Goal: Transaction & Acquisition: Download file/media

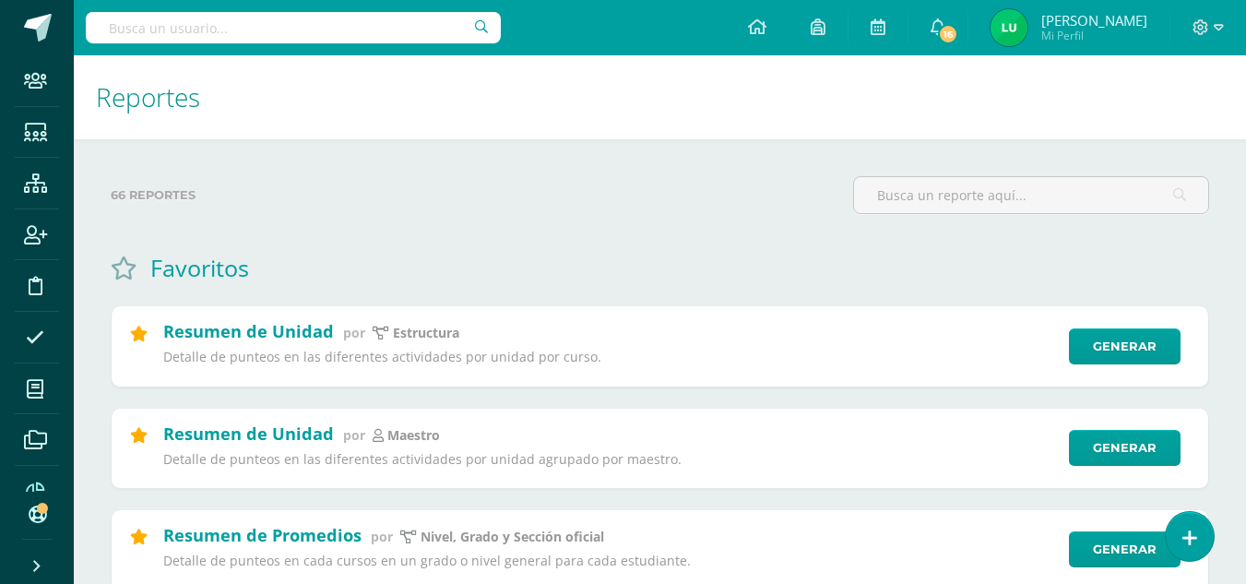
drag, startPoint x: 351, startPoint y: 29, endPoint x: 364, endPoint y: 24, distance: 13.7
click at [351, 29] on input "text" at bounding box center [293, 27] width 415 height 31
type input "r"
type input "Pre U"
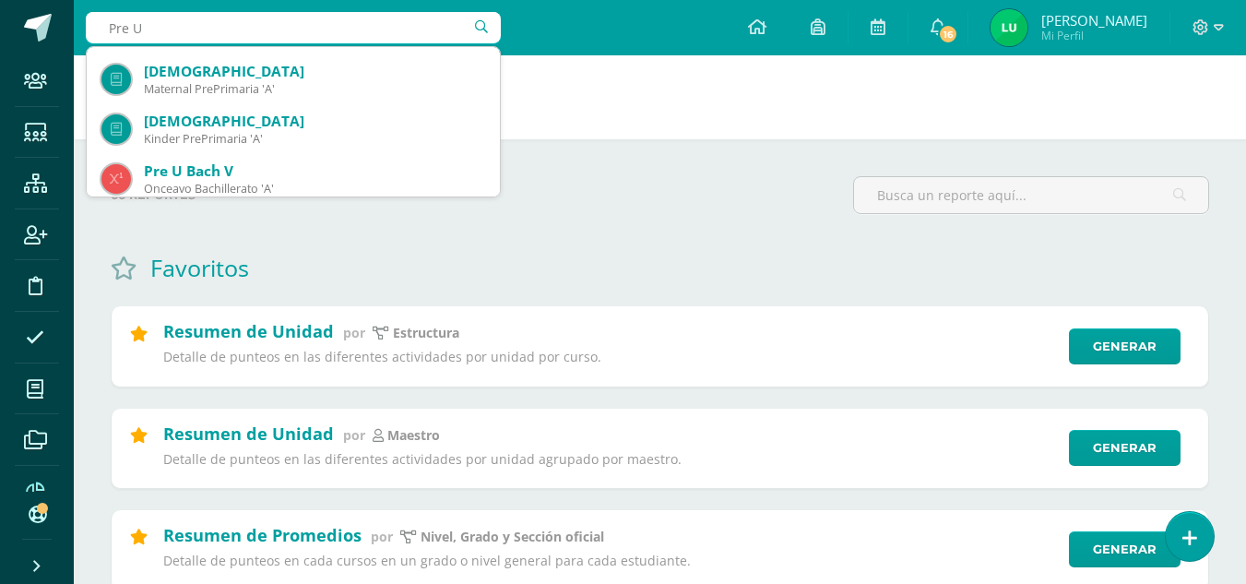
scroll to position [184, 0]
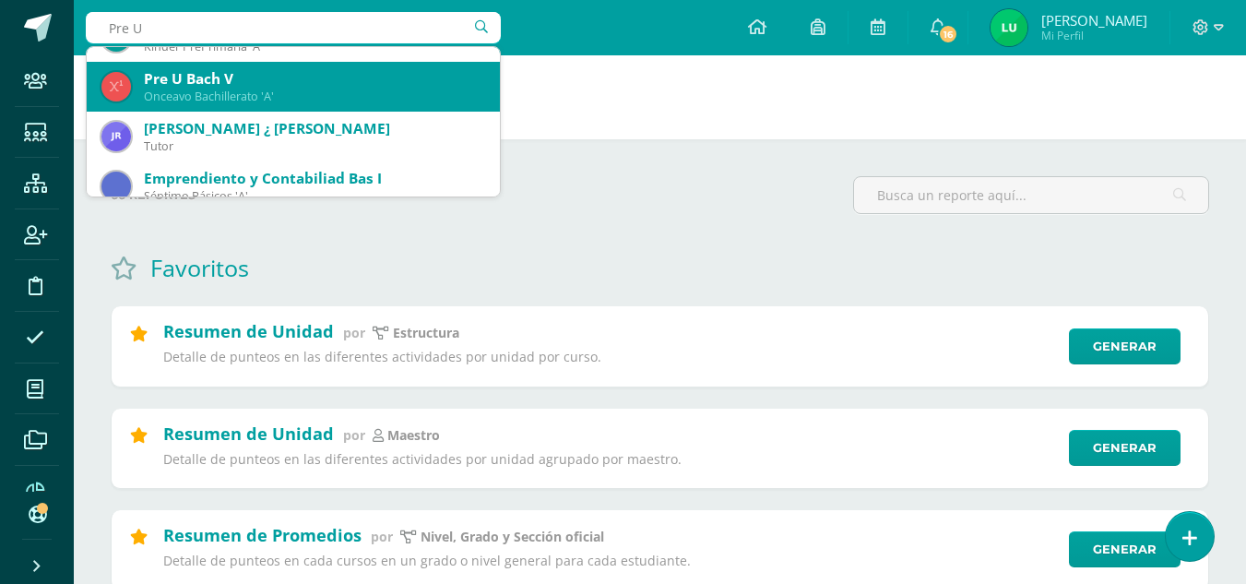
click at [323, 98] on div "Onceavo Bachillerato 'A'" at bounding box center [314, 97] width 341 height 16
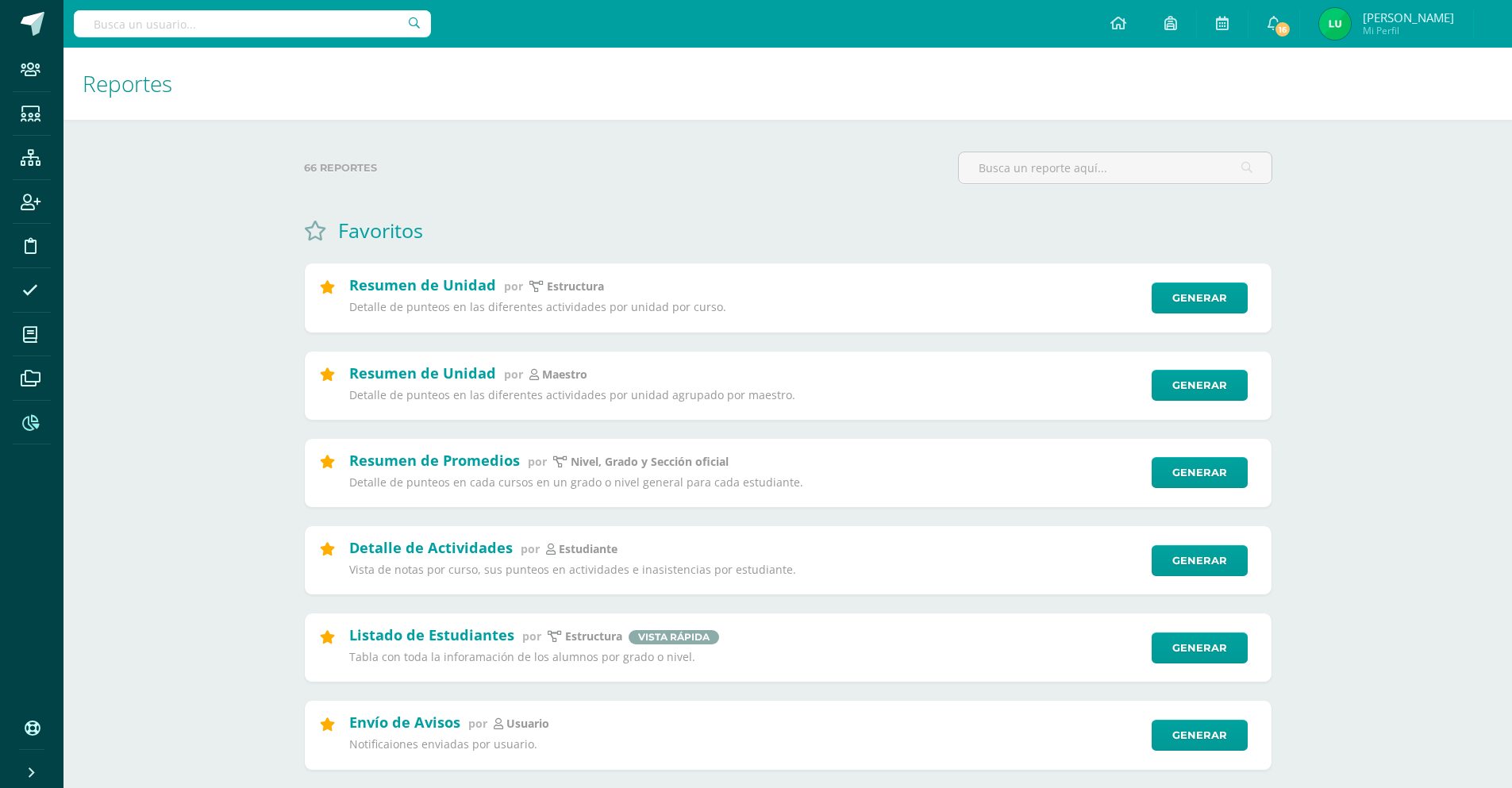
click at [261, 28] on input "text" at bounding box center [252, 23] width 357 height 27
click at [115, 26] on input "text" at bounding box center [252, 23] width 357 height 27
type input "matemática"
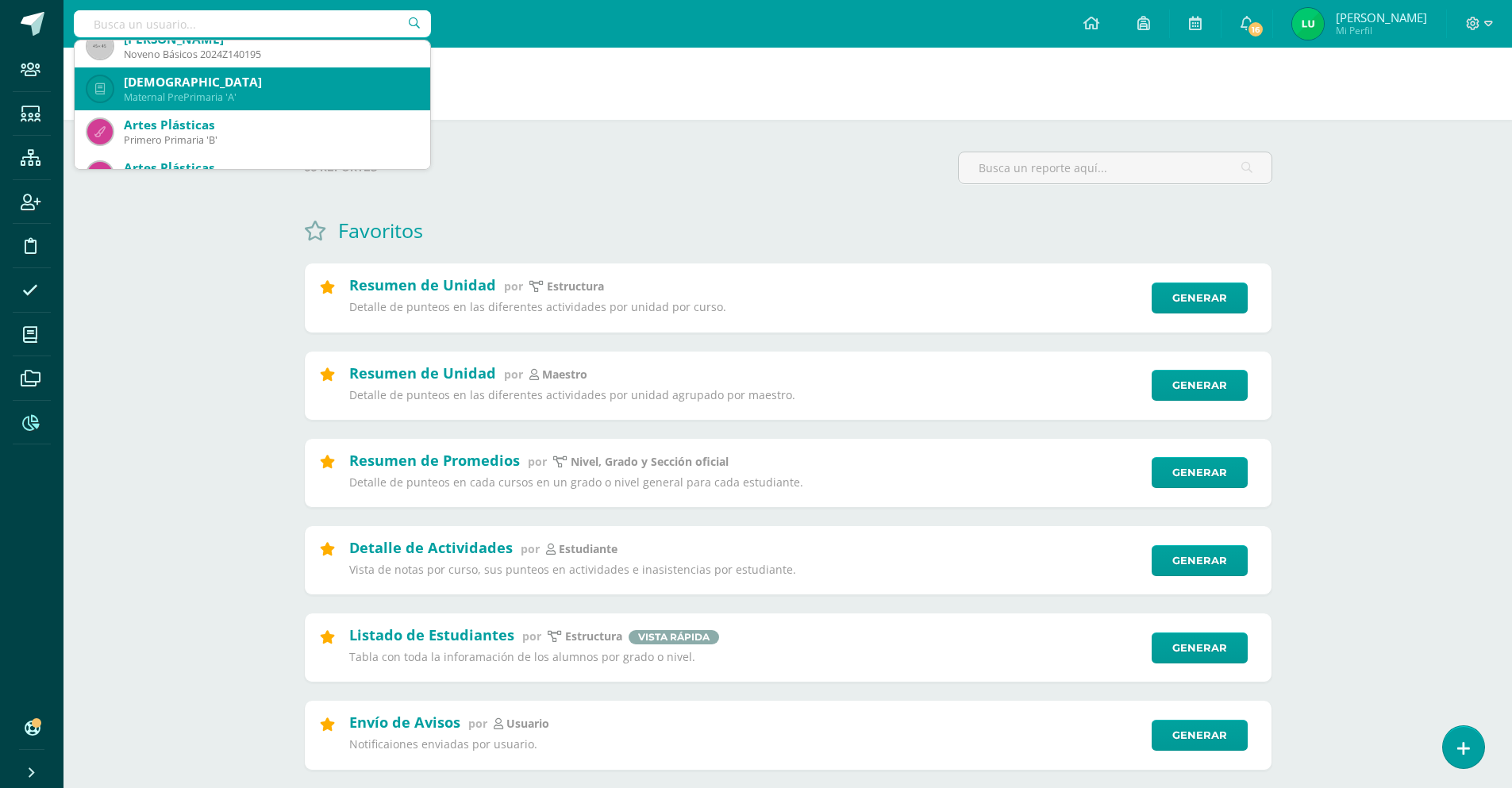
scroll to position [952, 0]
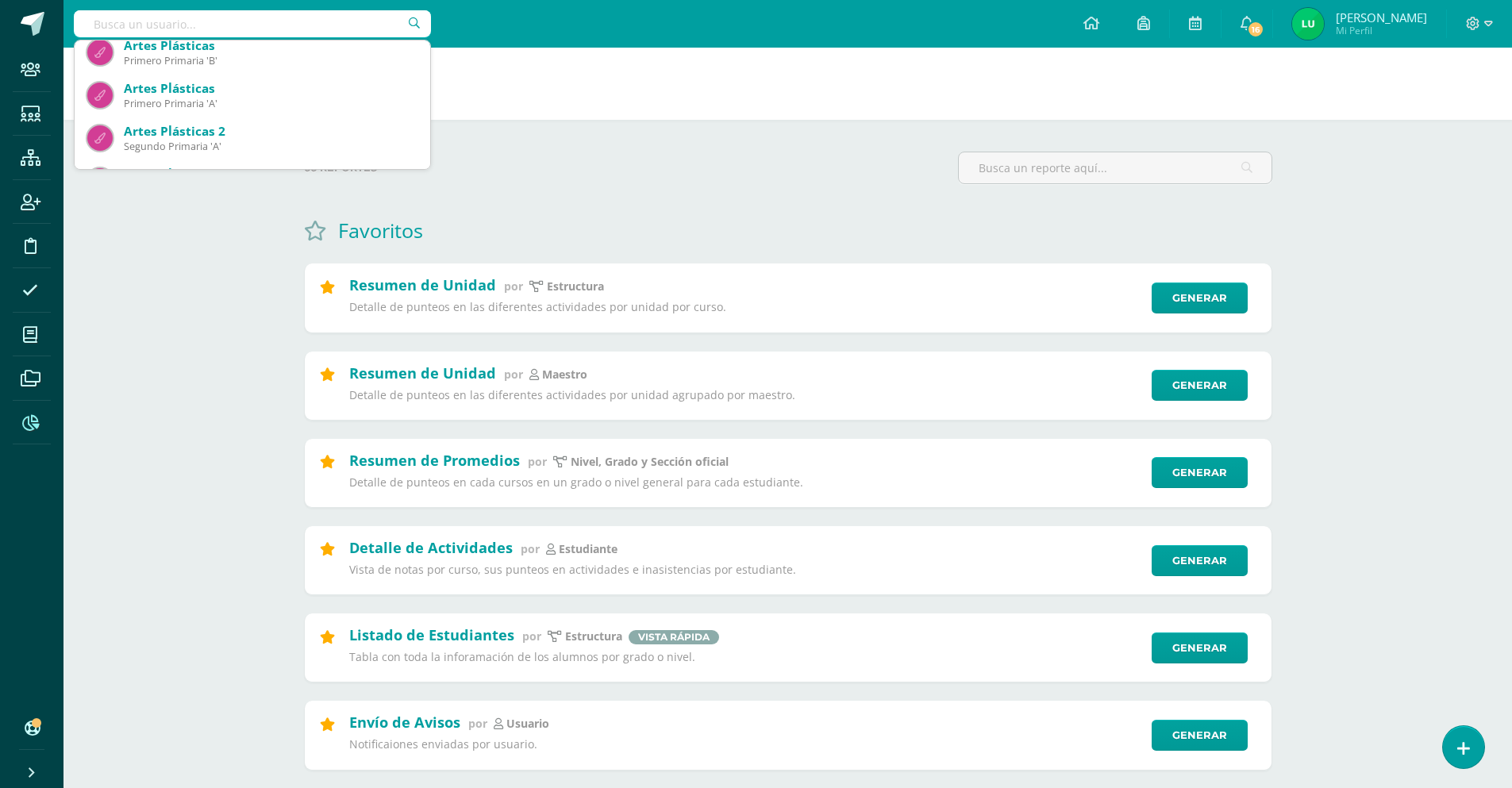
click at [219, 19] on input "text" at bounding box center [252, 23] width 357 height 27
type input "matemática Bach V"
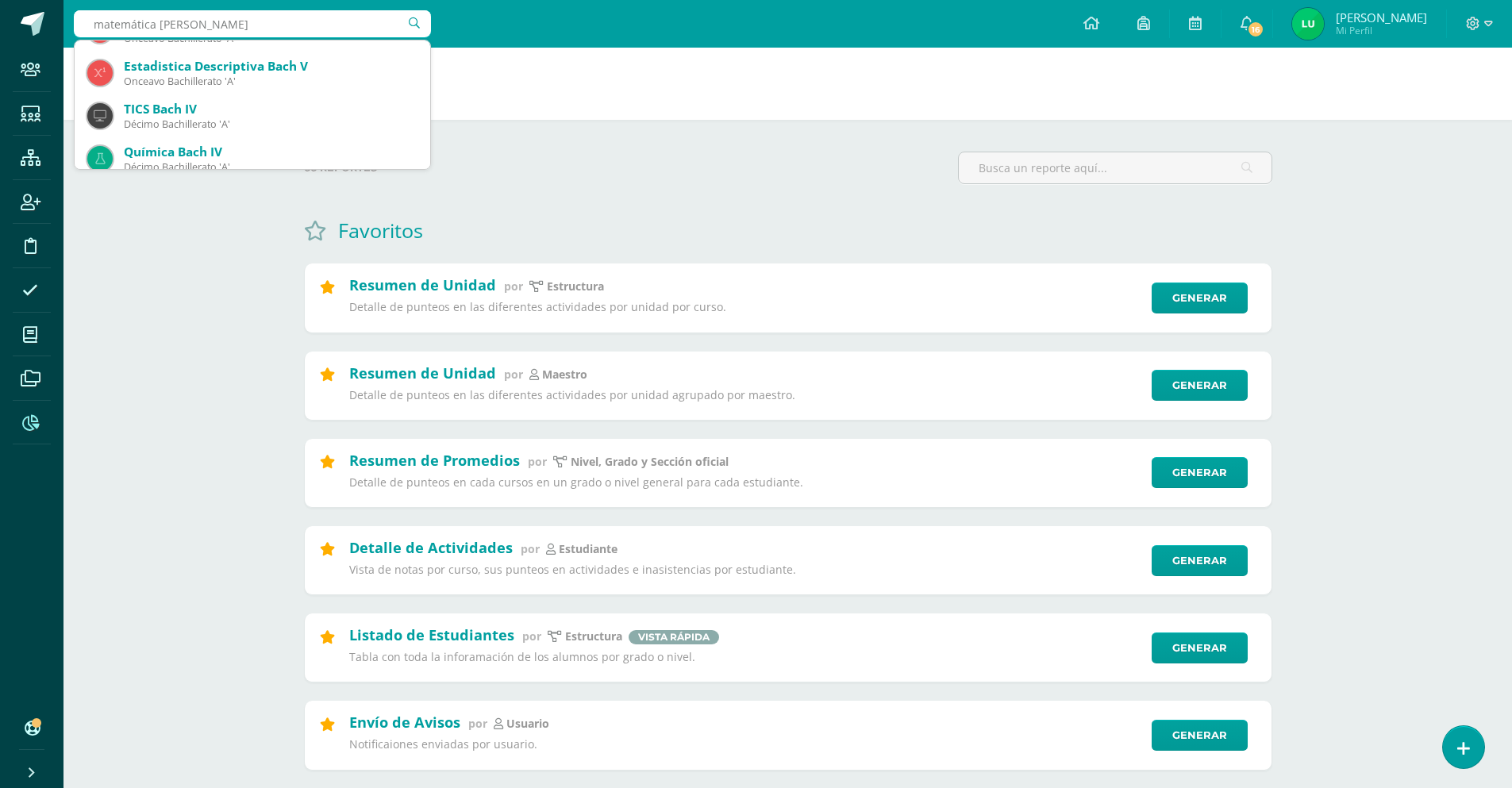
scroll to position [0, 0]
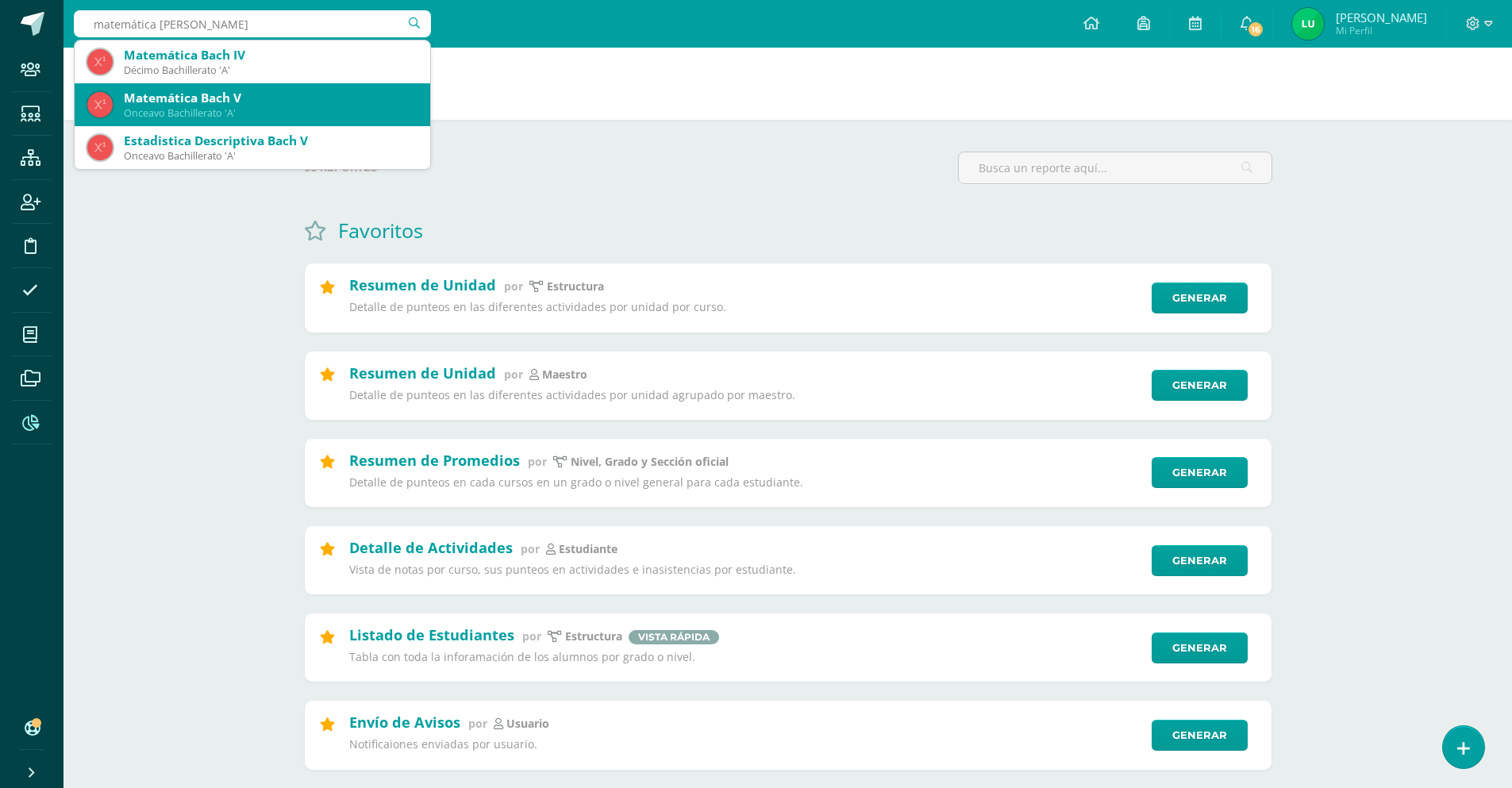
click at [245, 89] on div "Matemática [PERSON_NAME] V Onceavo Bachillerato 'A'" at bounding box center [252, 105] width 330 height 43
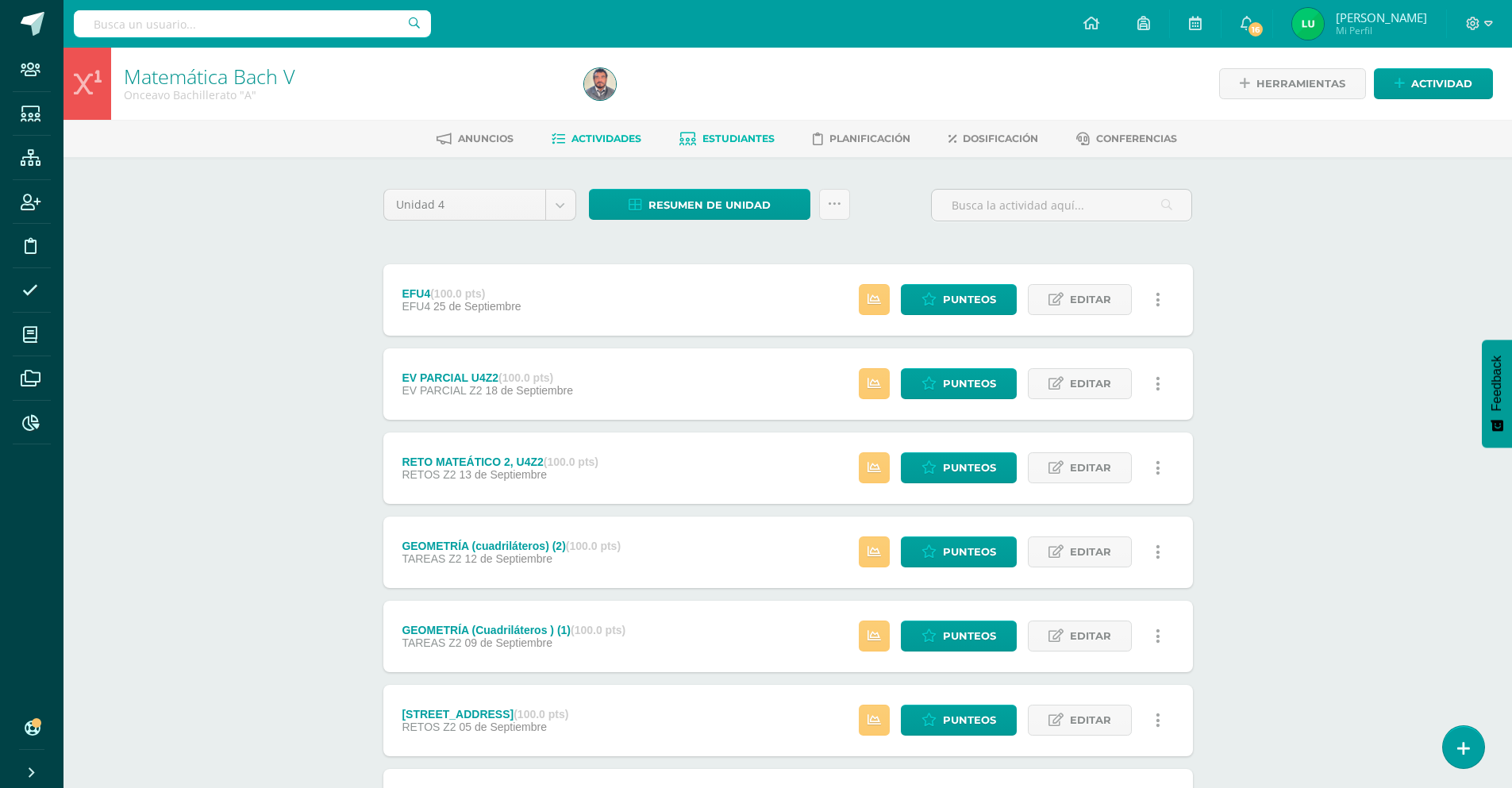
click at [737, 132] on span "Estudiantes" at bounding box center [738, 139] width 72 height 12
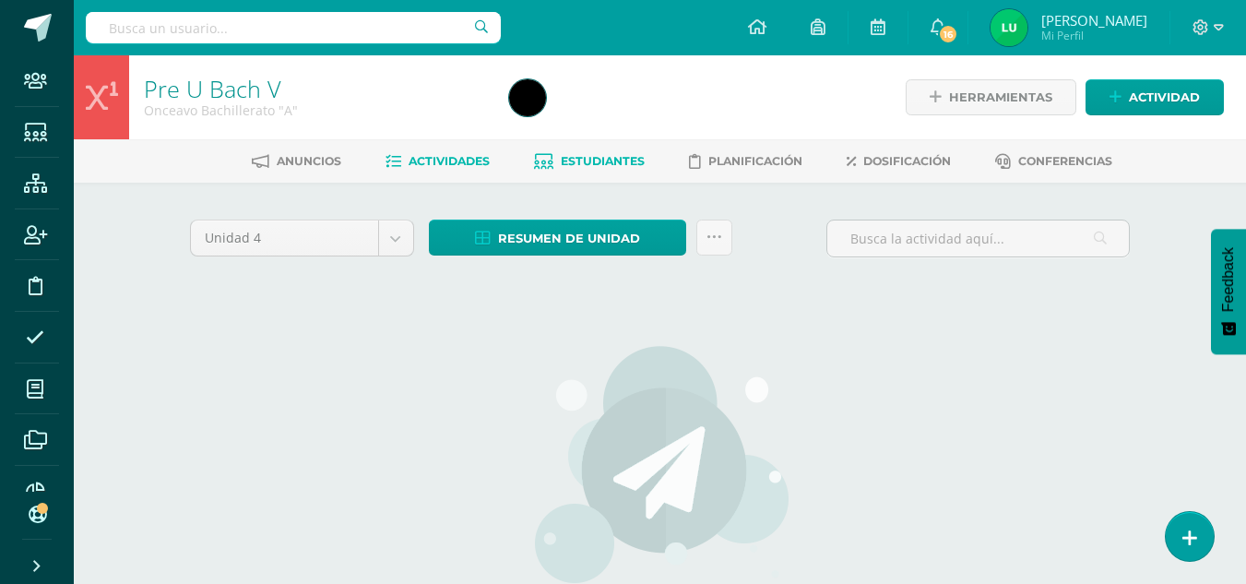
click at [612, 161] on span "Estudiantes" at bounding box center [603, 161] width 84 height 14
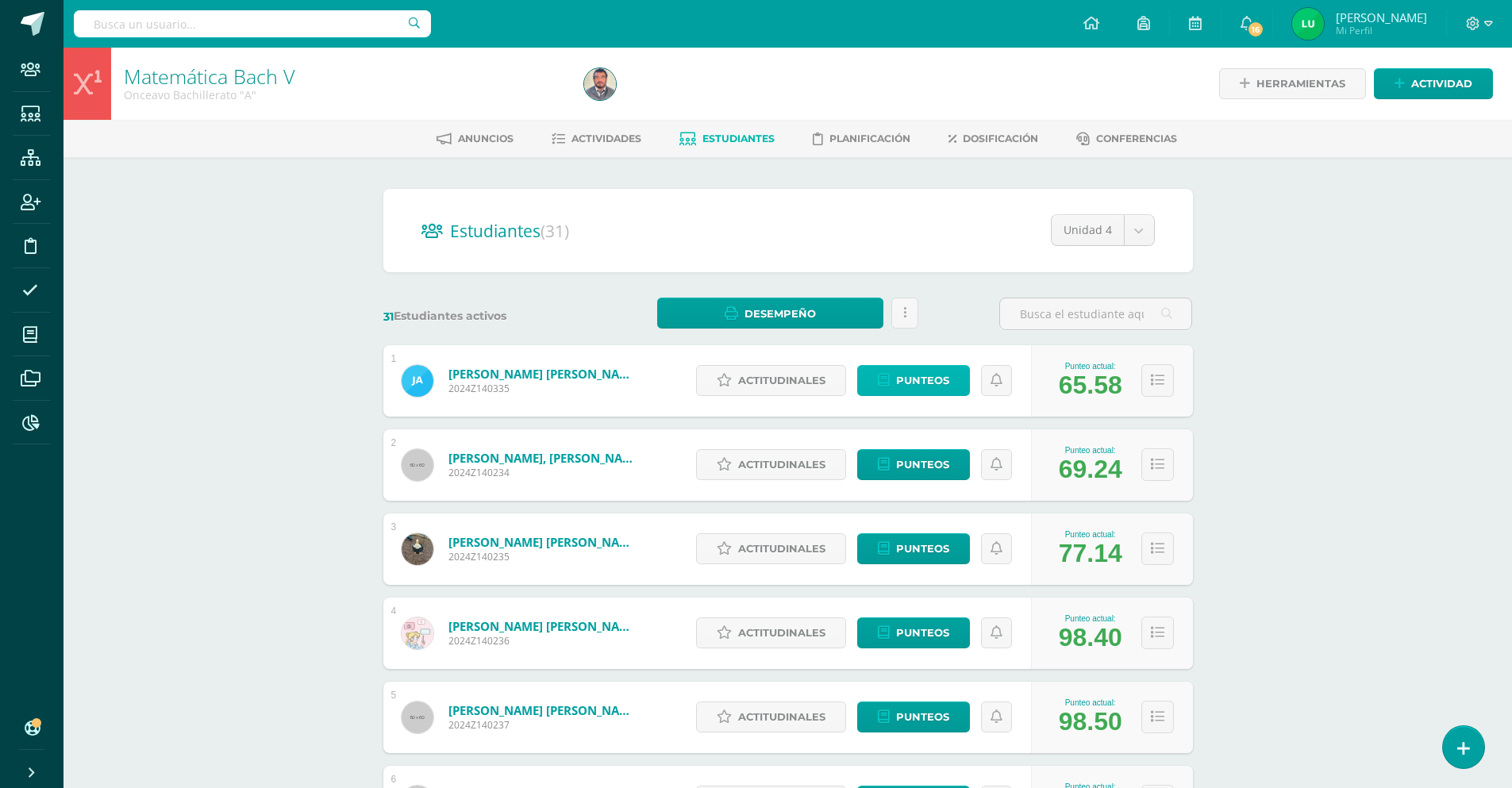
click at [909, 393] on span "Punteos" at bounding box center [923, 380] width 53 height 29
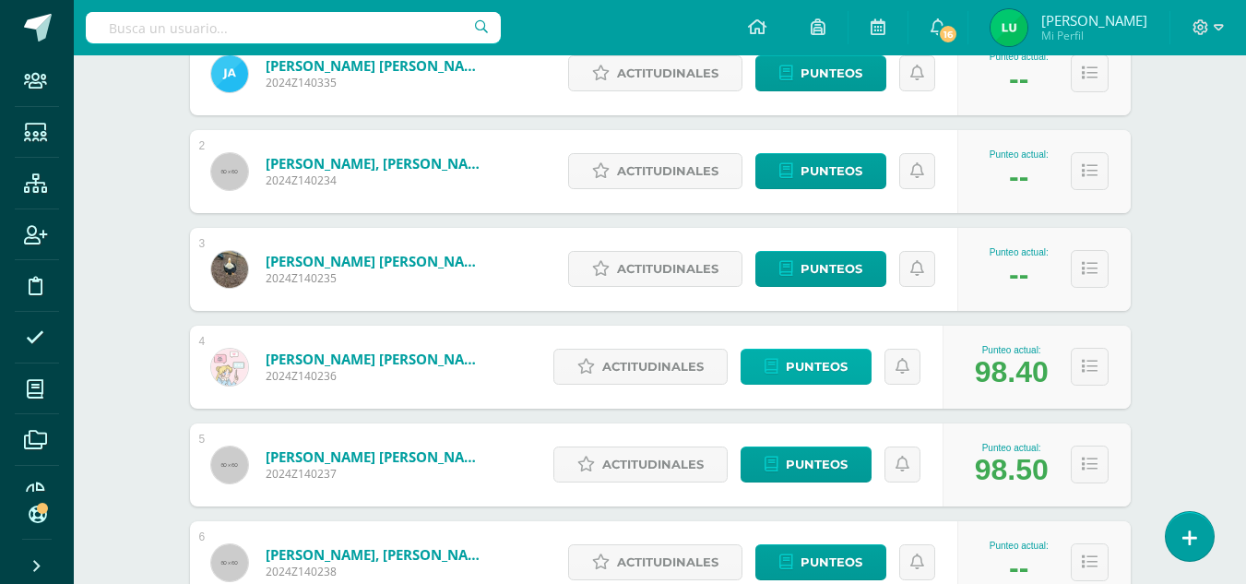
scroll to position [92, 0]
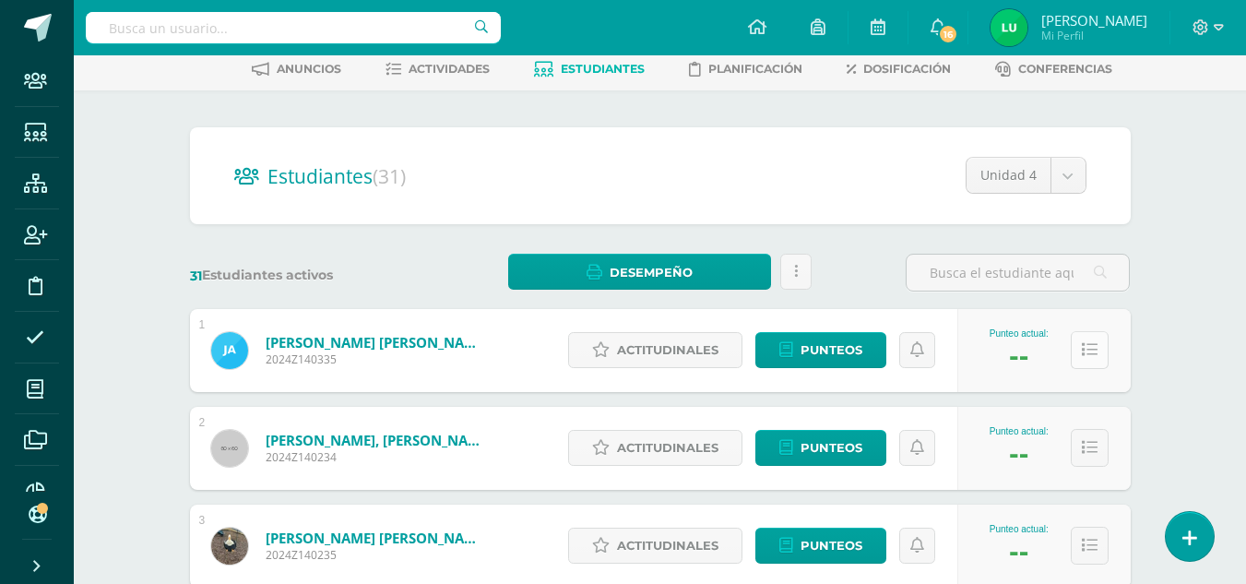
click at [1080, 349] on button at bounding box center [1090, 350] width 38 height 38
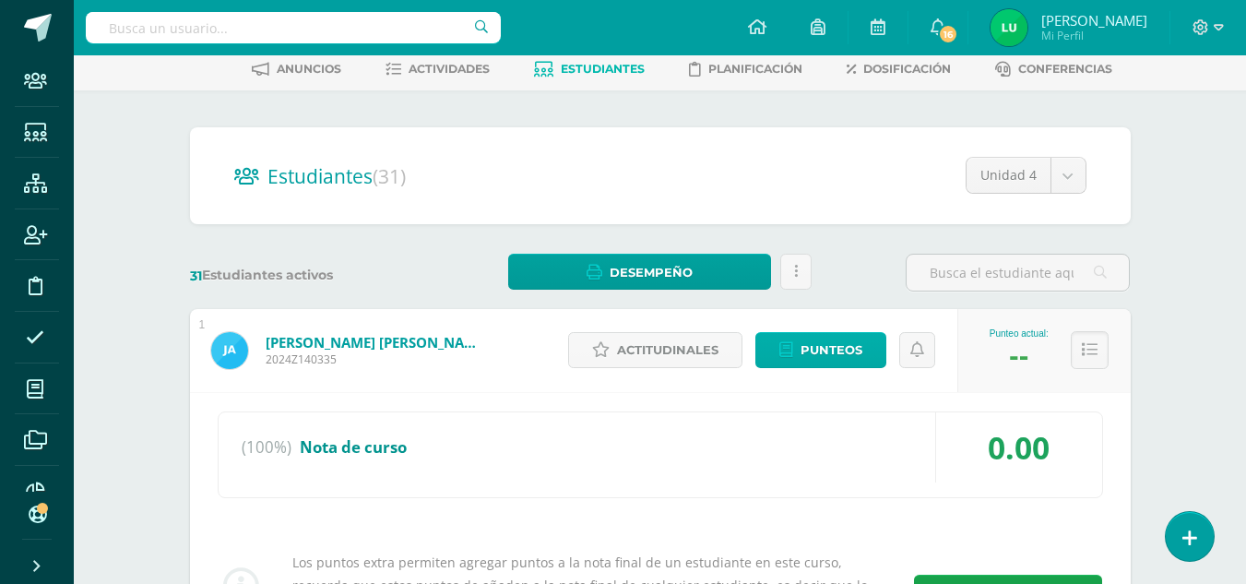
scroll to position [184, 0]
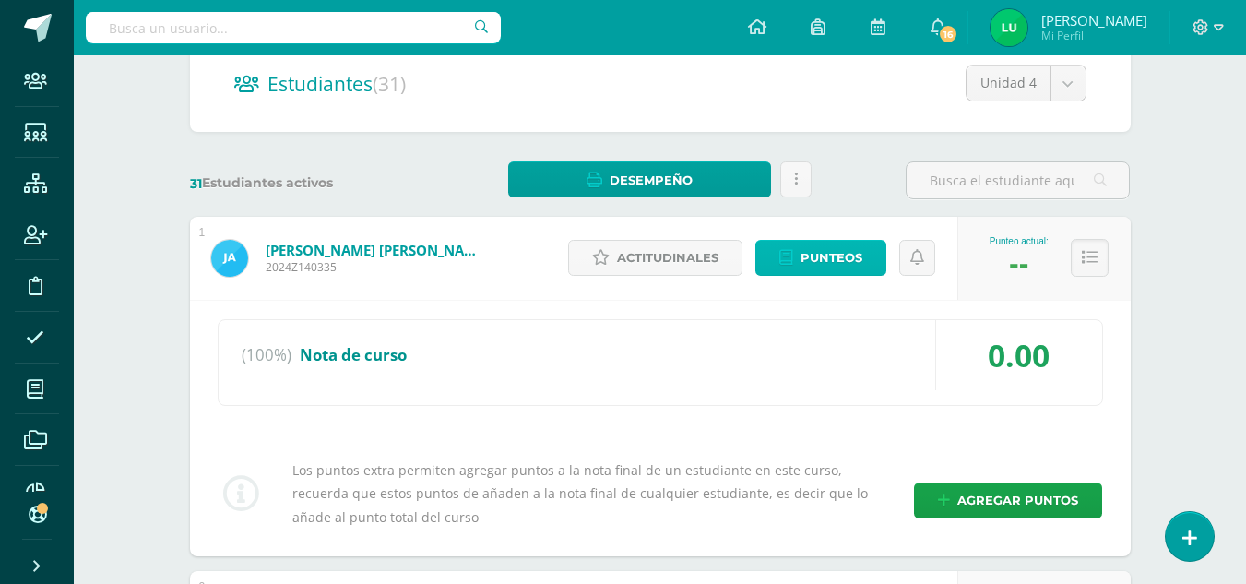
click at [825, 265] on span "Punteos" at bounding box center [832, 258] width 62 height 34
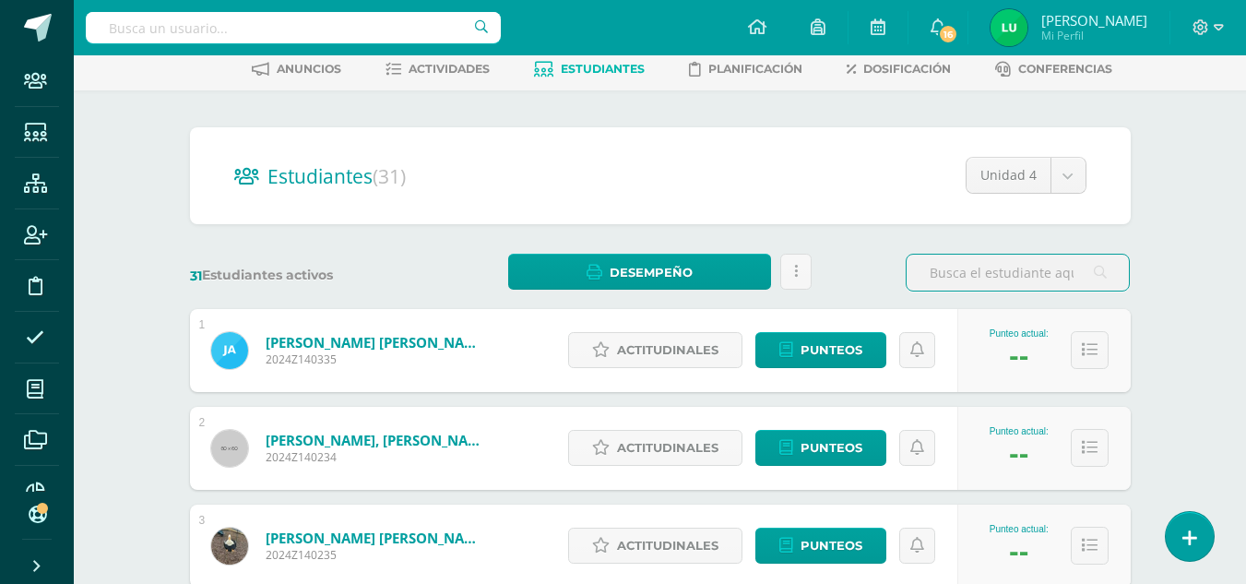
scroll to position [184, 0]
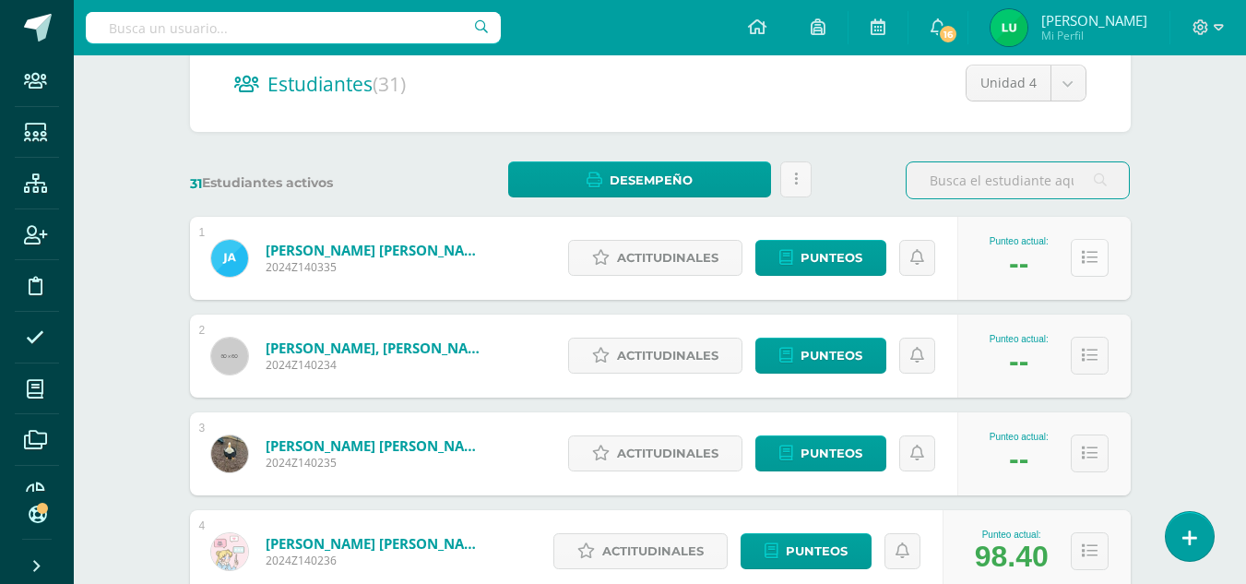
click at [1091, 268] on button at bounding box center [1090, 258] width 38 height 38
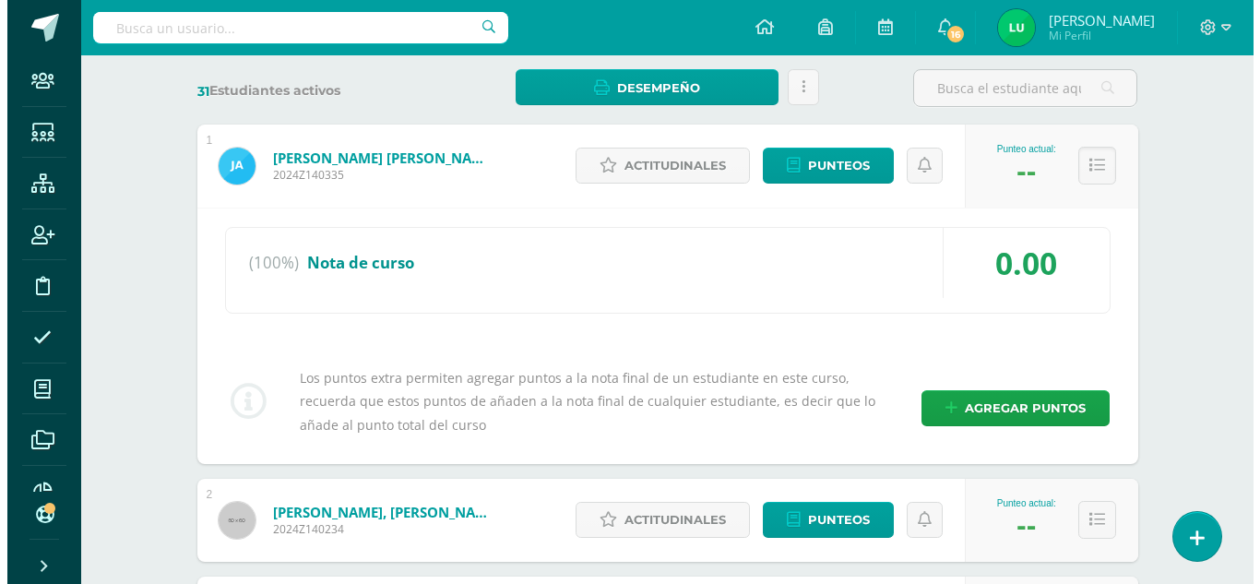
scroll to position [369, 0]
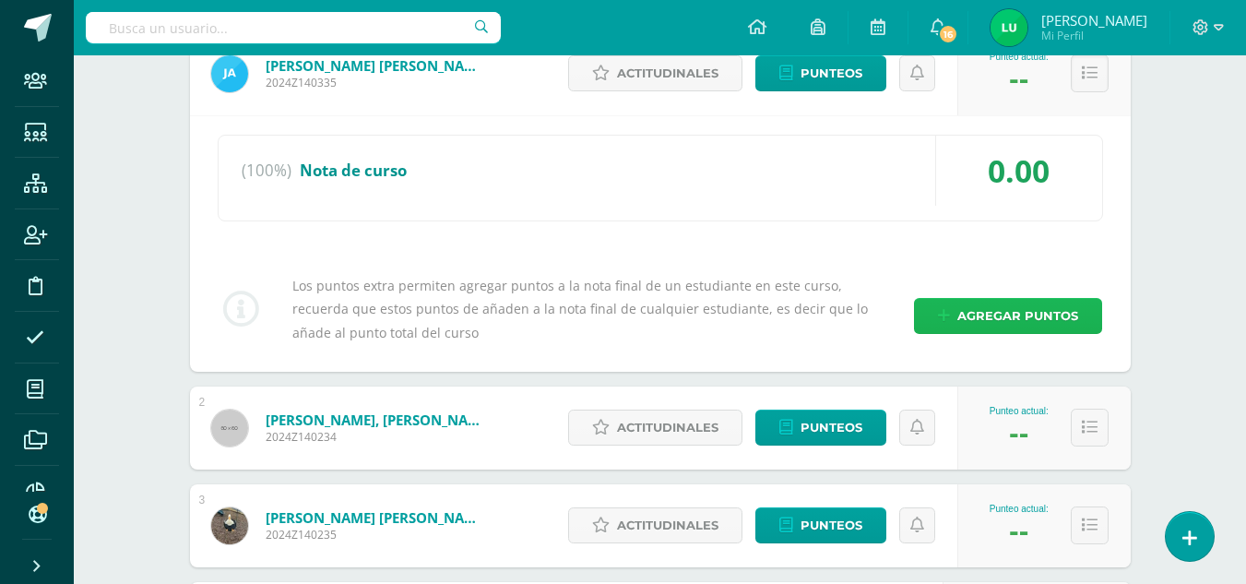
click at [1006, 319] on span "Agregar puntos" at bounding box center [1017, 316] width 121 height 34
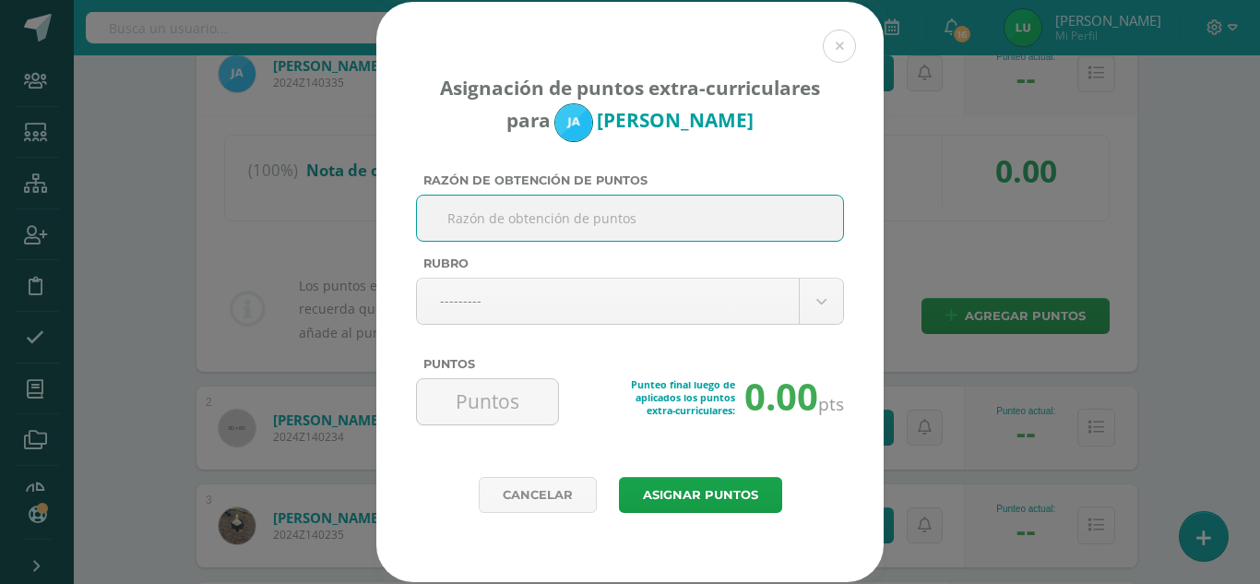
click at [632, 226] on input "Razón de obtención de puntos" at bounding box center [629, 218] width 411 height 45
type input "M"
type input "n"
type input "Nota de matemática"
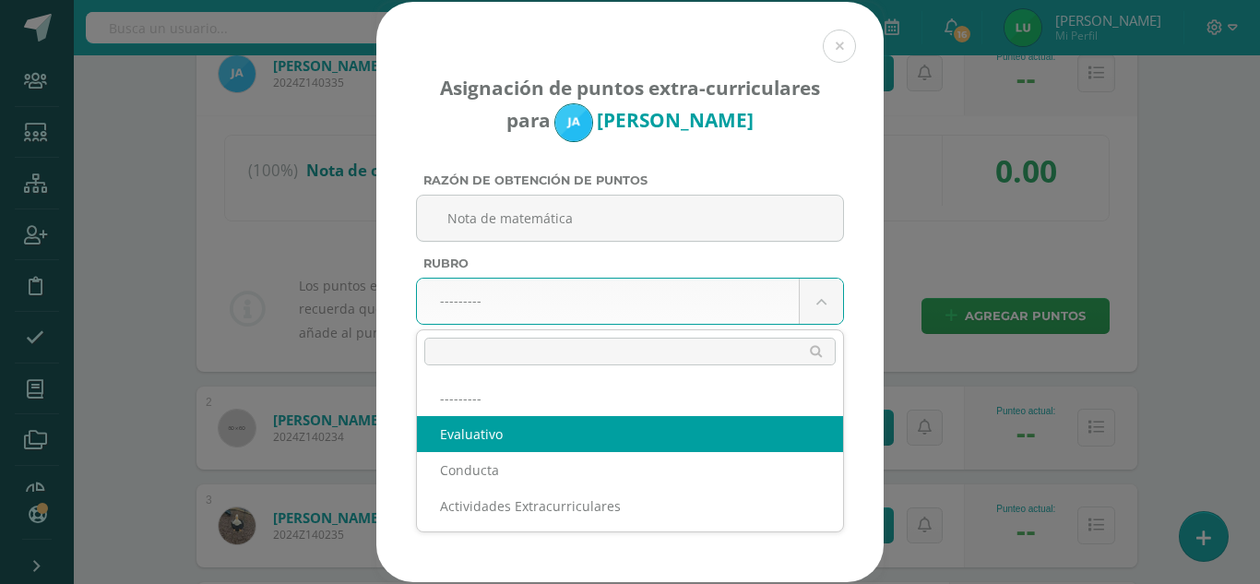
select select "1"
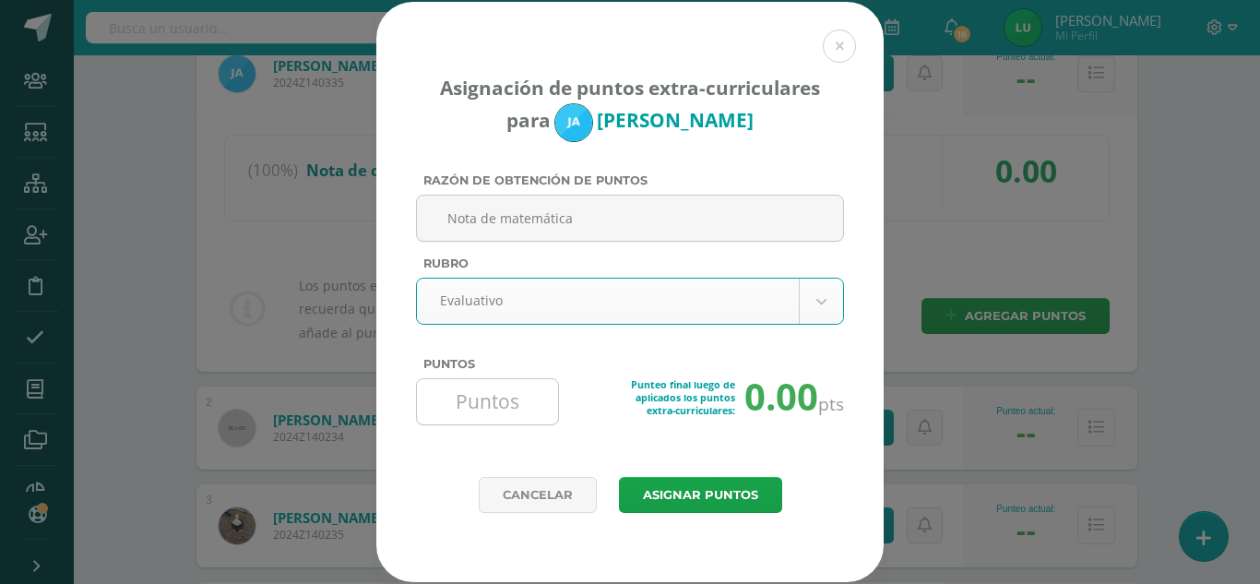
click at [480, 401] on input "Puntos" at bounding box center [487, 401] width 126 height 45
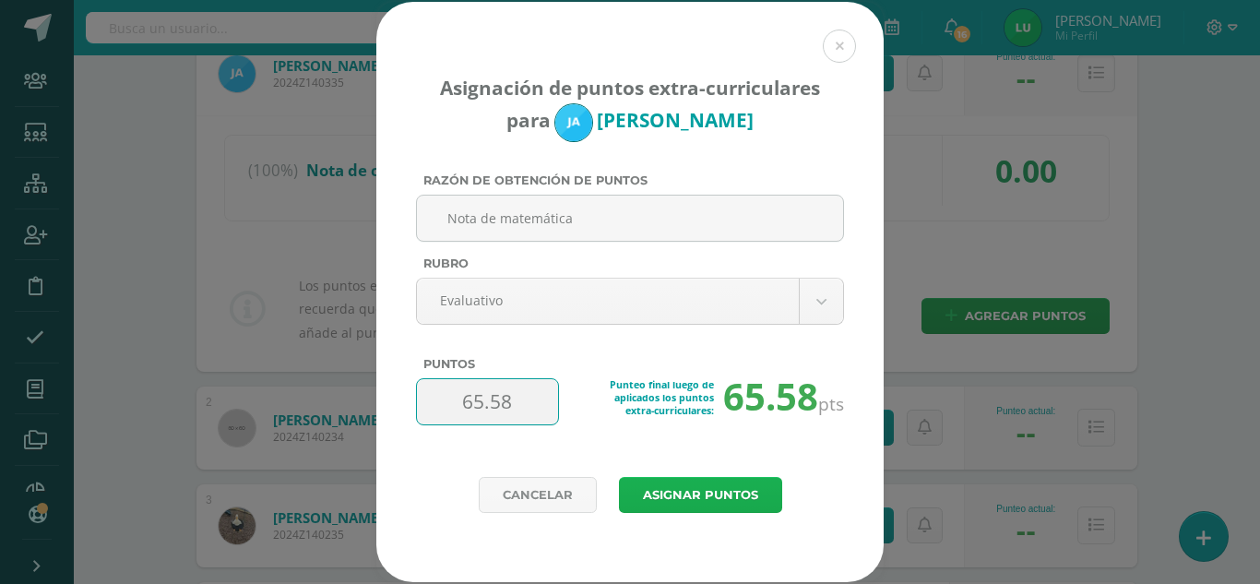
type input "65.58"
click at [694, 481] on button "Asignar puntos" at bounding box center [700, 495] width 163 height 36
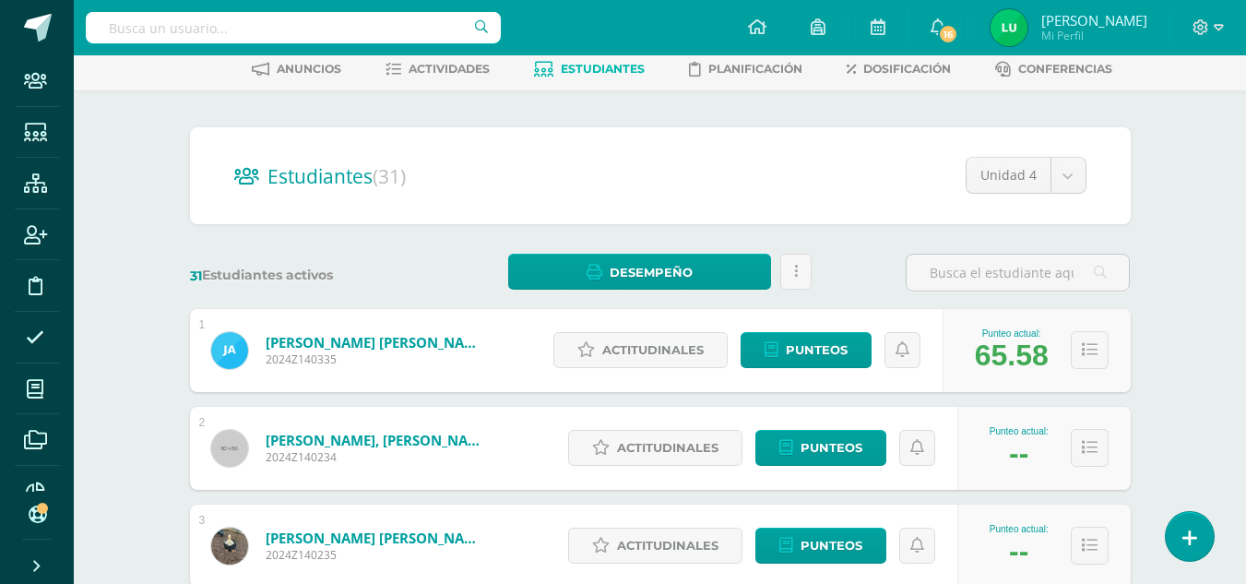
scroll to position [184, 0]
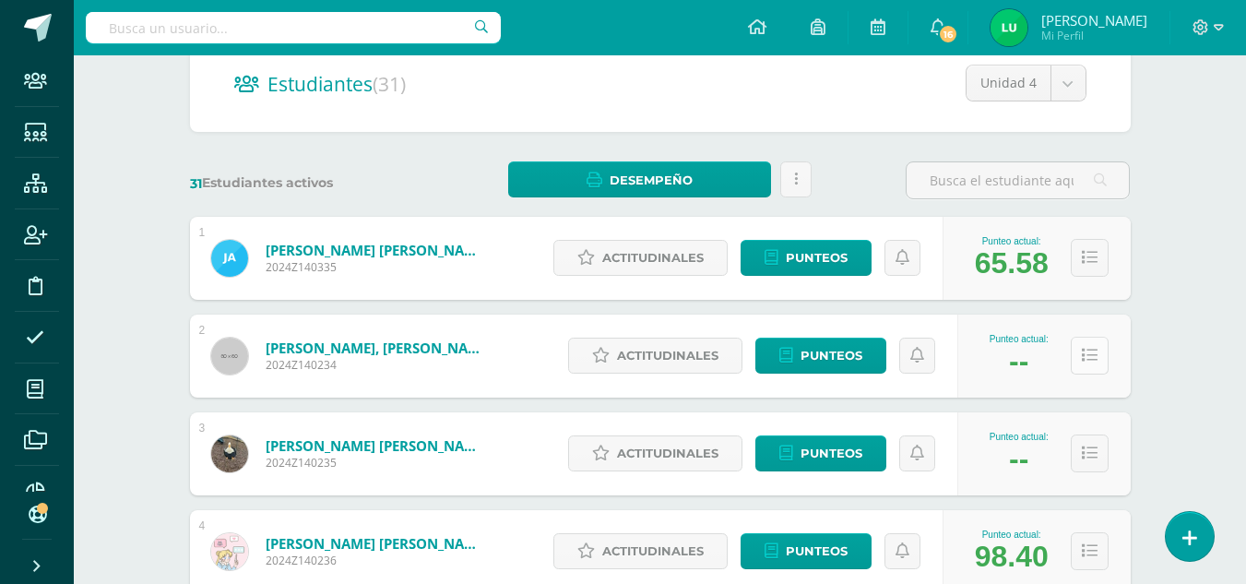
click at [1091, 356] on icon at bounding box center [1090, 356] width 16 height 16
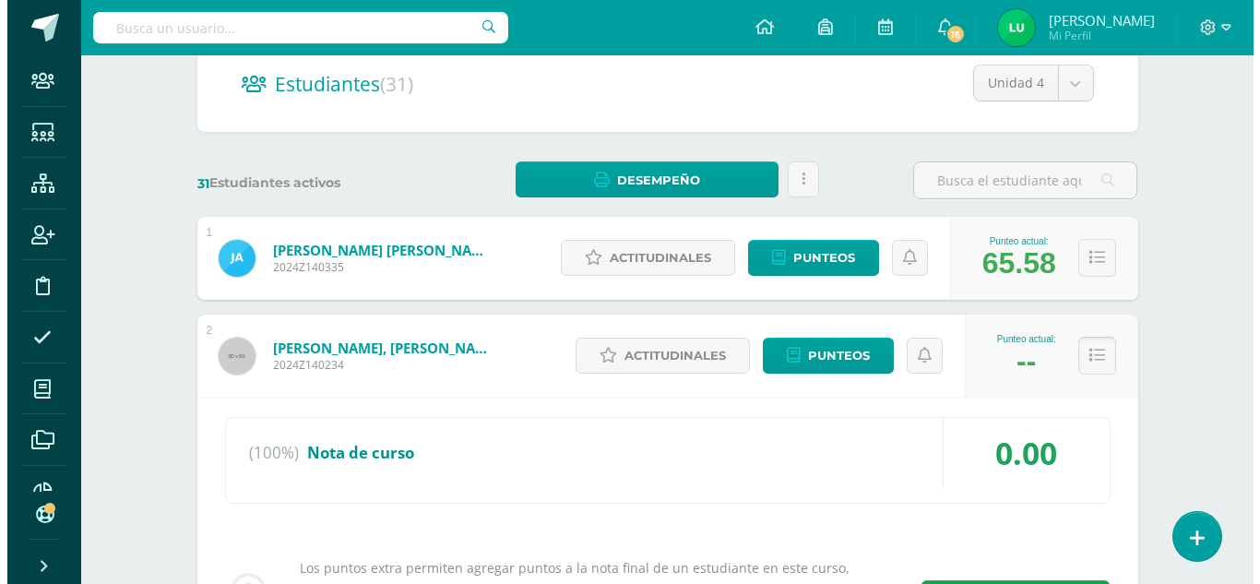
scroll to position [369, 0]
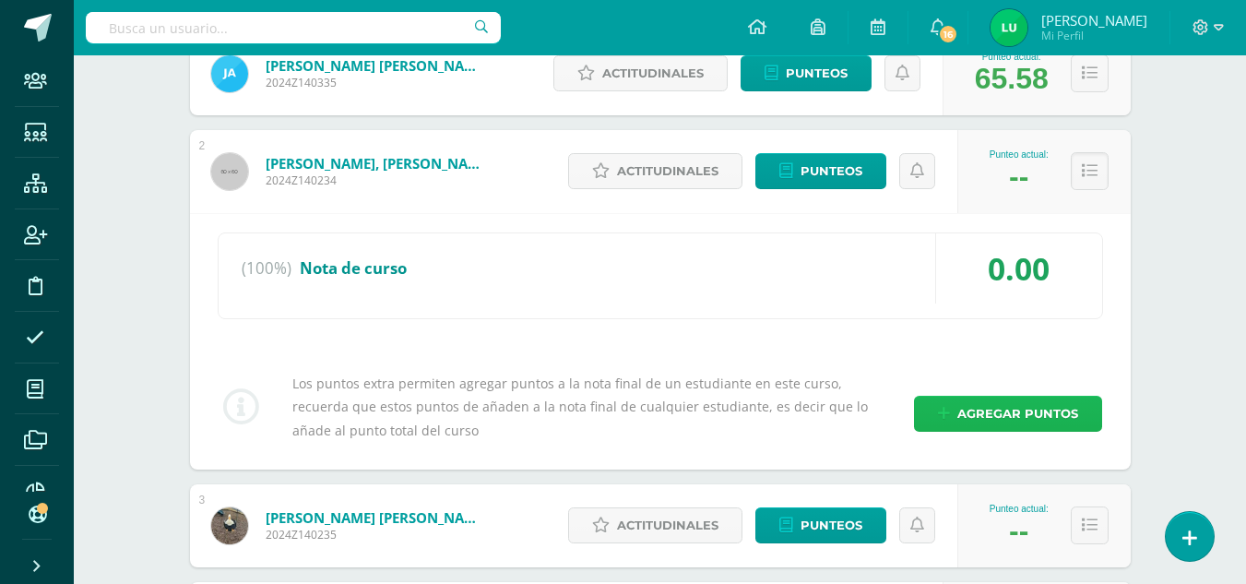
click at [962, 403] on span "Agregar puntos" at bounding box center [1017, 414] width 121 height 34
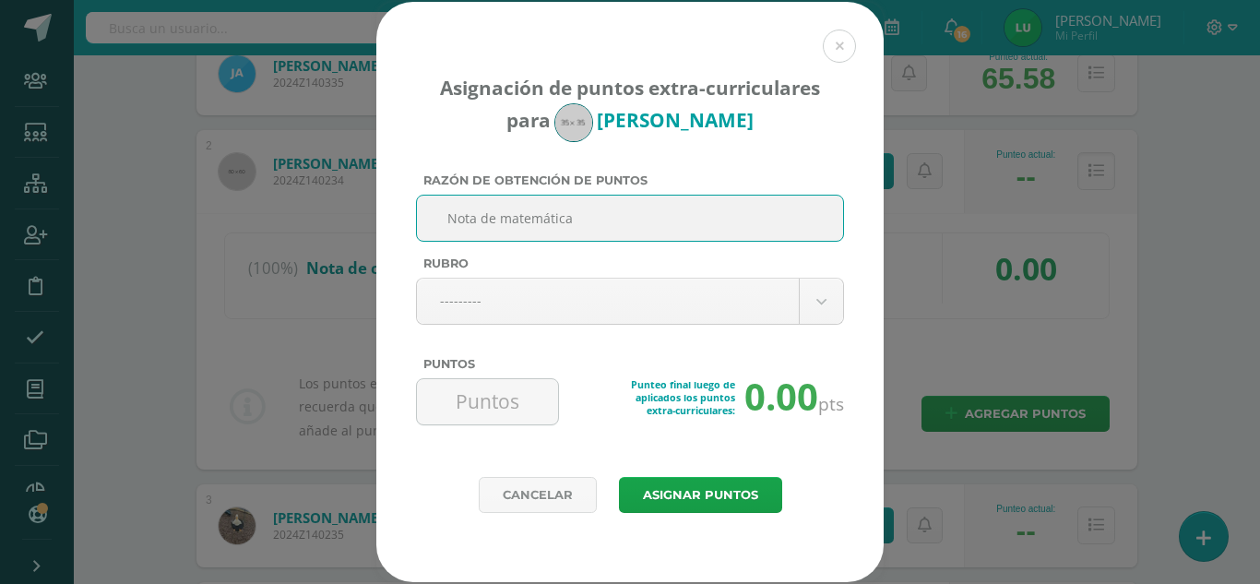
type input "Nota de matemática"
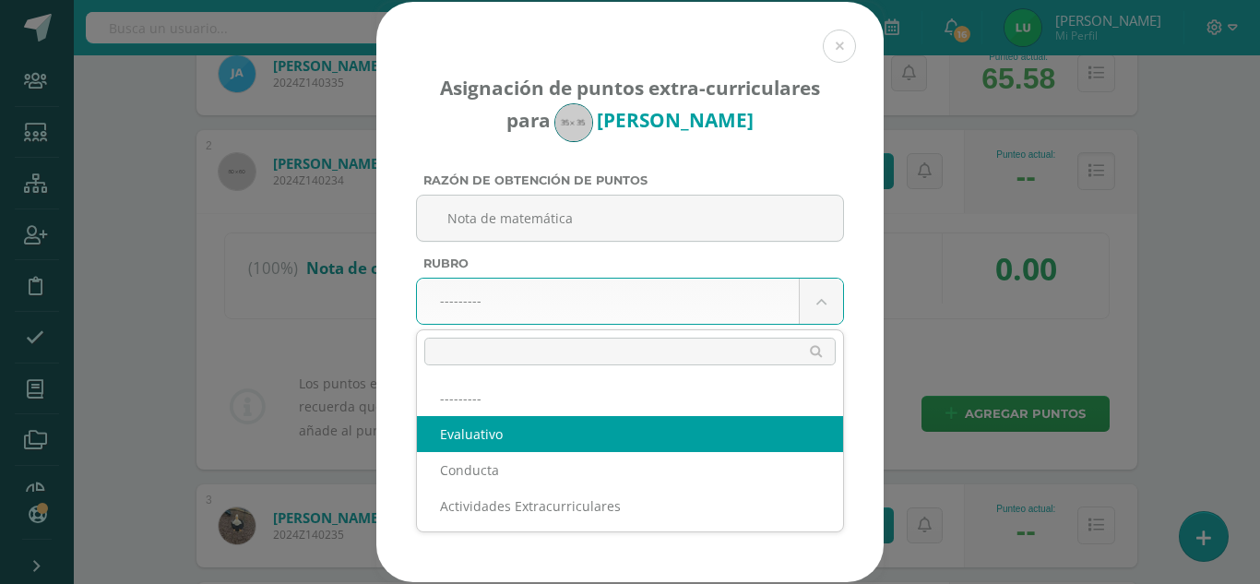
select select "1"
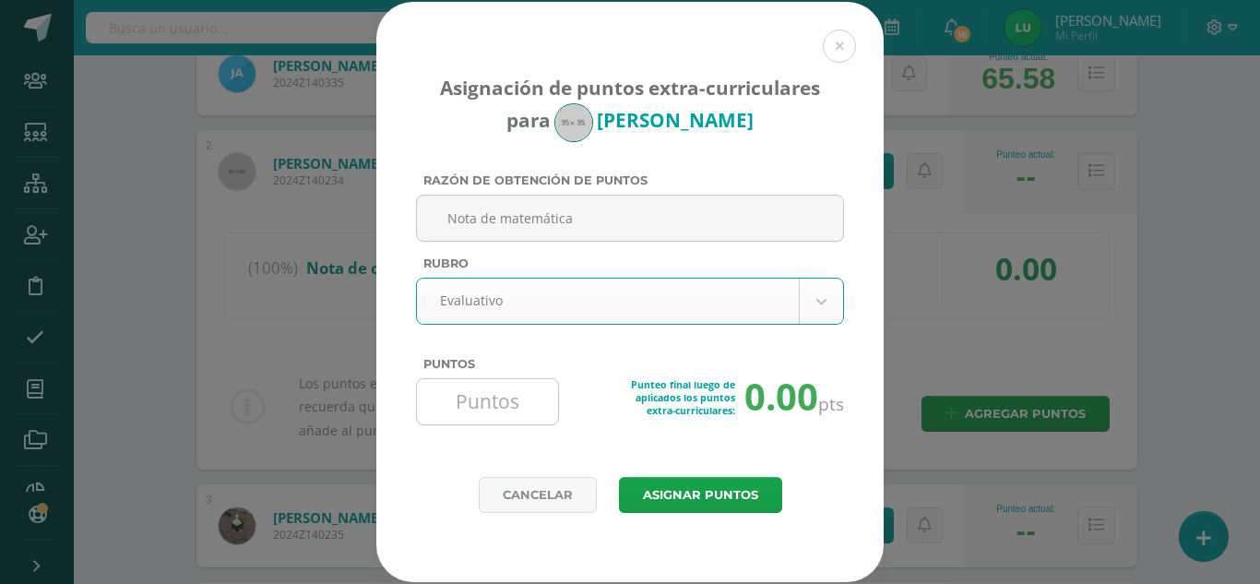
click at [477, 401] on input "Puntos" at bounding box center [487, 401] width 126 height 45
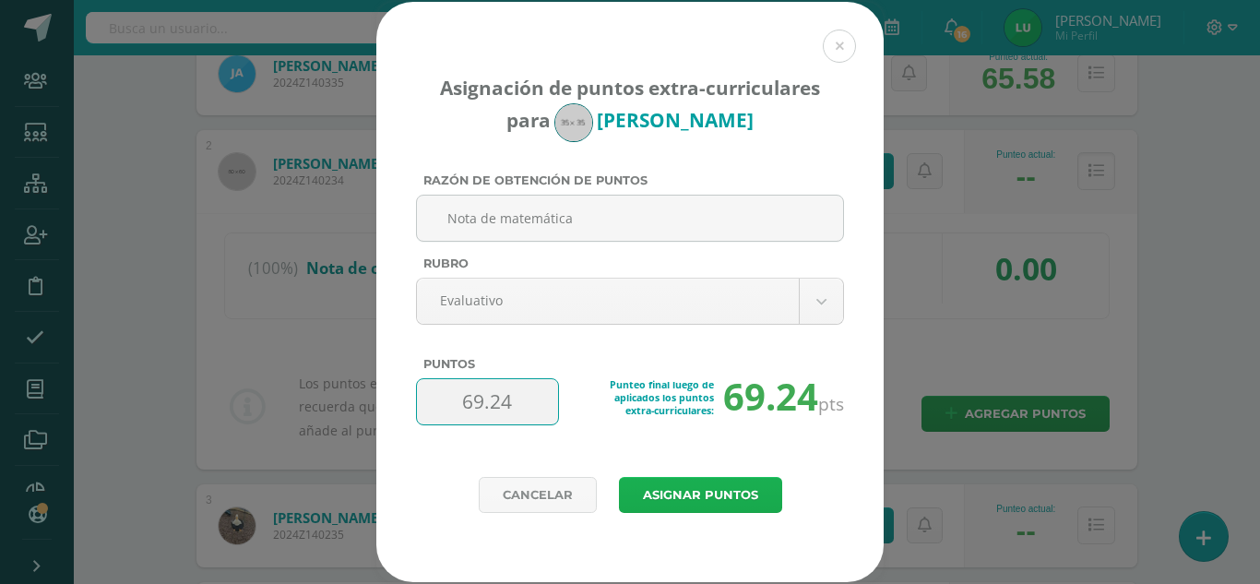
type input "69.24"
click at [736, 502] on button "Asignar puntos" at bounding box center [700, 495] width 163 height 36
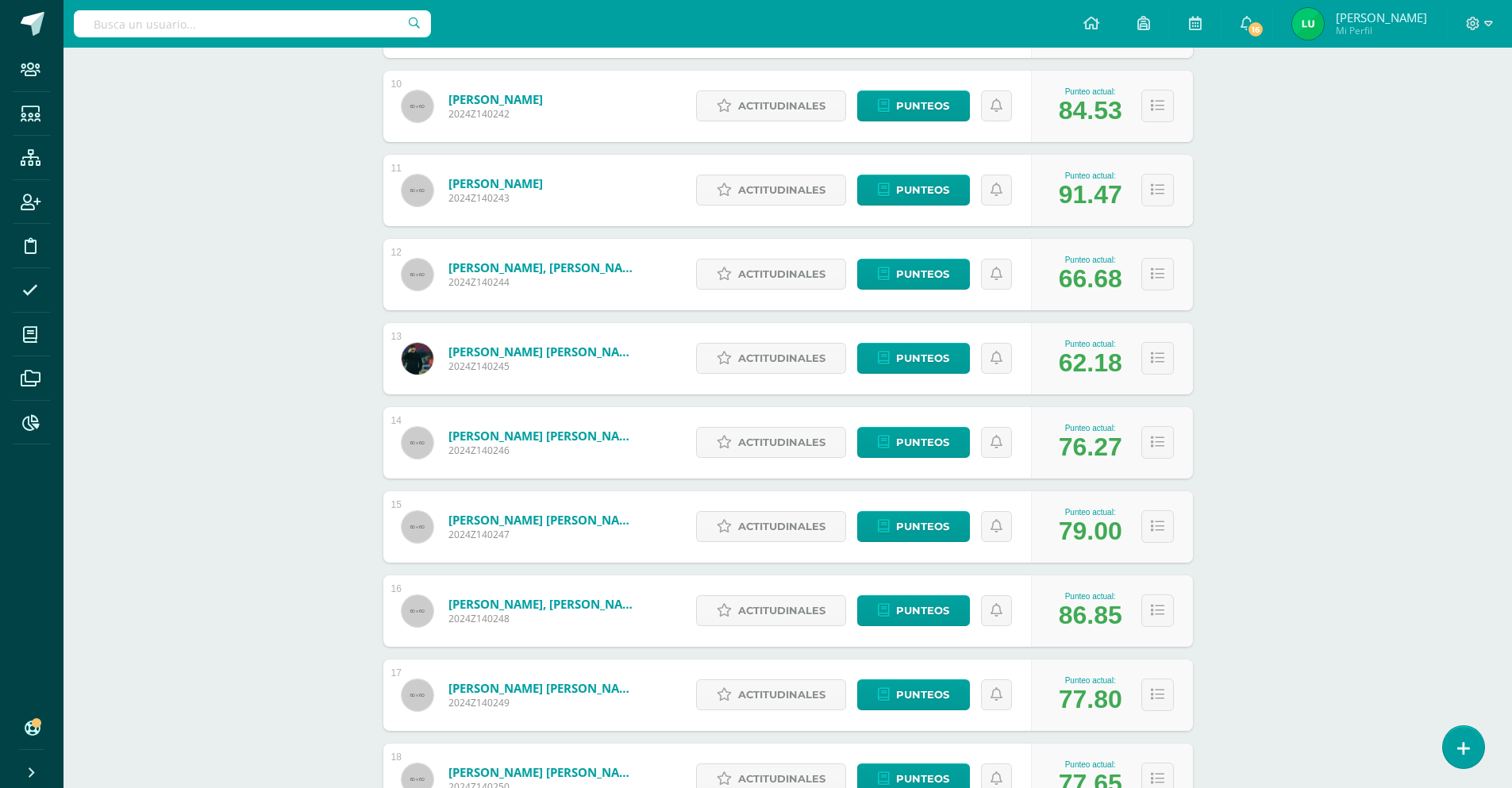
scroll to position [1111, 0]
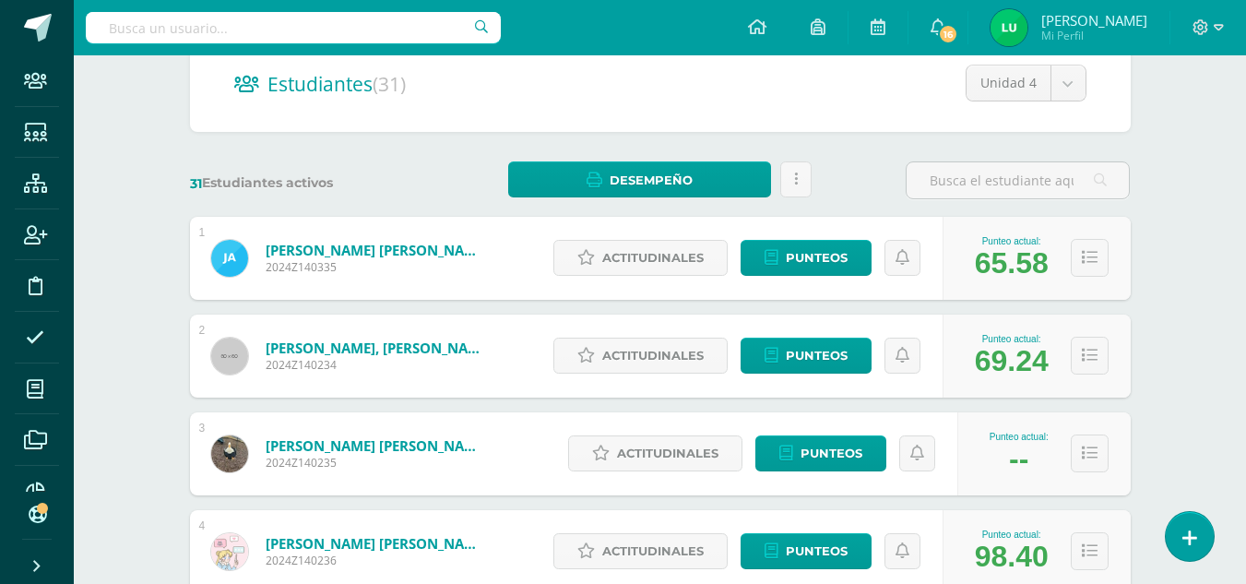
scroll to position [277, 0]
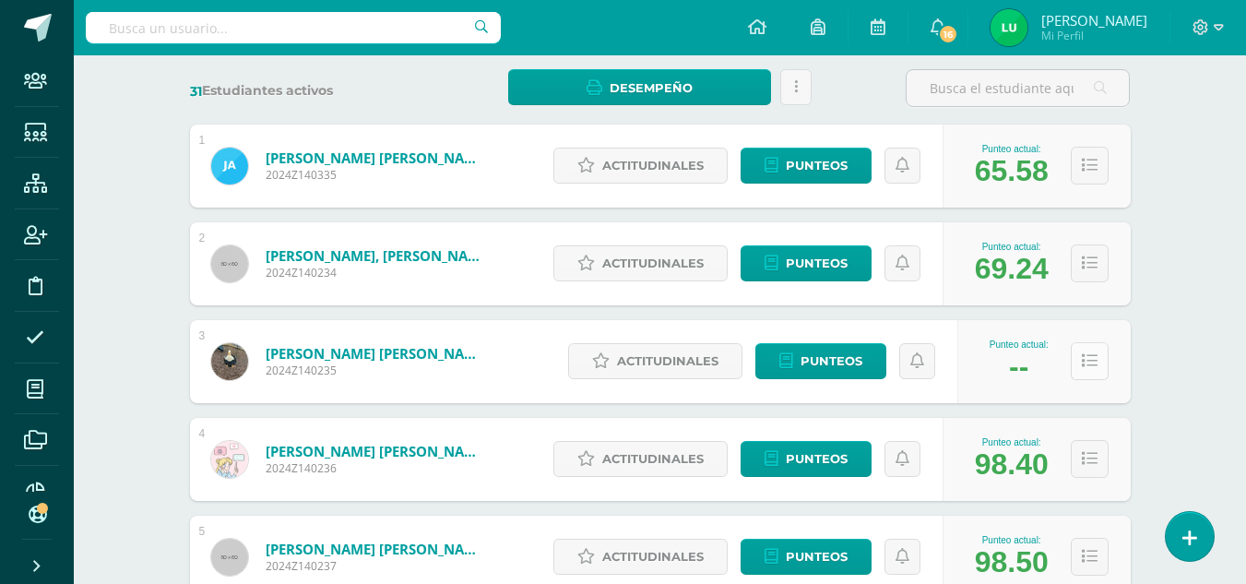
click at [1094, 355] on icon at bounding box center [1090, 361] width 16 height 16
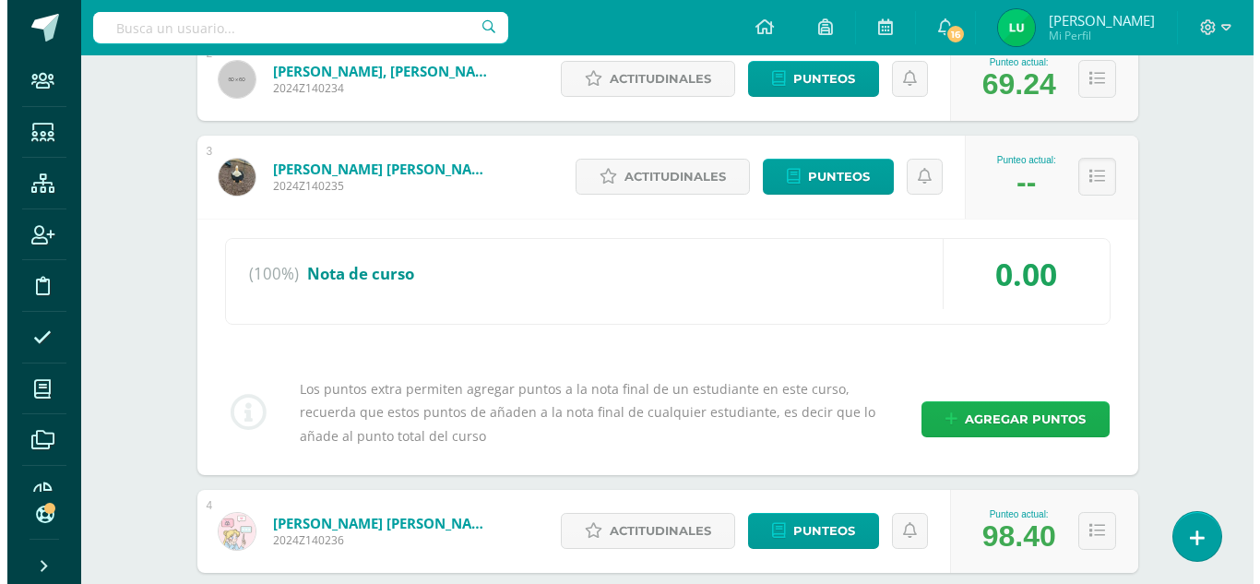
scroll to position [553, 0]
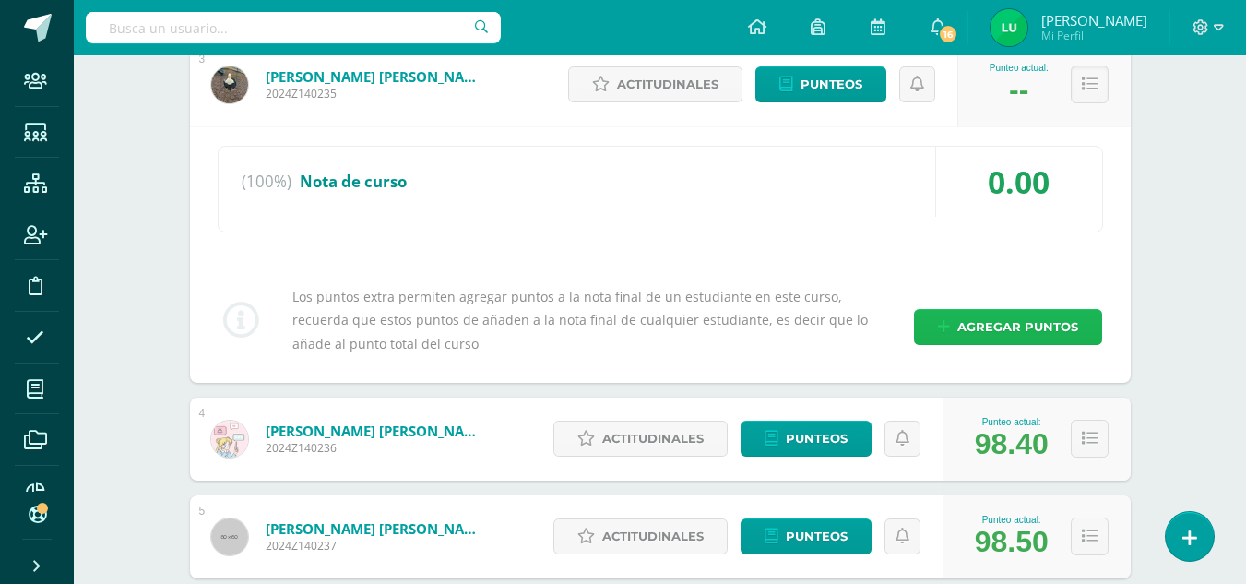
click at [994, 332] on span "Agregar puntos" at bounding box center [1017, 327] width 121 height 34
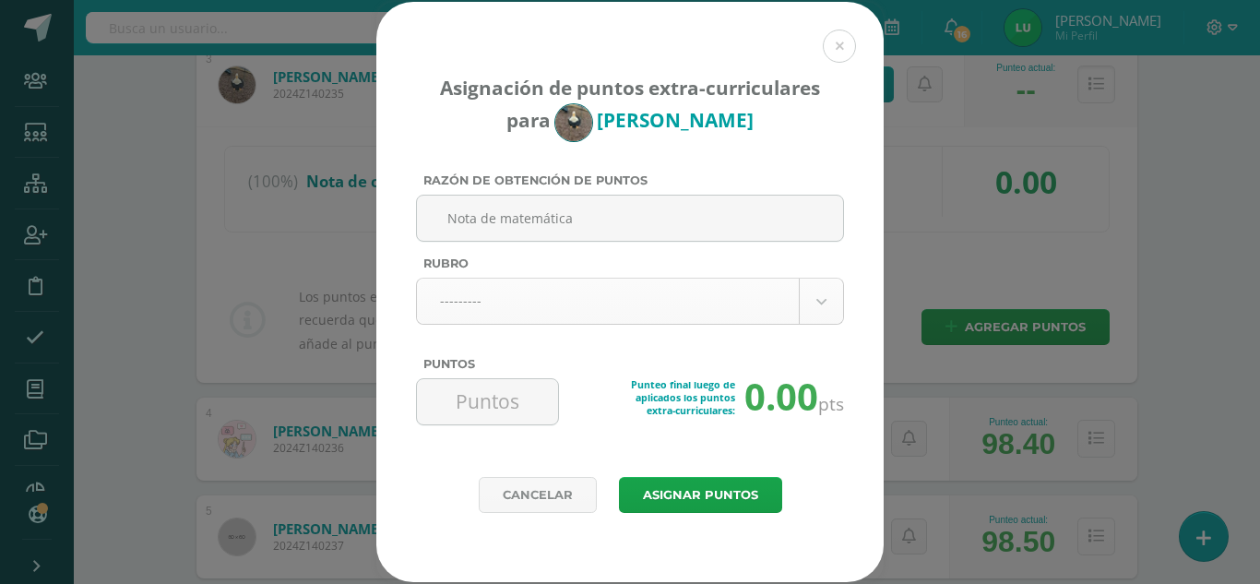
type input "Nota de matemática"
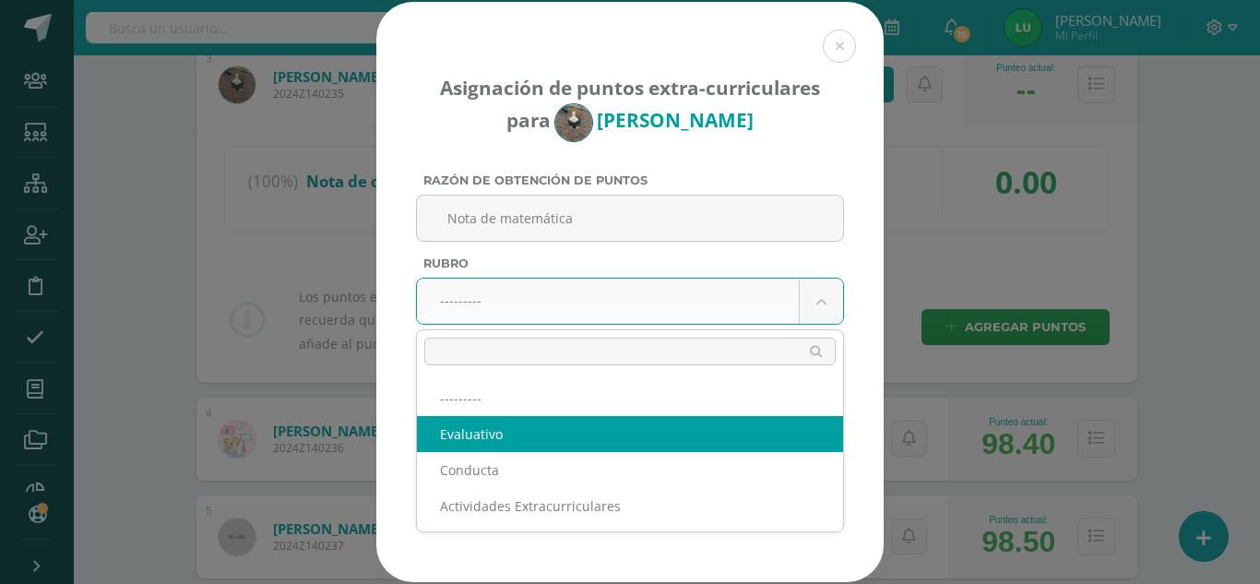
select select "1"
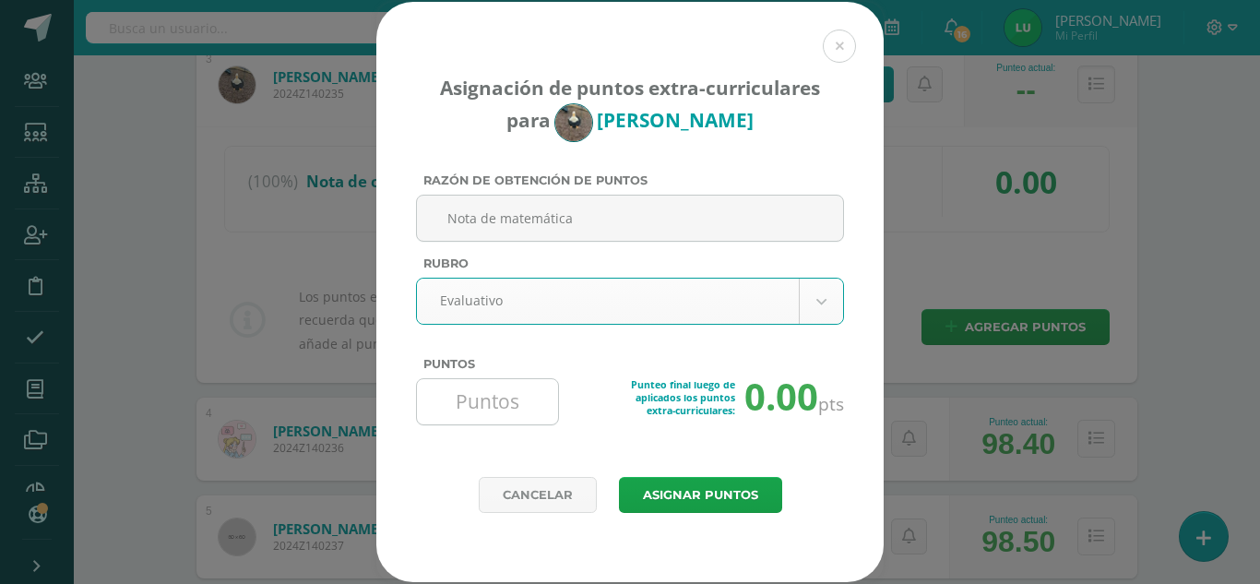
click at [486, 401] on input "Puntos" at bounding box center [487, 401] width 126 height 45
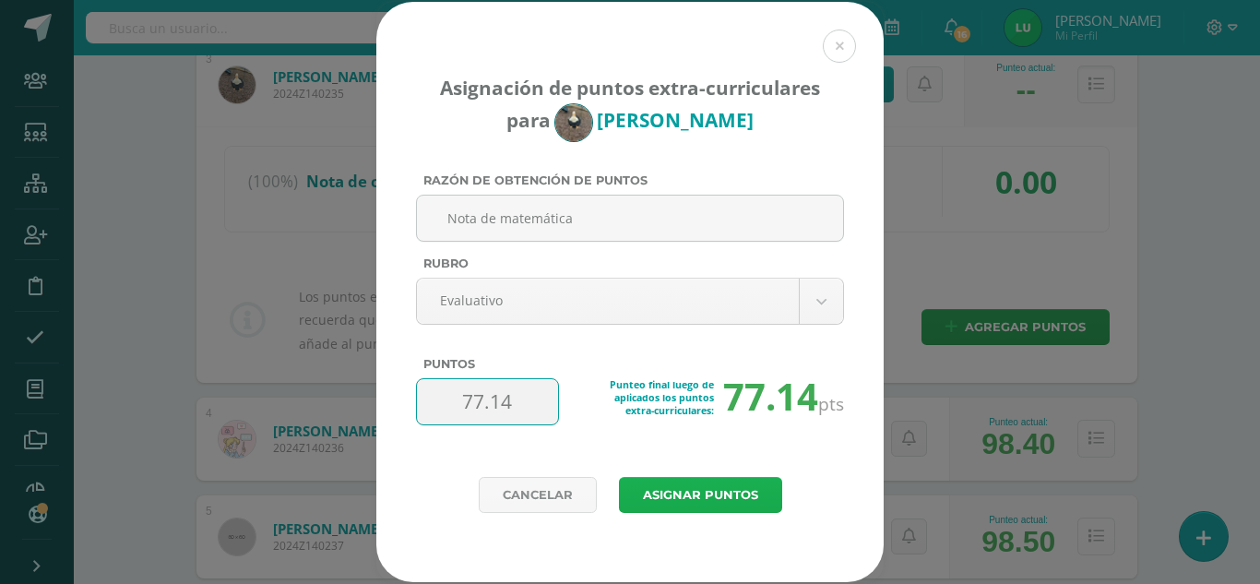
type input "77.14"
click at [647, 491] on button "Asignar puntos" at bounding box center [700, 495] width 163 height 36
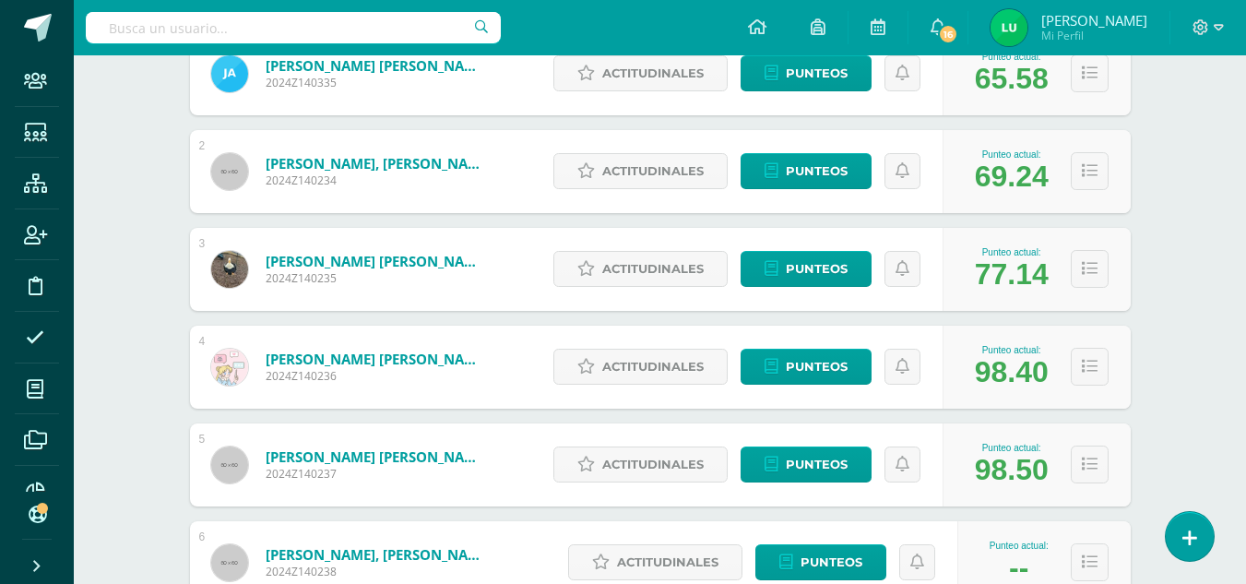
scroll to position [461, 0]
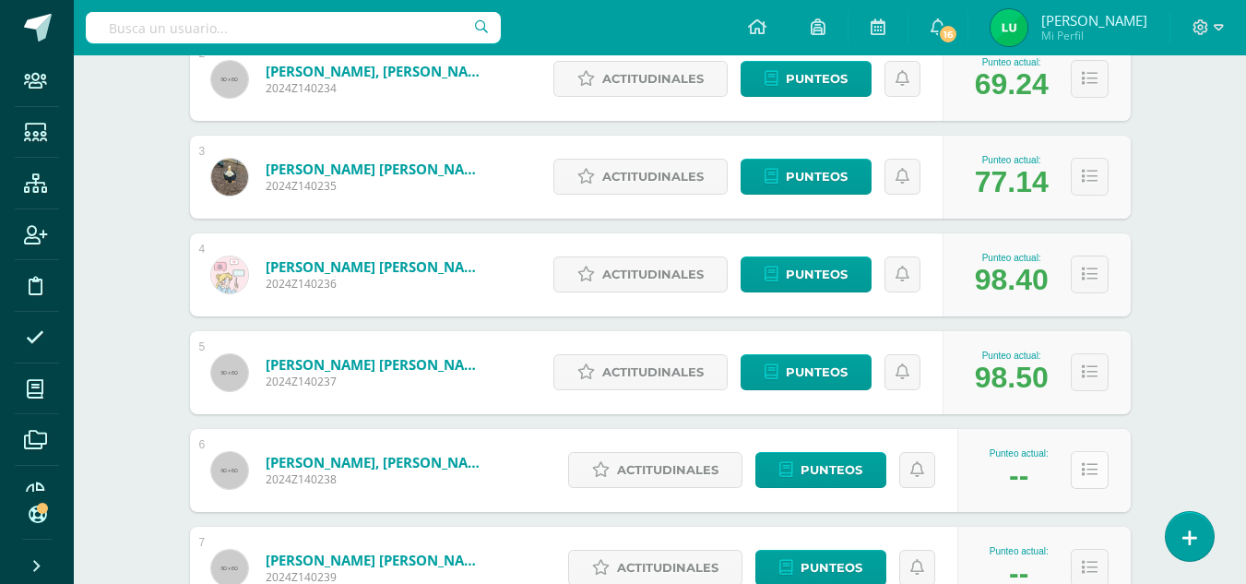
click at [1092, 479] on button at bounding box center [1090, 470] width 38 height 38
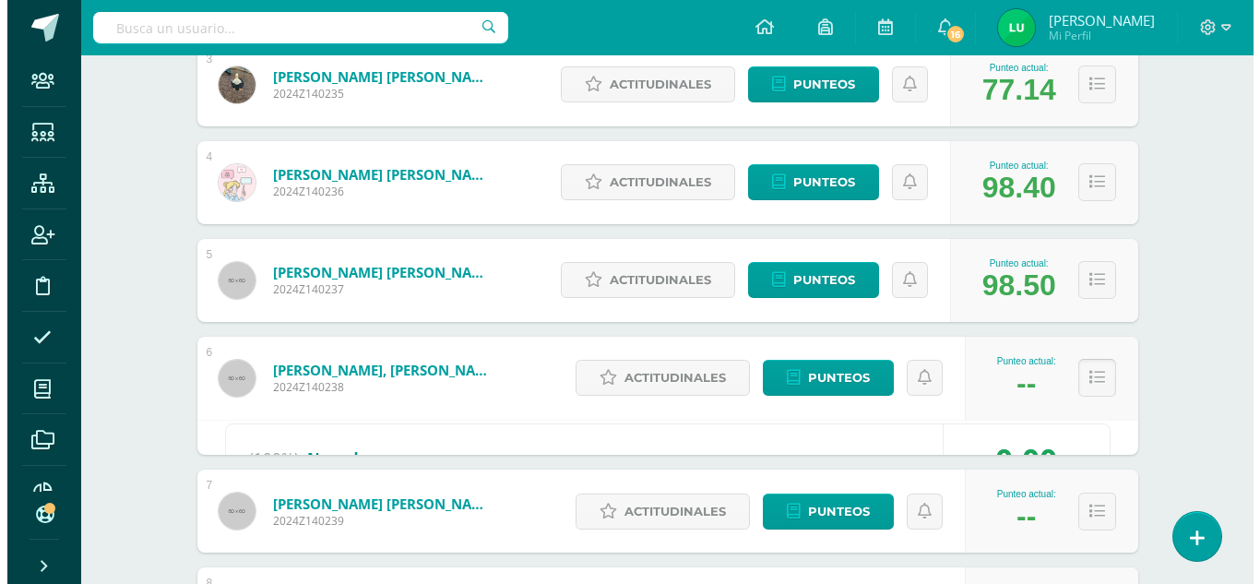
scroll to position [646, 0]
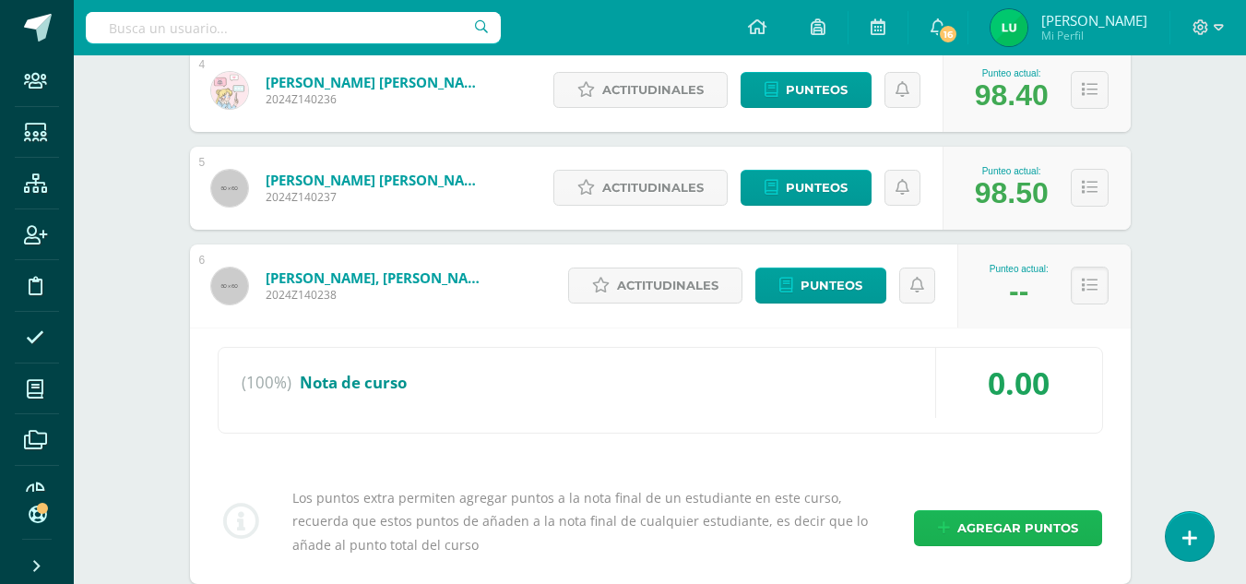
click at [994, 529] on span "Agregar puntos" at bounding box center [1017, 528] width 121 height 34
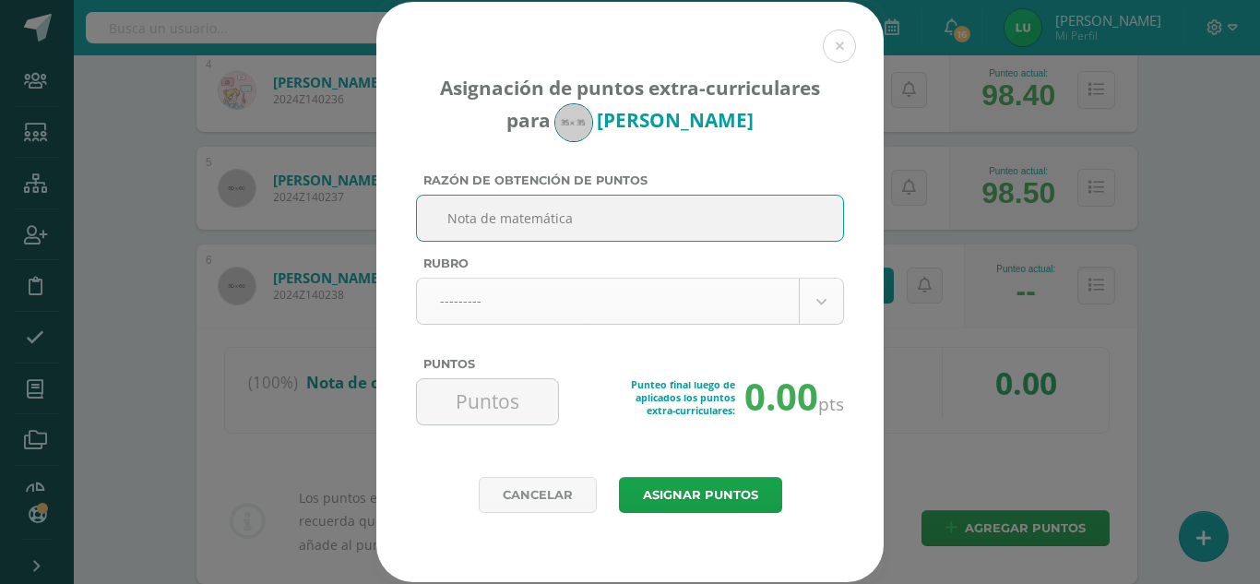
type input "Nota de matemática"
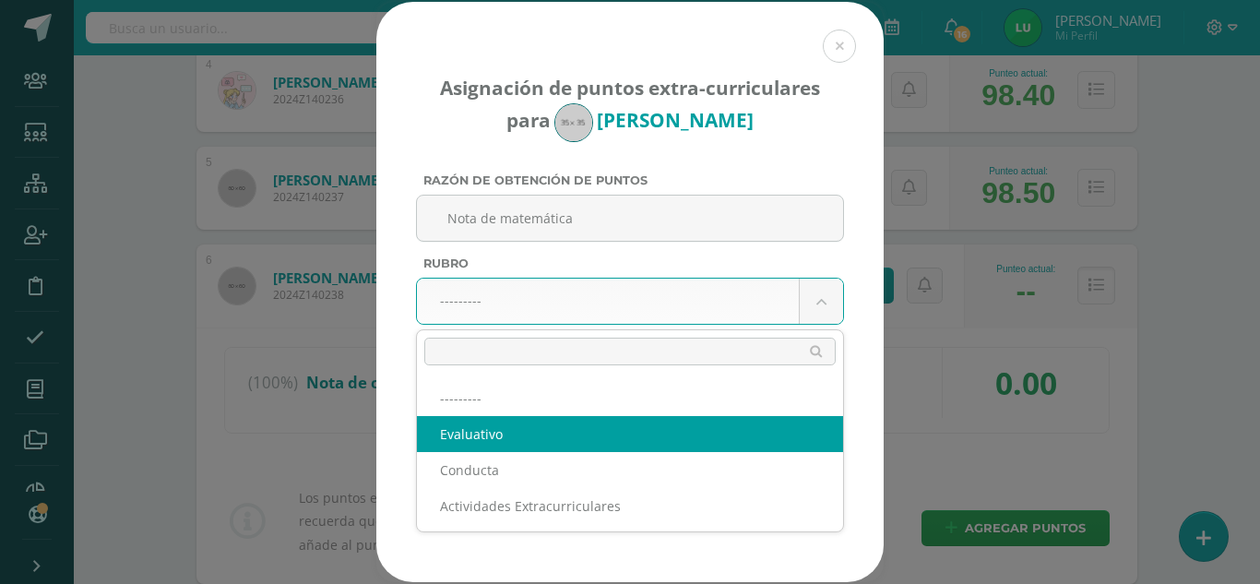
select select "1"
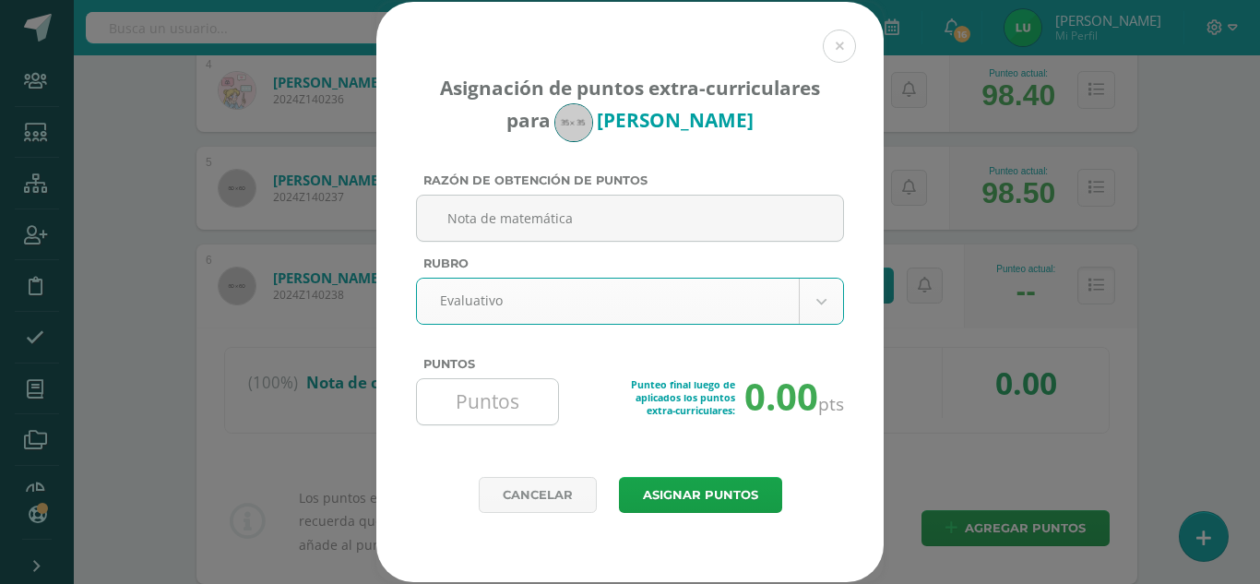
click at [493, 420] on input "Puntos" at bounding box center [487, 401] width 126 height 45
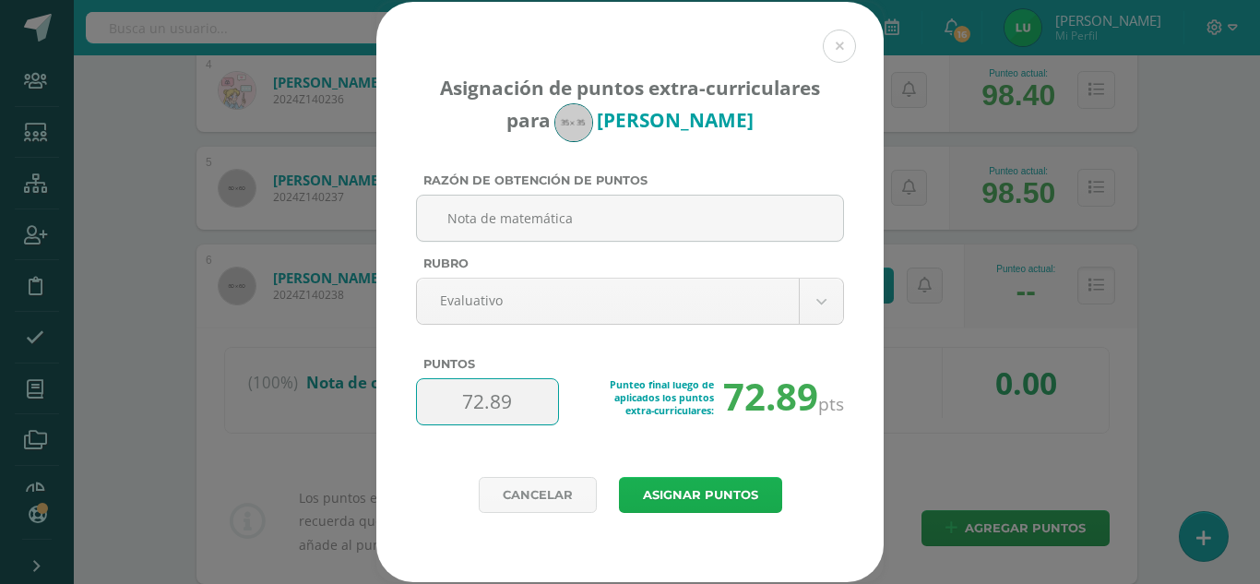
type input "72.89"
click at [664, 483] on button "Asignar puntos" at bounding box center [700, 495] width 163 height 36
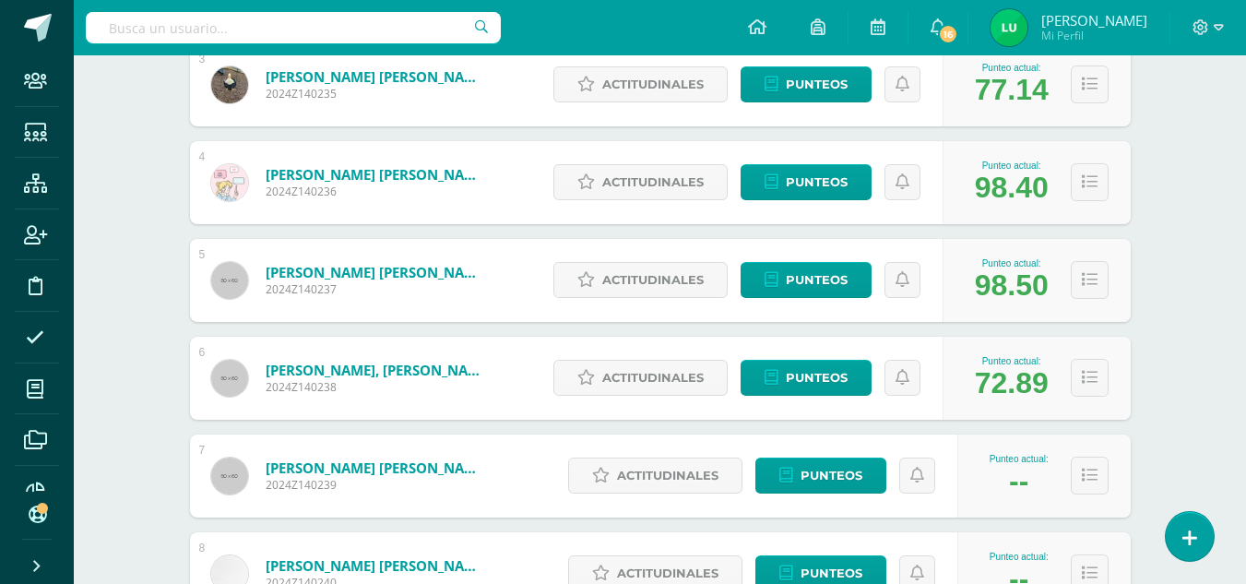
scroll to position [646, 0]
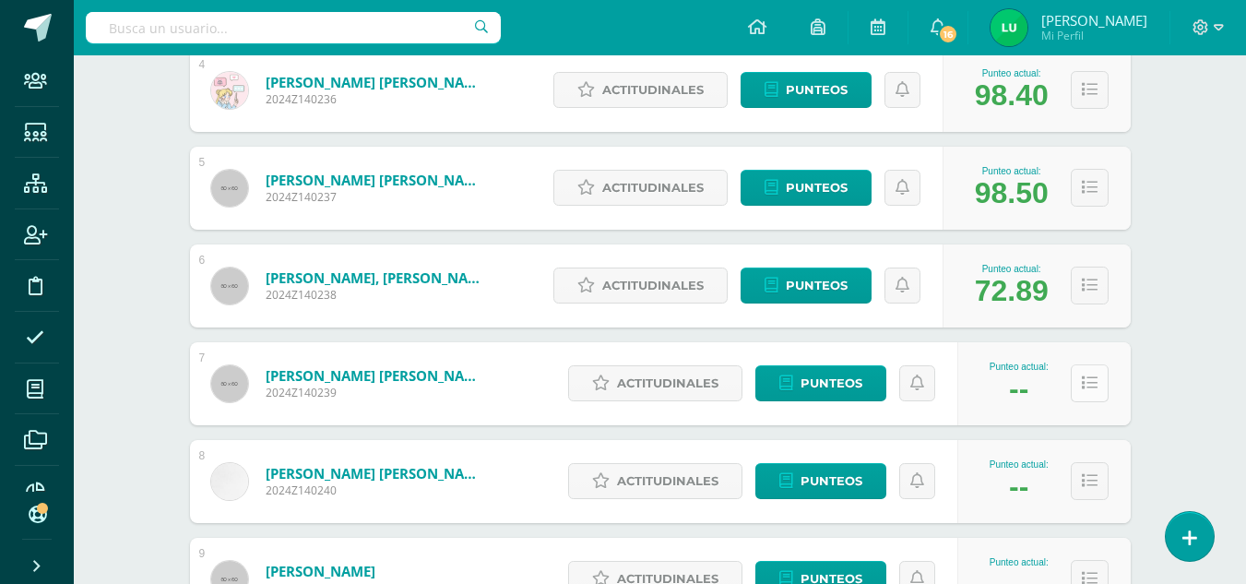
click at [1088, 380] on icon at bounding box center [1090, 383] width 16 height 16
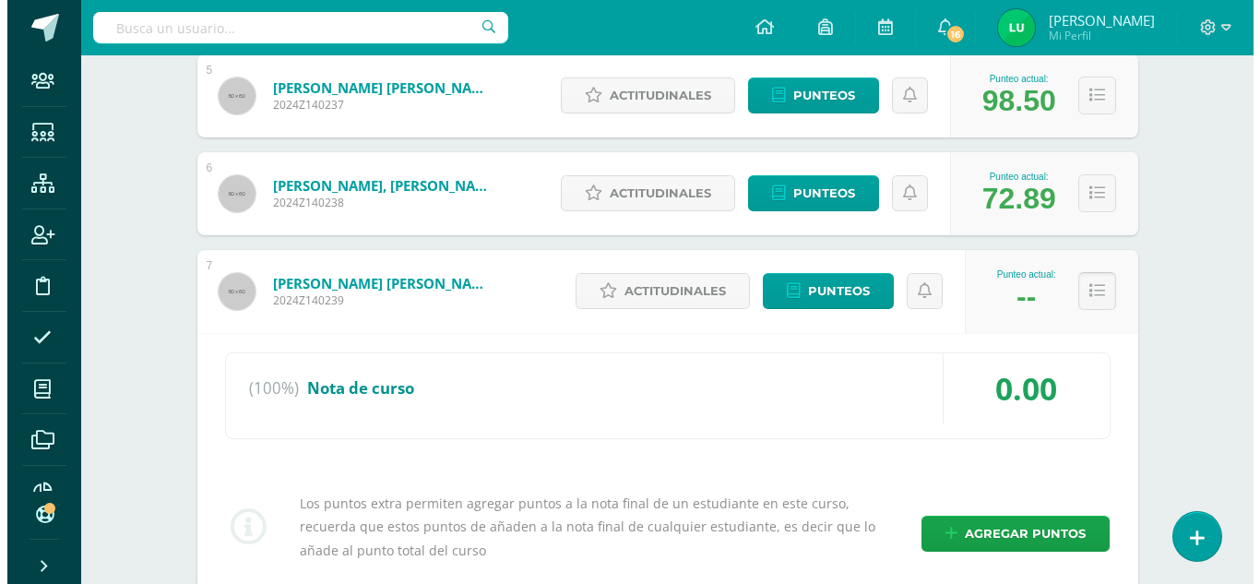
scroll to position [830, 0]
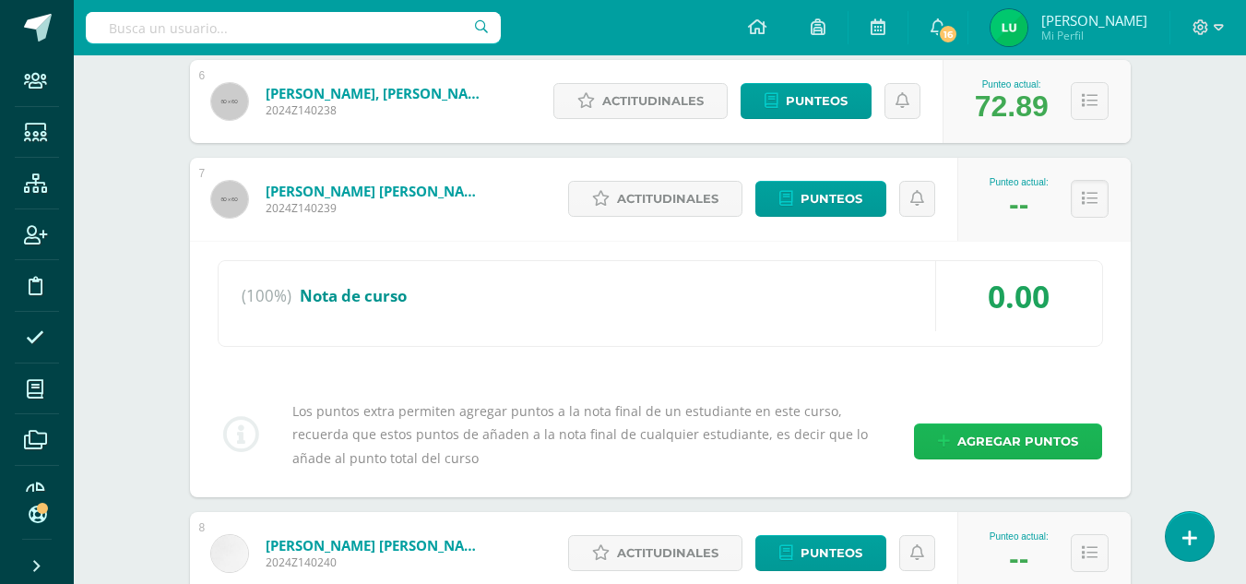
click at [1014, 435] on span "Agregar puntos" at bounding box center [1017, 441] width 121 height 34
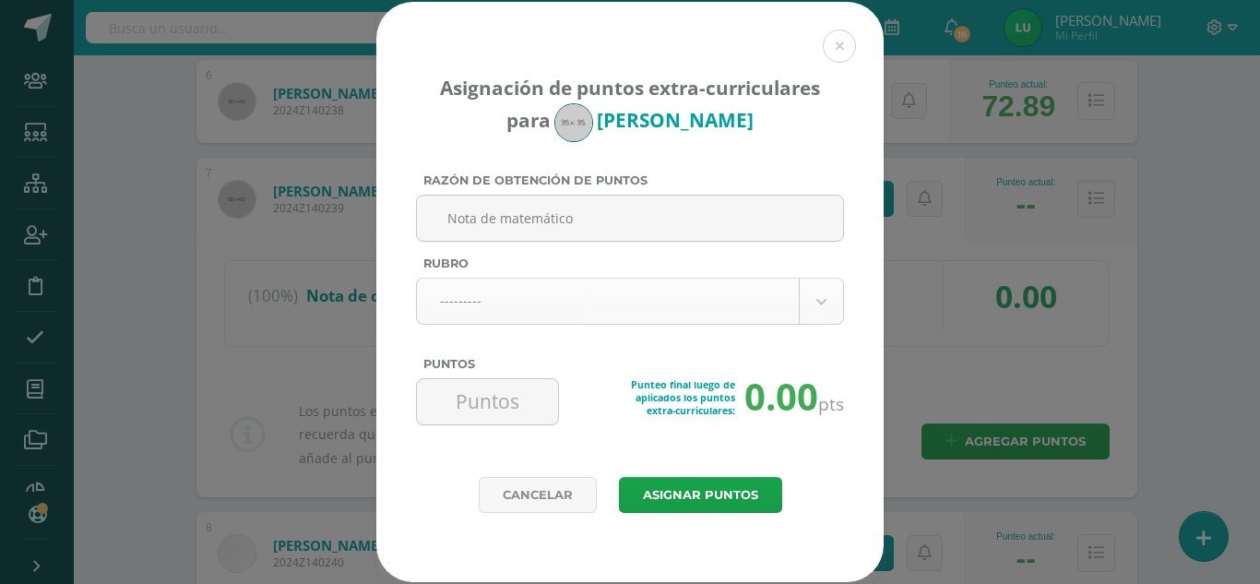
type input "Nota de matemático"
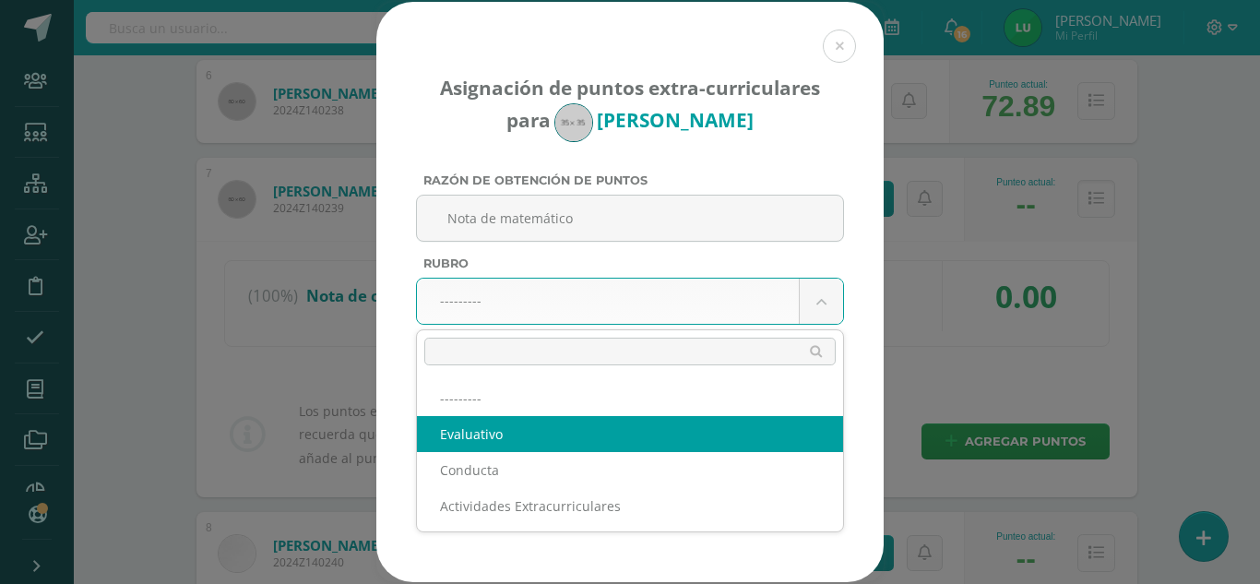
select select "1"
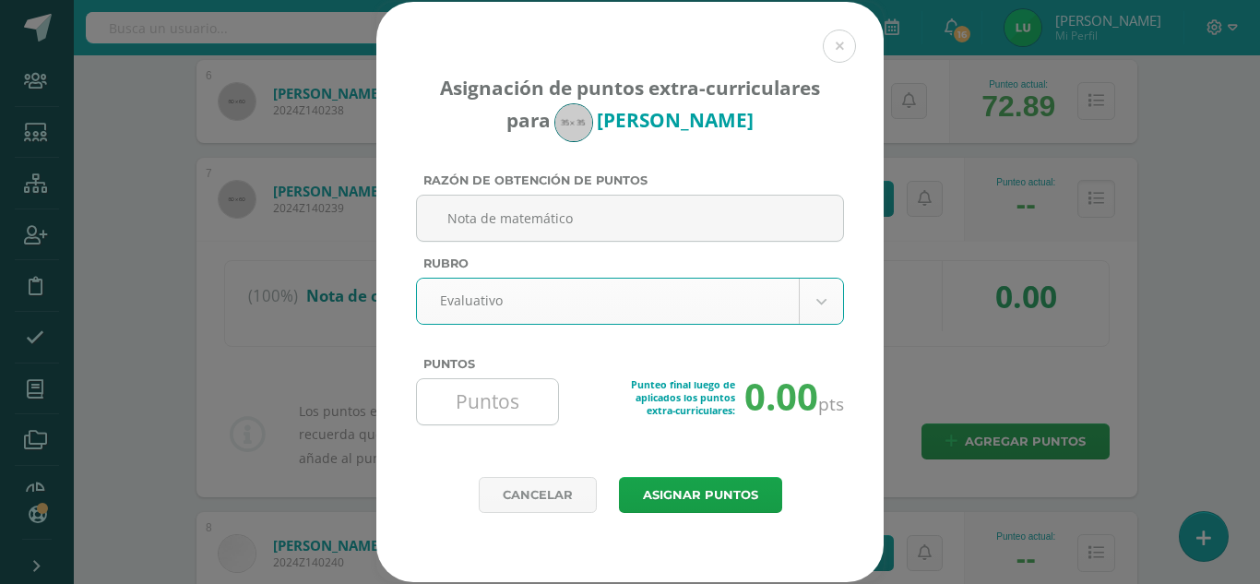
click at [488, 407] on input "Puntos" at bounding box center [487, 401] width 126 height 45
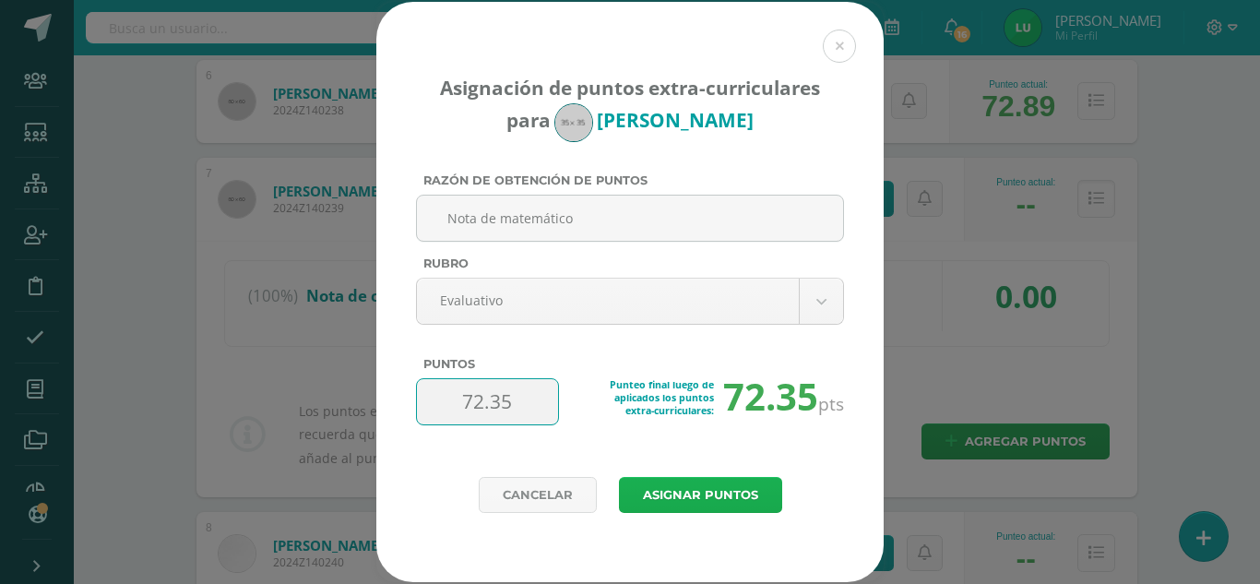
type input "72.35"
click at [712, 484] on button "Asignar puntos" at bounding box center [700, 495] width 163 height 36
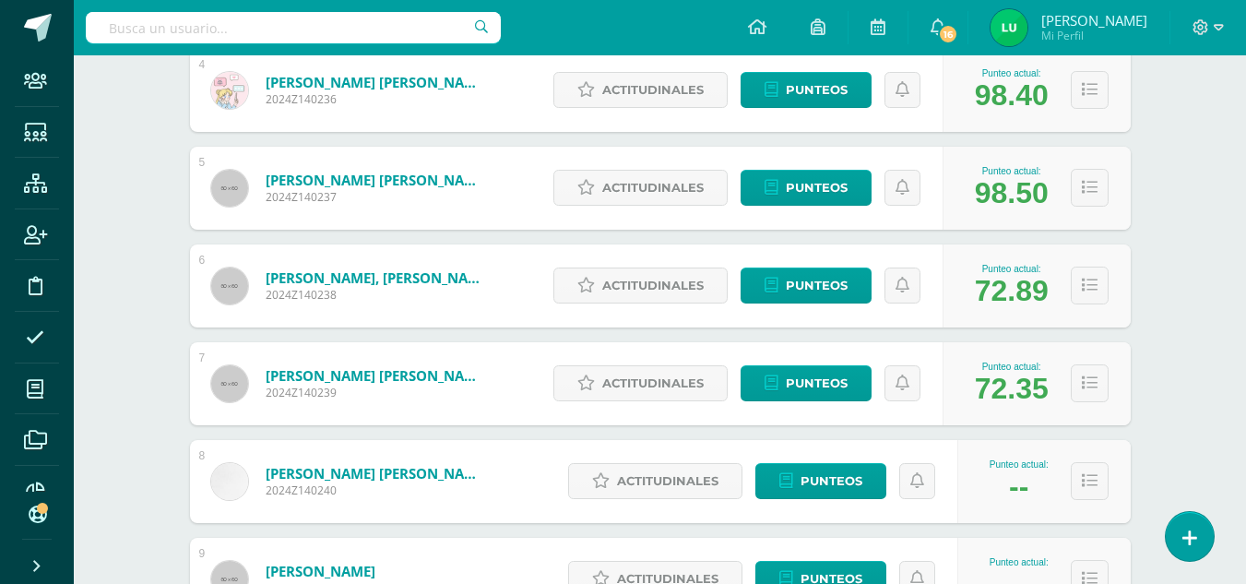
scroll to position [738, 0]
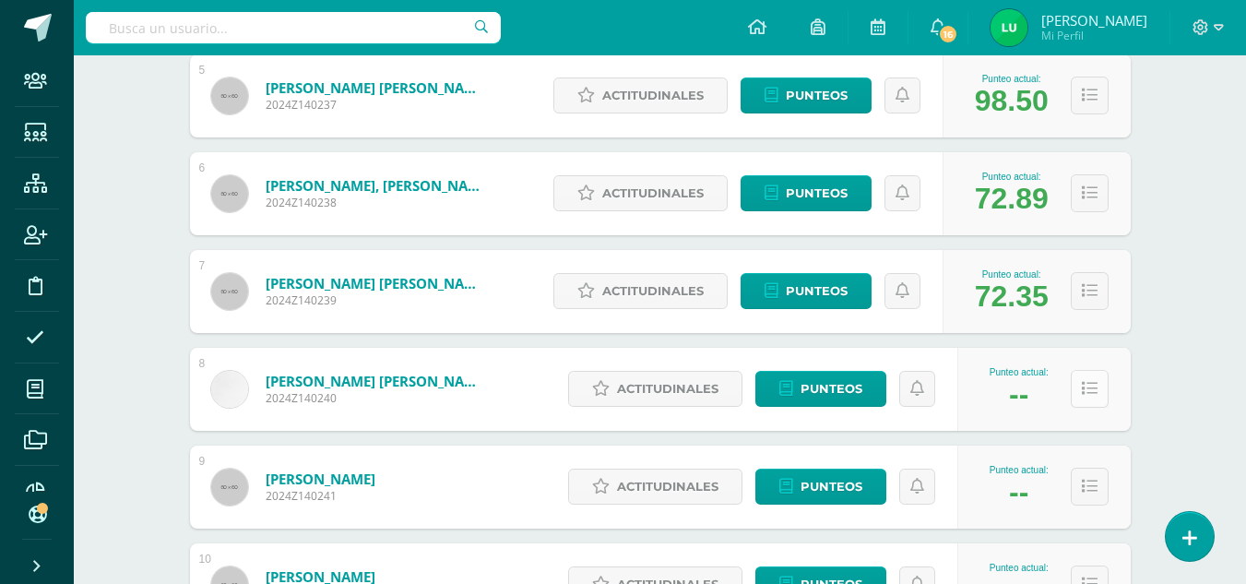
click at [1097, 390] on button at bounding box center [1090, 389] width 38 height 38
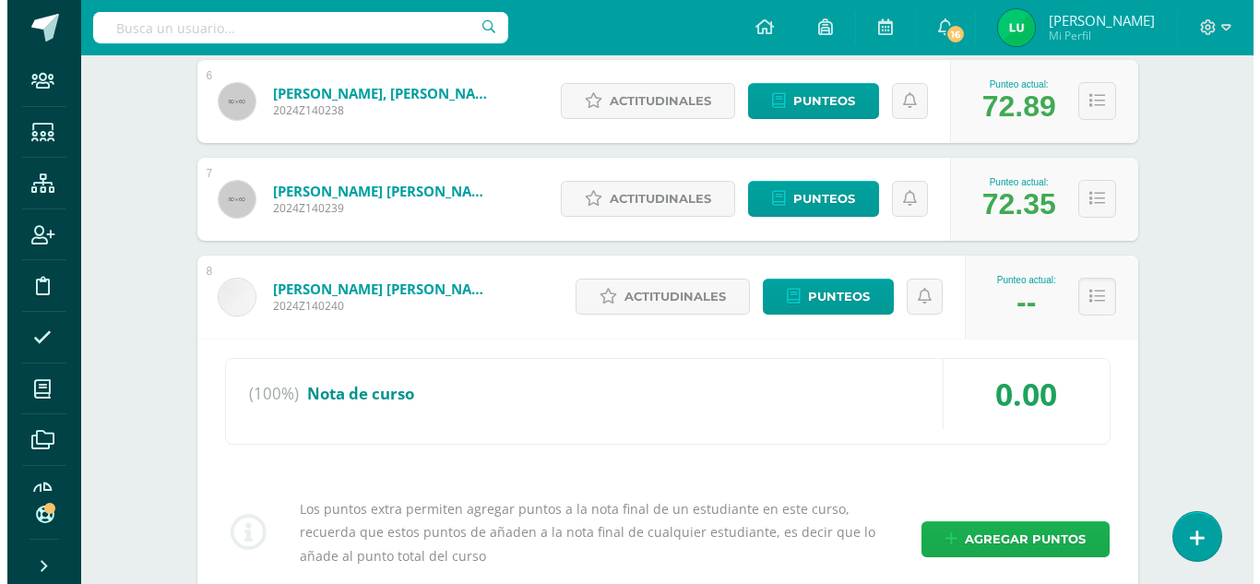
scroll to position [922, 0]
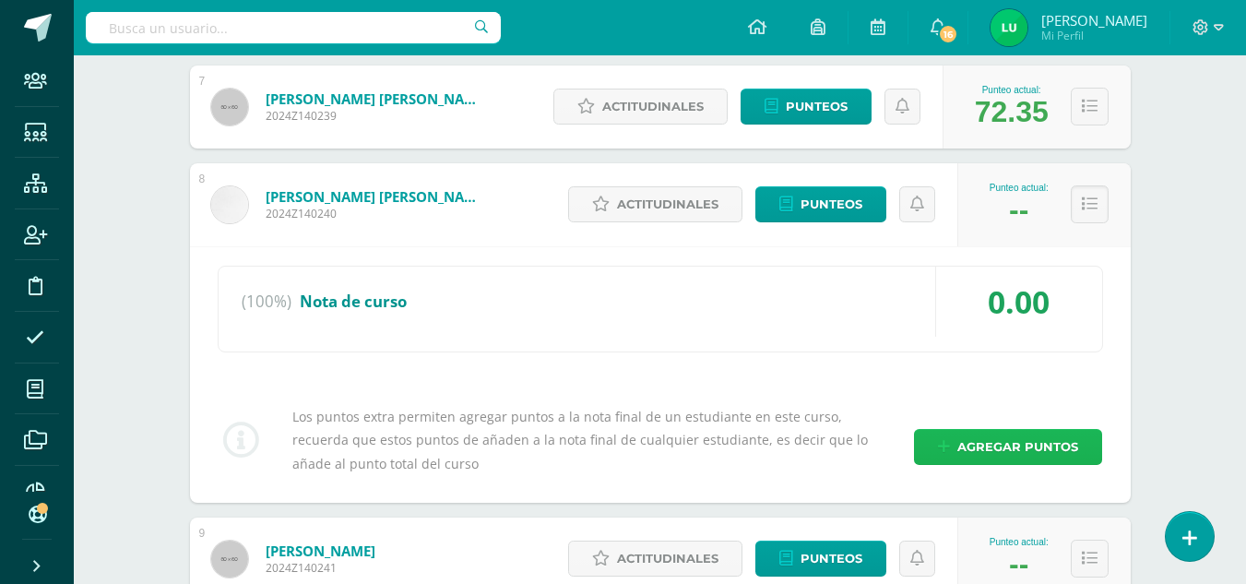
click at [1004, 452] on span "Agregar puntos" at bounding box center [1017, 447] width 121 height 34
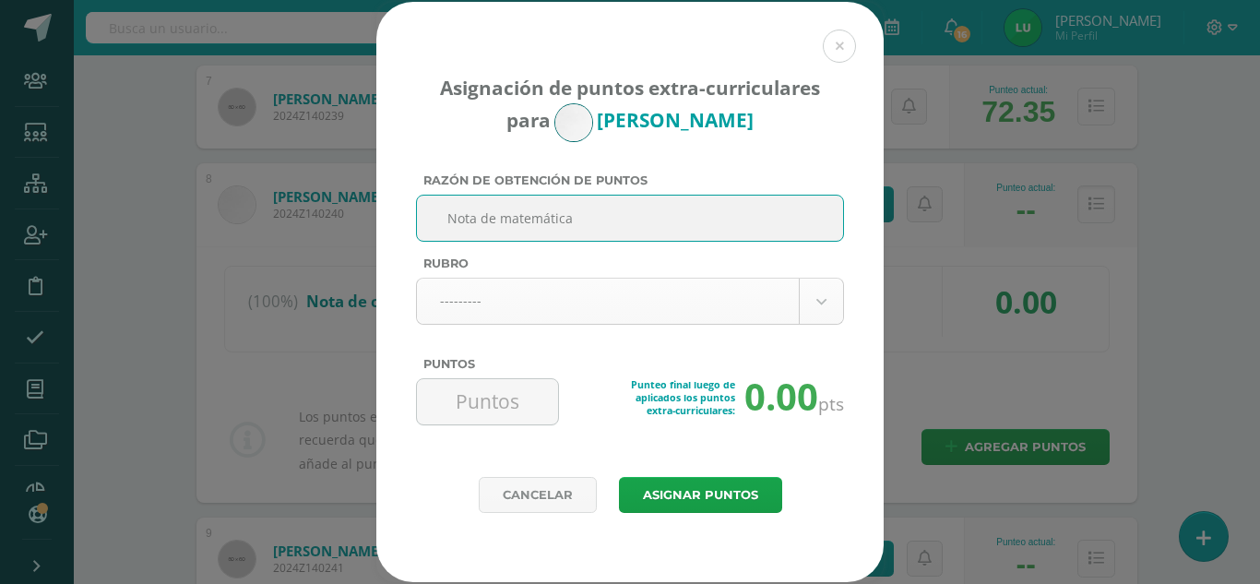
type input "Nota de matemática"
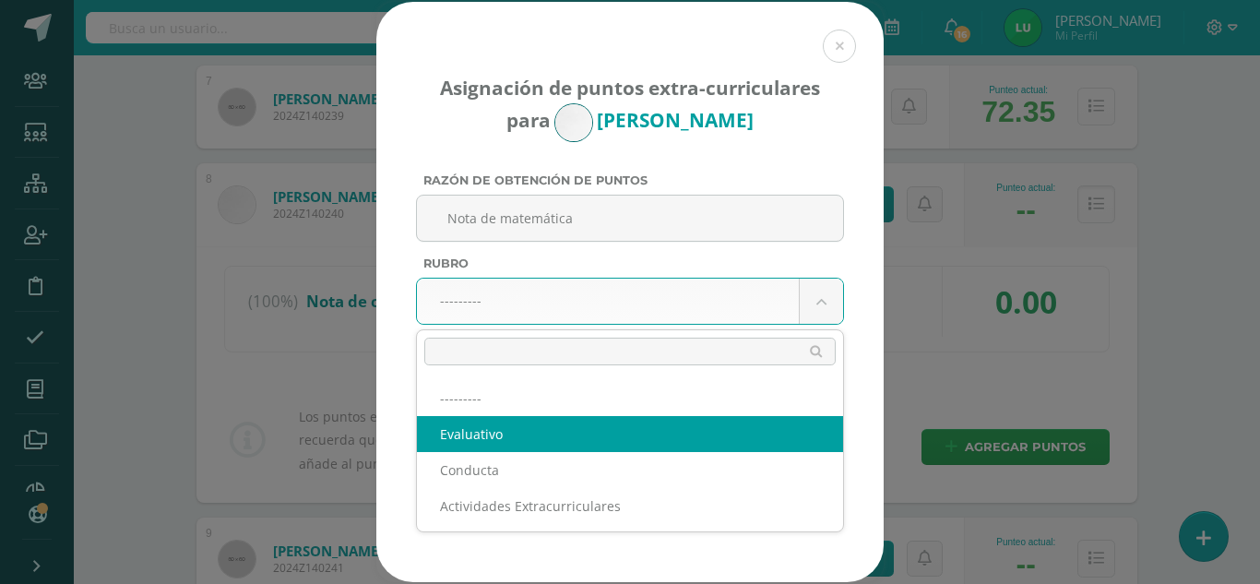
select select "1"
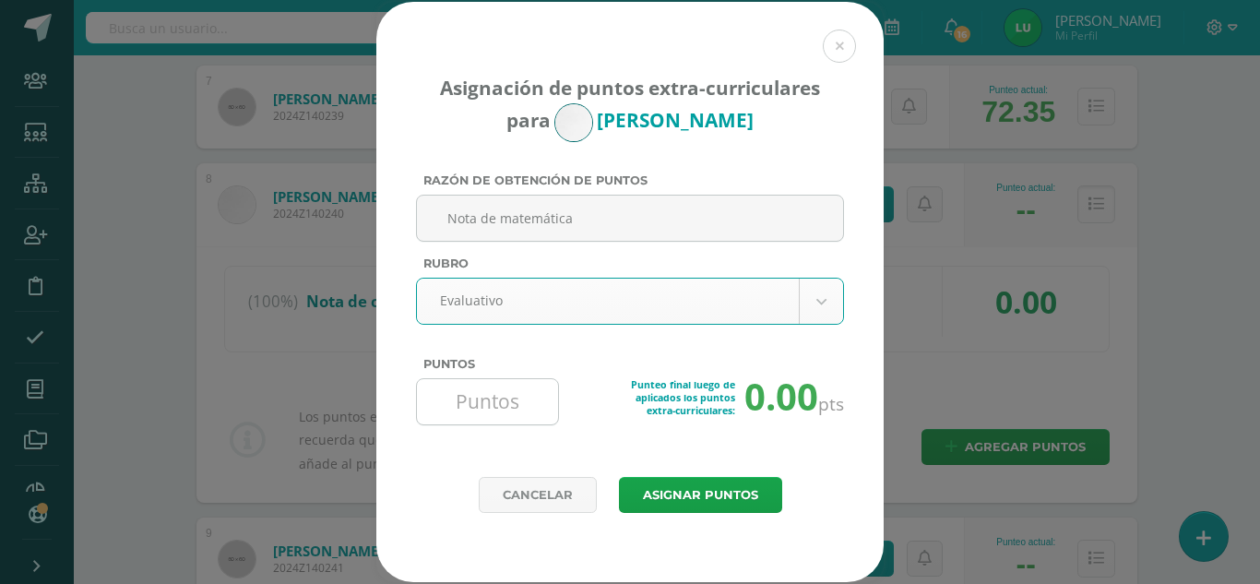
click at [487, 415] on input "Puntos" at bounding box center [487, 401] width 126 height 45
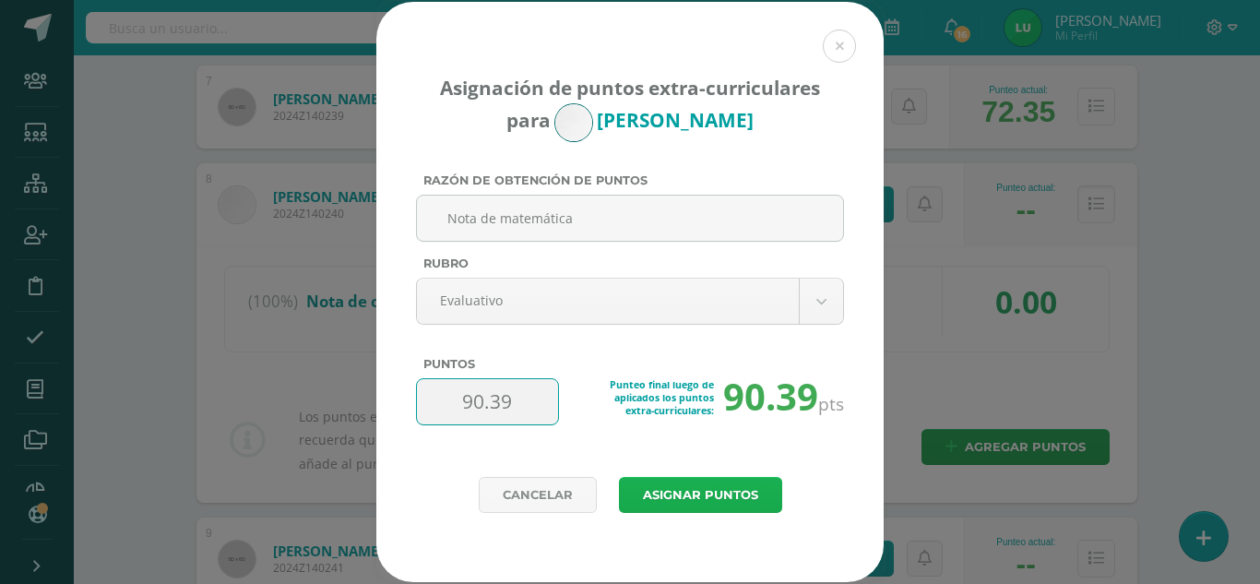
type input "90.39"
click at [682, 483] on button "Asignar puntos" at bounding box center [700, 495] width 163 height 36
click at [693, 496] on button "Asignar puntos" at bounding box center [700, 495] width 163 height 36
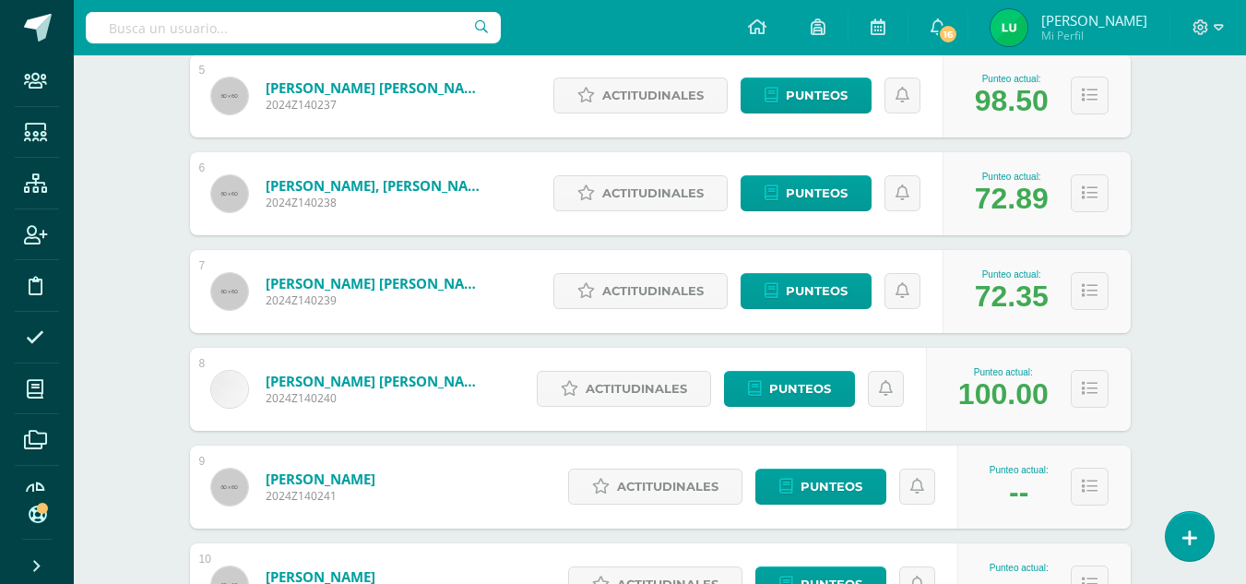
scroll to position [830, 0]
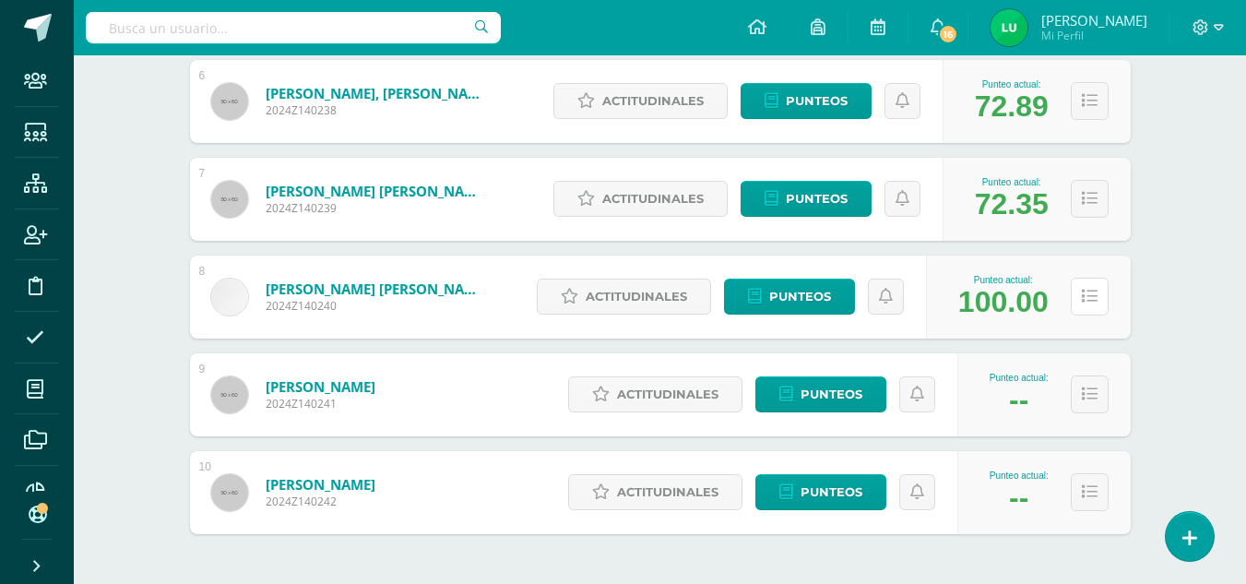
click at [1080, 293] on button at bounding box center [1090, 297] width 38 height 38
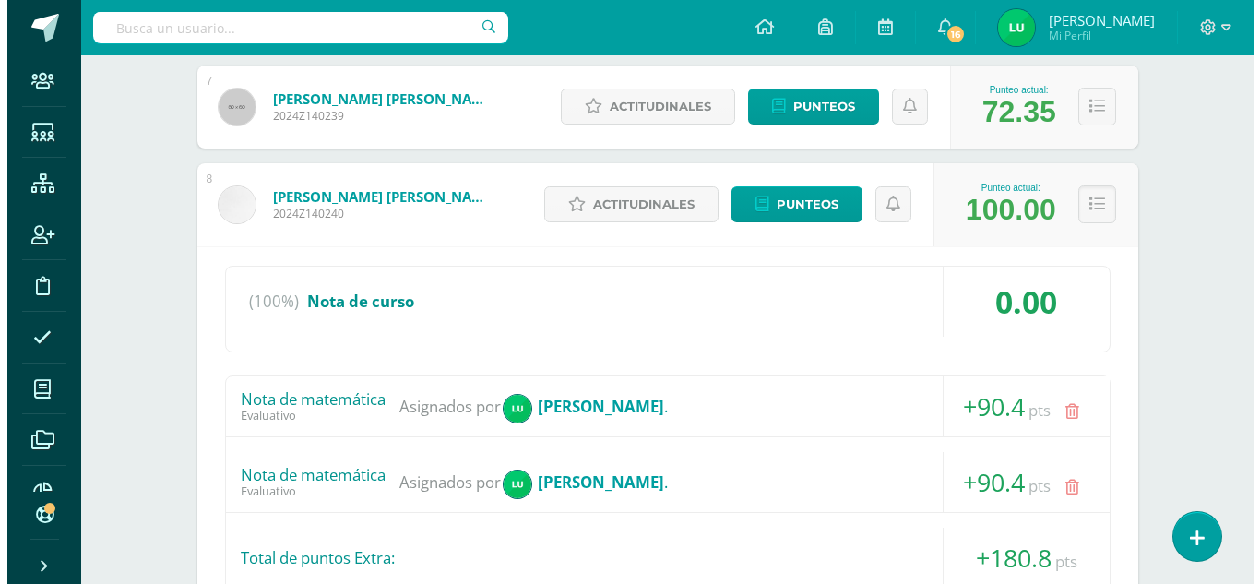
scroll to position [1015, 0]
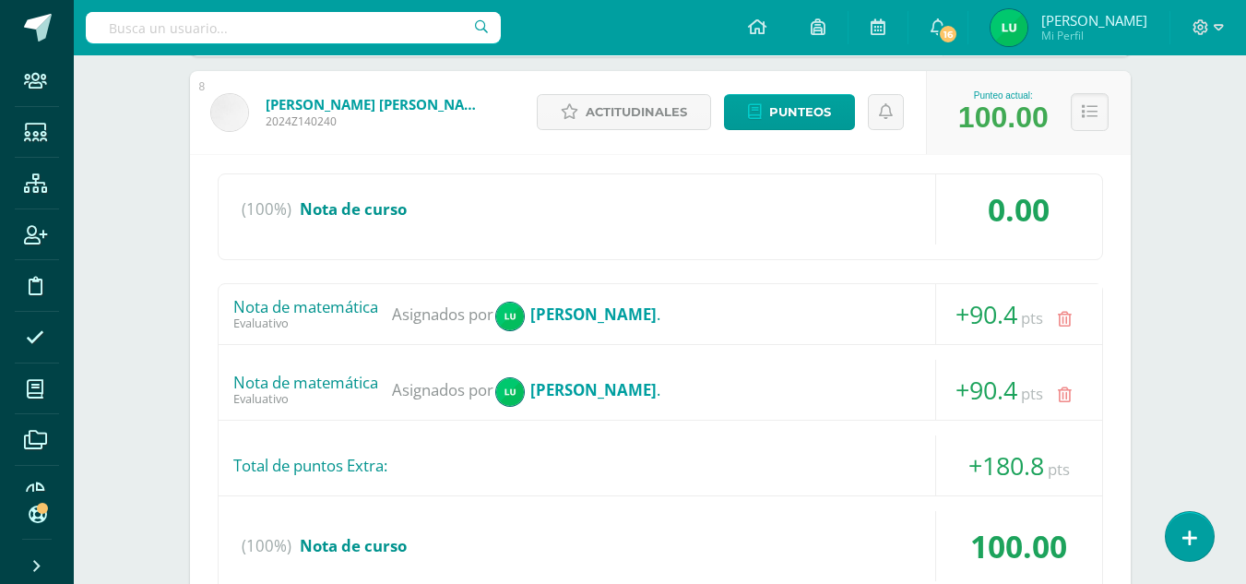
click at [1065, 400] on icon at bounding box center [1065, 395] width 14 height 16
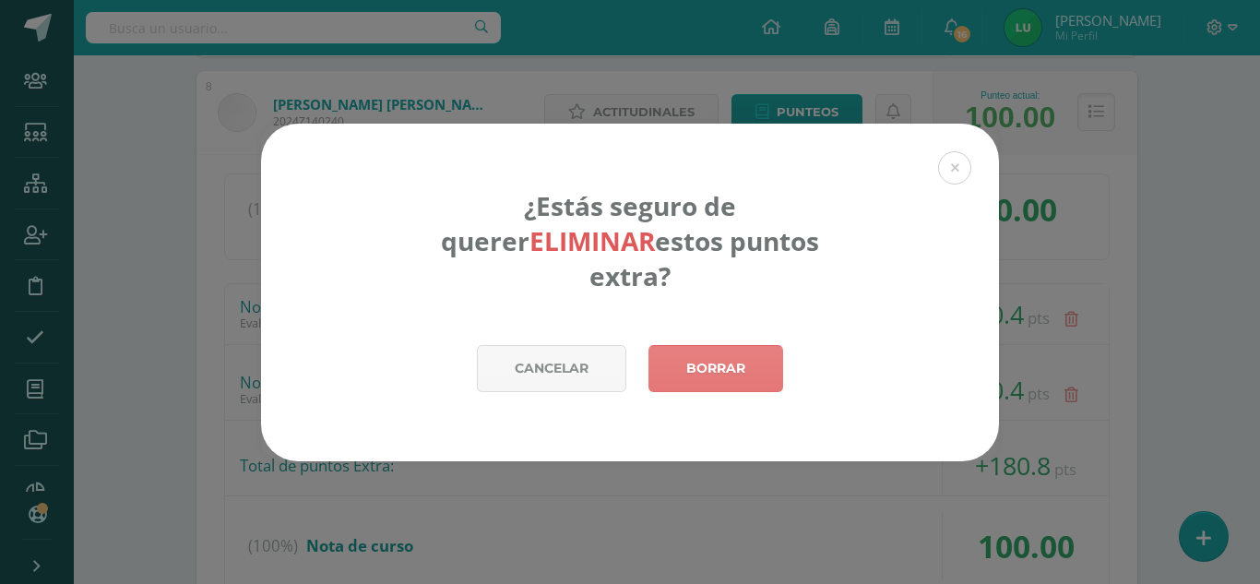
click at [730, 347] on link "Borrar" at bounding box center [715, 368] width 135 height 47
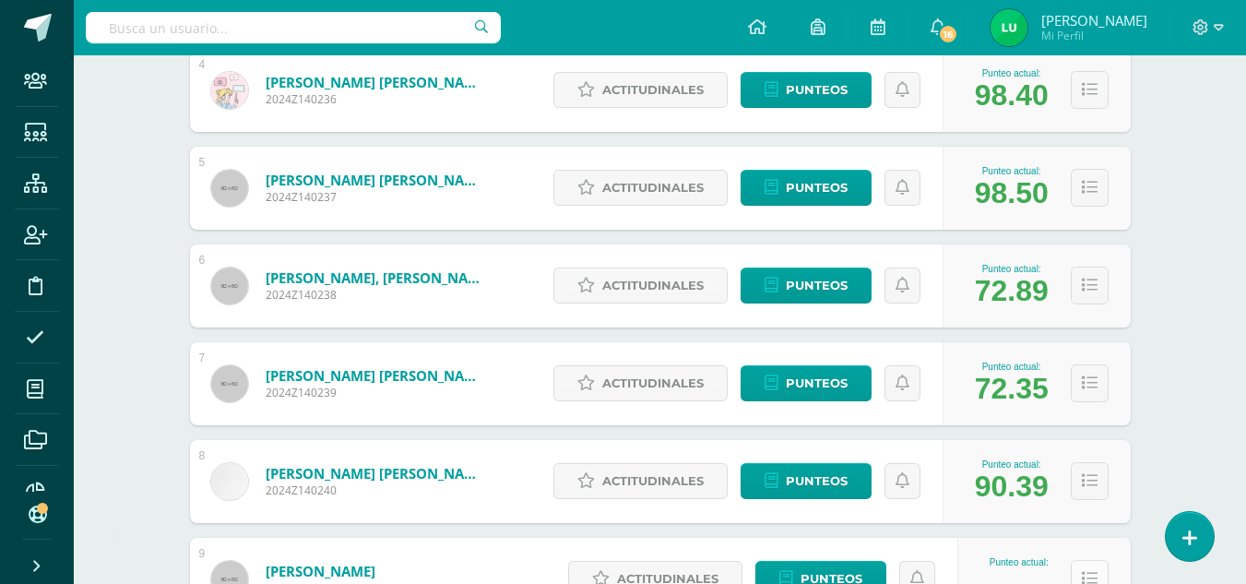
scroll to position [897, 0]
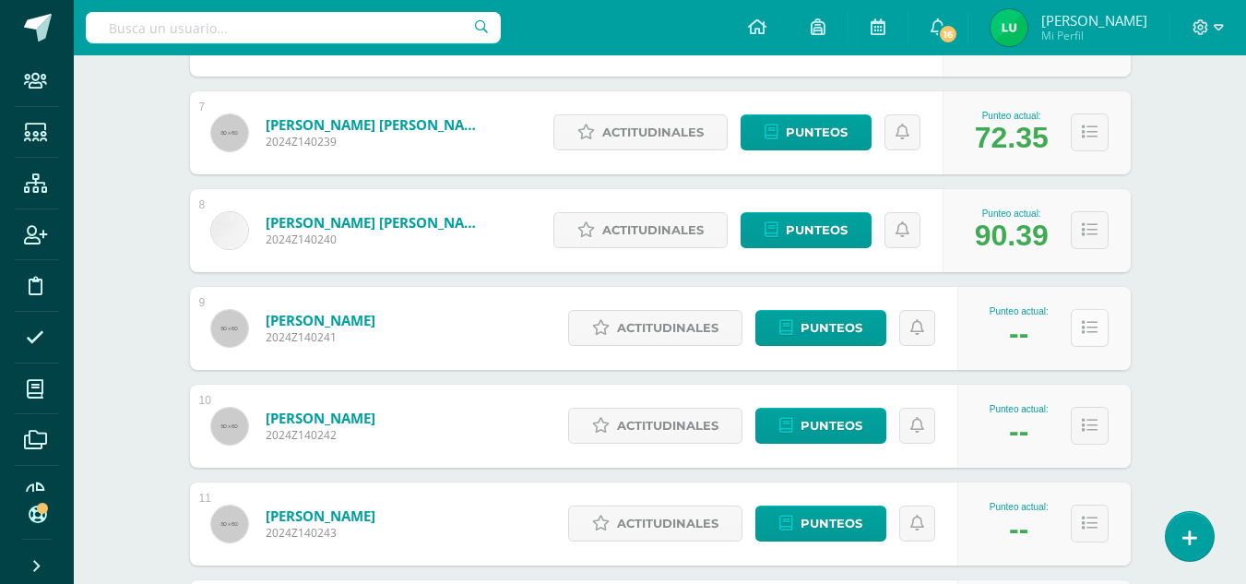
click at [1076, 334] on button at bounding box center [1090, 328] width 38 height 38
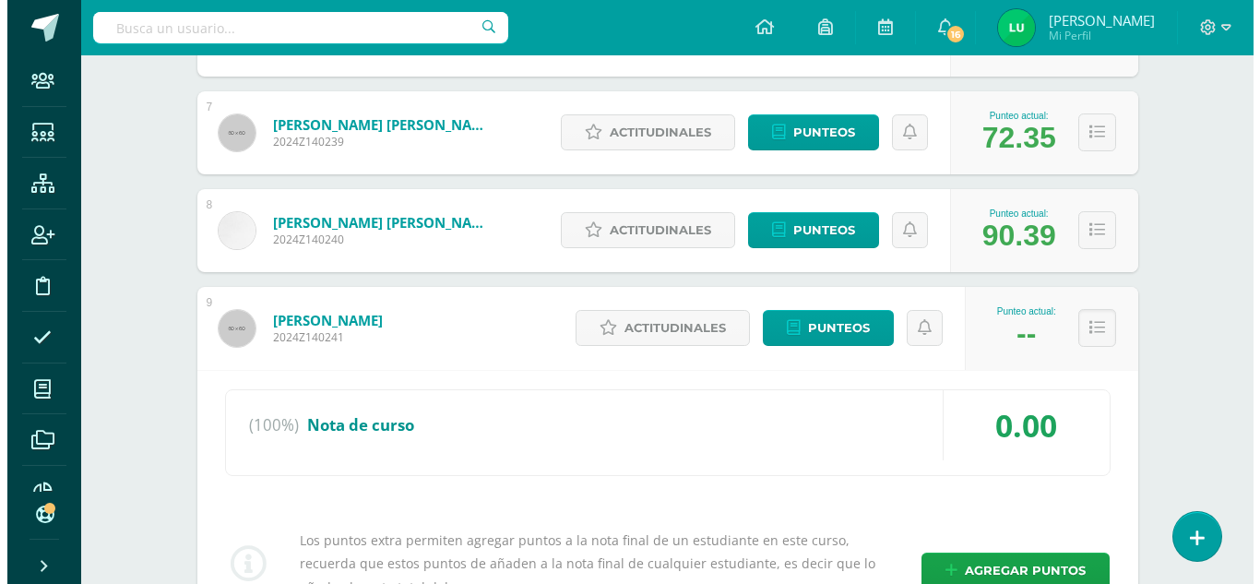
scroll to position [1081, 0]
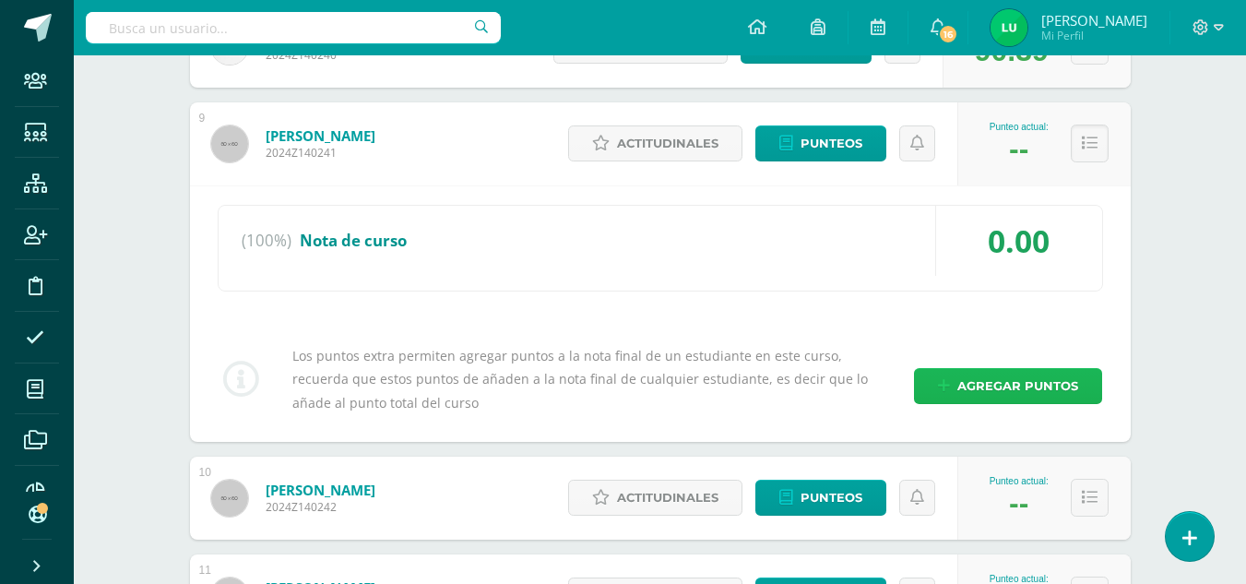
click at [965, 374] on span "Agregar puntos" at bounding box center [1017, 386] width 121 height 34
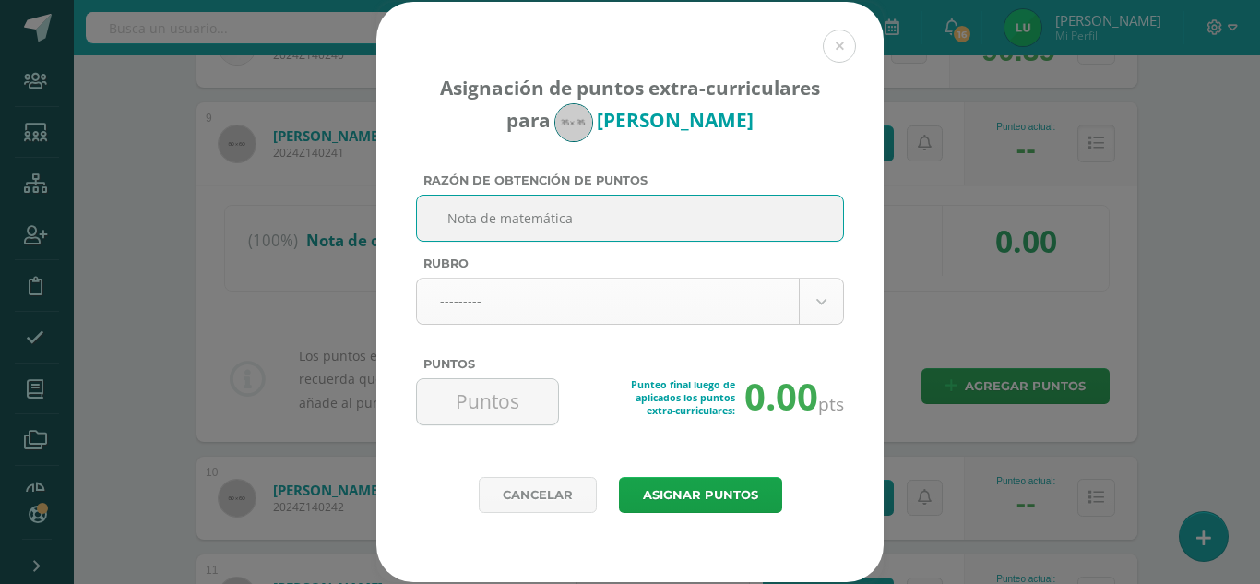
type input "Nota de matemática"
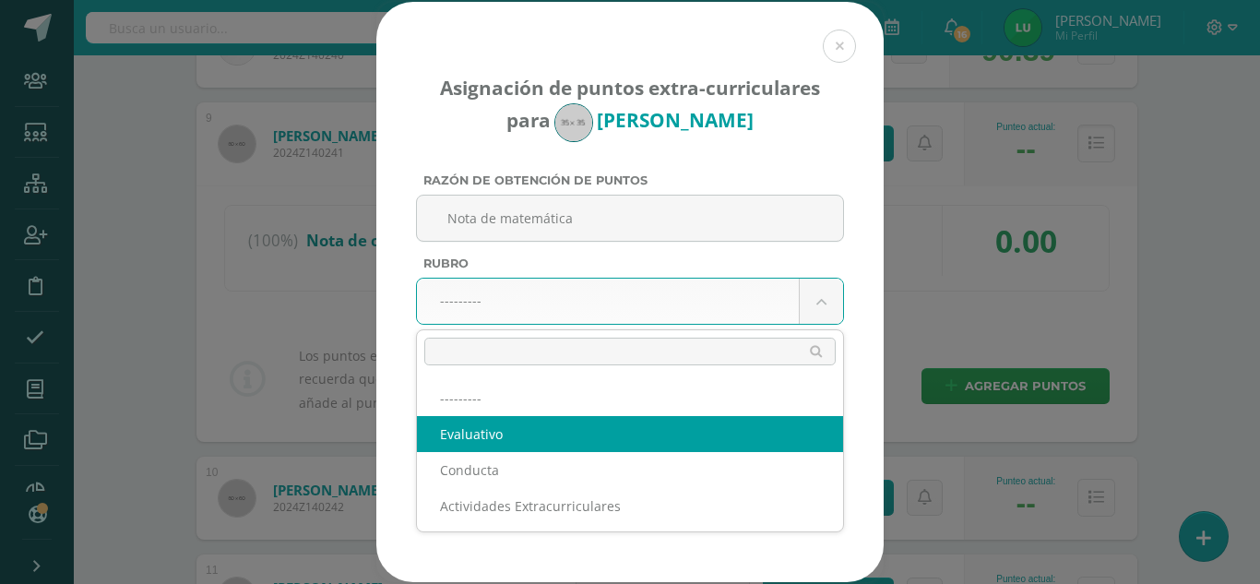
select select "1"
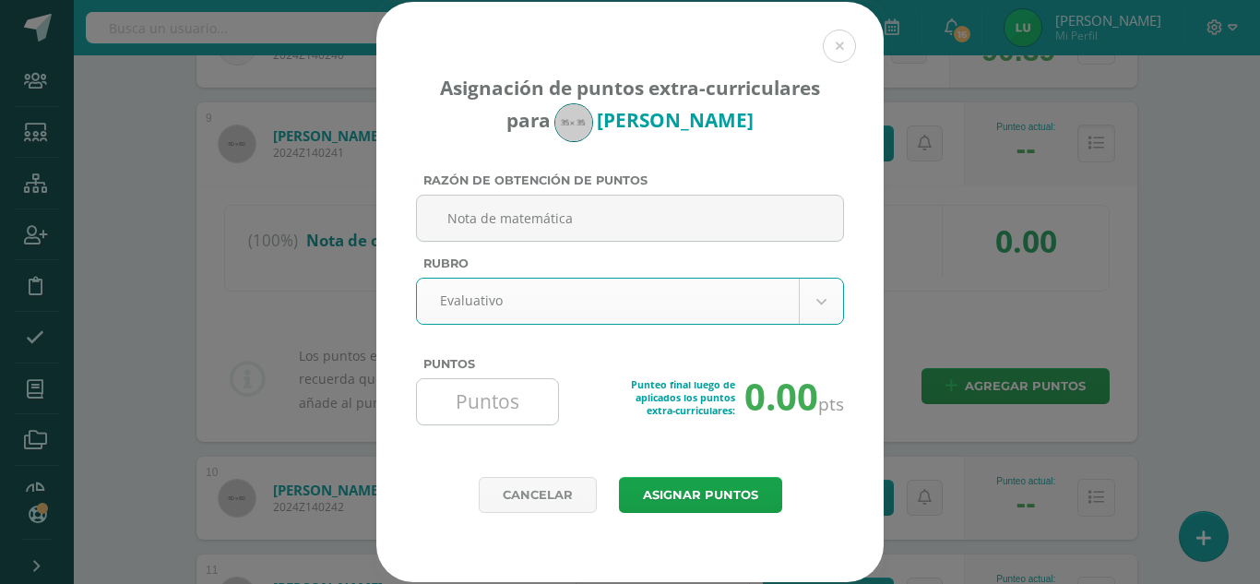
click at [456, 398] on input "Puntos" at bounding box center [487, 401] width 126 height 45
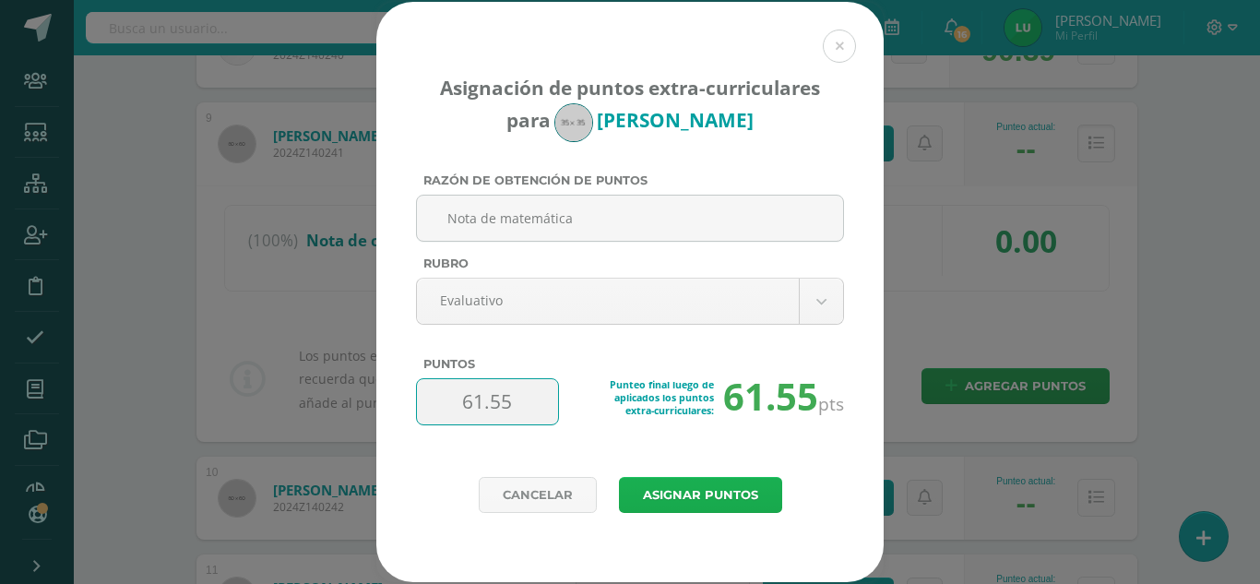
type input "61.55"
click at [683, 496] on button "Asignar puntos" at bounding box center [700, 495] width 163 height 36
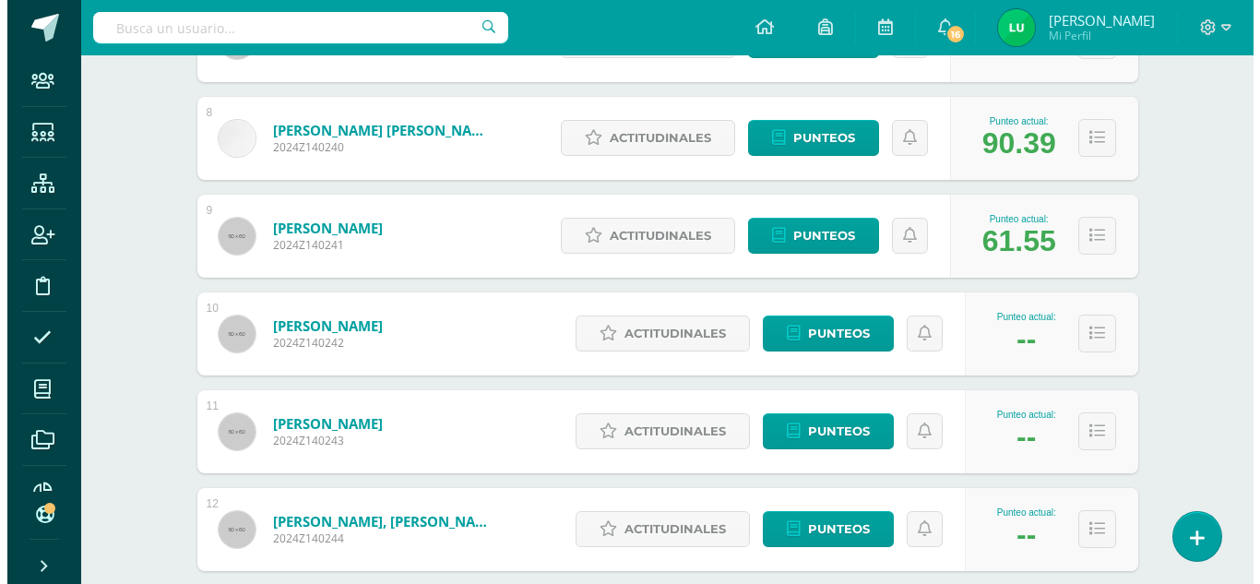
scroll to position [1081, 0]
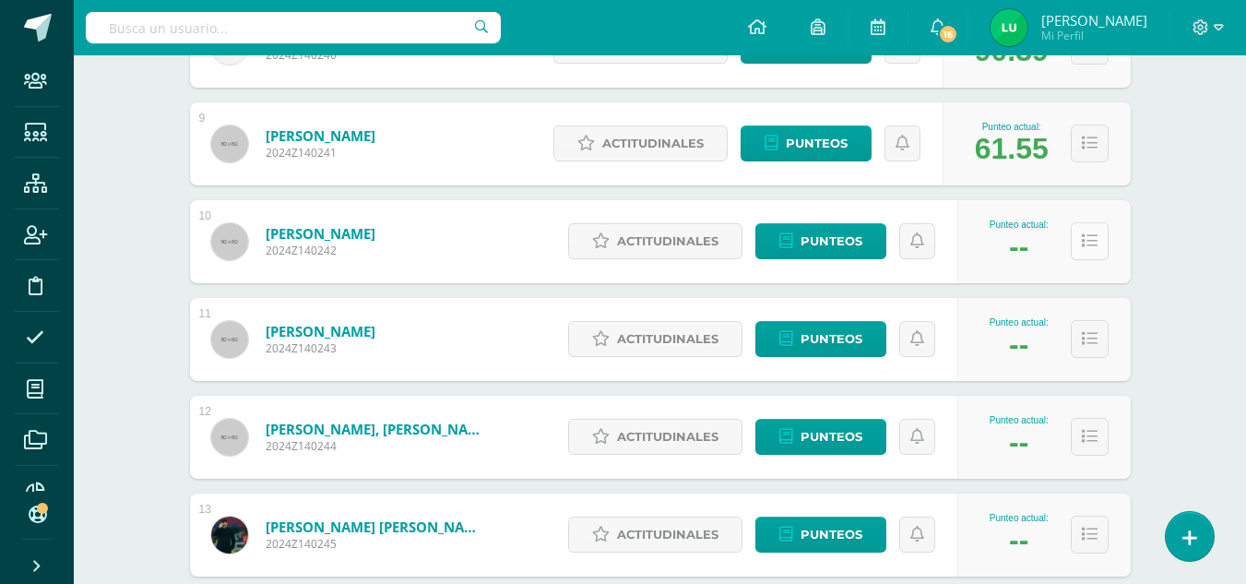
click at [1090, 233] on icon at bounding box center [1090, 241] width 16 height 16
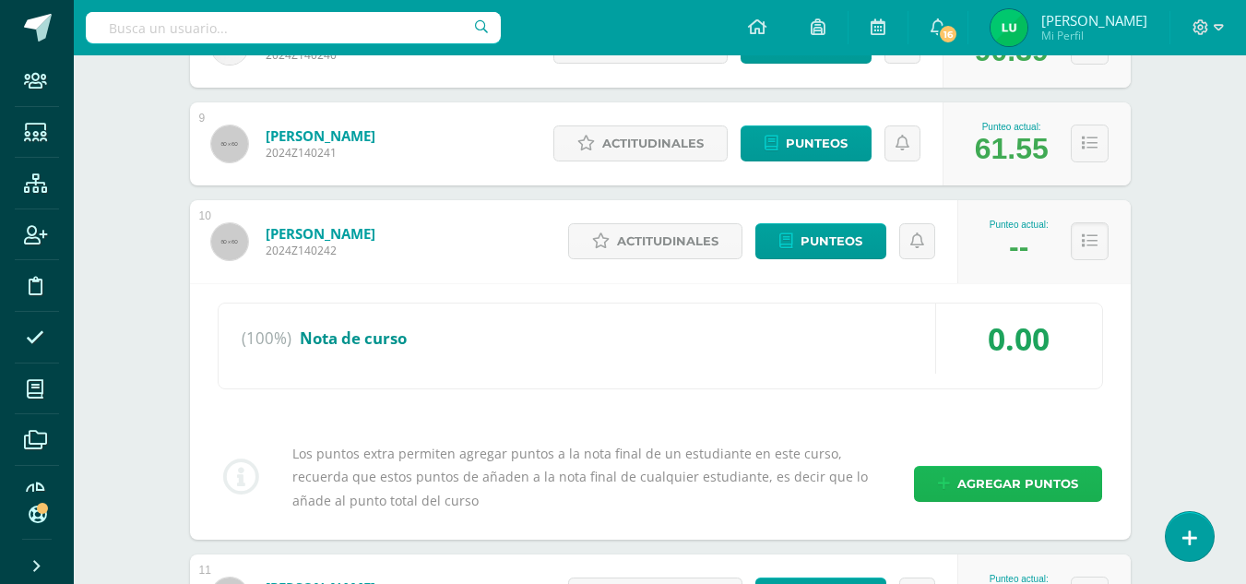
click at [992, 483] on span "Agregar puntos" at bounding box center [1017, 484] width 121 height 34
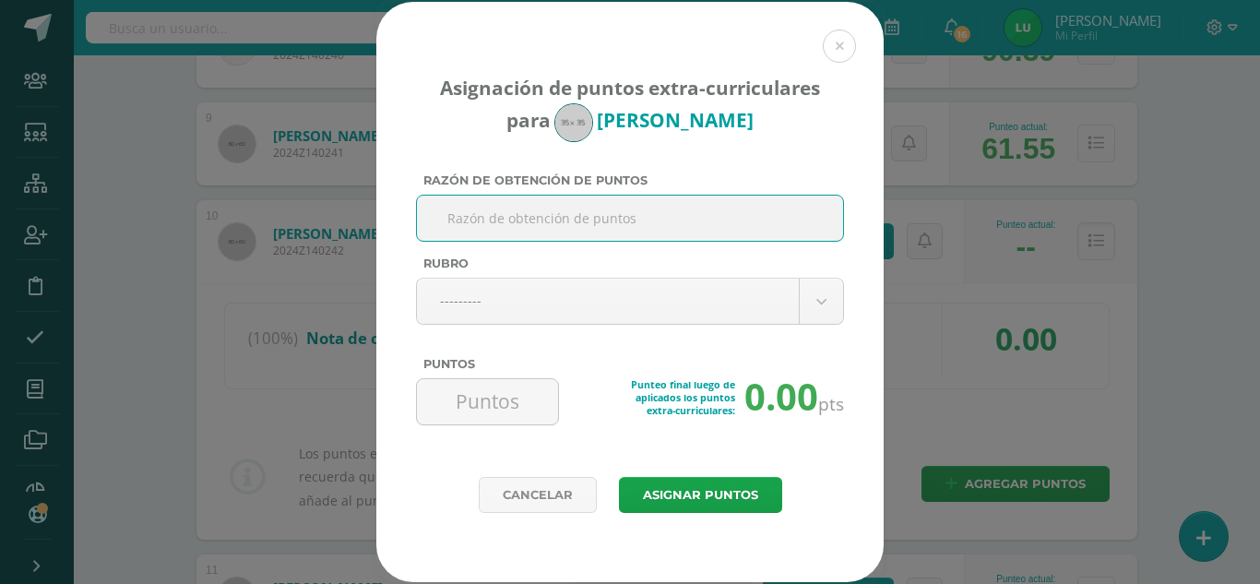
type input "C"
type input "Nota de matemática"
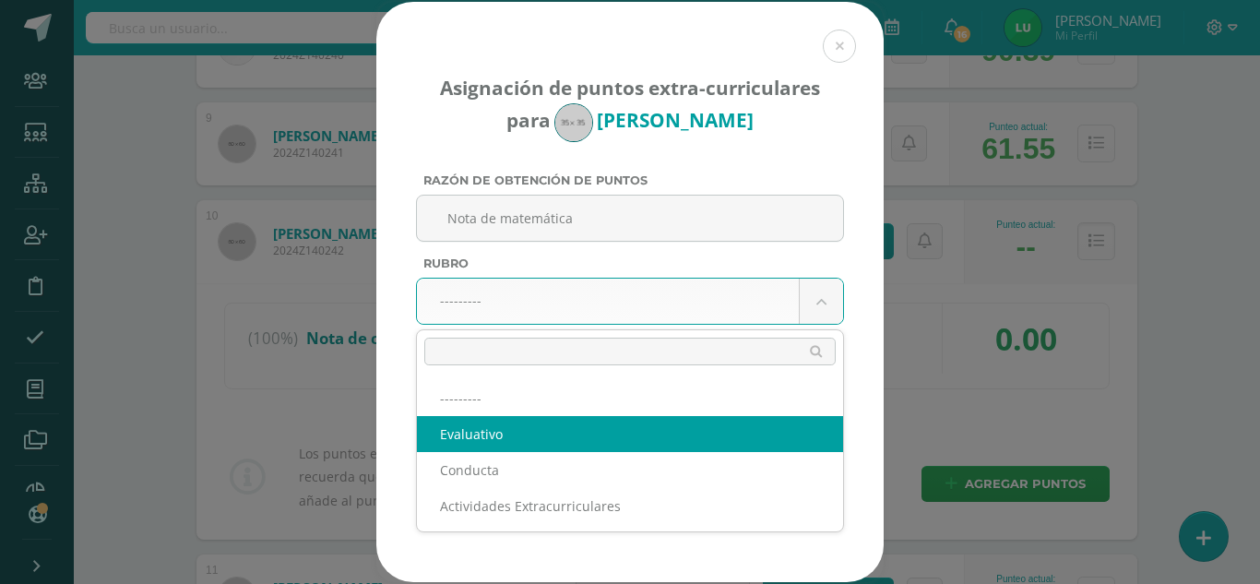
select select "1"
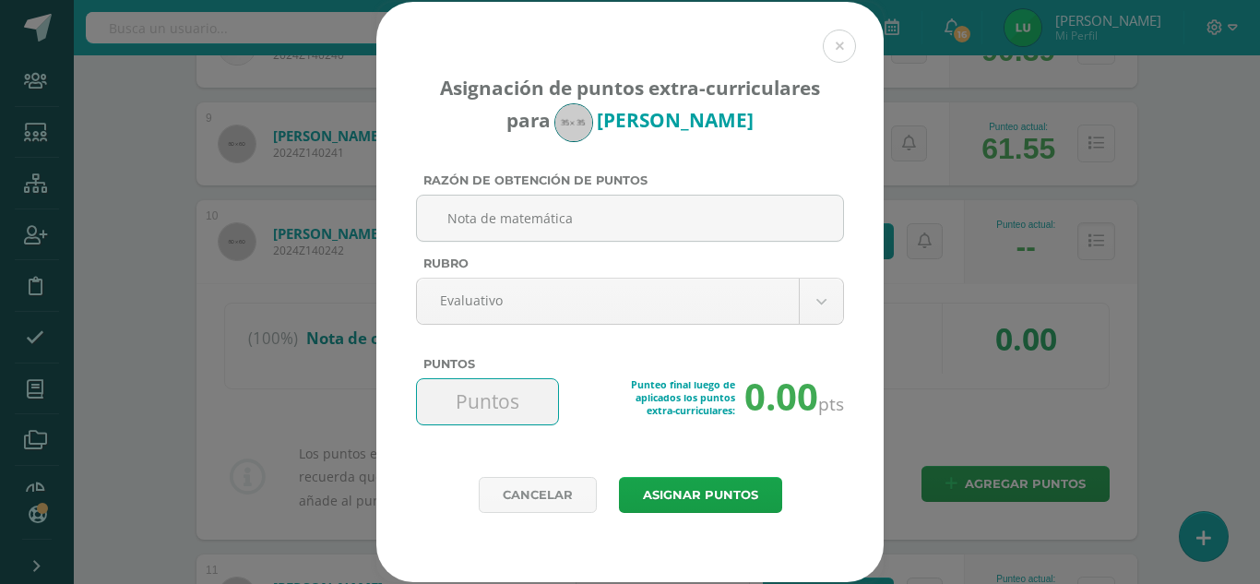
click at [505, 402] on input "Puntos" at bounding box center [487, 401] width 126 height 45
type input "84.53"
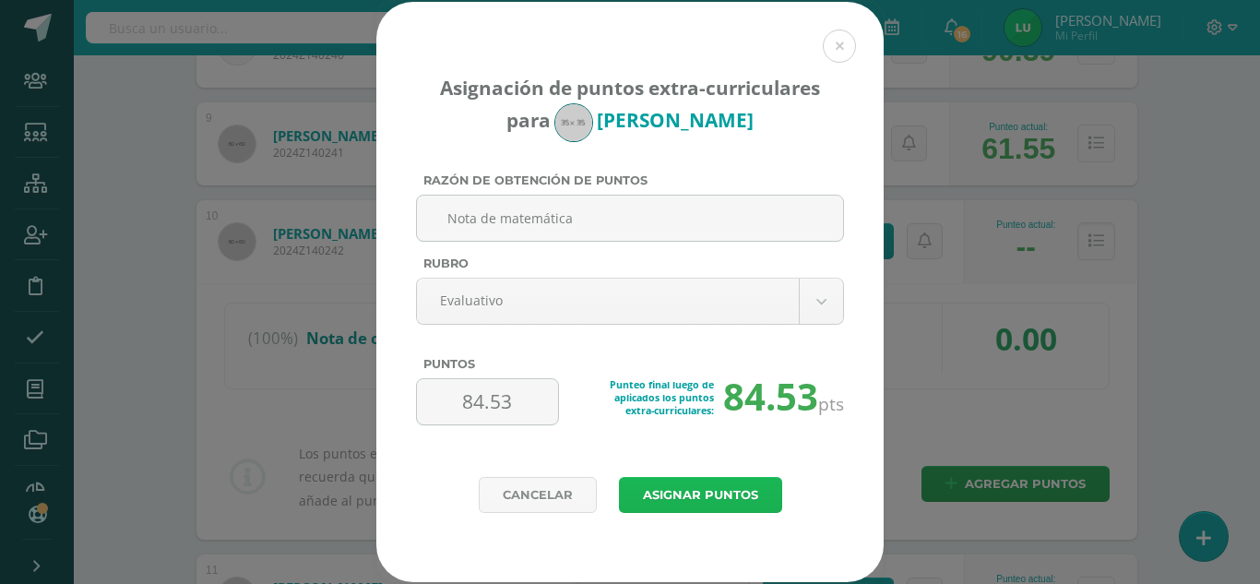
click at [709, 495] on button "Asignar puntos" at bounding box center [700, 495] width 163 height 36
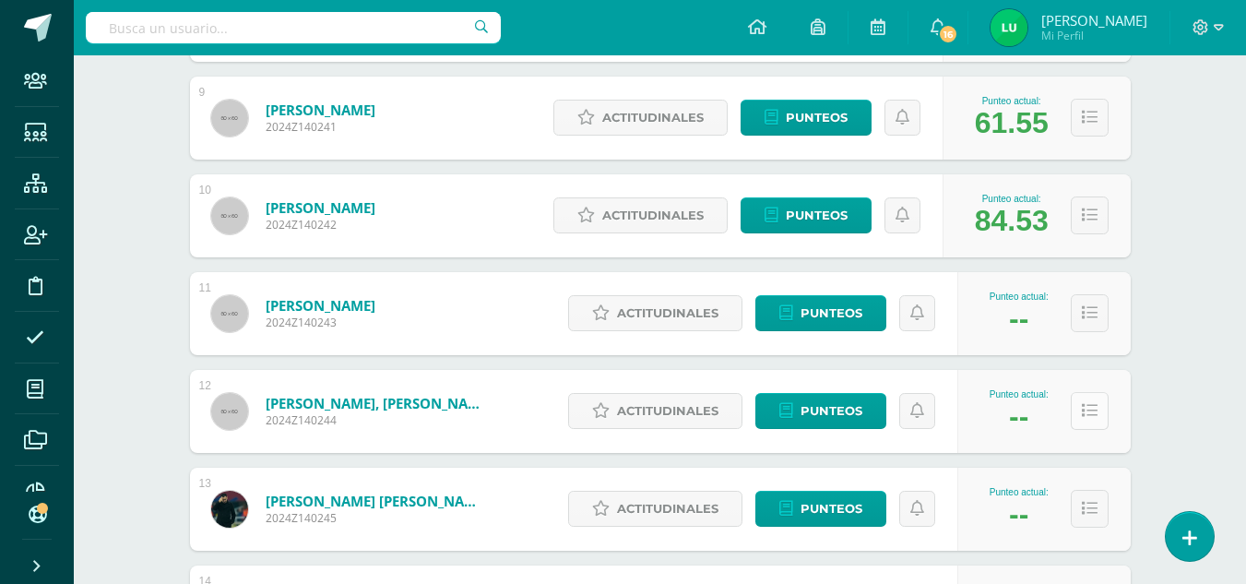
scroll to position [1199, 0]
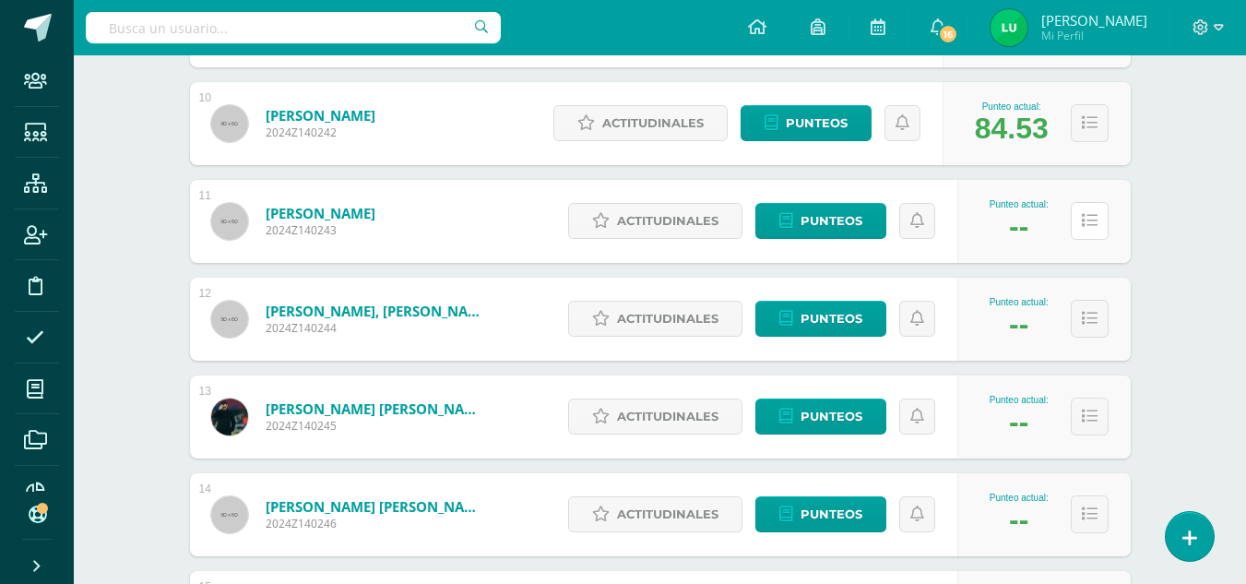
click at [1095, 221] on icon at bounding box center [1090, 221] width 16 height 16
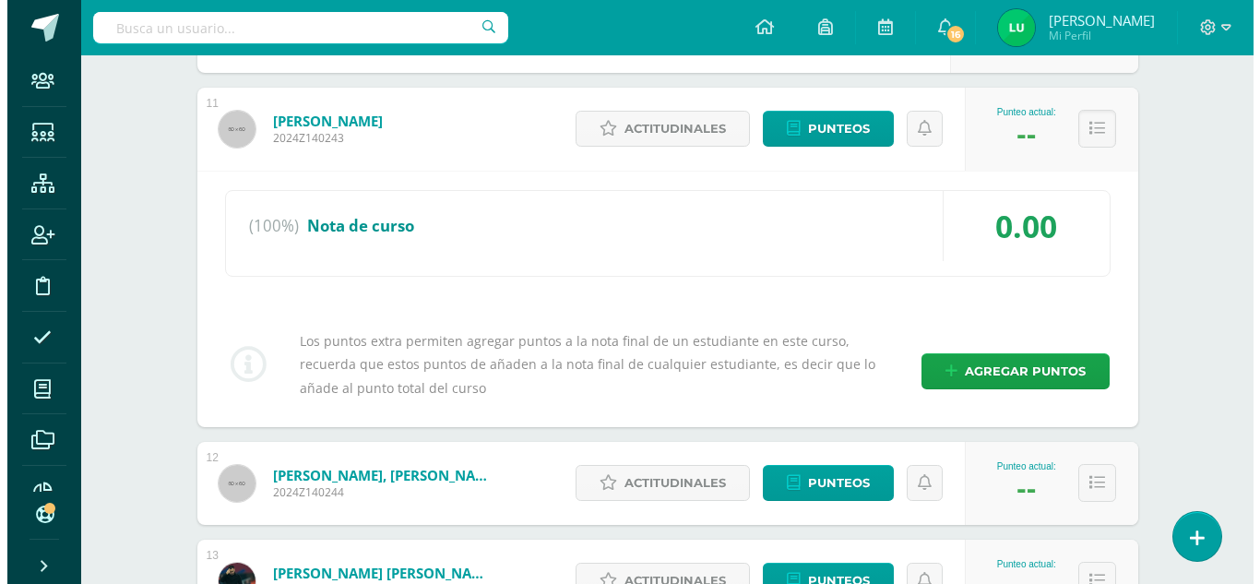
scroll to position [1383, 0]
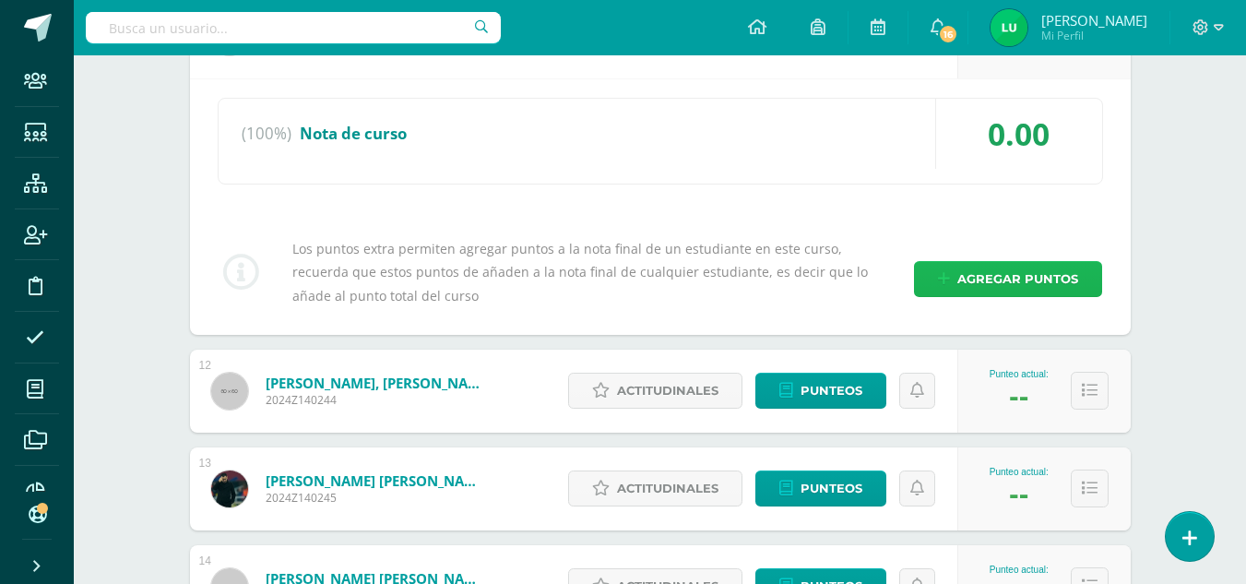
click at [1011, 280] on span "Agregar puntos" at bounding box center [1017, 279] width 121 height 34
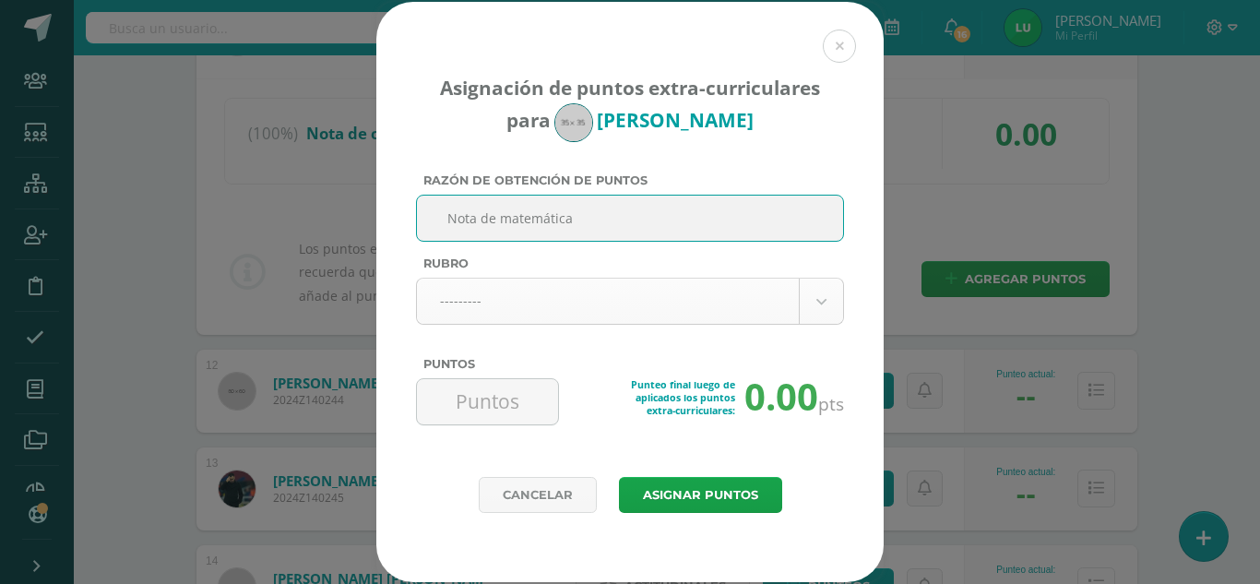
type input "Nota de matemática"
click at [473, 312] on body "Asignación de puntos extra-curriculares para Sebastian Garcia Razón de obtenció…" at bounding box center [630, 515] width 1260 height 3796
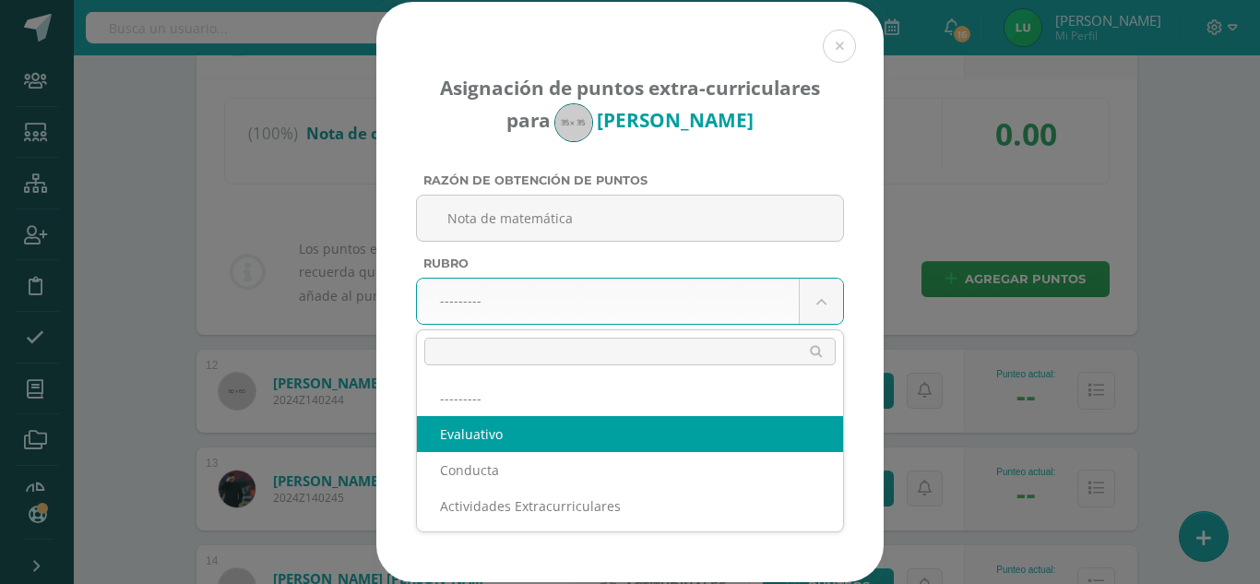
select select "1"
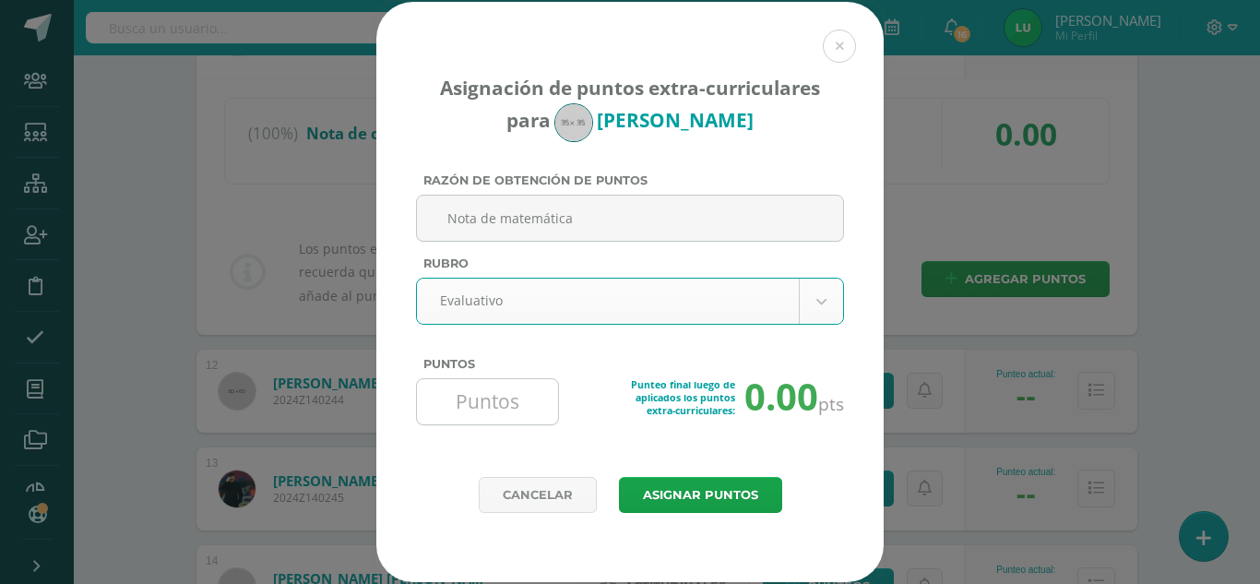
click at [461, 414] on input "Puntos" at bounding box center [487, 401] width 126 height 45
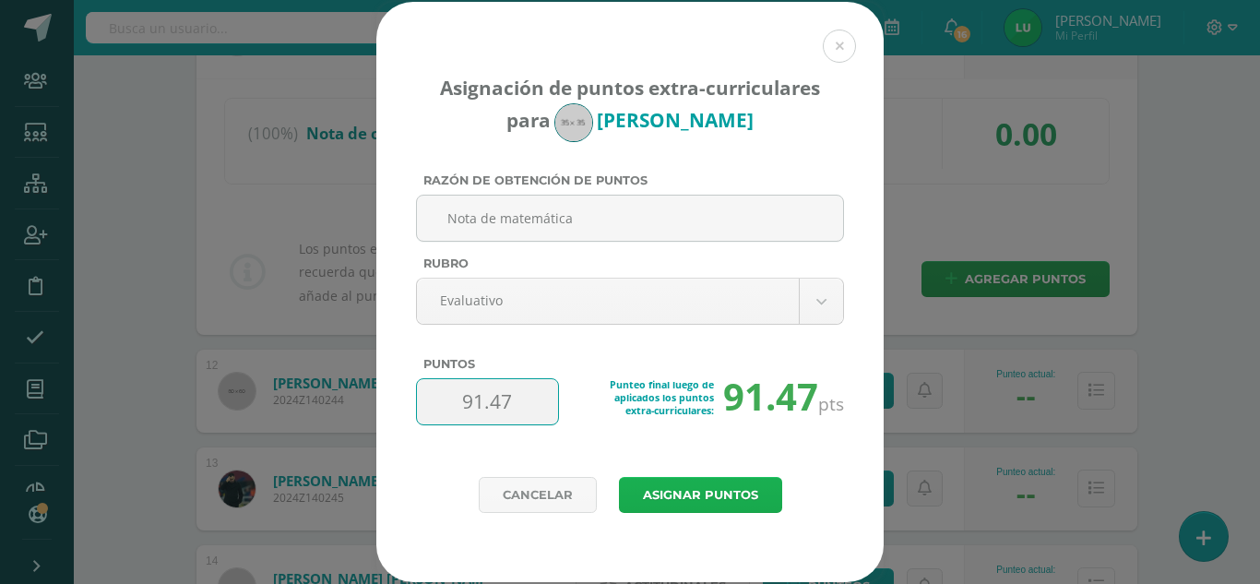
type input "91.47"
click at [670, 485] on button "Asignar puntos" at bounding box center [700, 495] width 163 height 36
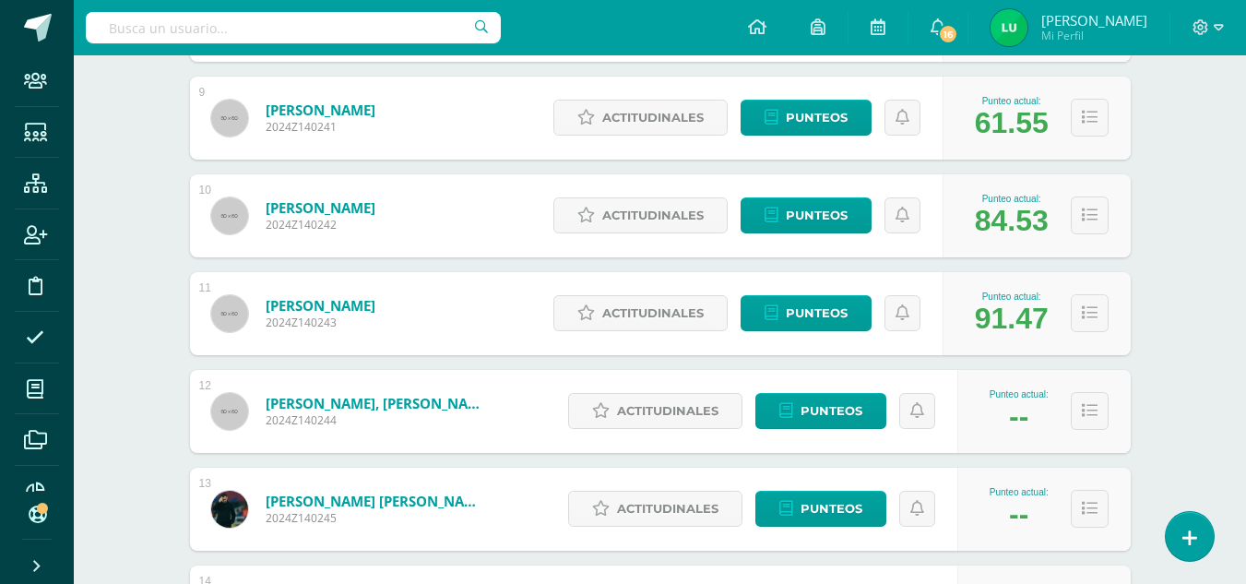
scroll to position [1199, 0]
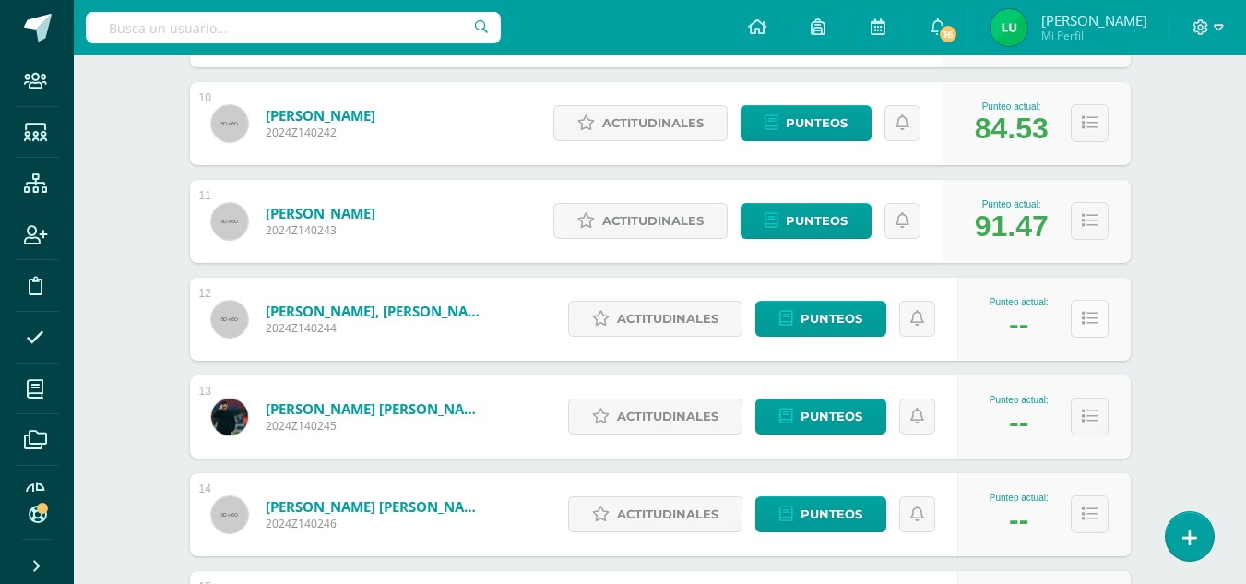
click at [1086, 327] on button at bounding box center [1090, 319] width 38 height 38
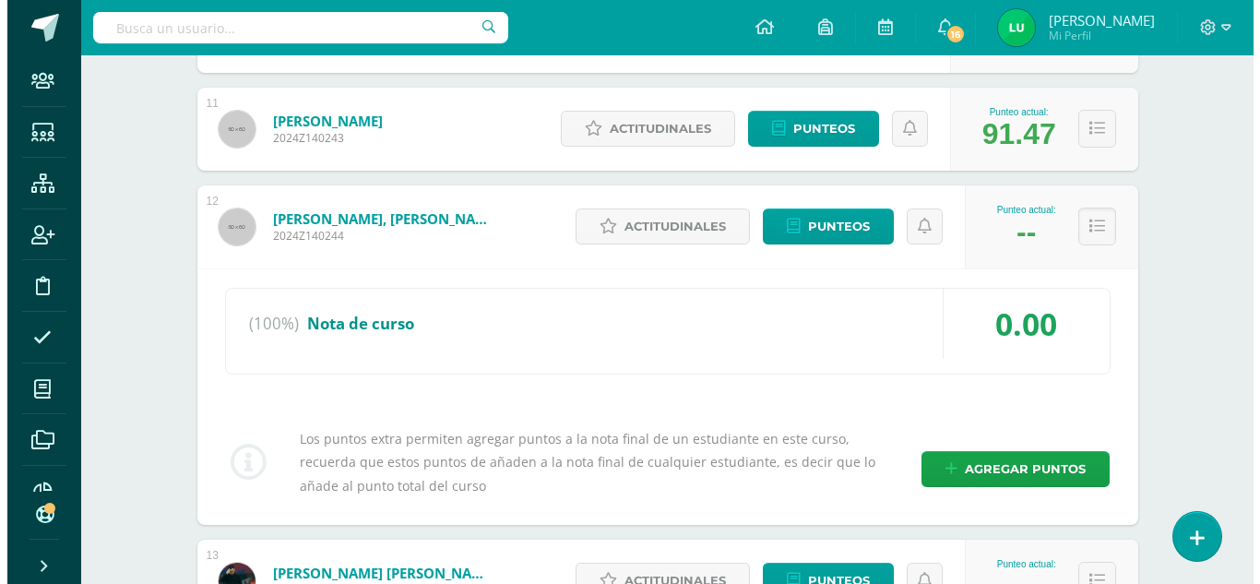
scroll to position [1383, 0]
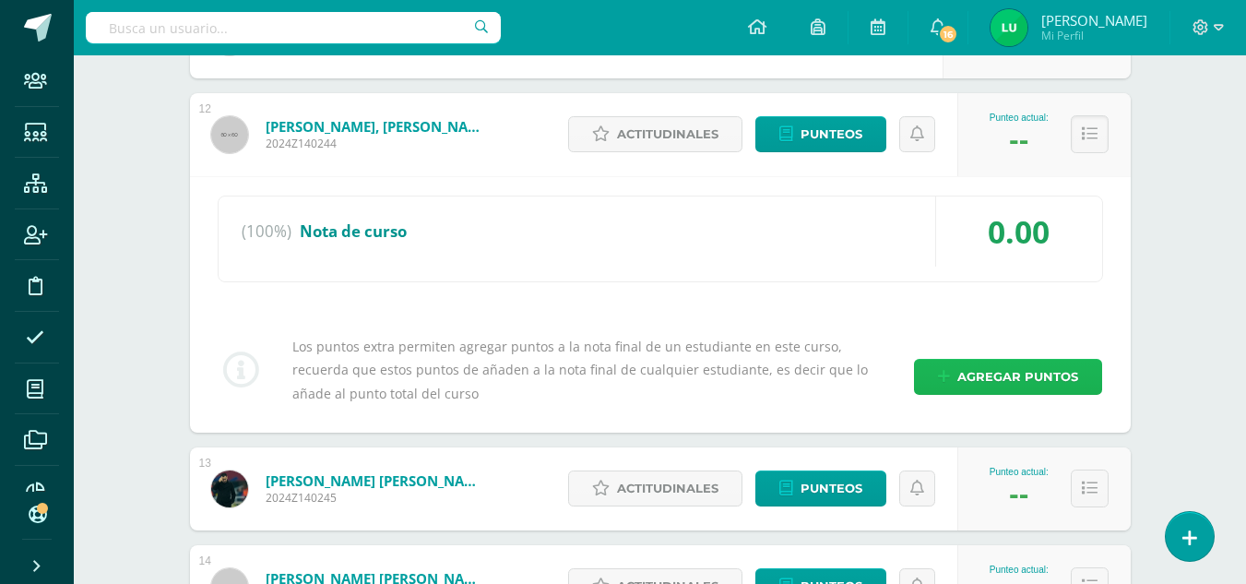
click at [972, 376] on span "Agregar puntos" at bounding box center [1017, 377] width 121 height 34
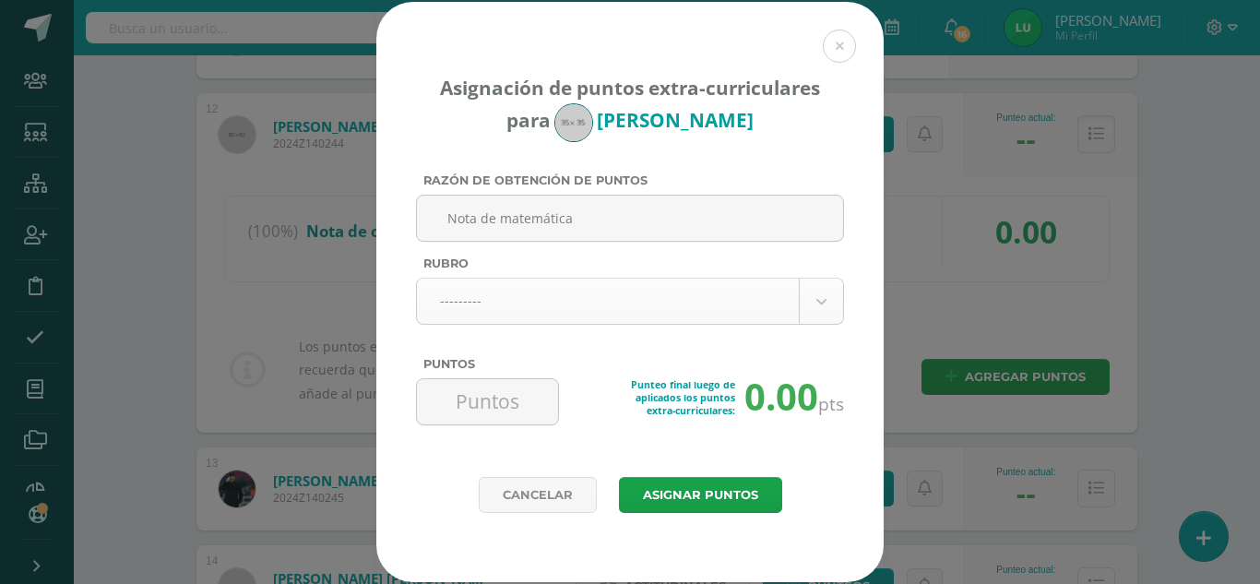
type input "Nota de matemática"
click at [518, 302] on body "Asignación de puntos extra-curriculares para Alessandro García Razón de obtenci…" at bounding box center [630, 515] width 1260 height 3796
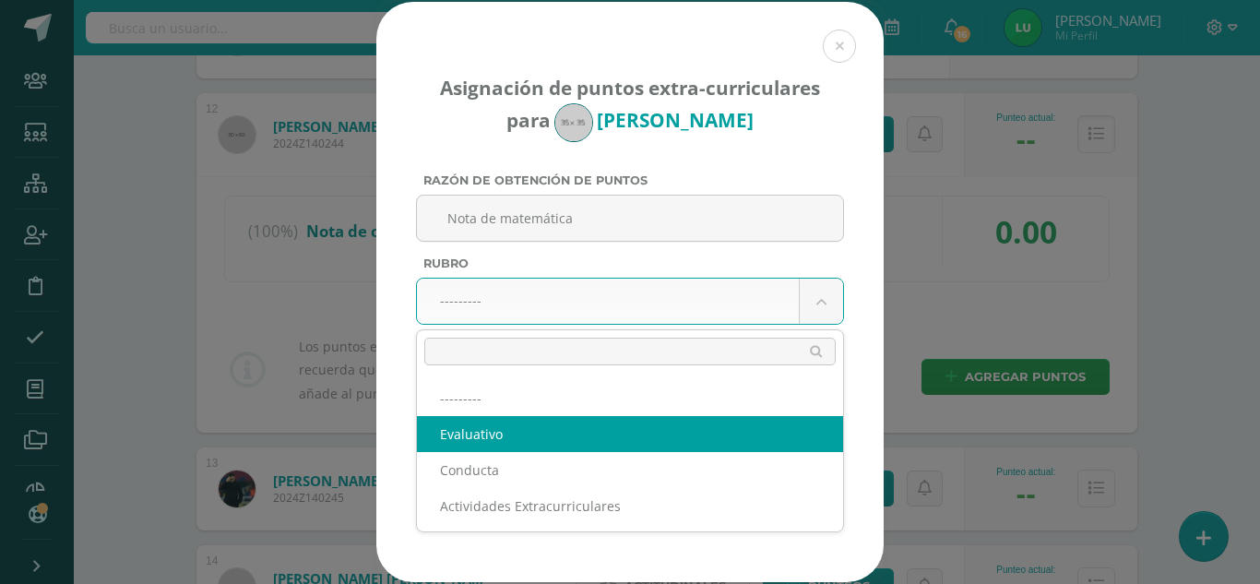
select select "1"
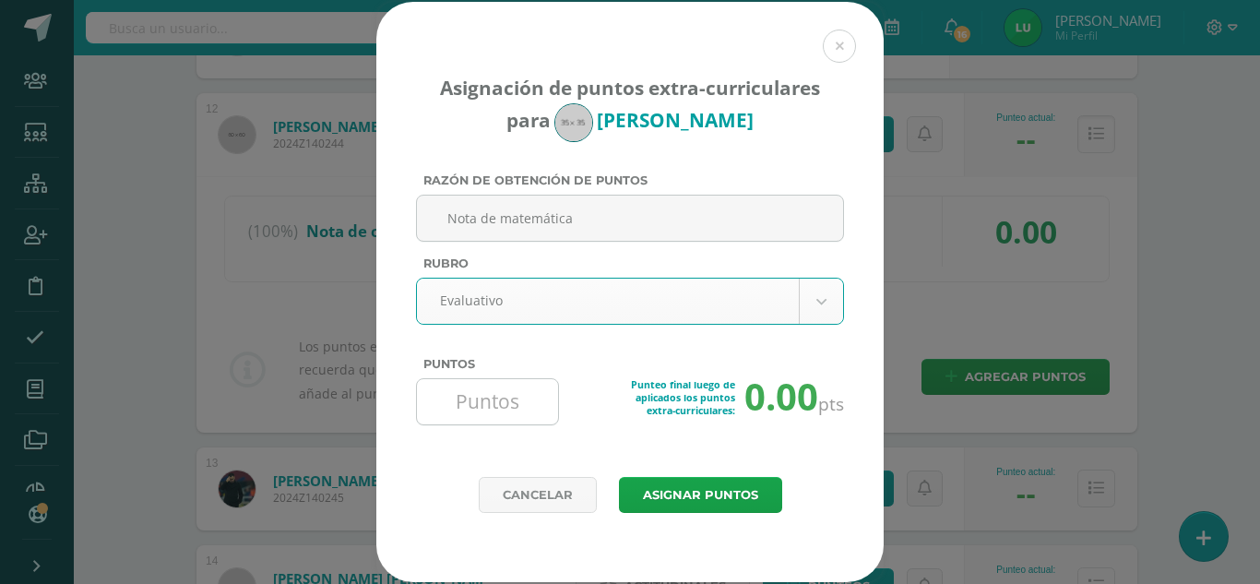
click at [496, 416] on input "Puntos" at bounding box center [487, 401] width 126 height 45
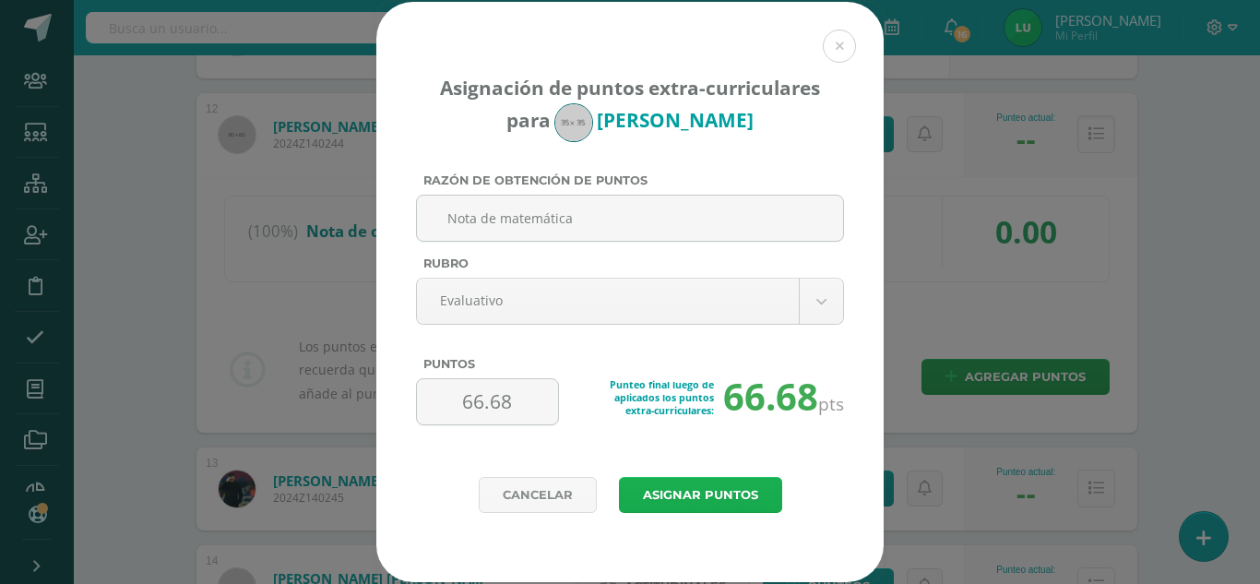
type input "66.68"
click at [648, 499] on button "Asignar puntos" at bounding box center [700, 495] width 163 height 36
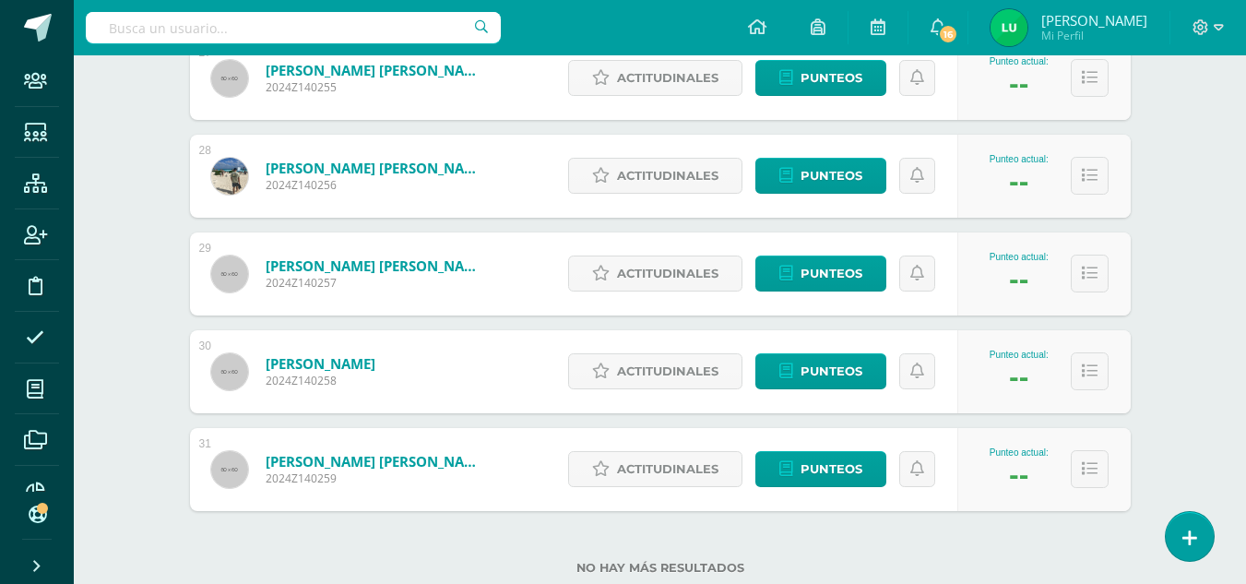
scroll to position [2908, 0]
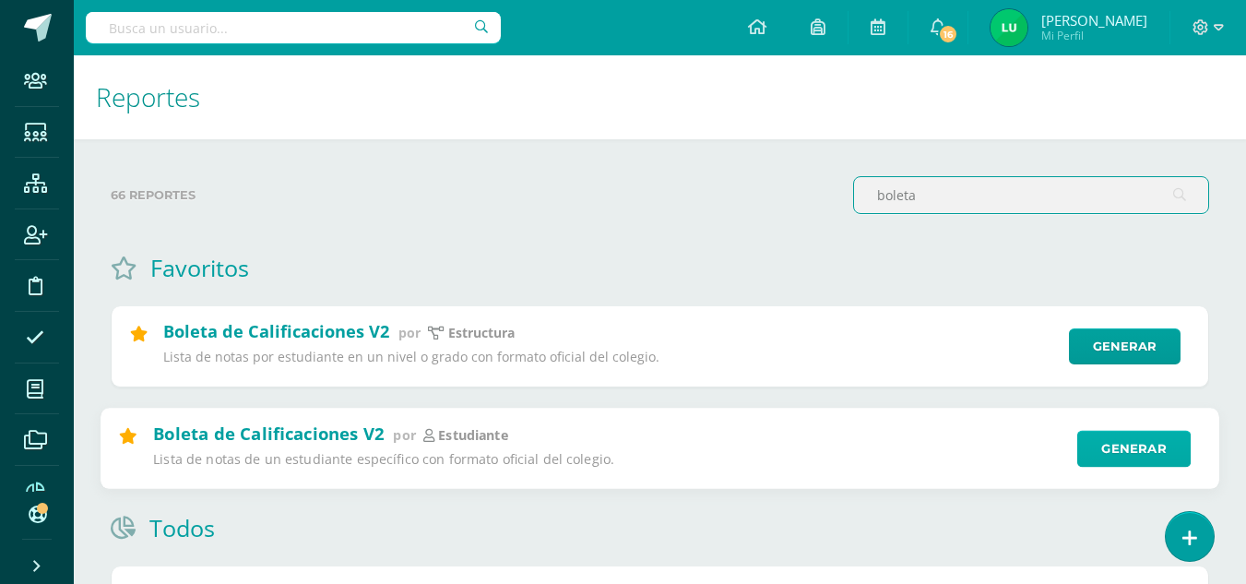
type input "boleta"
click at [1128, 443] on link "Generar" at bounding box center [1133, 448] width 113 height 37
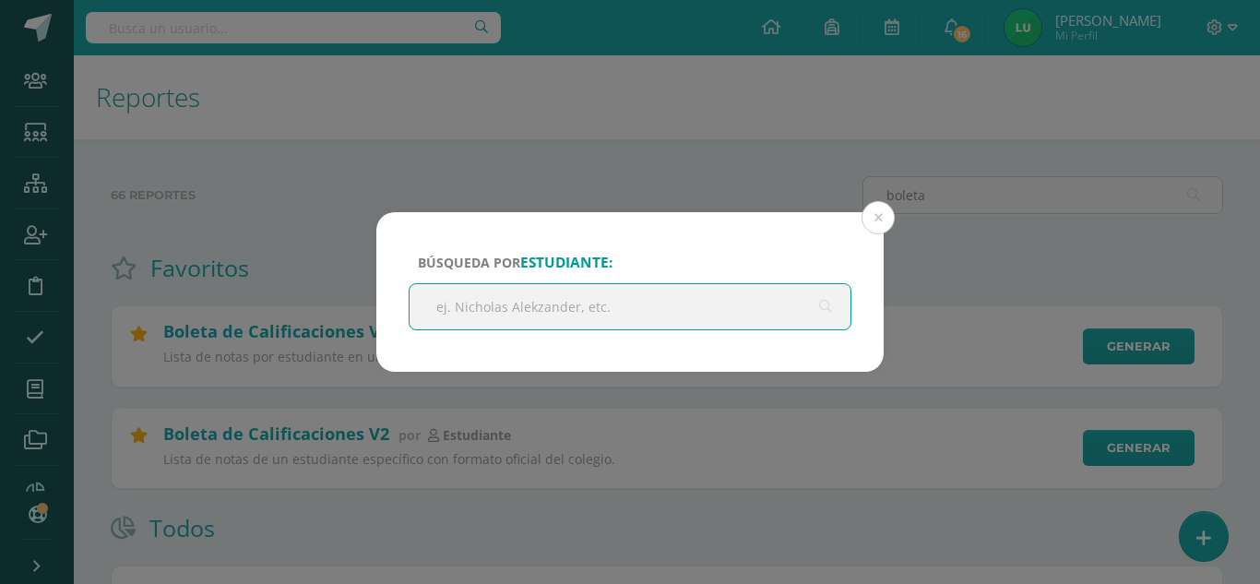
click at [554, 292] on input "text" at bounding box center [630, 306] width 441 height 45
type input "b"
type input "[PERSON_NAME]"
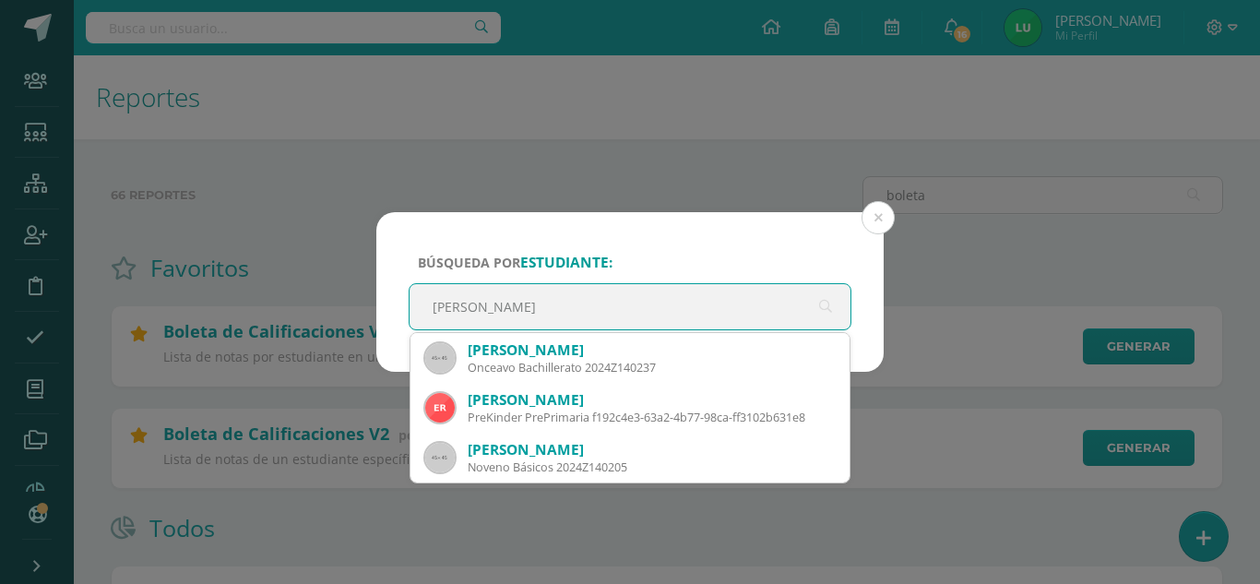
click at [496, 362] on div "Onceavo Bachillerato 2024Z140237" at bounding box center [651, 368] width 367 height 16
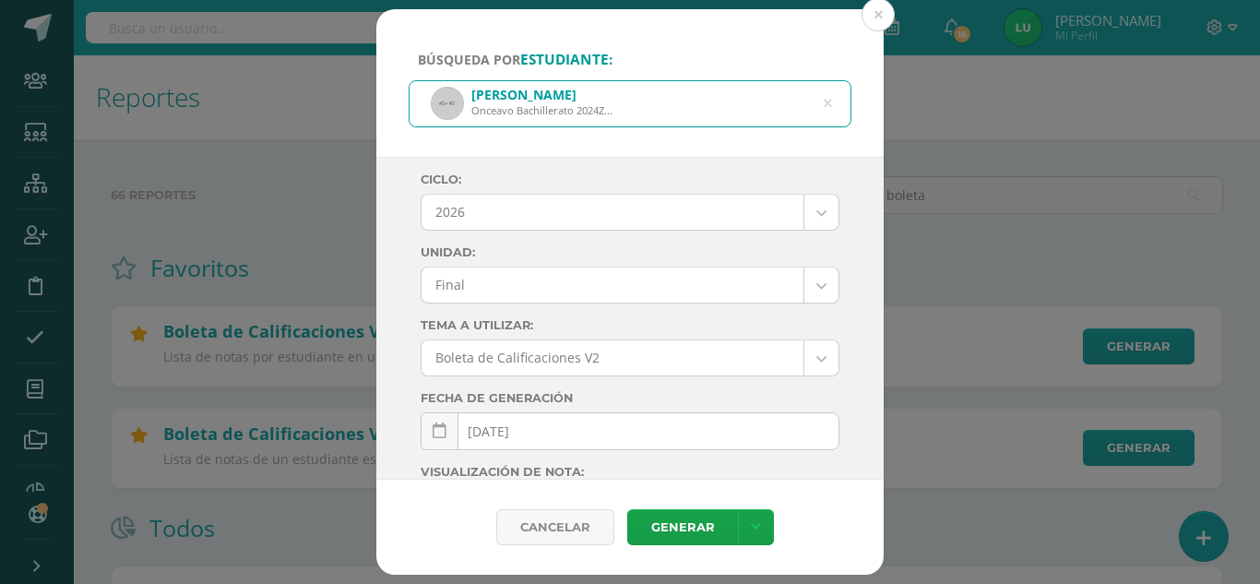
click at [459, 203] on body "Búsqueda por estudiante: [PERSON_NAME] 2024Z140237 [PERSON_NAME] Ciclo: 2026 20…" at bounding box center [630, 454] width 1260 height 908
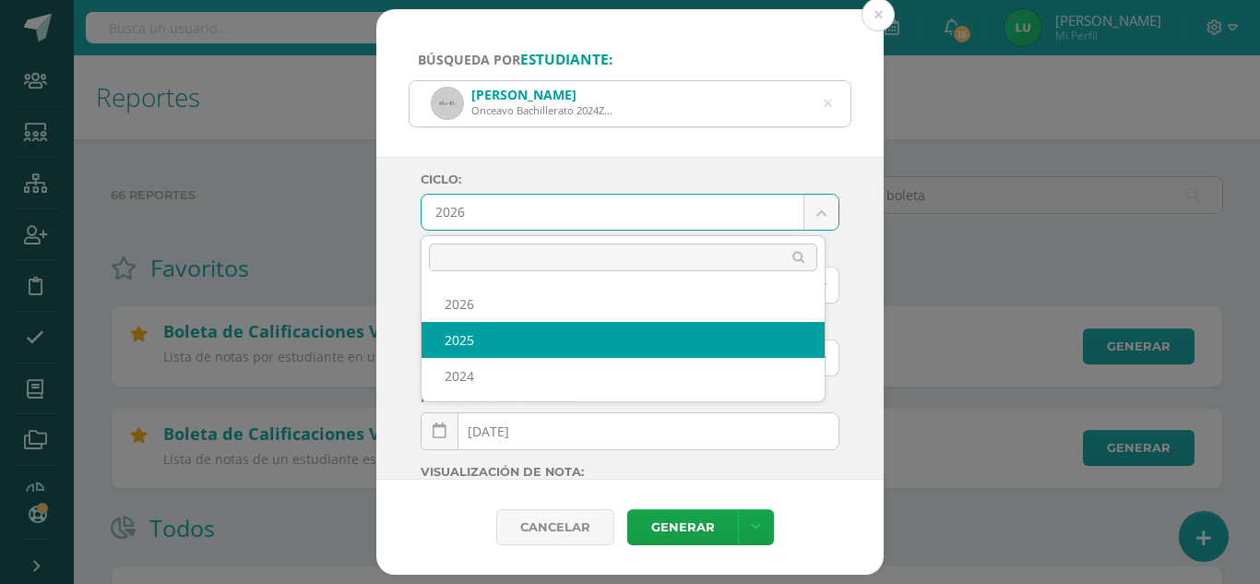
select select "4"
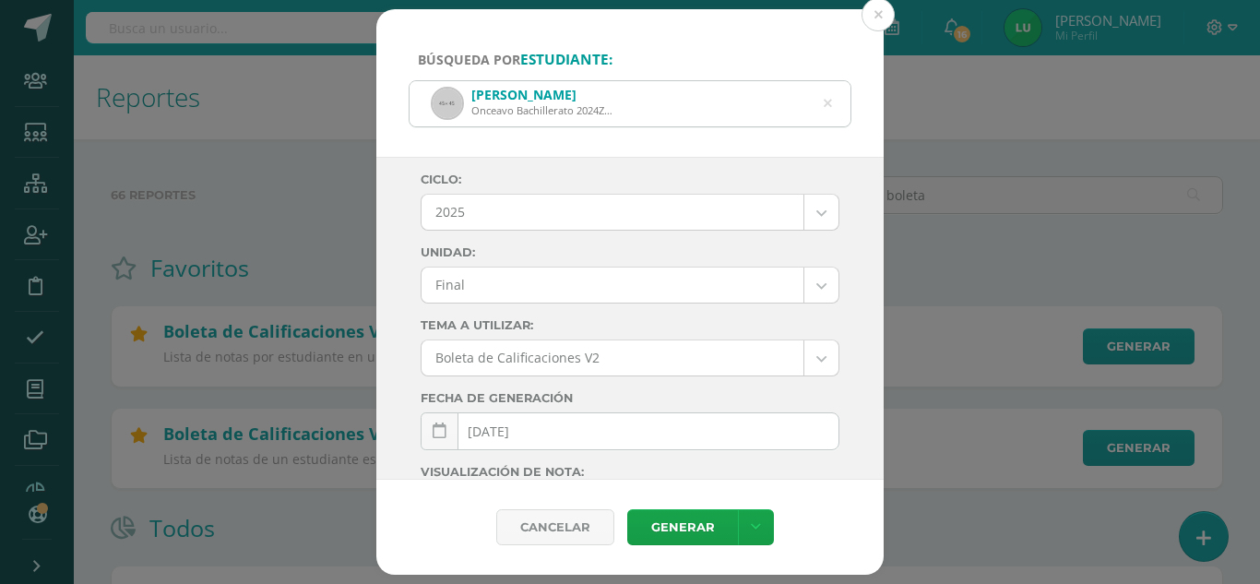
click at [460, 286] on body "Búsqueda por estudiante: [PERSON_NAME] 2024Z140237 [PERSON_NAME] Ciclo: 2025 20…" at bounding box center [630, 454] width 1260 height 908
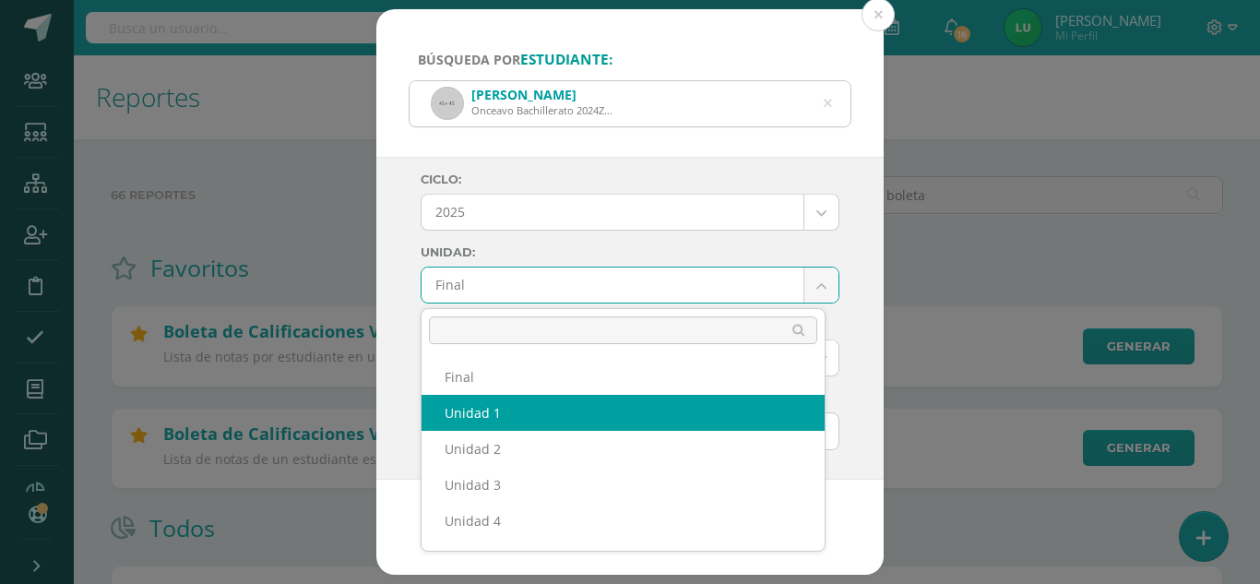
select select "Unidad 1"
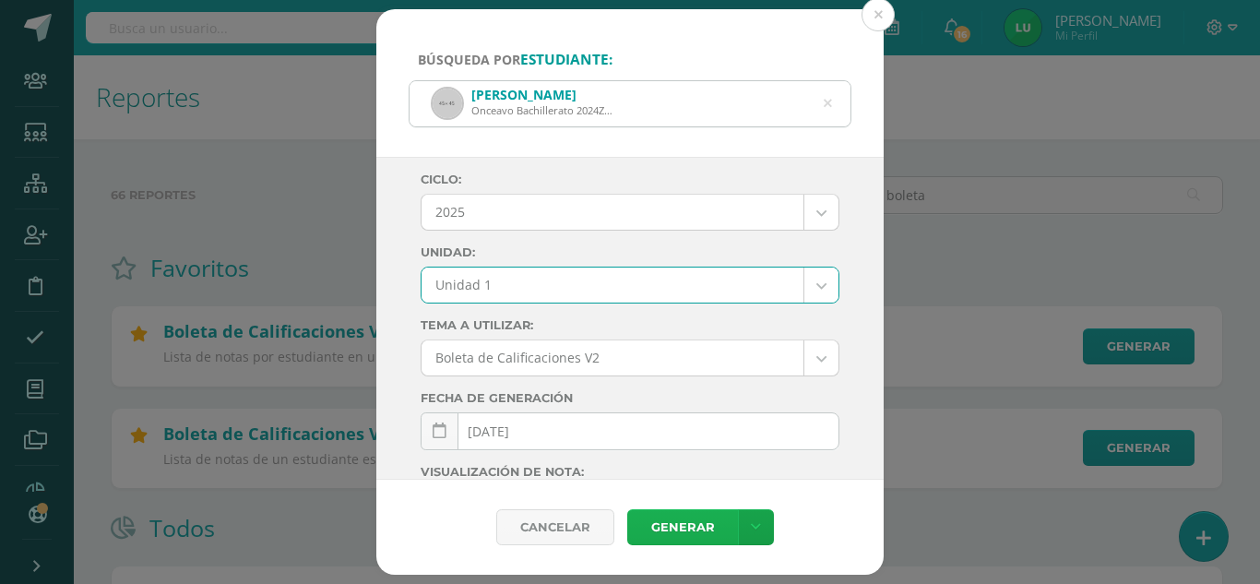
click at [672, 515] on link "Generar" at bounding box center [682, 527] width 111 height 36
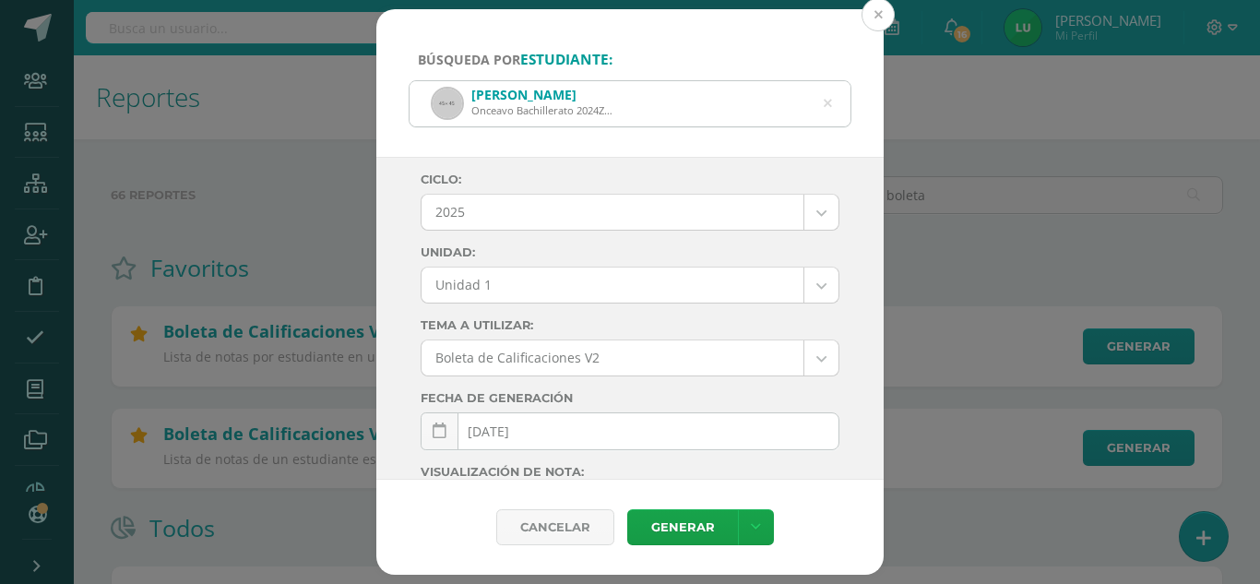
click at [879, 11] on button at bounding box center [877, 14] width 33 height 33
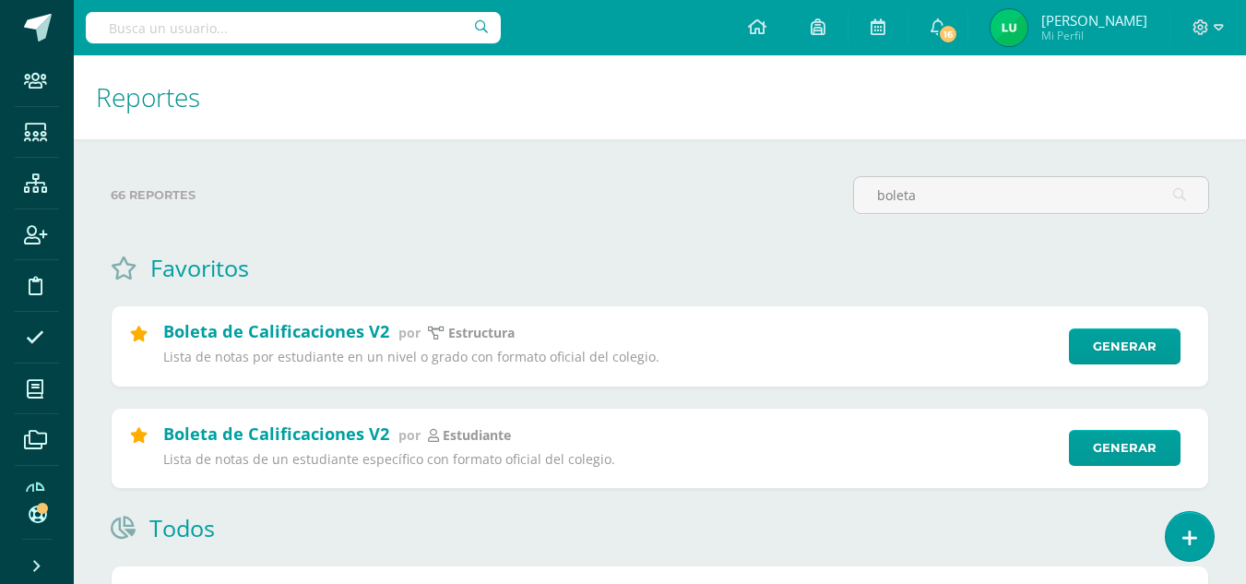
click at [698, 151] on div "66 reportes boleta Favoritos Resumen de Unidad por estructura Detalle de punteo…" at bounding box center [660, 523] width 1172 height 769
click at [25, 38] on span at bounding box center [38, 28] width 28 height 28
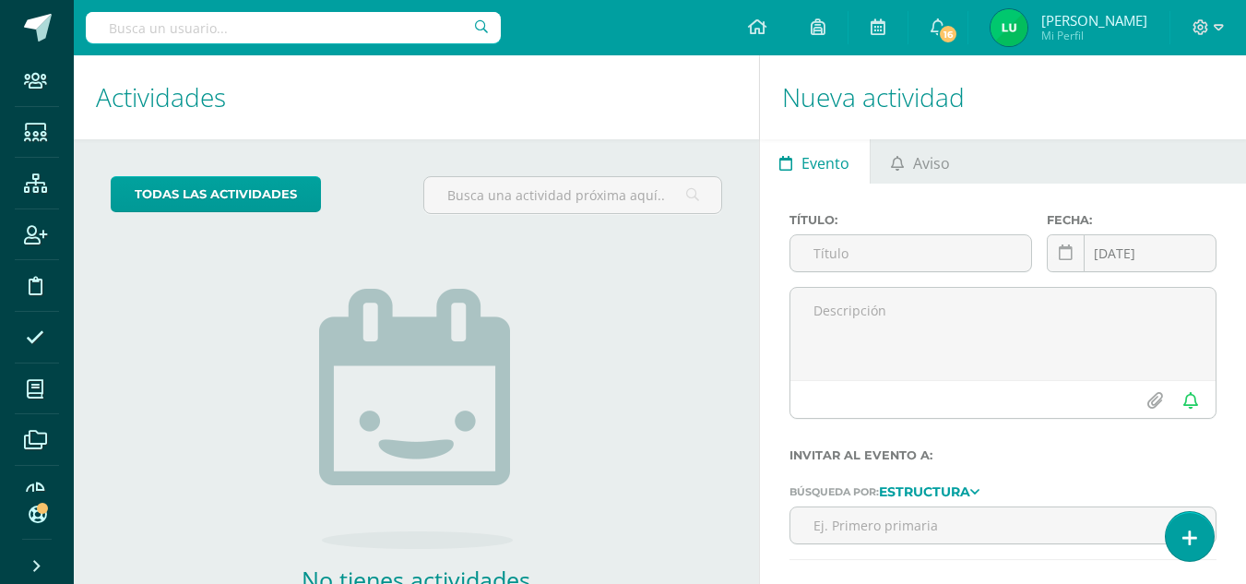
scroll to position [25, 0]
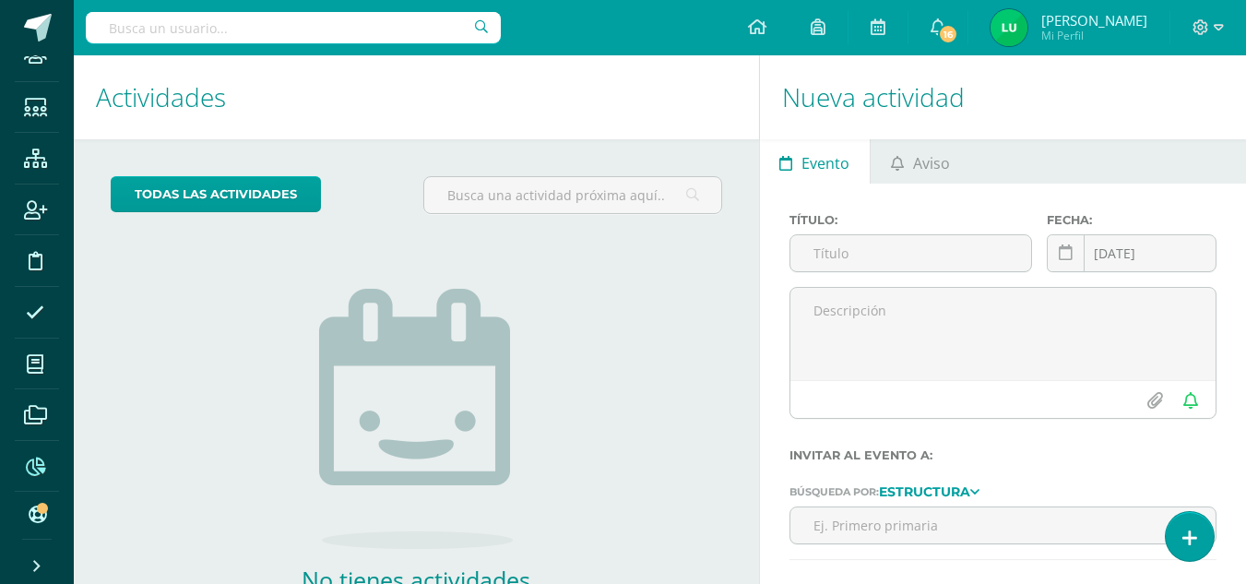
click at [36, 482] on span at bounding box center [36, 466] width 42 height 42
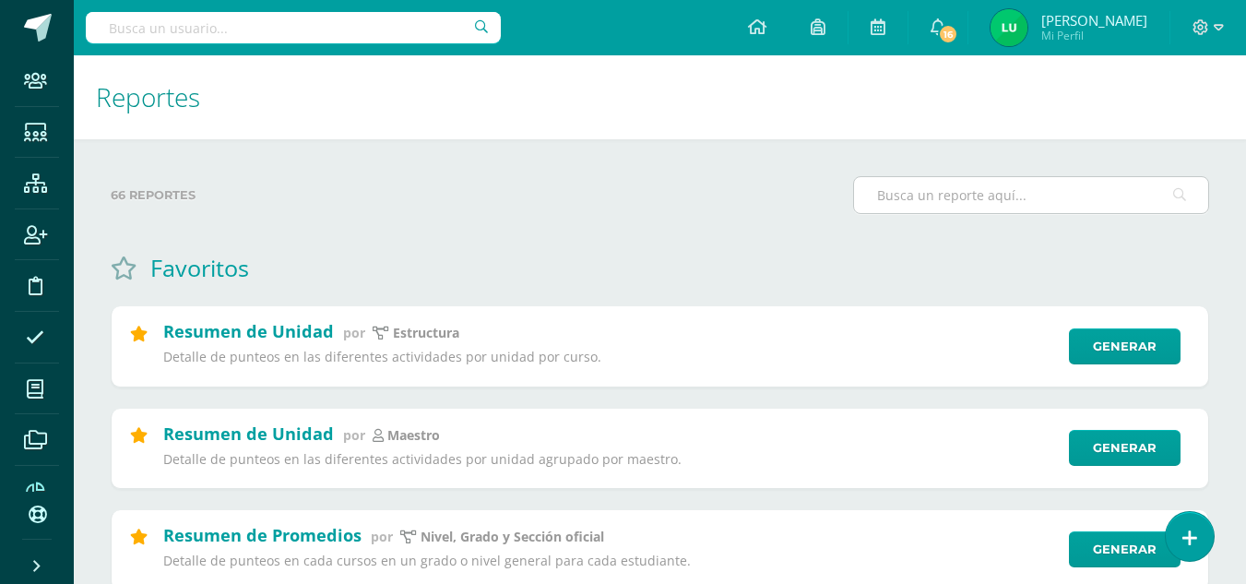
click at [947, 196] on input "text" at bounding box center [1031, 195] width 354 height 36
type input "b"
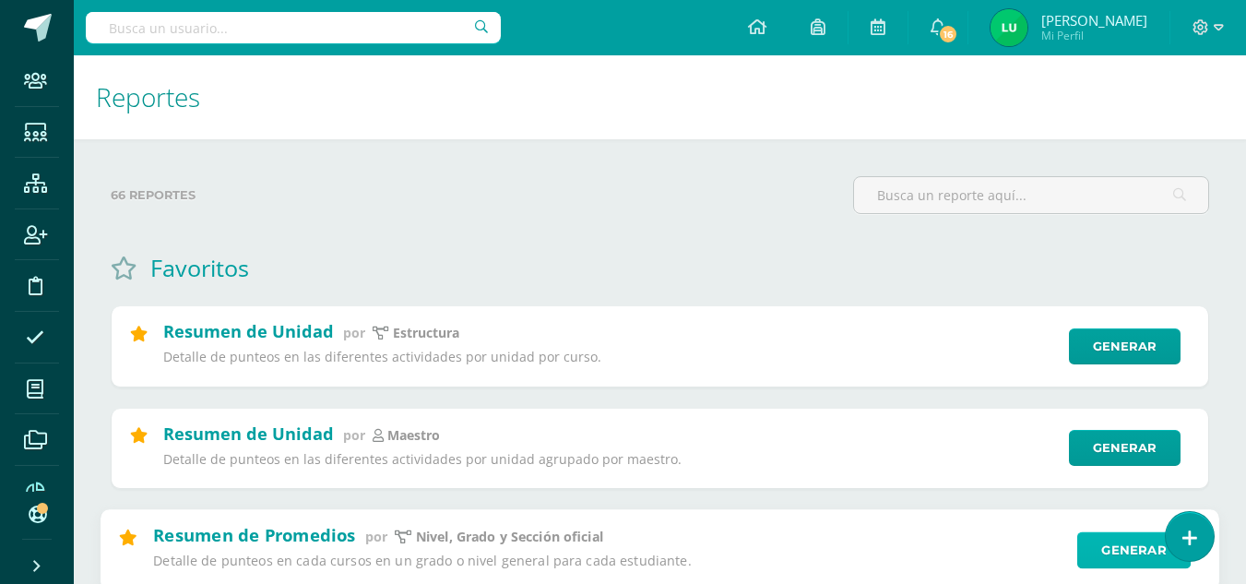
click at [1101, 541] on link "Generar" at bounding box center [1133, 549] width 113 height 37
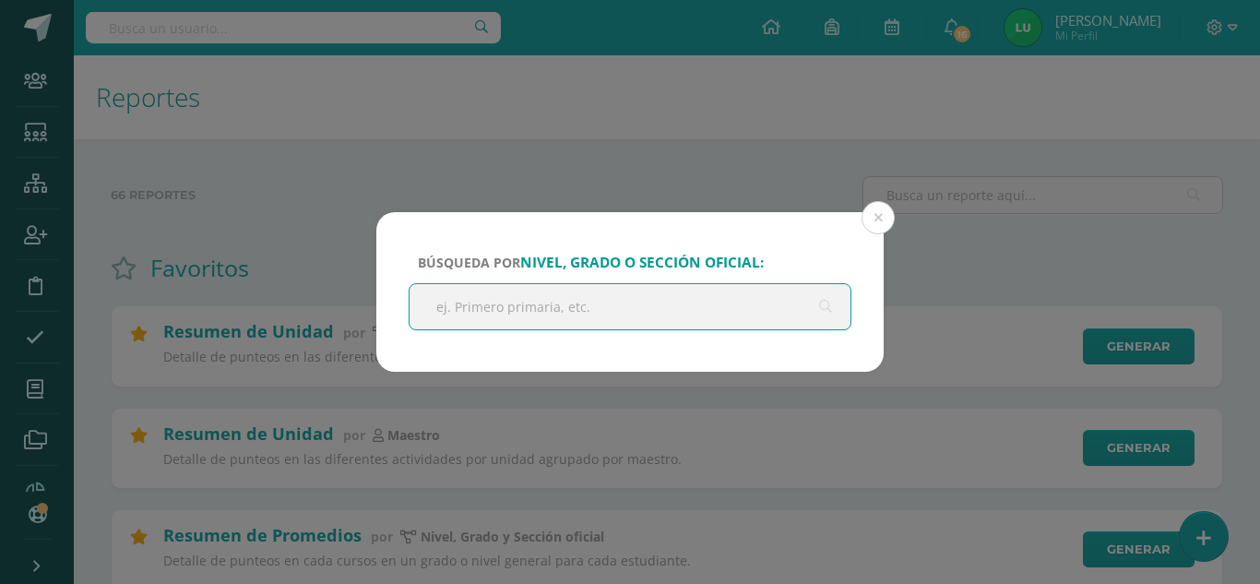
click at [610, 313] on input "text" at bounding box center [630, 306] width 441 height 45
type input "onceavo"
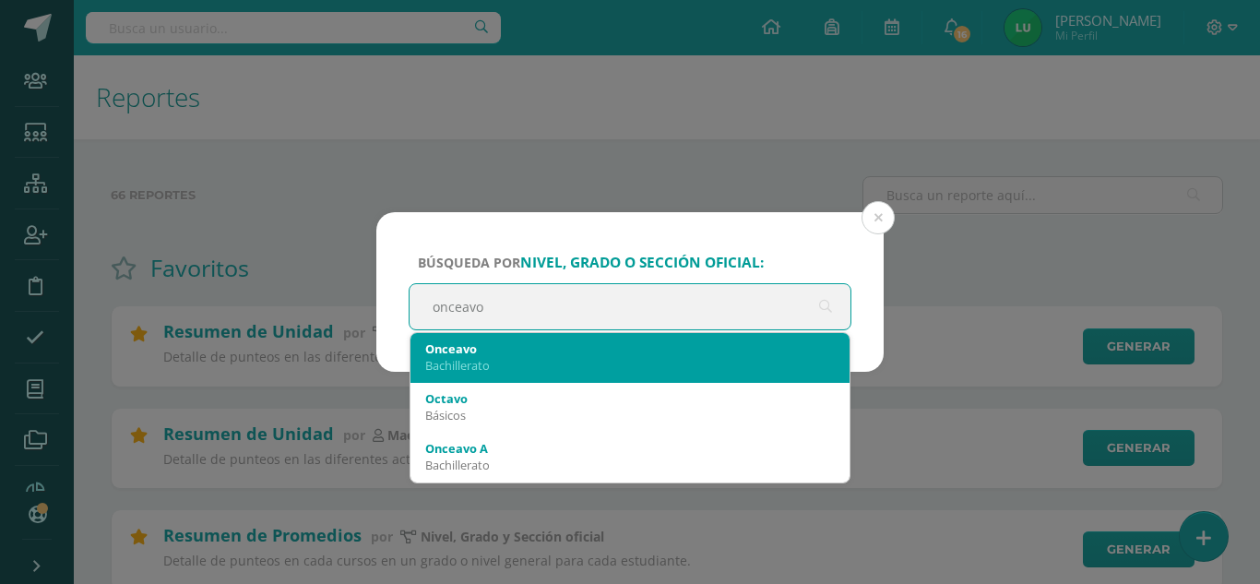
click at [541, 360] on div "Bachillerato" at bounding box center [630, 365] width 410 height 17
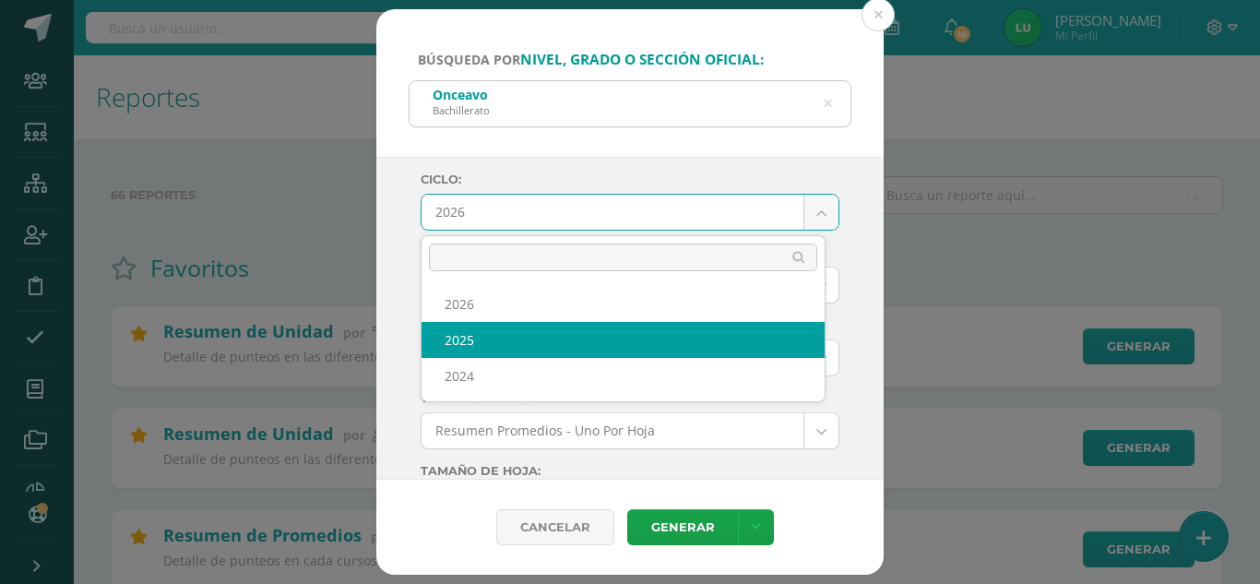
select select "4"
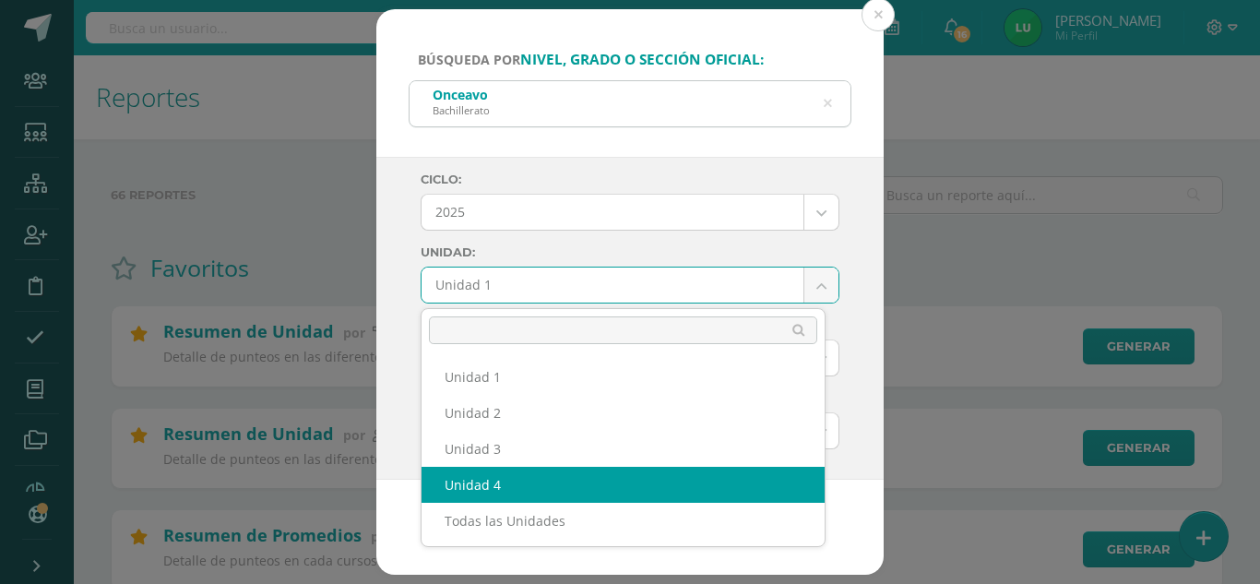
select select "Unidad 4"
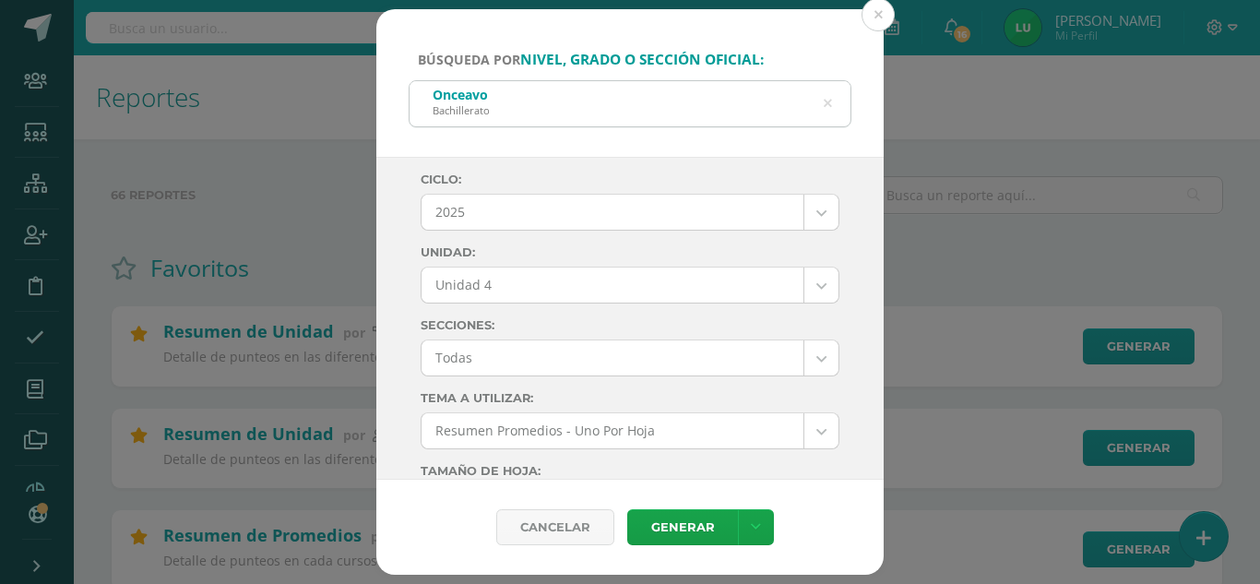
drag, startPoint x: 454, startPoint y: 488, endPoint x: 397, endPoint y: 297, distance: 199.3
click at [397, 297] on div "Ciclo: 2025 2026 2025 2024 Unidad: Unidad 4 Unidad 1 Unidad 2 Unidad 3 Unidad 4…" at bounding box center [629, 319] width 507 height 324
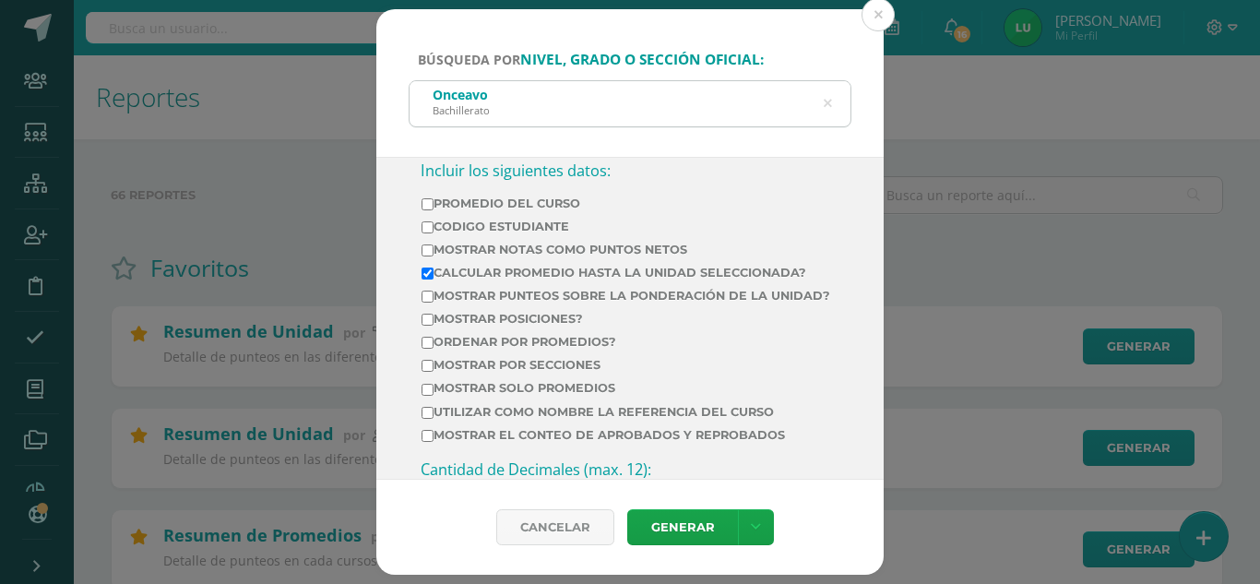
scroll to position [688, 0]
click at [519, 268] on label "Calcular promedio hasta la unidad seleccionada?" at bounding box center [626, 272] width 409 height 14
click at [433, 268] on input "Calcular promedio hasta la unidad seleccionada?" at bounding box center [428, 273] width 12 height 12
click at [519, 268] on label "Calcular promedio hasta la unidad seleccionada?" at bounding box center [626, 272] width 409 height 14
click at [433, 268] on input "Calcular promedio hasta la unidad seleccionada?" at bounding box center [428, 273] width 12 height 12
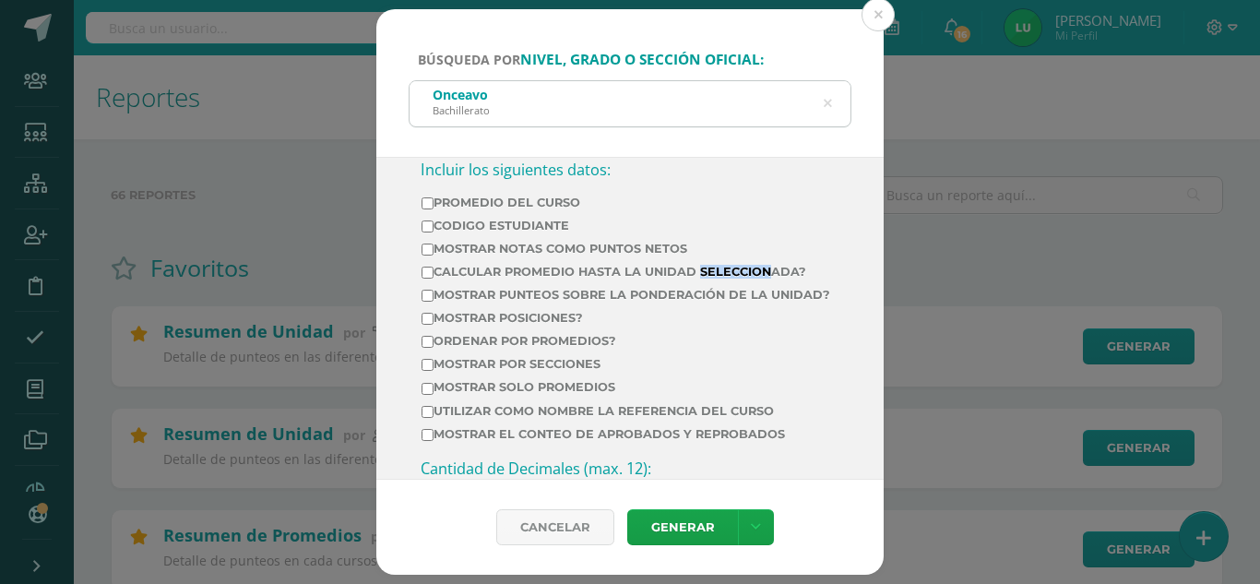
checkbox input "true"
click at [516, 348] on label "Ordenar por promedios?" at bounding box center [626, 341] width 409 height 14
click at [433, 348] on input "Ordenar por promedios?" at bounding box center [428, 342] width 12 height 12
checkbox input "true"
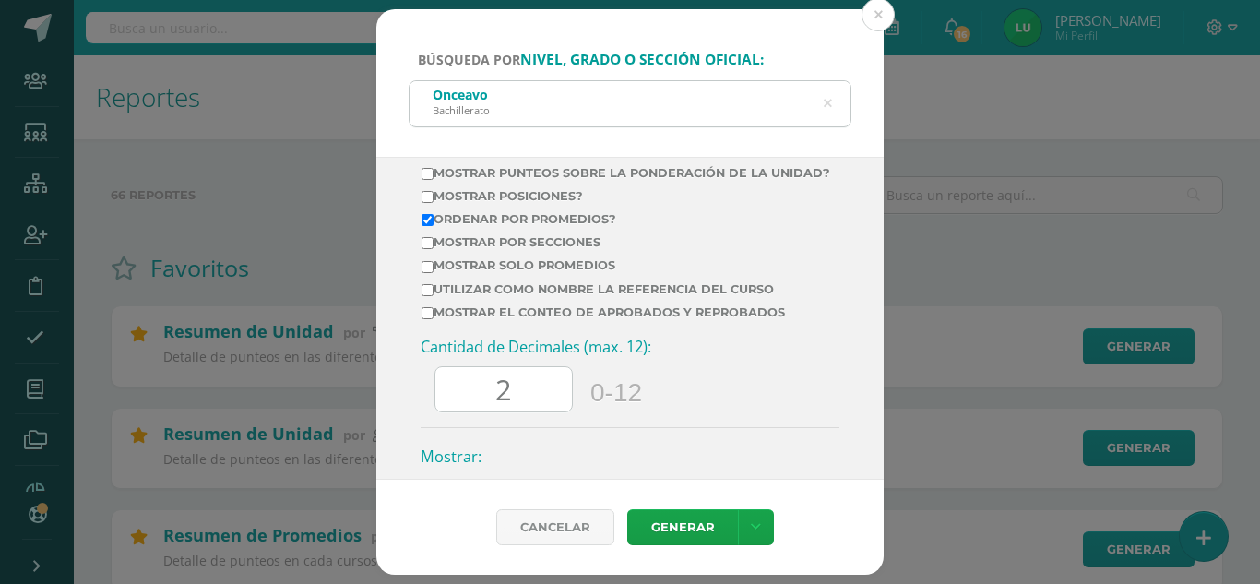
scroll to position [811, 0]
click at [666, 522] on link "Generar" at bounding box center [682, 527] width 111 height 36
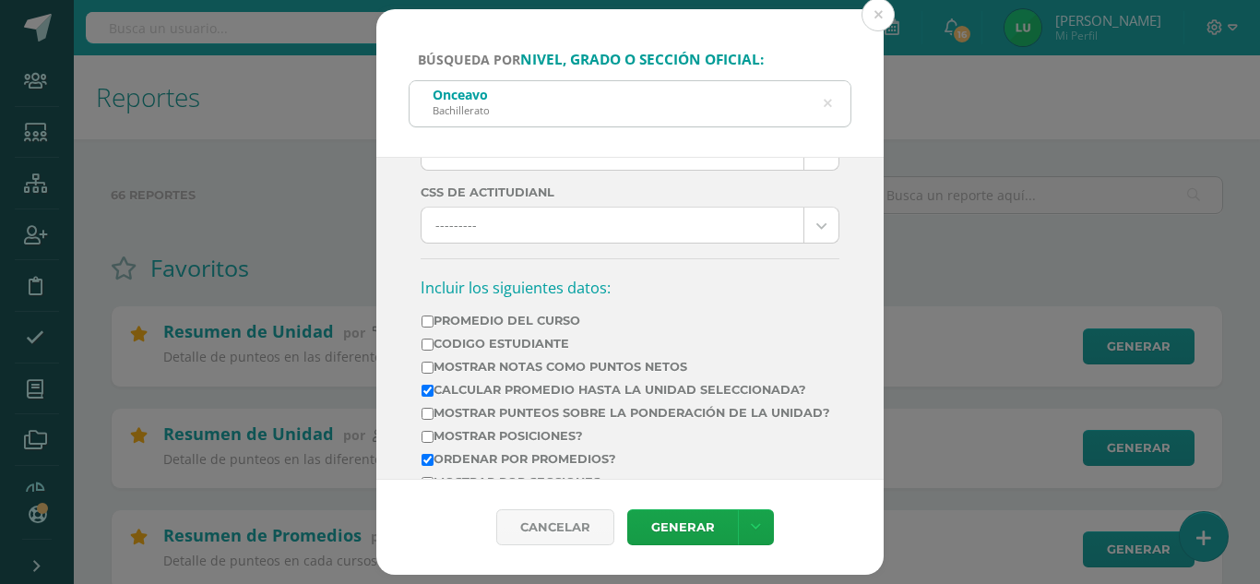
scroll to position [576, 0]
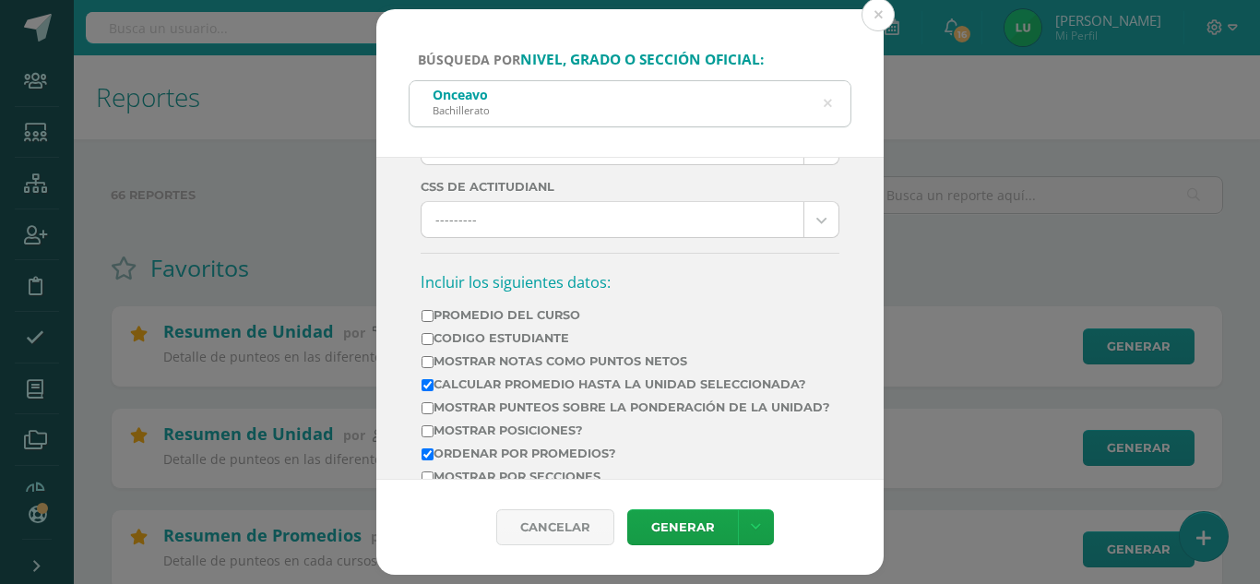
click at [468, 324] on td "Promedio del Curso" at bounding box center [626, 318] width 410 height 23
click at [433, 311] on input "Promedio del Curso" at bounding box center [428, 316] width 12 height 12
click at [429, 312] on input "Promedio del Curso" at bounding box center [428, 316] width 12 height 12
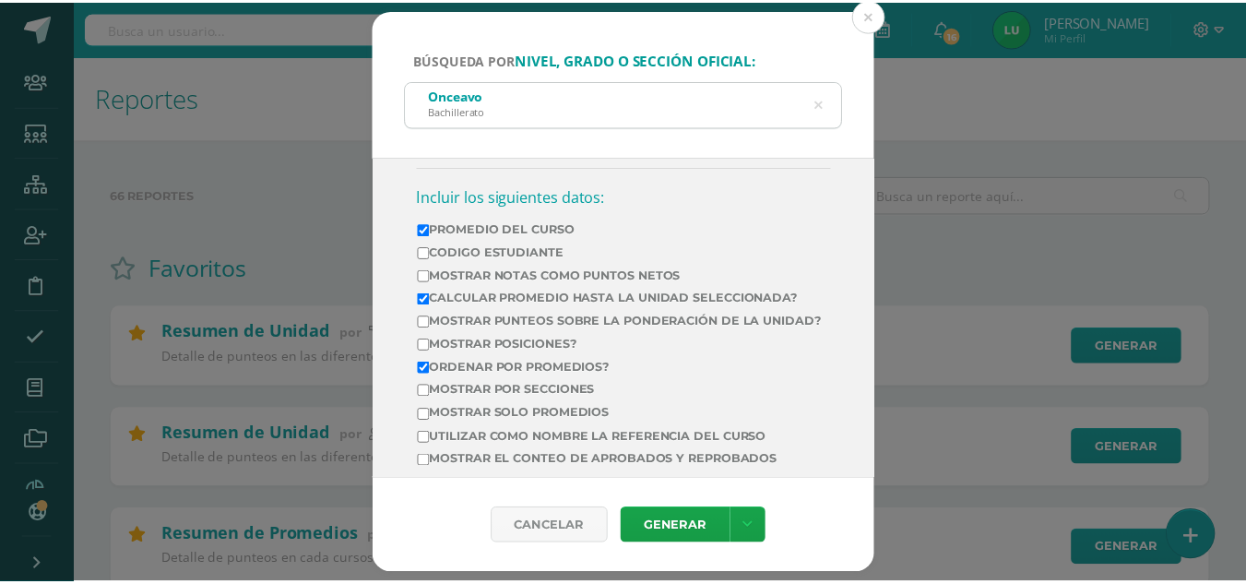
scroll to position [661, 0]
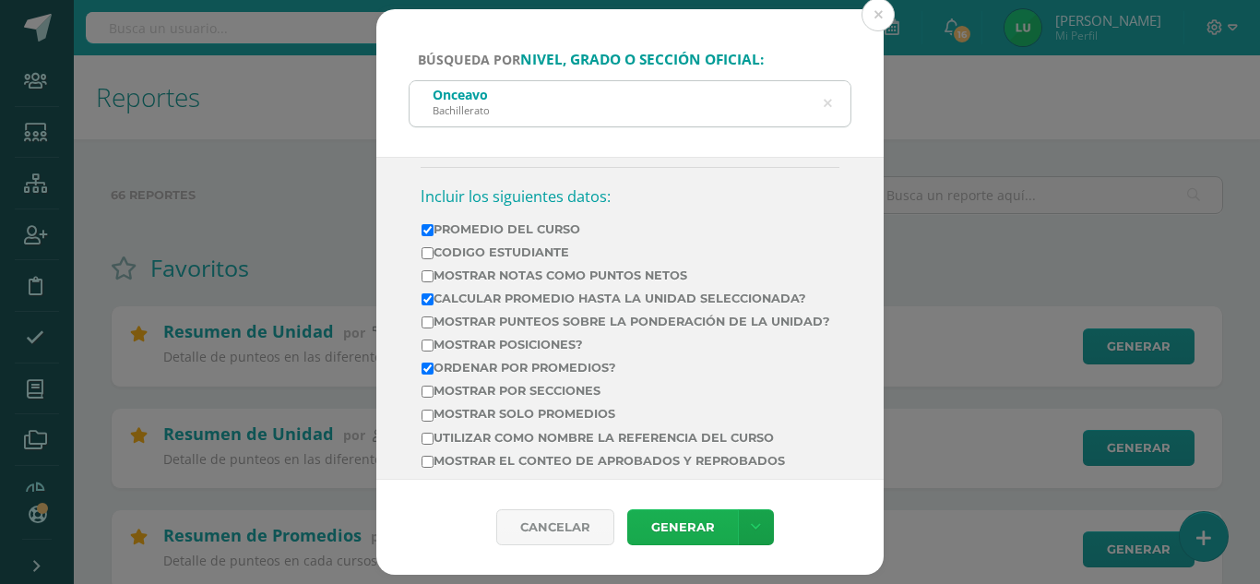
click at [659, 529] on link "Generar" at bounding box center [682, 527] width 111 height 36
click at [520, 234] on label "Promedio del Curso" at bounding box center [626, 229] width 409 height 14
click at [433, 234] on input "Promedio del Curso" at bounding box center [428, 230] width 12 height 12
checkbox input "false"
click at [327, 210] on div "Búsqueda por nivel, grado o sección oficial: Onceavo Bachillerato onceavo Ciclo…" at bounding box center [629, 292] width 1245 height 566
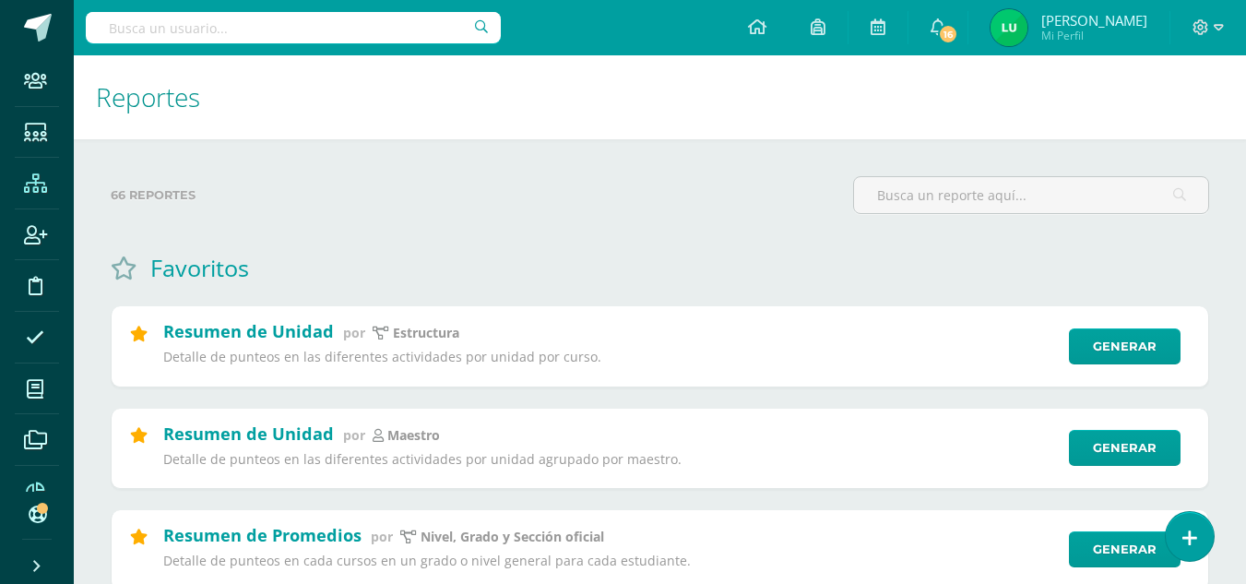
click at [33, 194] on span at bounding box center [36, 183] width 42 height 42
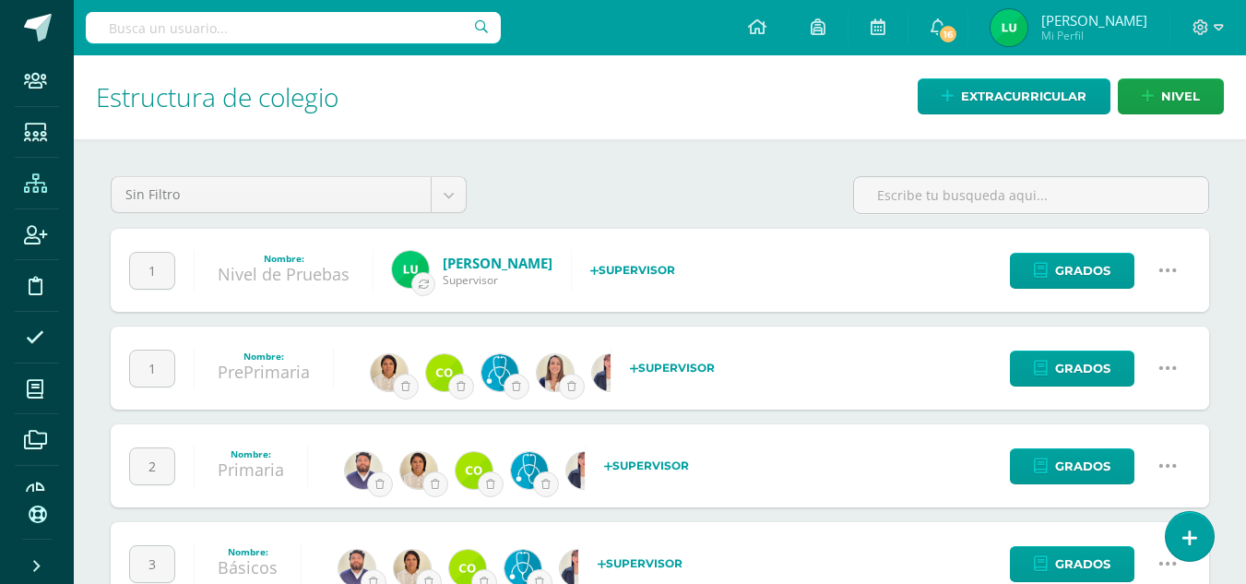
scroll to position [156, 0]
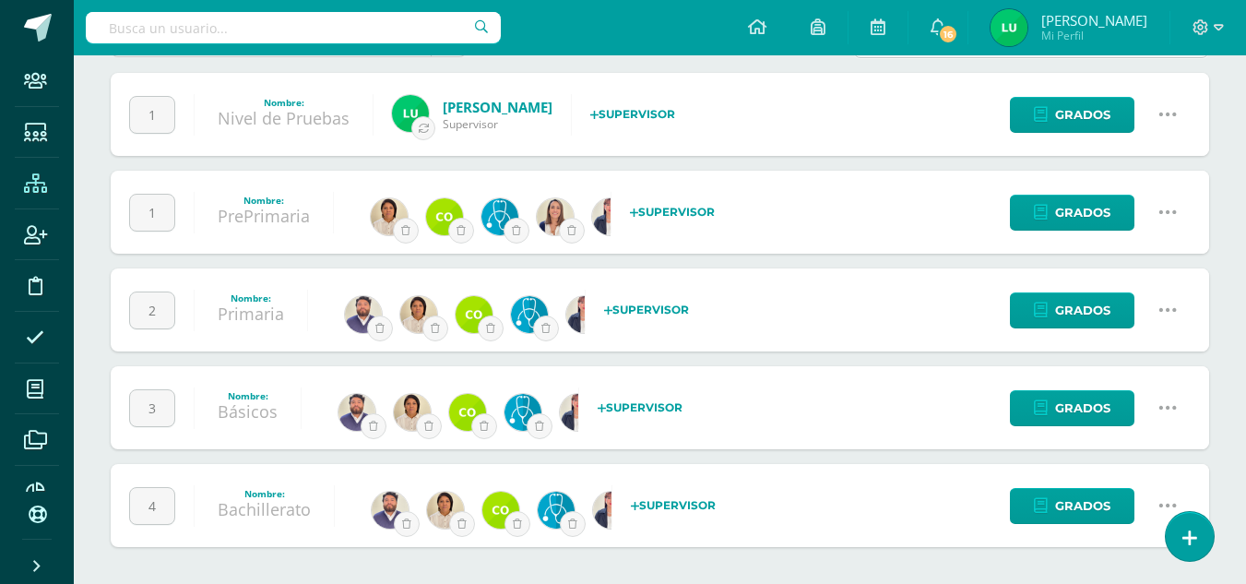
click at [1158, 503] on icon at bounding box center [1168, 505] width 20 height 20
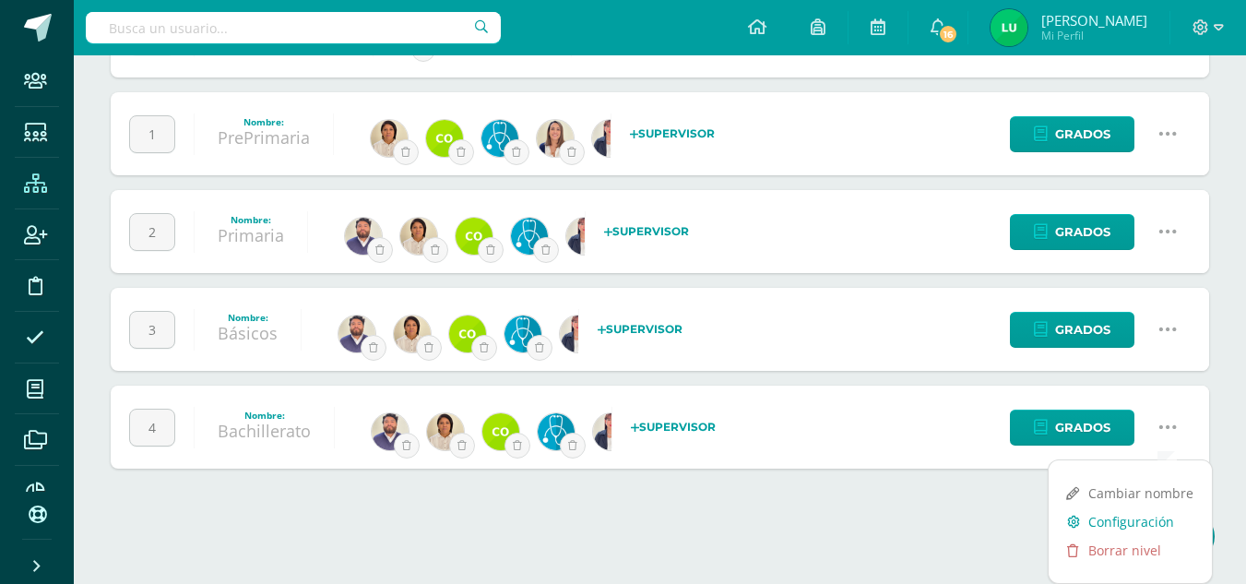
click at [1108, 521] on link "Configuración" at bounding box center [1130, 521] width 163 height 29
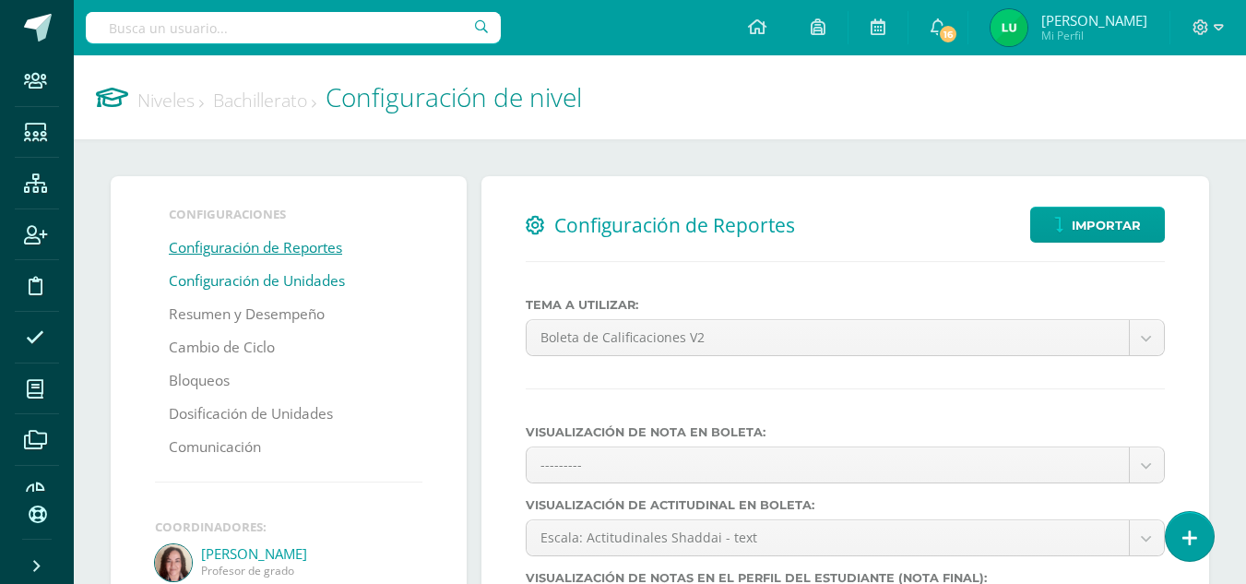
click at [273, 288] on link "Configuración de Unidades" at bounding box center [257, 281] width 176 height 33
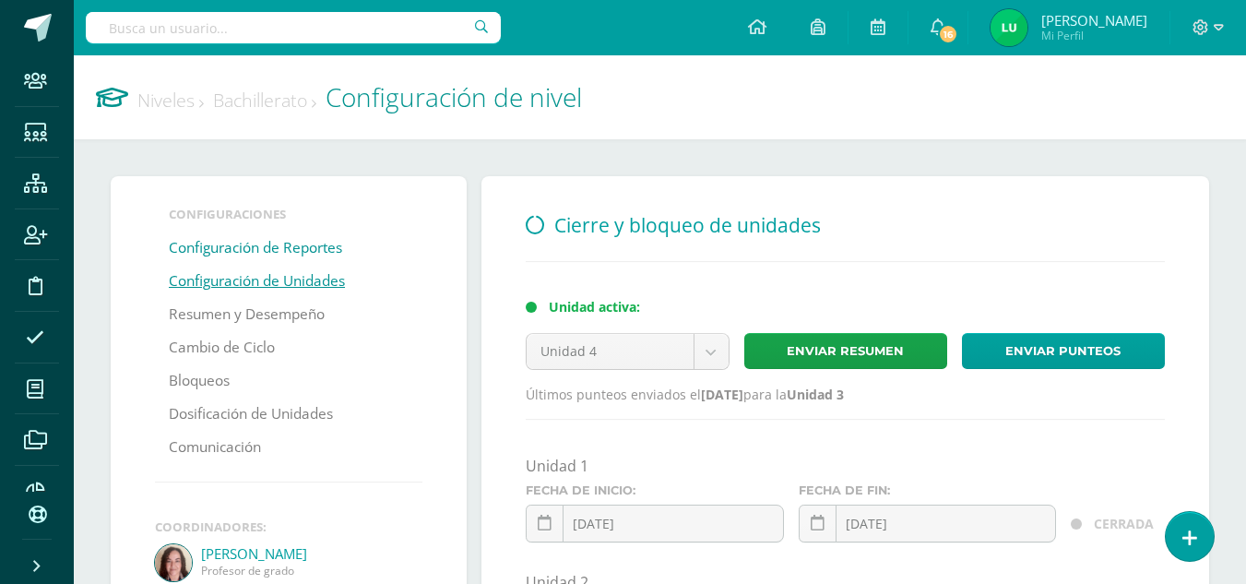
click at [303, 252] on link "Configuración de Reportes" at bounding box center [255, 248] width 173 height 33
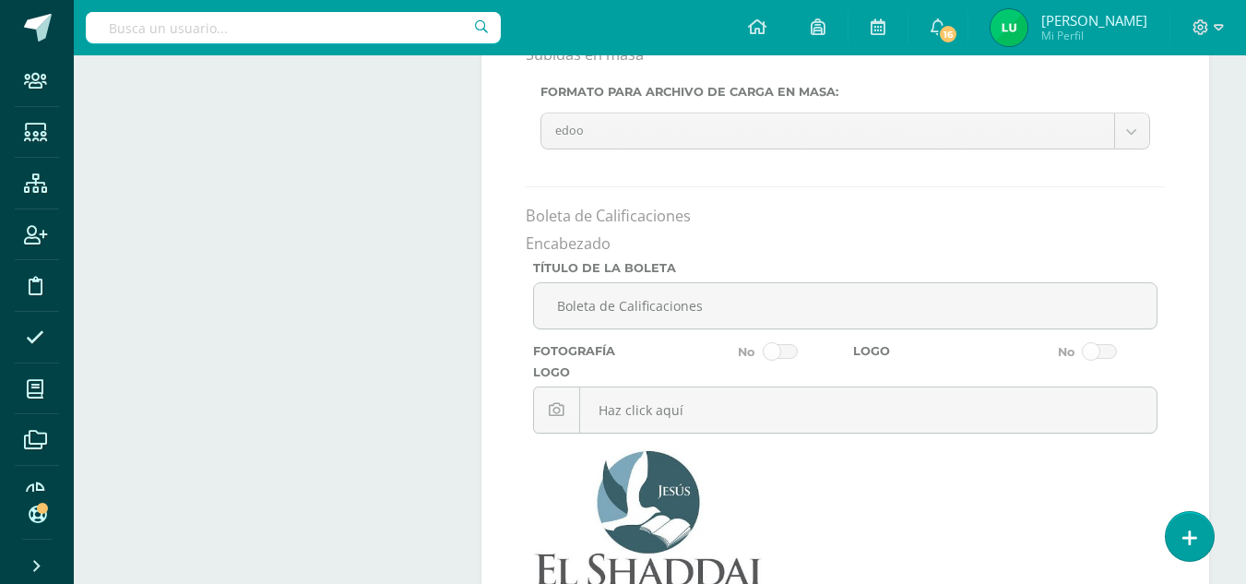
scroll to position [1650, 0]
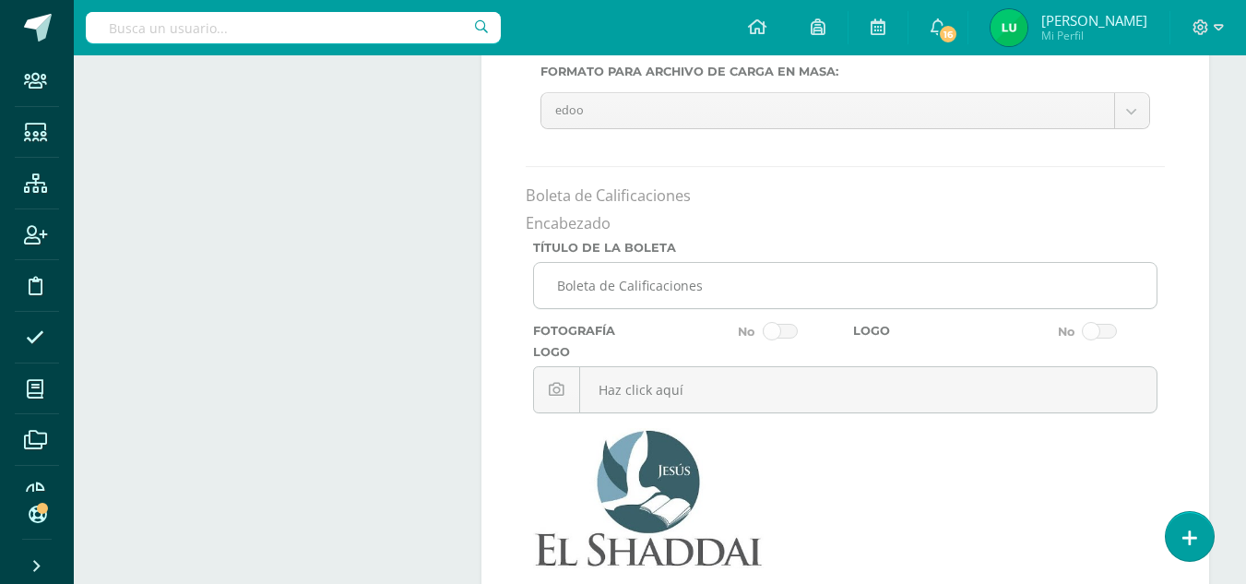
click at [571, 286] on input "Boleta de Calificaciones" at bounding box center [845, 285] width 623 height 45
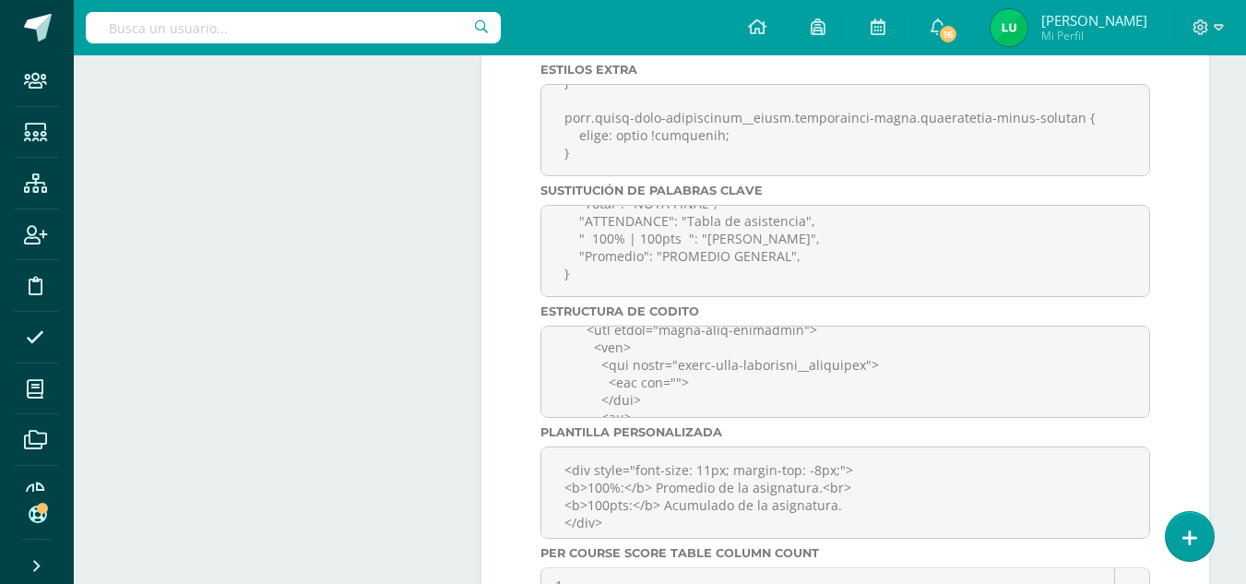
scroll to position [6404, 0]
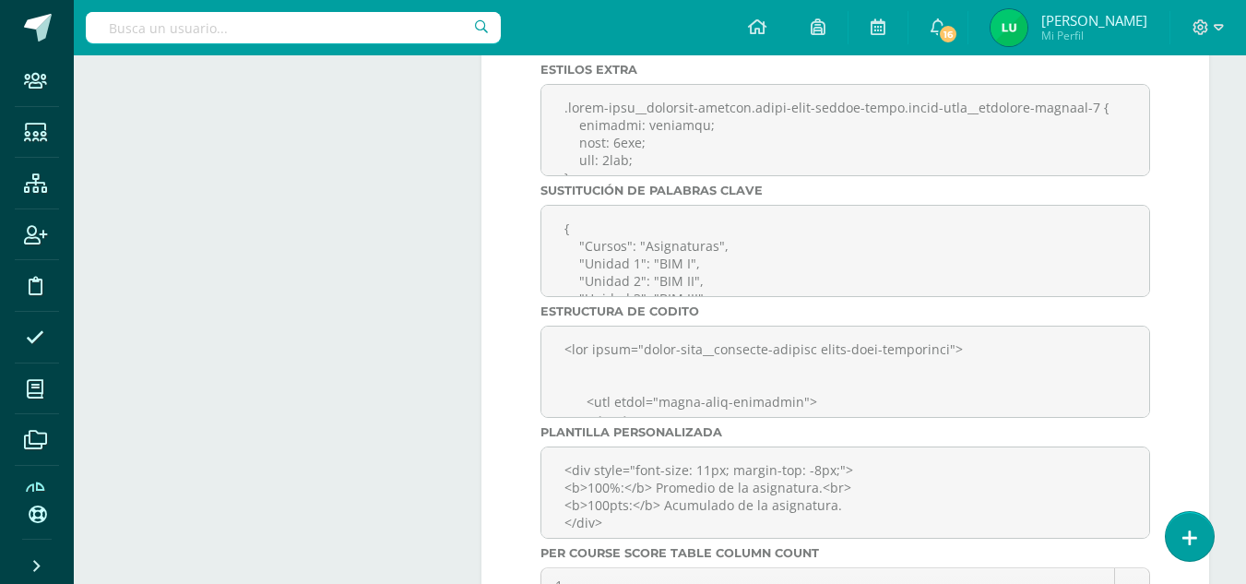
click at [35, 485] on icon at bounding box center [35, 491] width 19 height 18
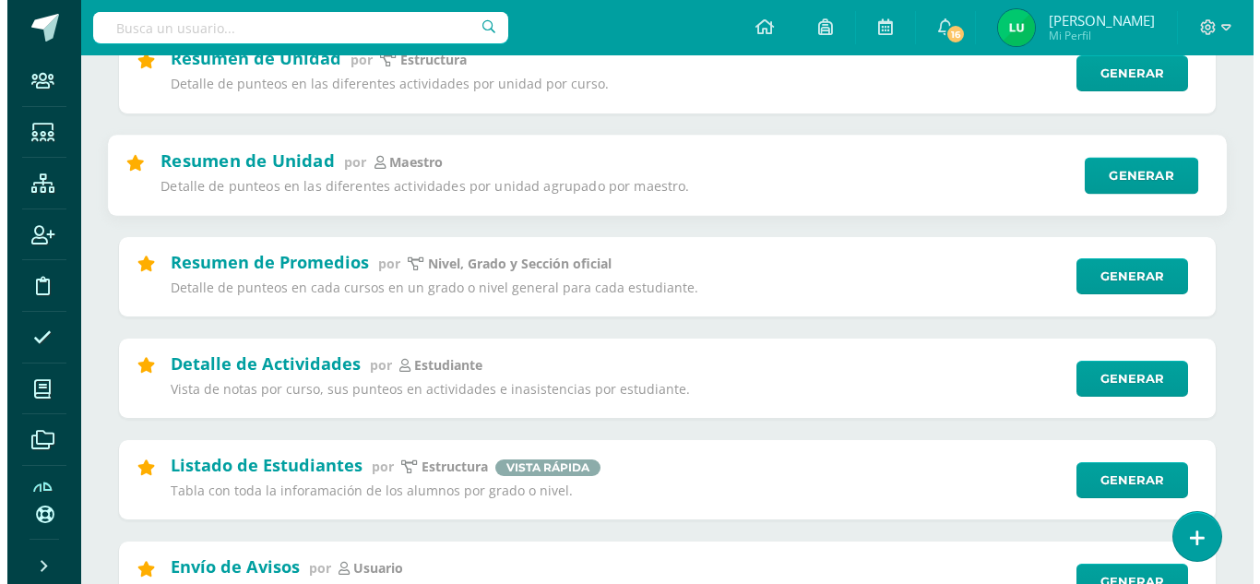
scroll to position [279, 0]
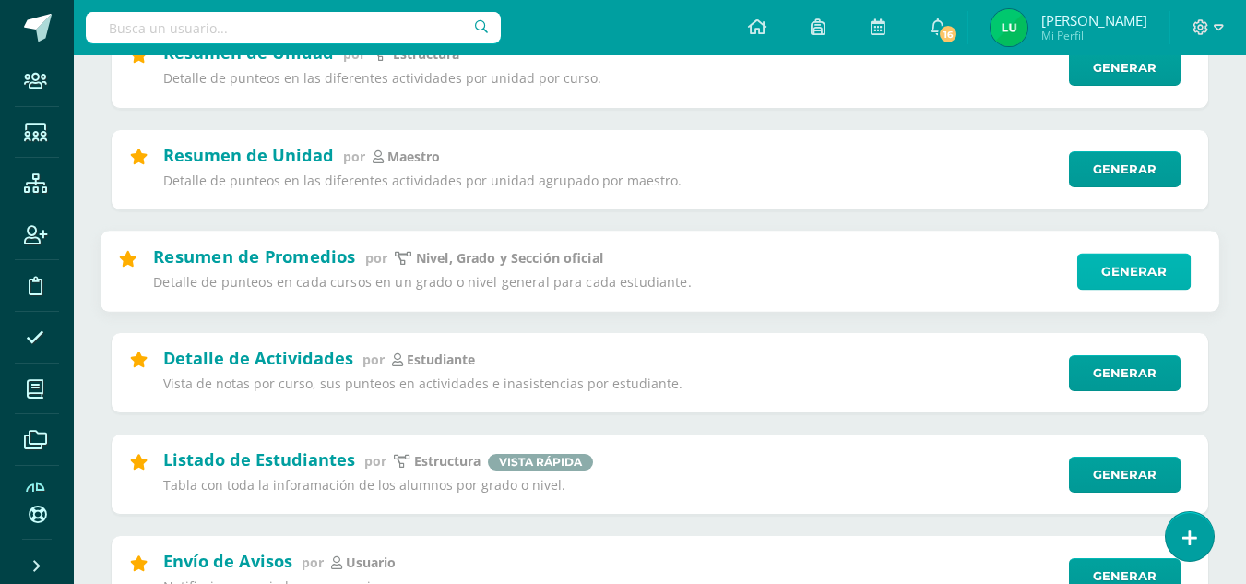
click at [1109, 272] on link "Generar" at bounding box center [1133, 271] width 113 height 37
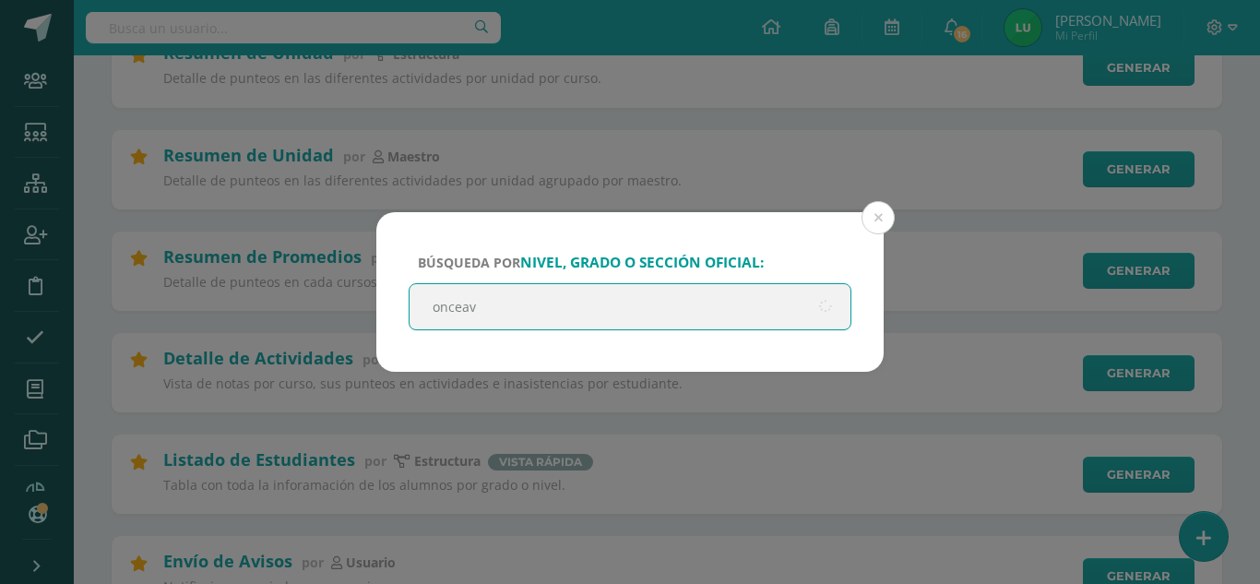
type input "onceavo"
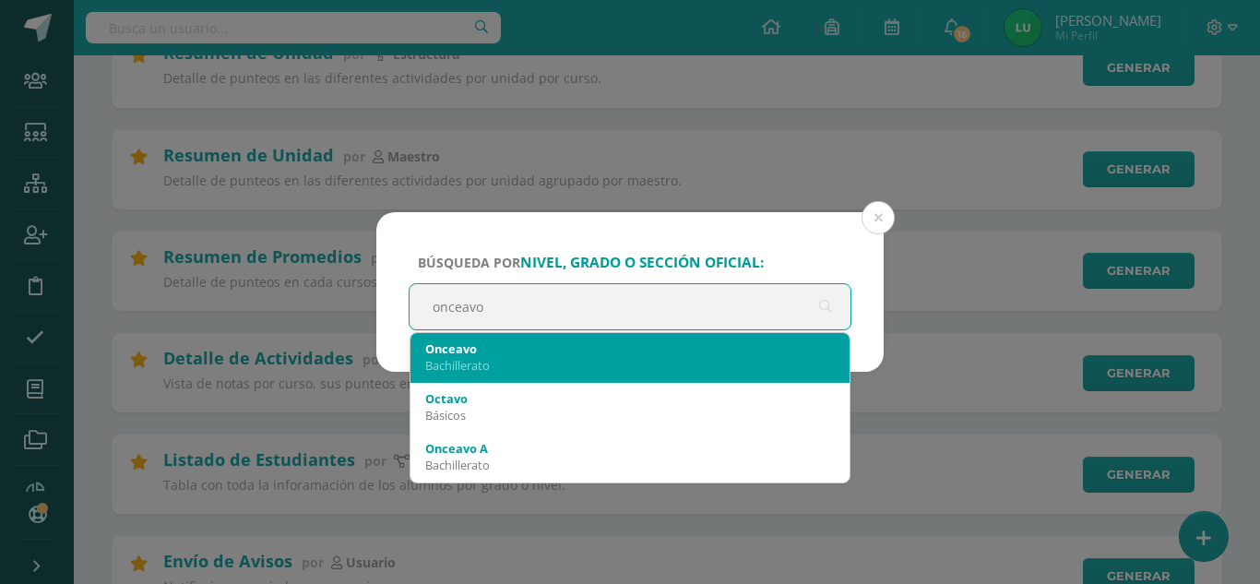
click at [595, 358] on div "Bachillerato" at bounding box center [630, 365] width 410 height 17
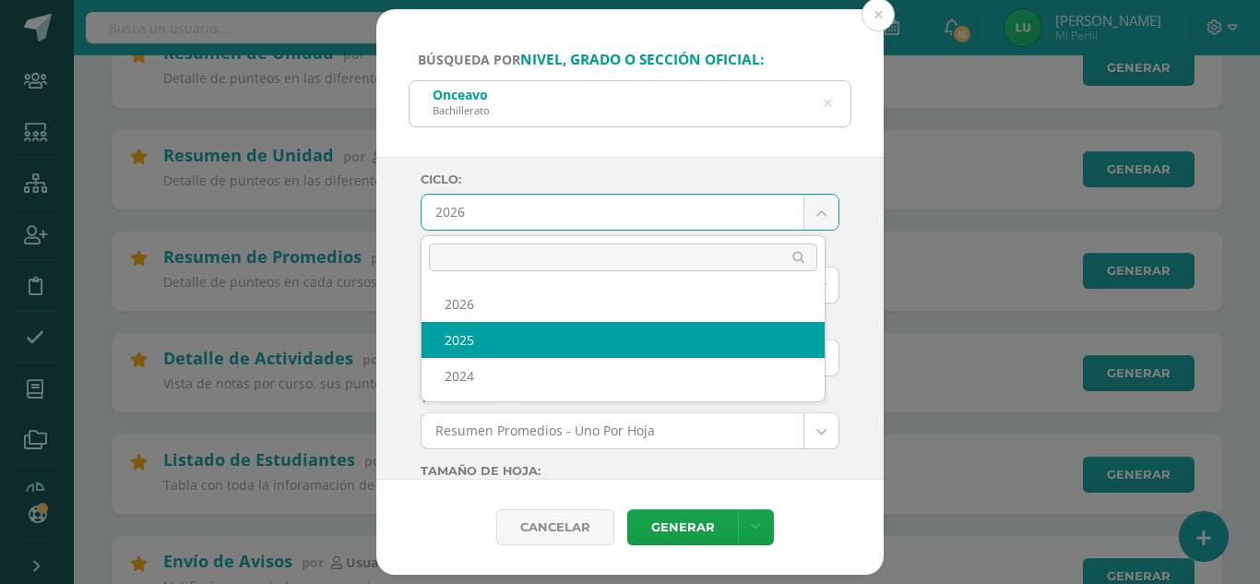
select select "4"
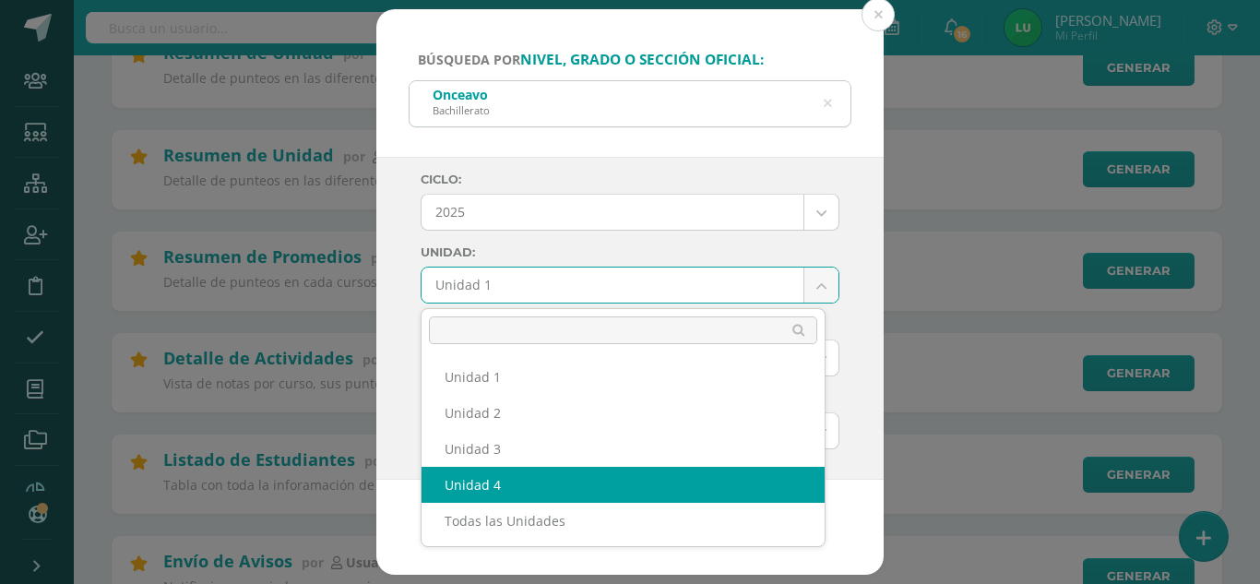
select select "Unidad 4"
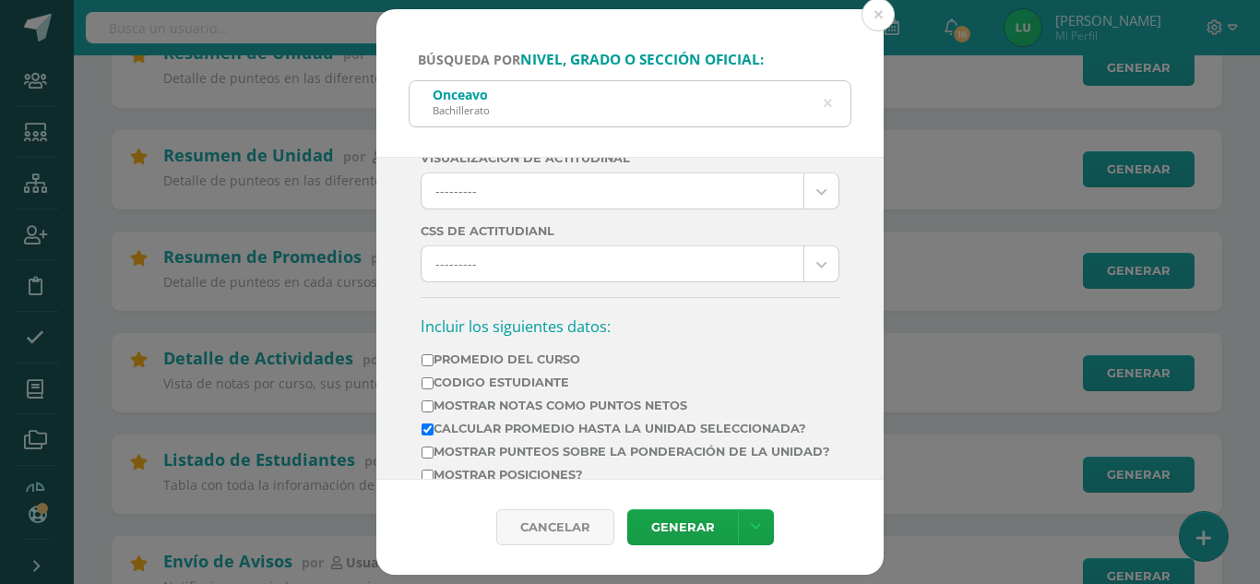
scroll to position [600, 0]
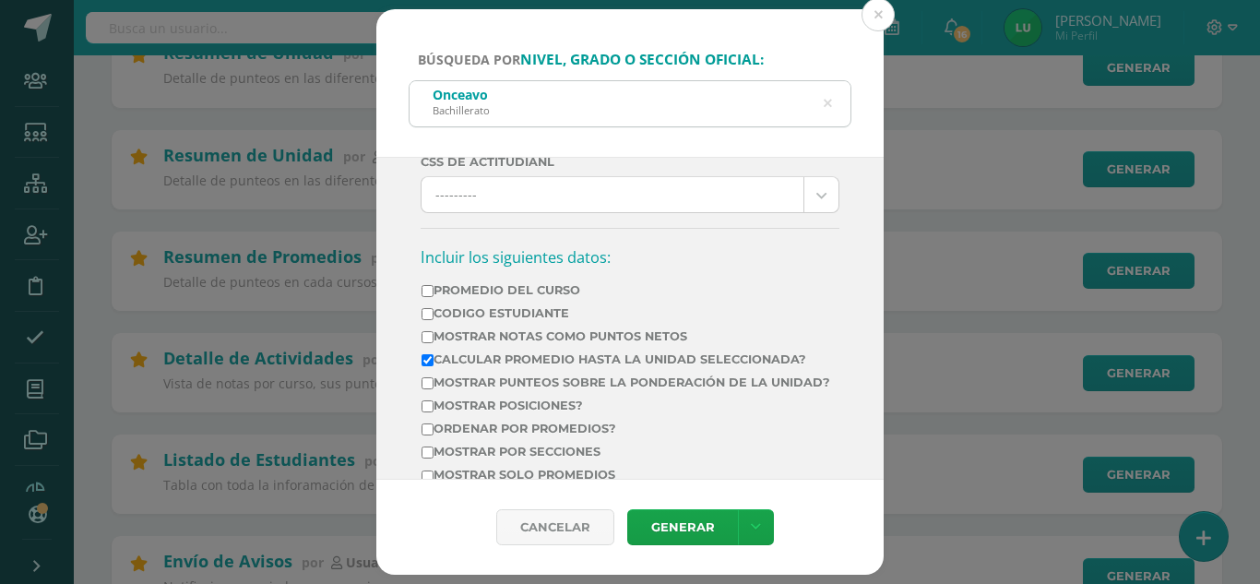
click at [620, 355] on label "Calcular promedio hasta la unidad seleccionada?" at bounding box center [626, 359] width 409 height 14
click at [433, 355] on input "Calcular promedio hasta la unidad seleccionada?" at bounding box center [428, 360] width 12 height 12
click at [620, 355] on label "Calcular promedio hasta la unidad seleccionada?" at bounding box center [626, 359] width 409 height 14
click at [433, 355] on input "Calcular promedio hasta la unidad seleccionada?" at bounding box center [428, 360] width 12 height 12
checkbox input "true"
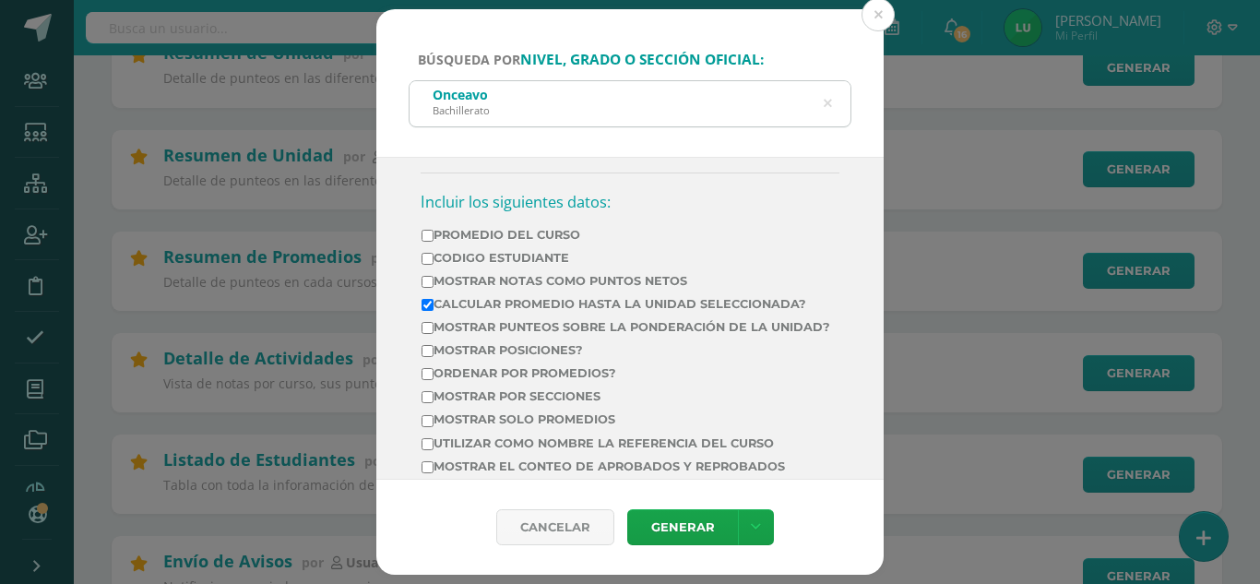
scroll to position [657, 0]
click at [462, 387] on td "Ordenar por promedios?" at bounding box center [626, 375] width 410 height 23
click at [450, 379] on label "Ordenar por promedios?" at bounding box center [626, 372] width 409 height 14
click at [433, 379] on input "Ordenar por promedios?" at bounding box center [428, 373] width 12 height 12
checkbox input "true"
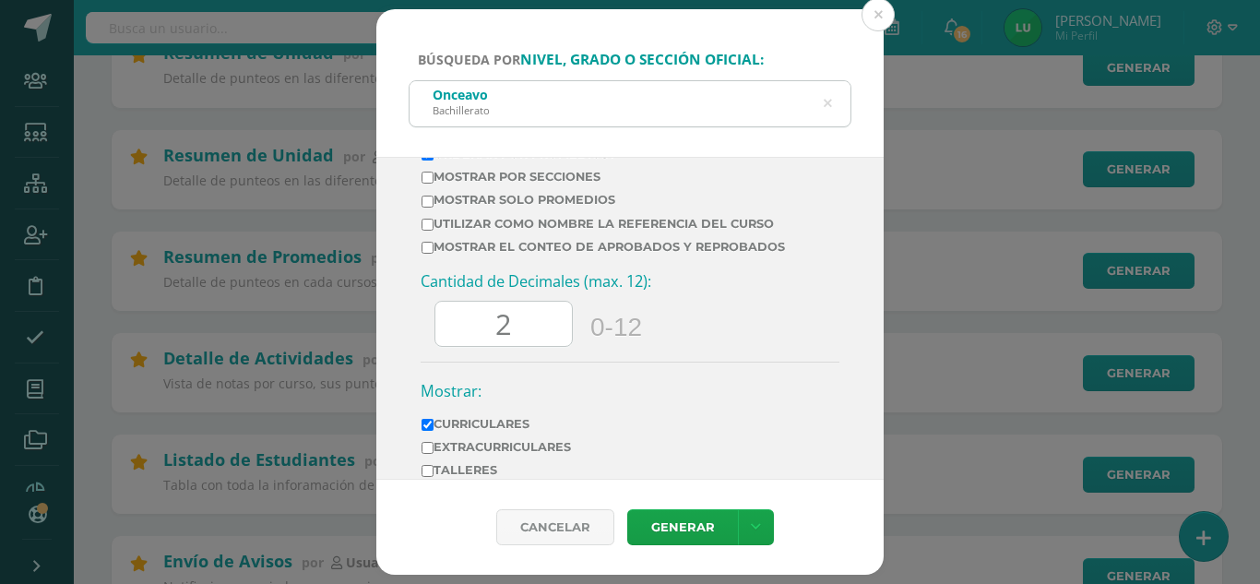
scroll to position [876, 0]
click at [677, 523] on link "Generar" at bounding box center [682, 527] width 111 height 36
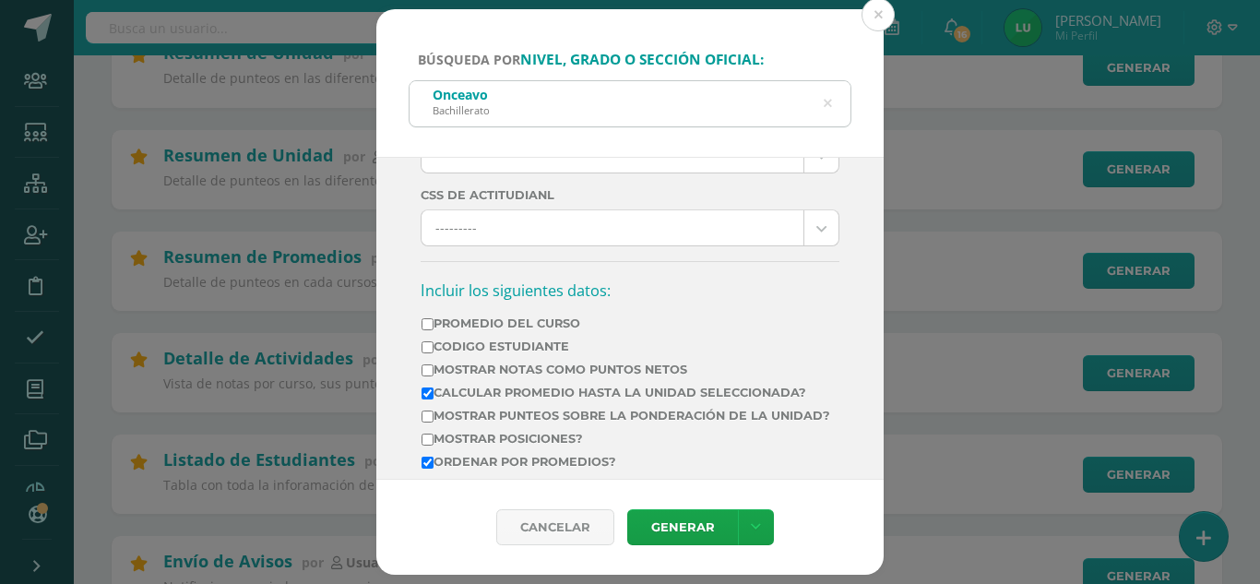
scroll to position [0, 0]
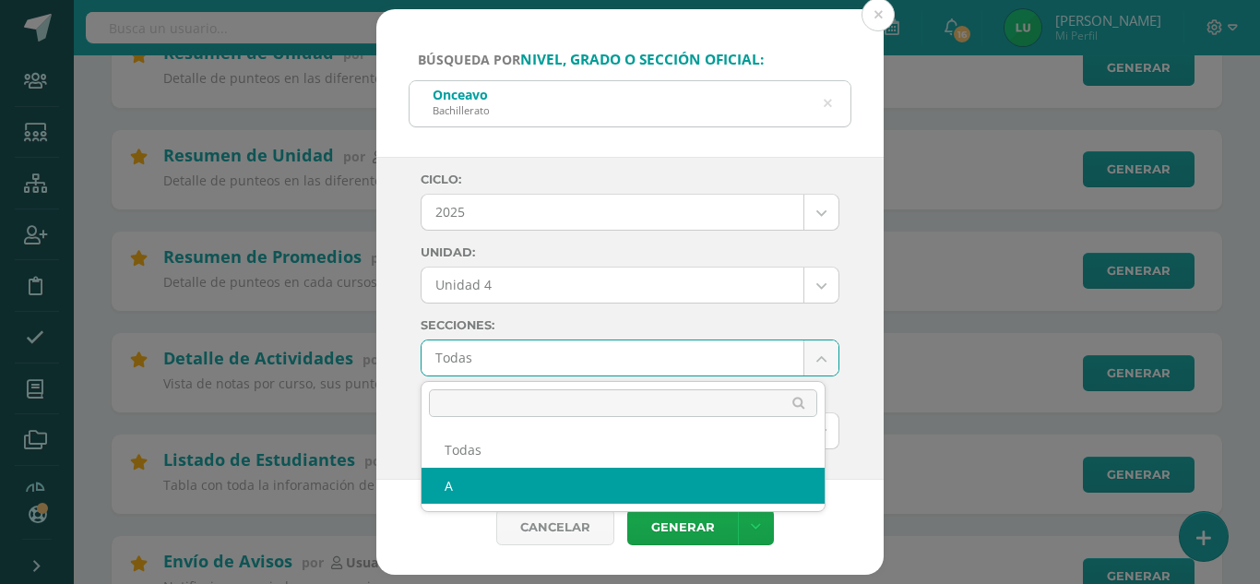
select select "A"
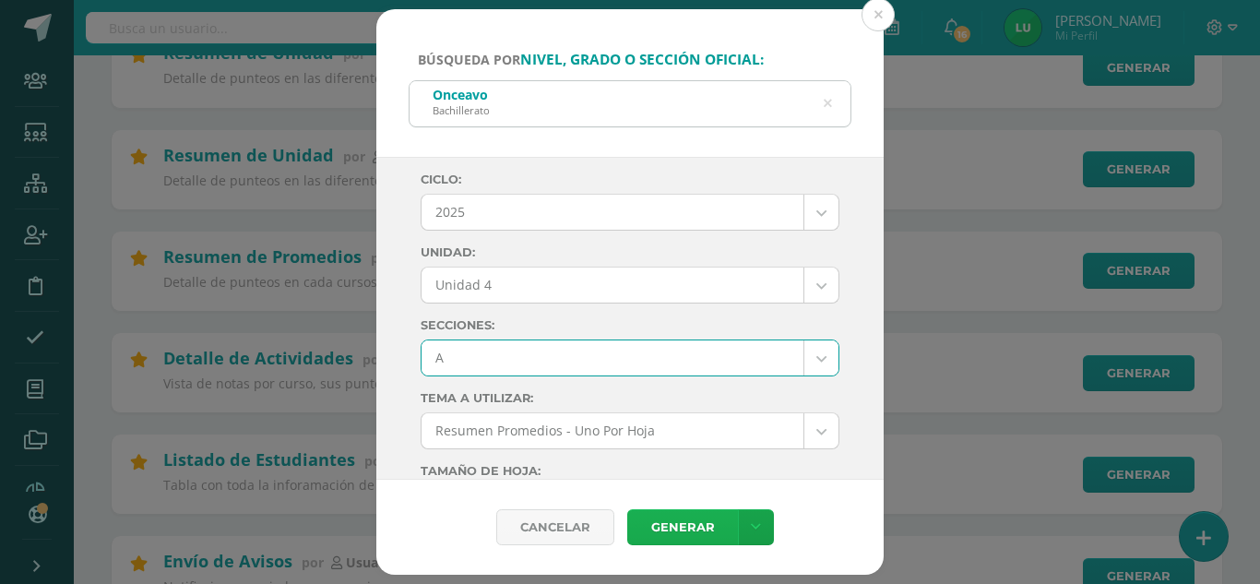
click at [660, 518] on link "Generar" at bounding box center [682, 527] width 111 height 36
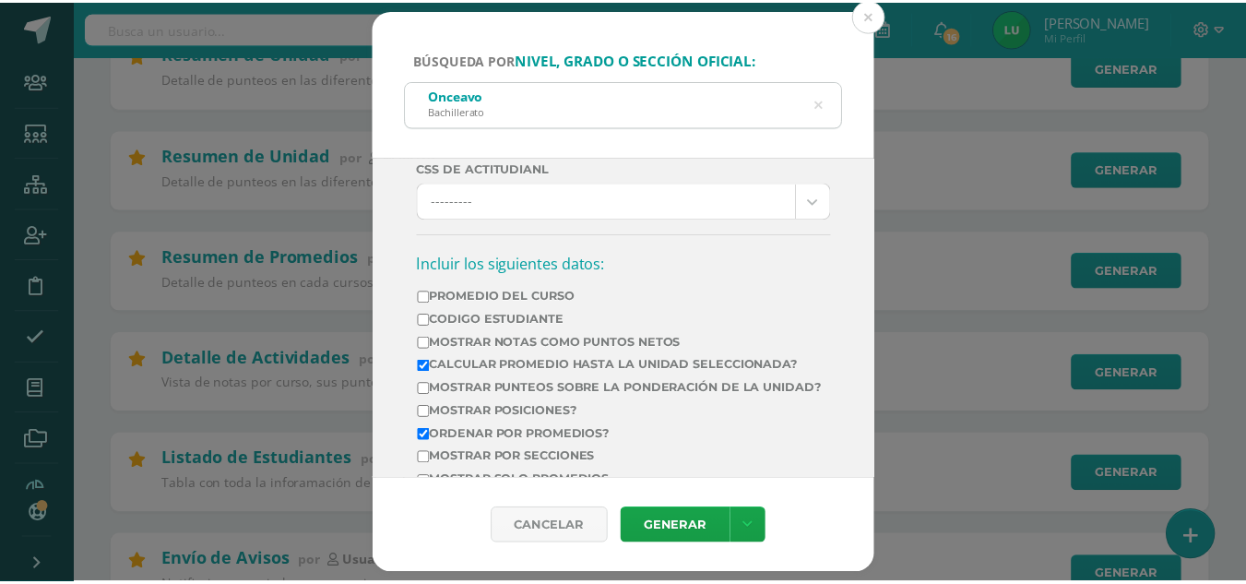
scroll to position [595, 0]
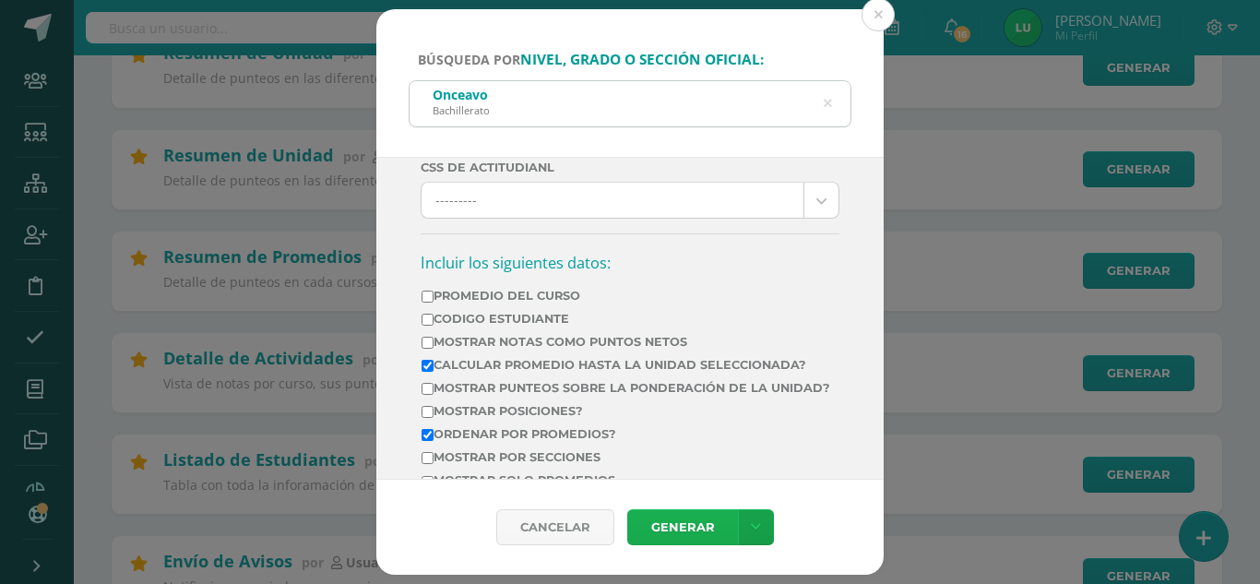
click at [653, 517] on link "Generar" at bounding box center [682, 527] width 111 height 36
click at [701, 519] on link "Generar" at bounding box center [682, 527] width 111 height 36
click at [132, 37] on div "Búsqueda por nivel, grado o sección oficial: Onceavo Bachillerato onceavo Ciclo…" at bounding box center [629, 292] width 1245 height 566
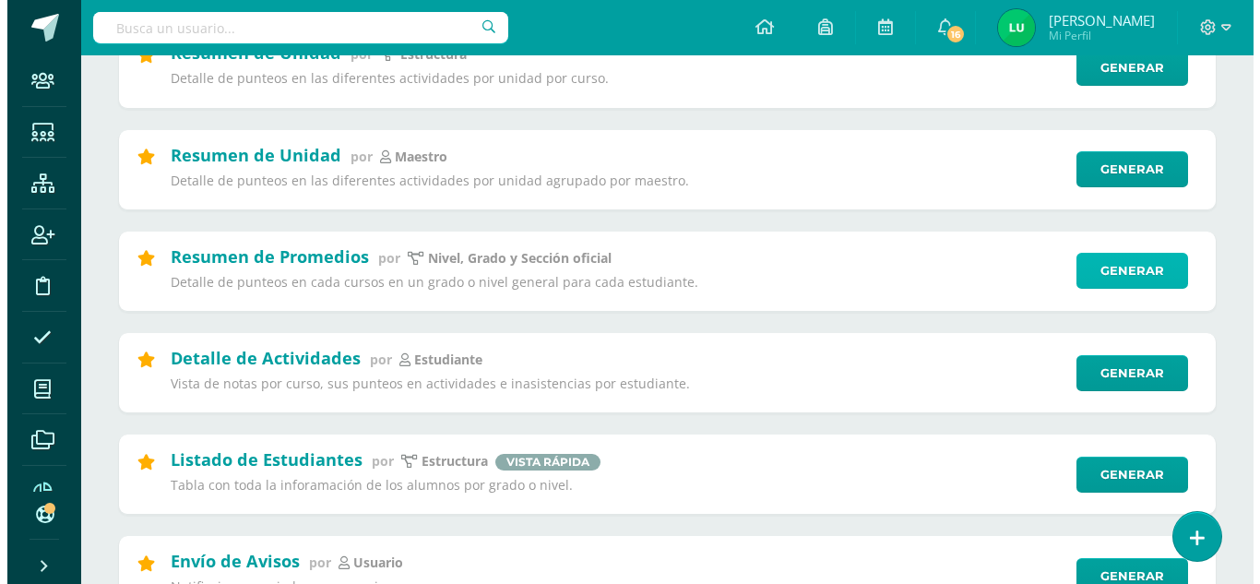
scroll to position [0, 0]
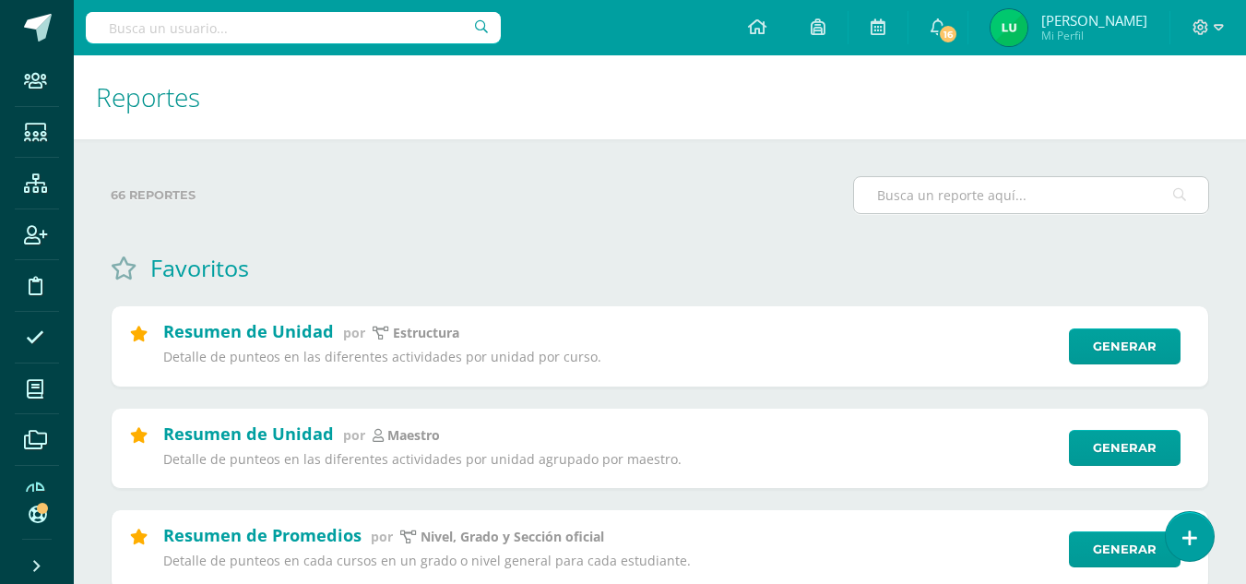
click at [1036, 197] on input "text" at bounding box center [1031, 195] width 354 height 36
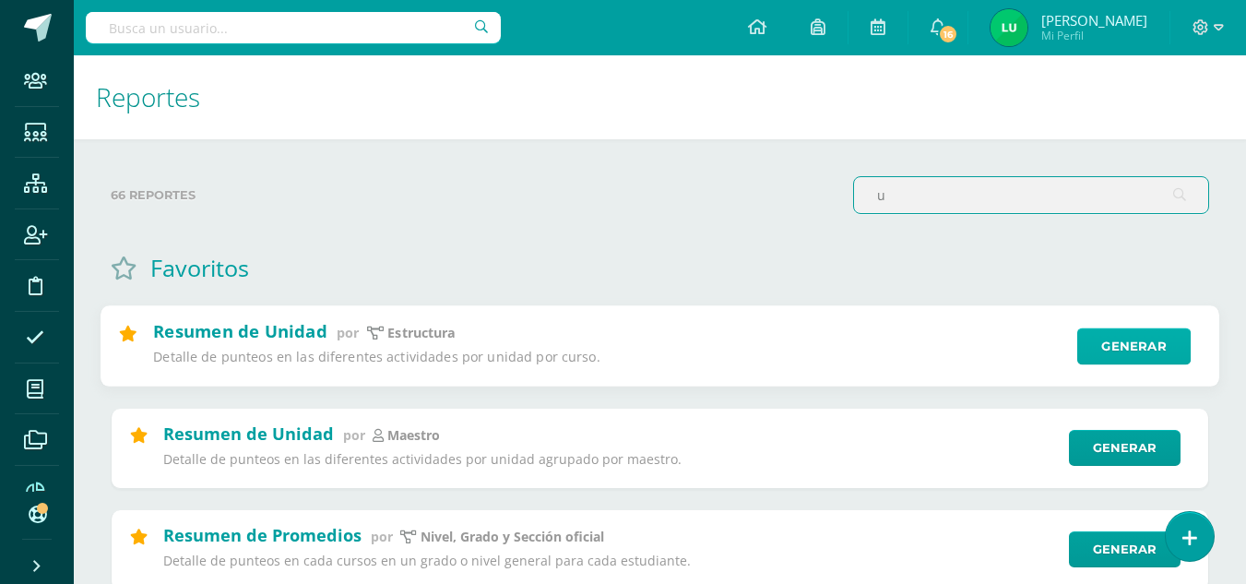
type input "u"
click at [1158, 354] on link "Generar" at bounding box center [1133, 346] width 113 height 37
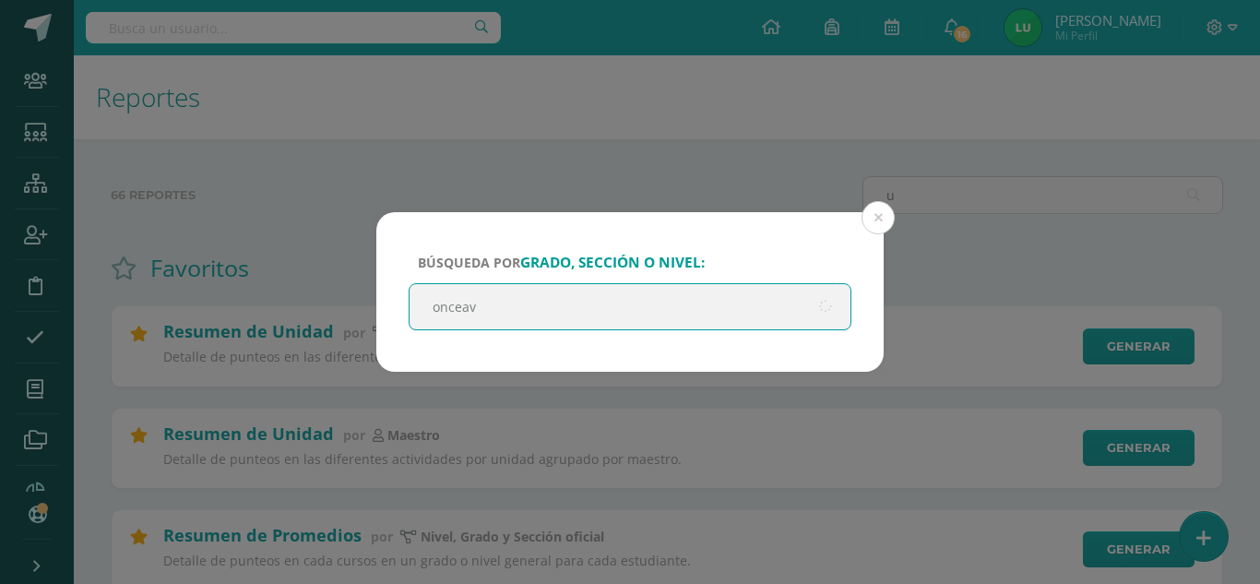
type input "onceavo"
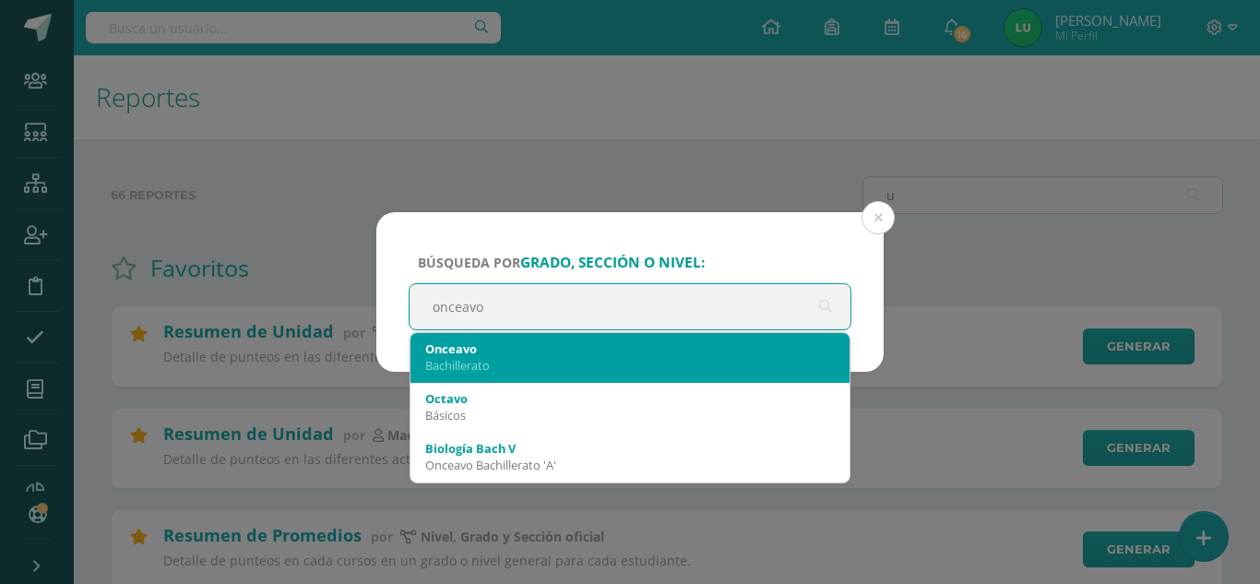
click at [537, 363] on div "Bachillerato" at bounding box center [630, 365] width 410 height 17
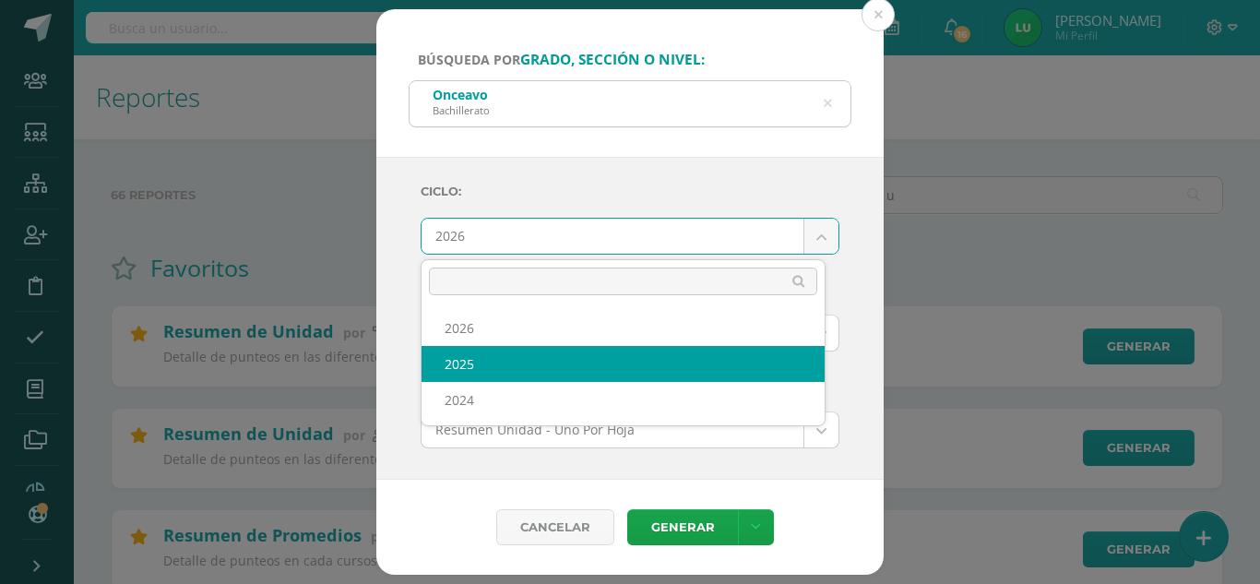
select select "4"
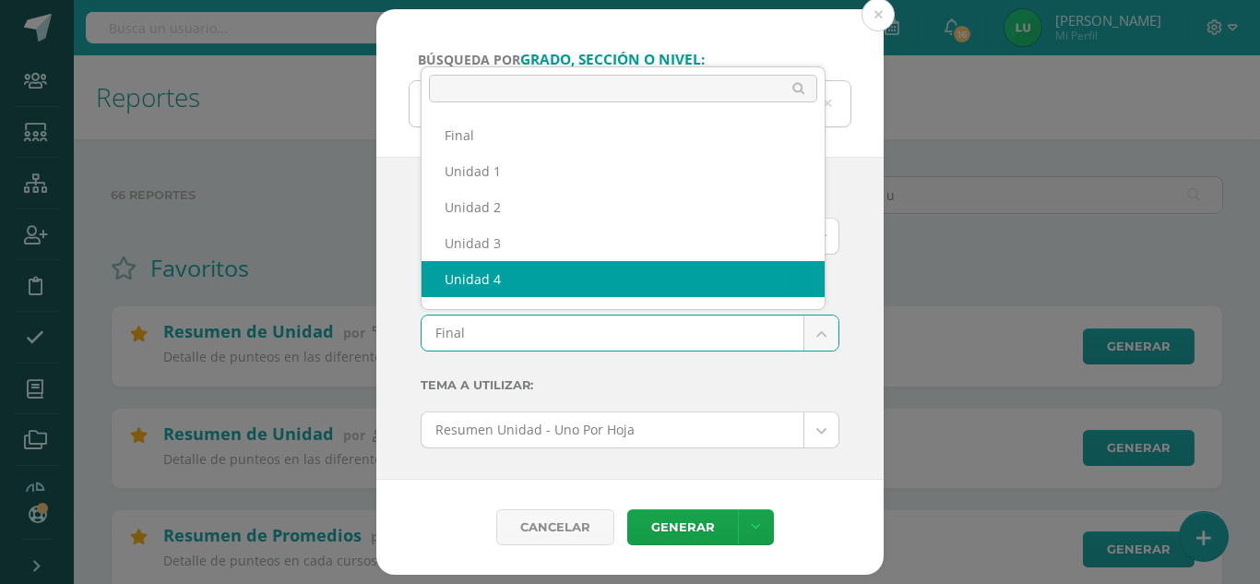
scroll to position [24, 0]
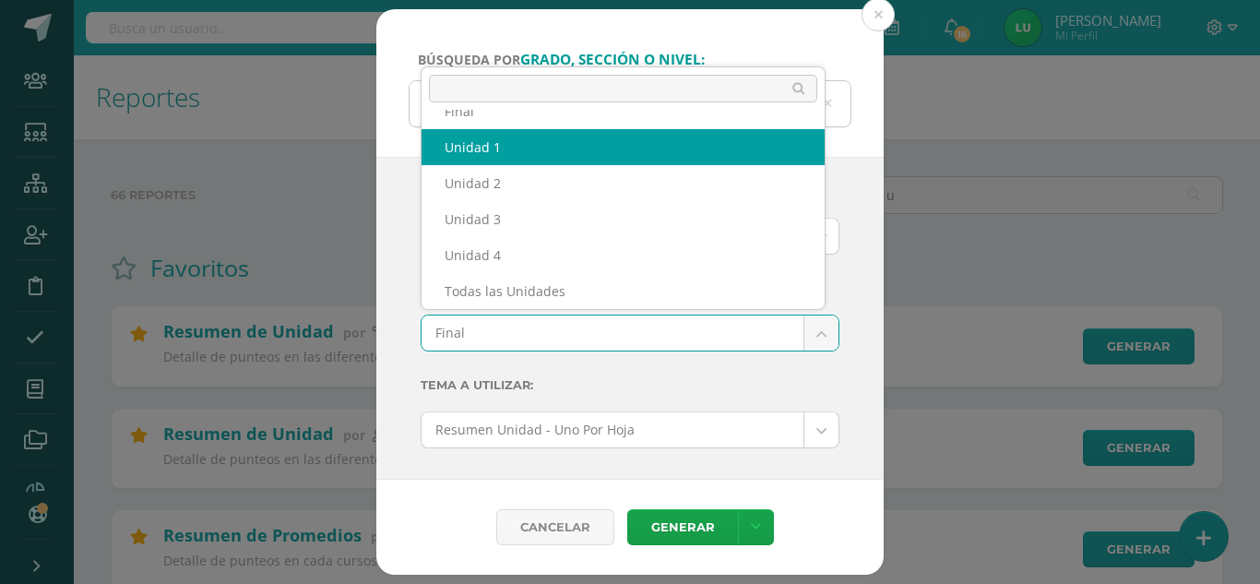
select select "Unidad 1"
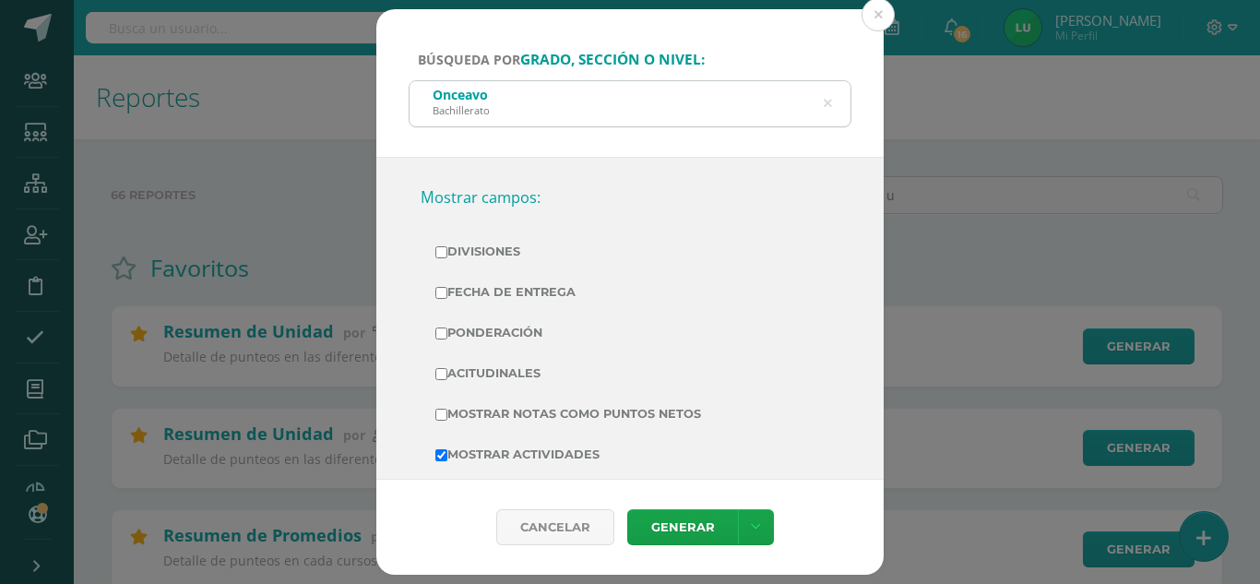
scroll to position [345, 0]
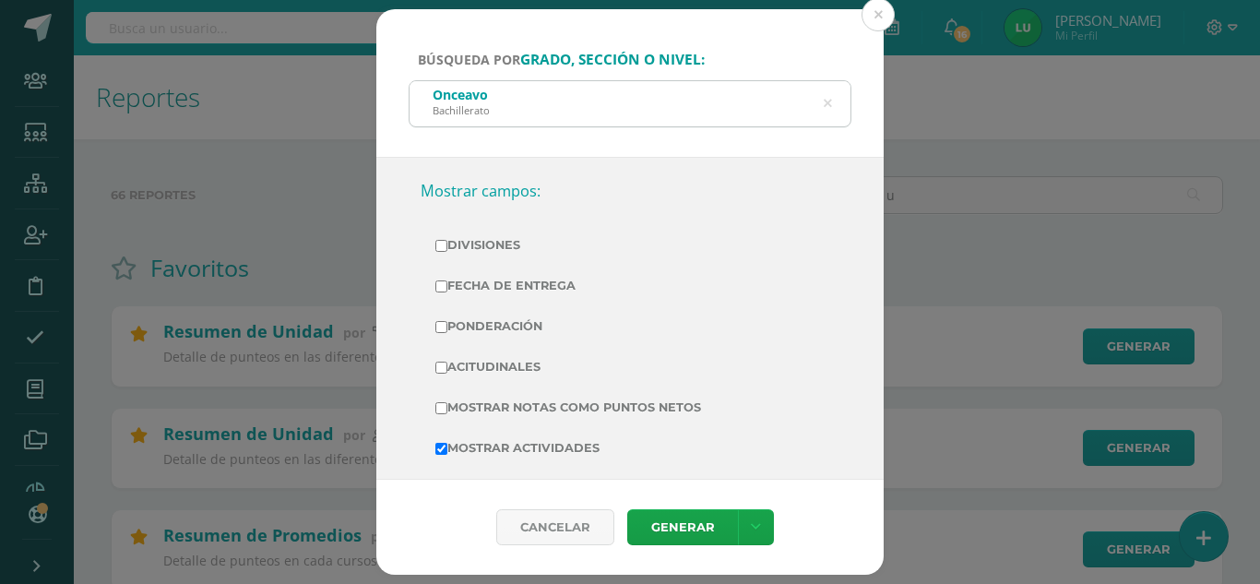
click at [495, 403] on label "Mostrar Notas Como Puntos Netos" at bounding box center [629, 408] width 389 height 26
click at [447, 403] on input "Mostrar Notas Como Puntos Netos" at bounding box center [441, 408] width 12 height 12
checkbox input "true"
click at [518, 288] on label "Fecha de Entrega" at bounding box center [629, 286] width 389 height 26
click at [447, 288] on input "Fecha de Entrega" at bounding box center [441, 286] width 12 height 12
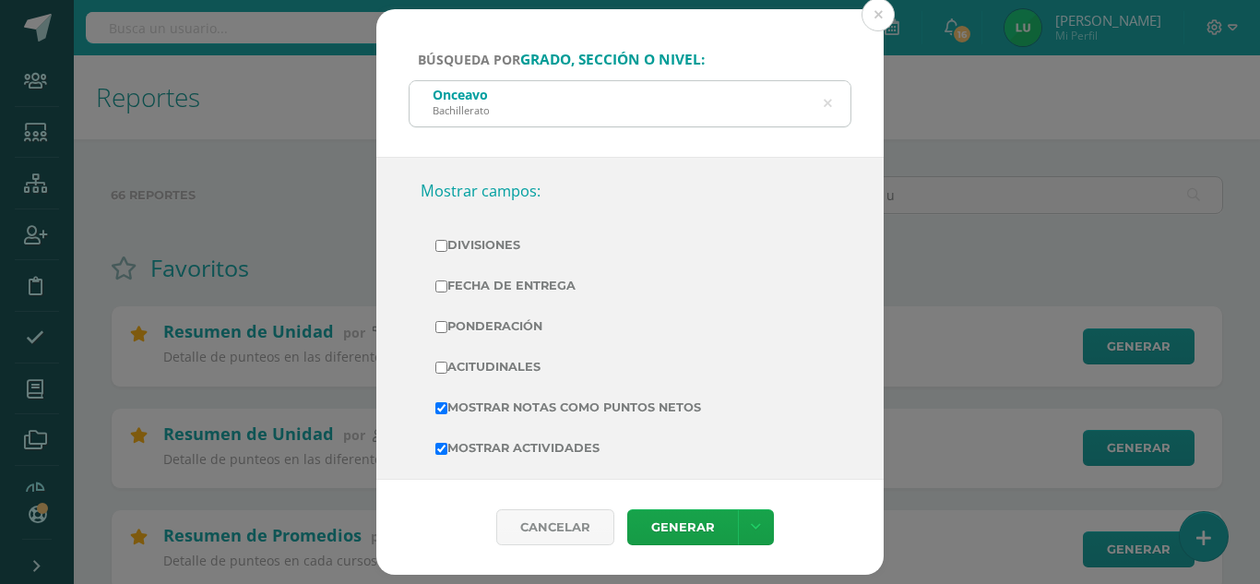
checkbox input "true"
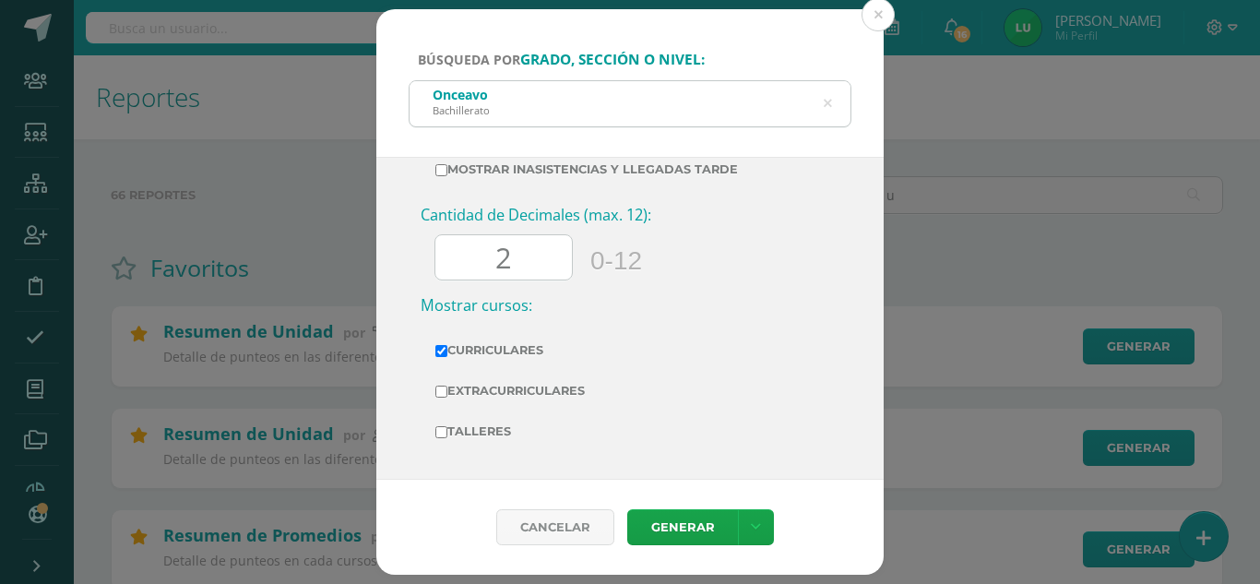
scroll to position [706, 0]
click at [753, 536] on link at bounding box center [756, 527] width 36 height 36
click at [730, 462] on link "Descargar como XLS" at bounding box center [755, 465] width 196 height 29
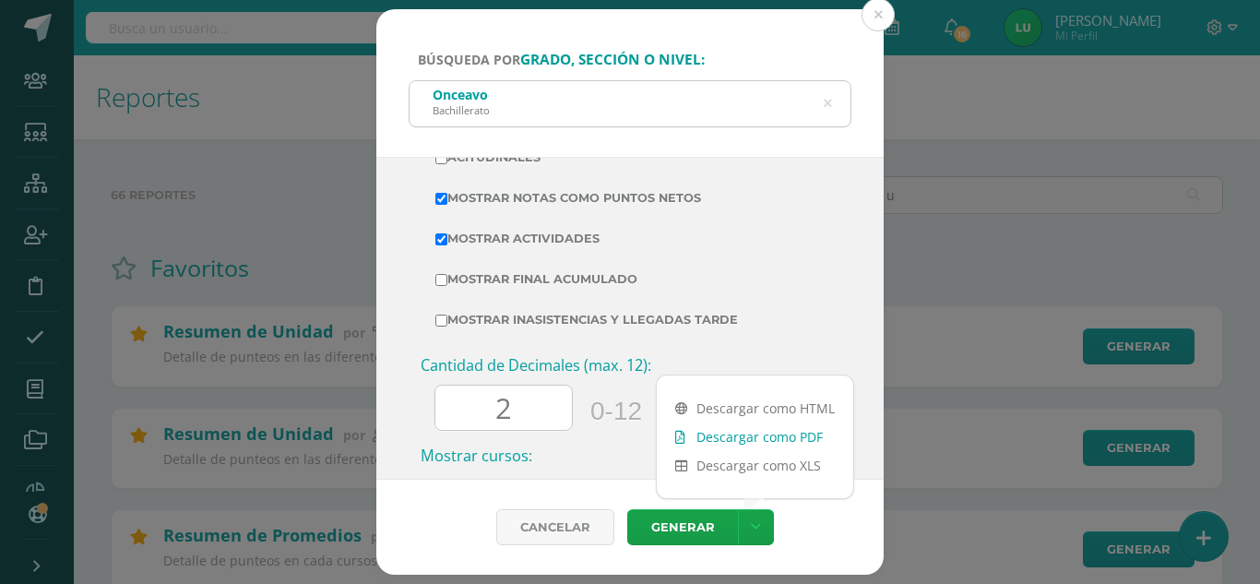
scroll to position [556, 0]
click at [778, 460] on link "Descargar como XLS" at bounding box center [755, 465] width 196 height 29
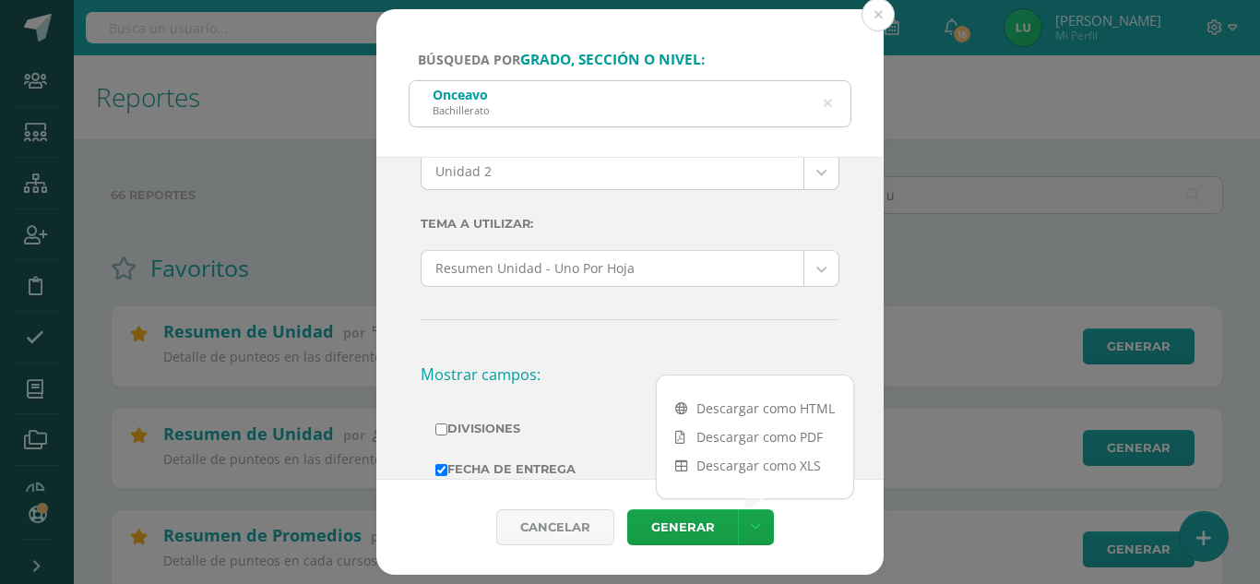
scroll to position [0, 0]
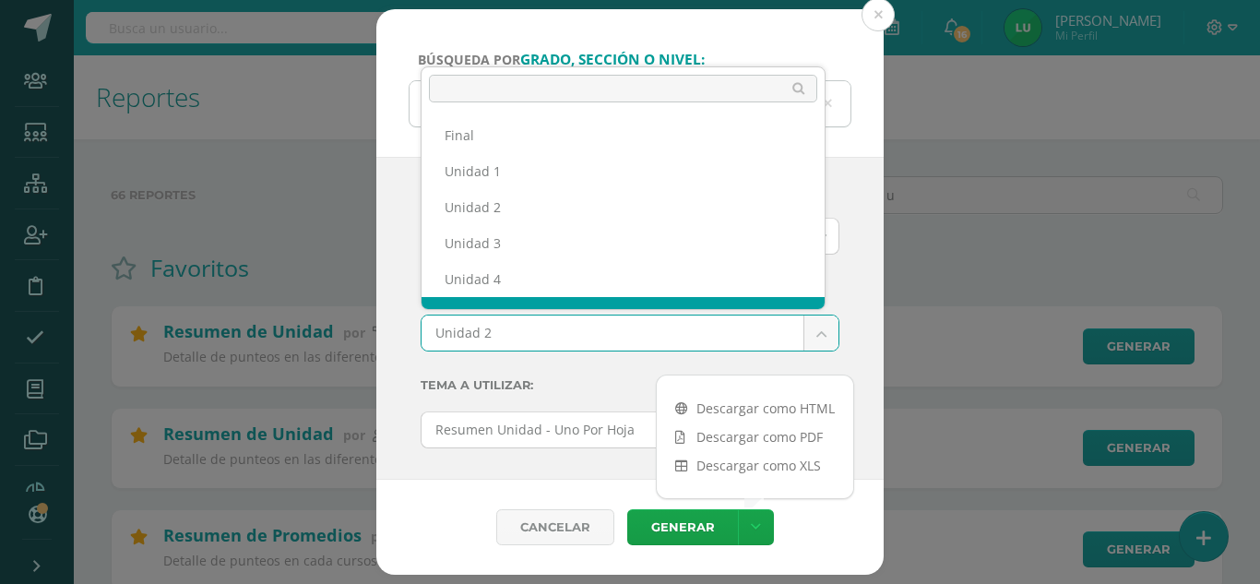
scroll to position [24, 0]
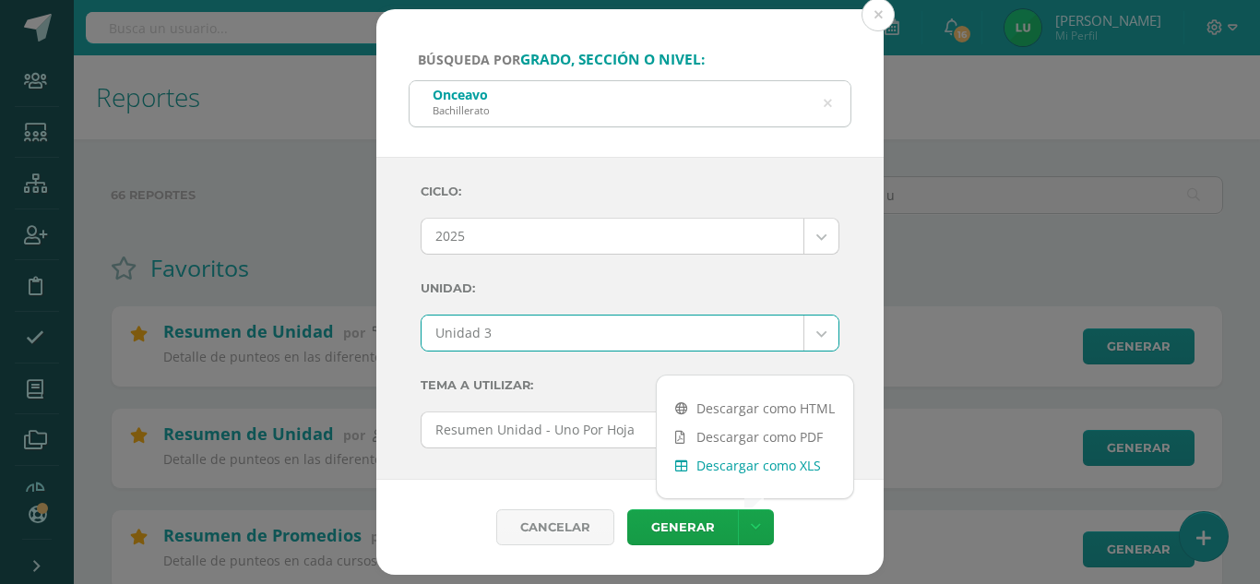
click at [781, 457] on link "Descargar como XLS" at bounding box center [755, 465] width 196 height 29
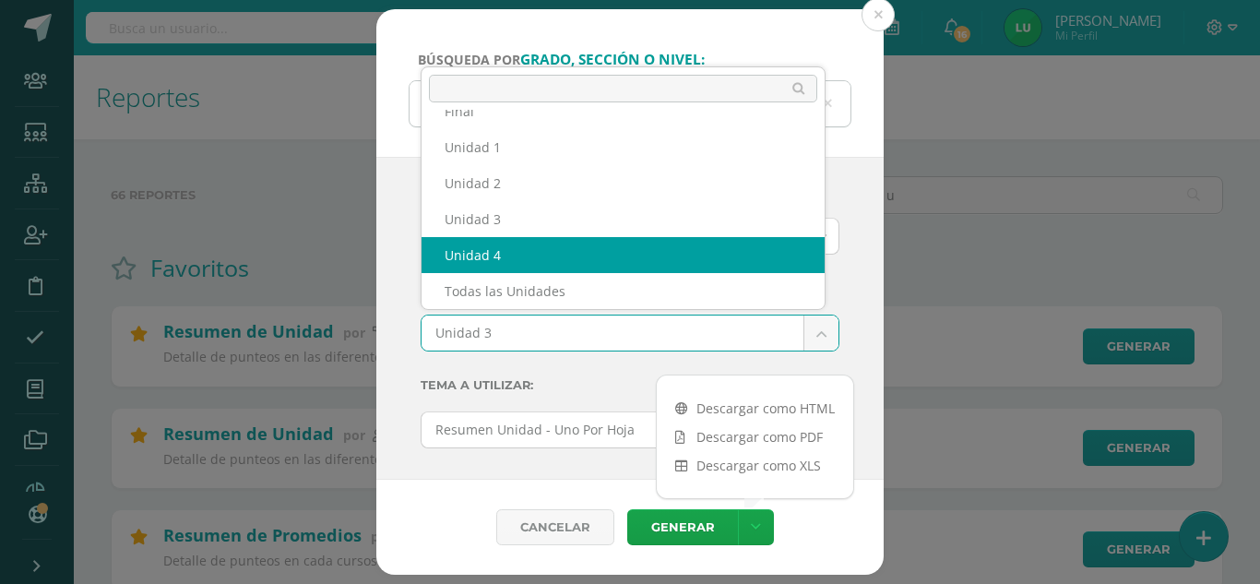
select select "Unidad 4"
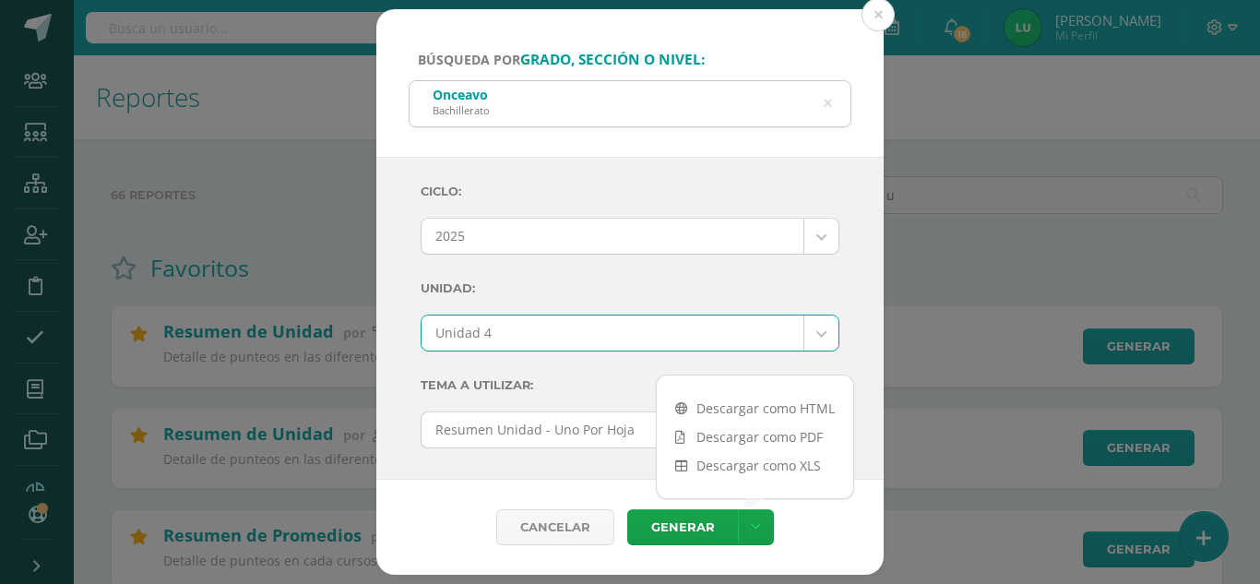
click at [392, 302] on div "Ciclo: 2025 2026 2025 2024 Unidad: Unidad 4 Final Unidad 1 Unidad 2 Unidad 3 Un…" at bounding box center [629, 319] width 507 height 324
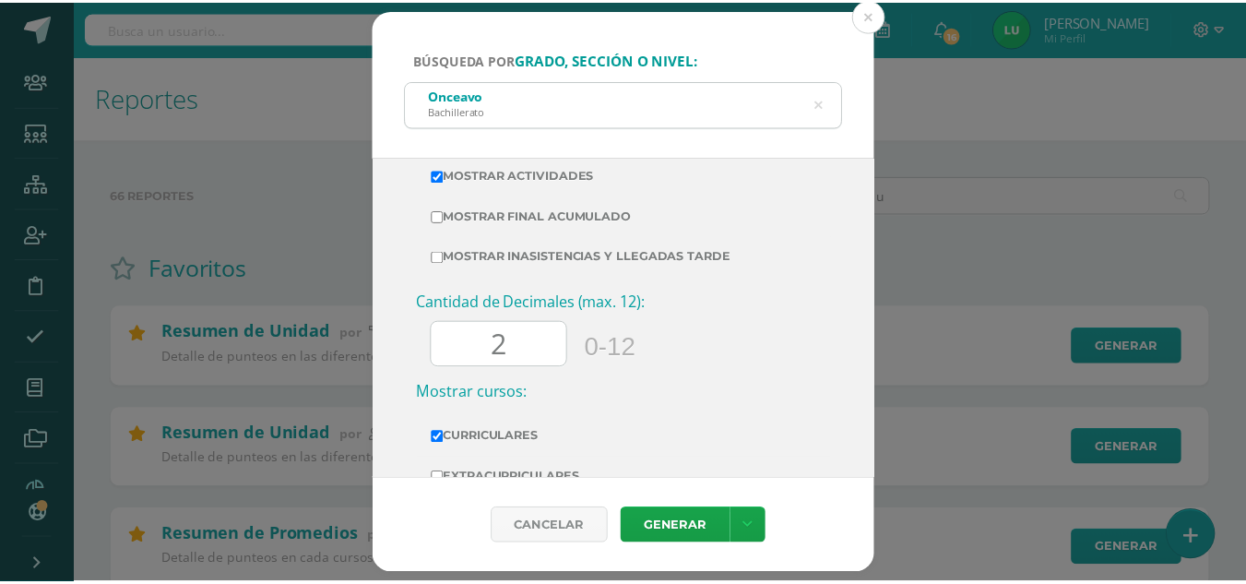
scroll to position [708, 0]
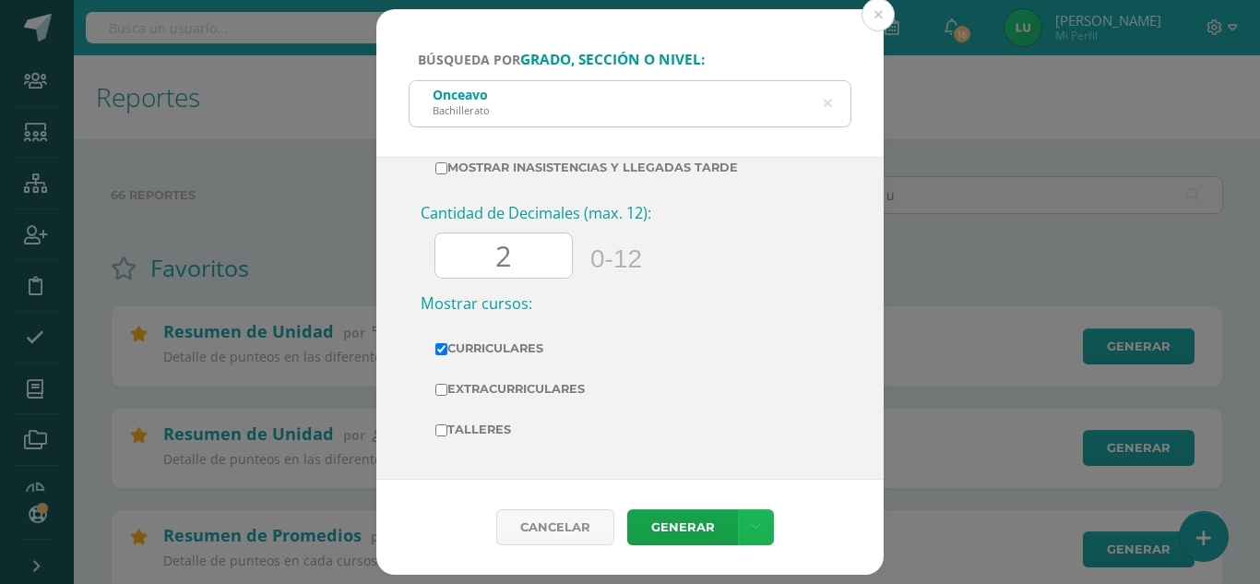
click at [751, 519] on icon at bounding box center [756, 527] width 10 height 16
click at [746, 465] on link "Descargar como XLS" at bounding box center [755, 465] width 196 height 29
click at [873, 24] on button at bounding box center [877, 14] width 33 height 33
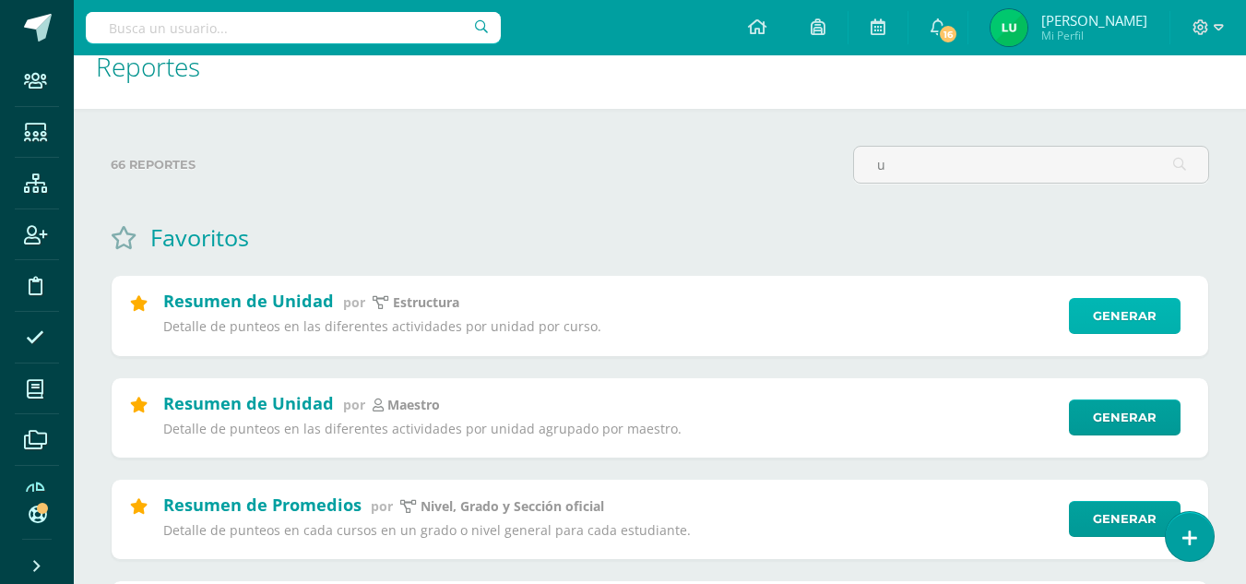
scroll to position [0, 0]
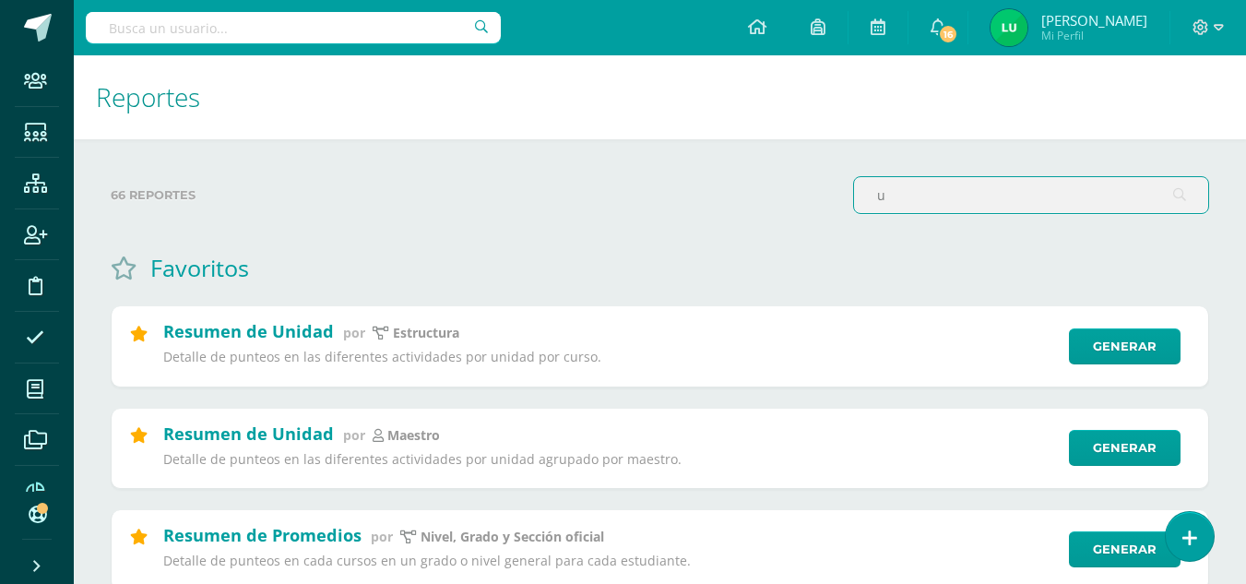
drag, startPoint x: 889, startPoint y: 193, endPoint x: 815, endPoint y: 191, distance: 73.8
click at [815, 191] on div "66 reportes u" at bounding box center [659, 202] width 1113 height 53
type input "curso"
drag, startPoint x: 920, startPoint y: 194, endPoint x: 802, endPoint y: 204, distance: 118.5
click at [802, 204] on div "66 reportes curso" at bounding box center [659, 202] width 1113 height 53
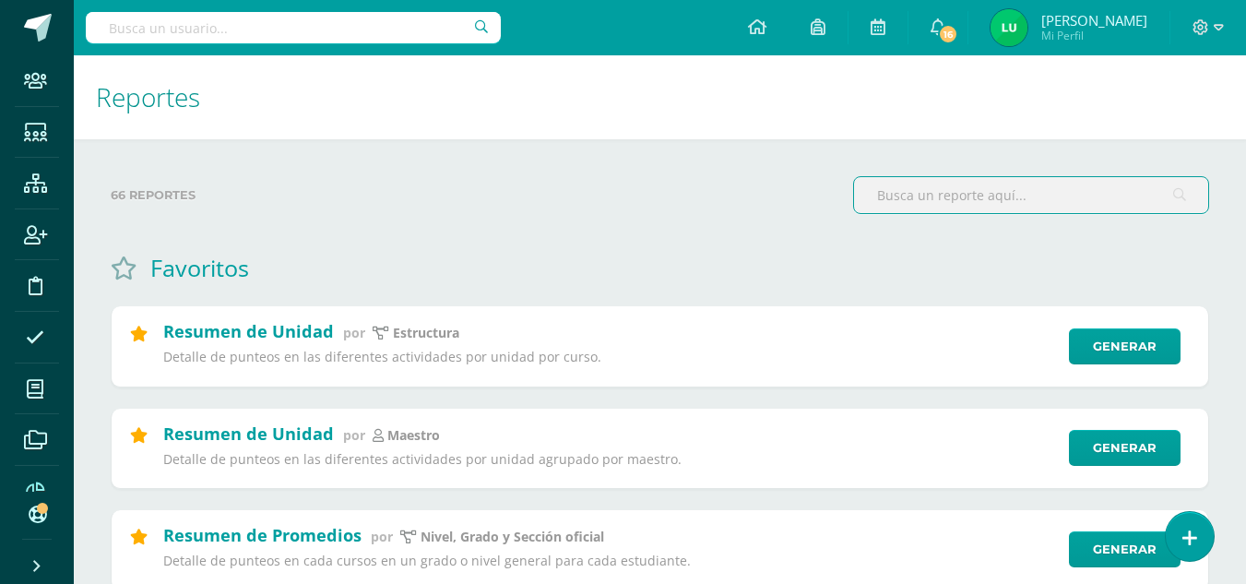
click at [179, 30] on input "text" at bounding box center [293, 27] width 415 height 31
type input "pre u"
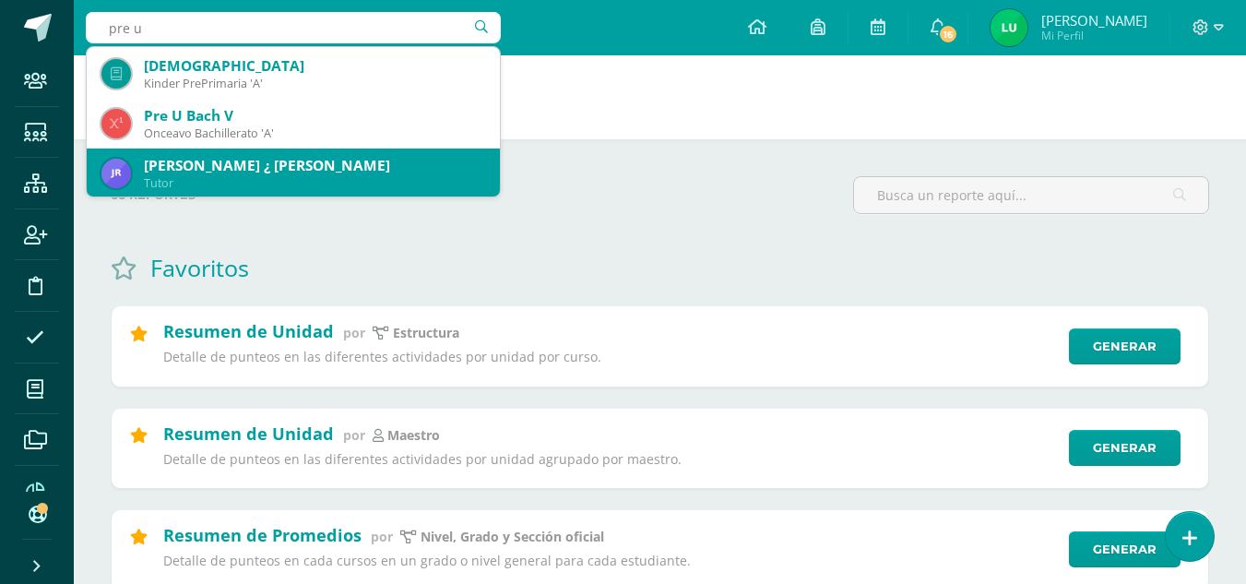
scroll to position [148, 0]
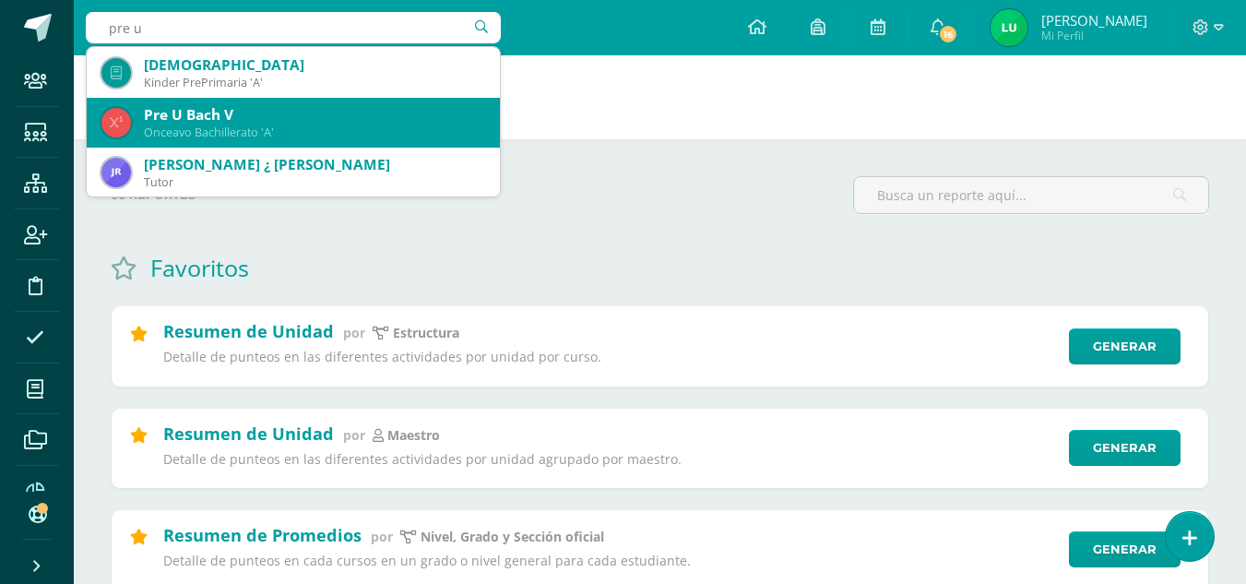
click at [190, 139] on div "Onceavo Bachillerato 'A'" at bounding box center [314, 133] width 341 height 16
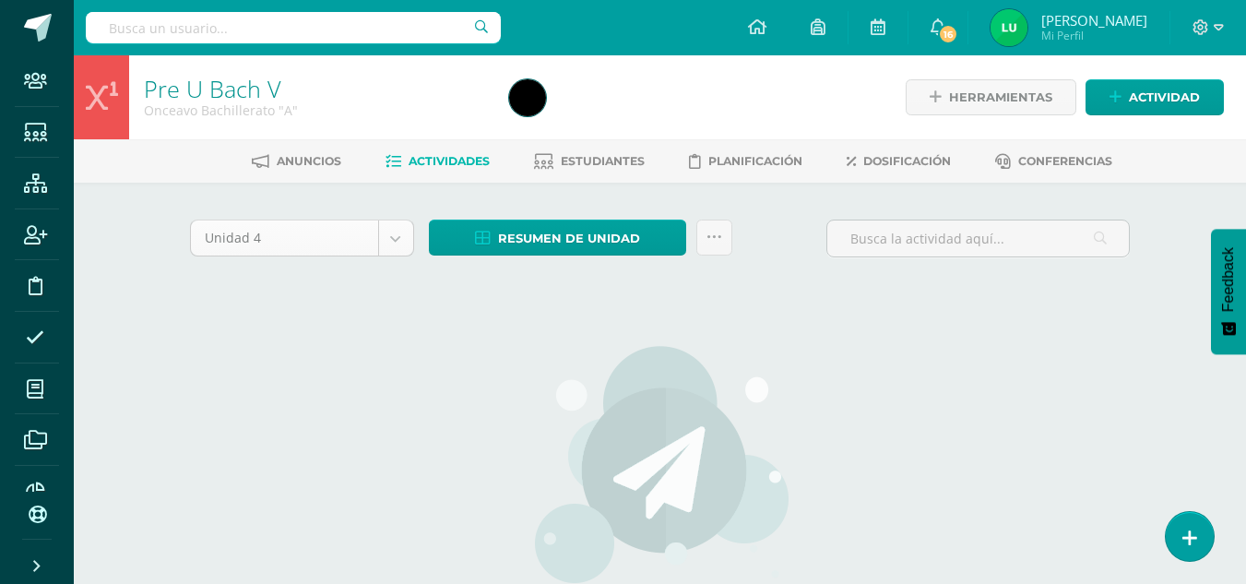
click at [387, 237] on body "Staff Estudiantes Estructura Inscripción Disciplina Asistencia Mis cursos Archi…" at bounding box center [623, 396] width 1246 height 792
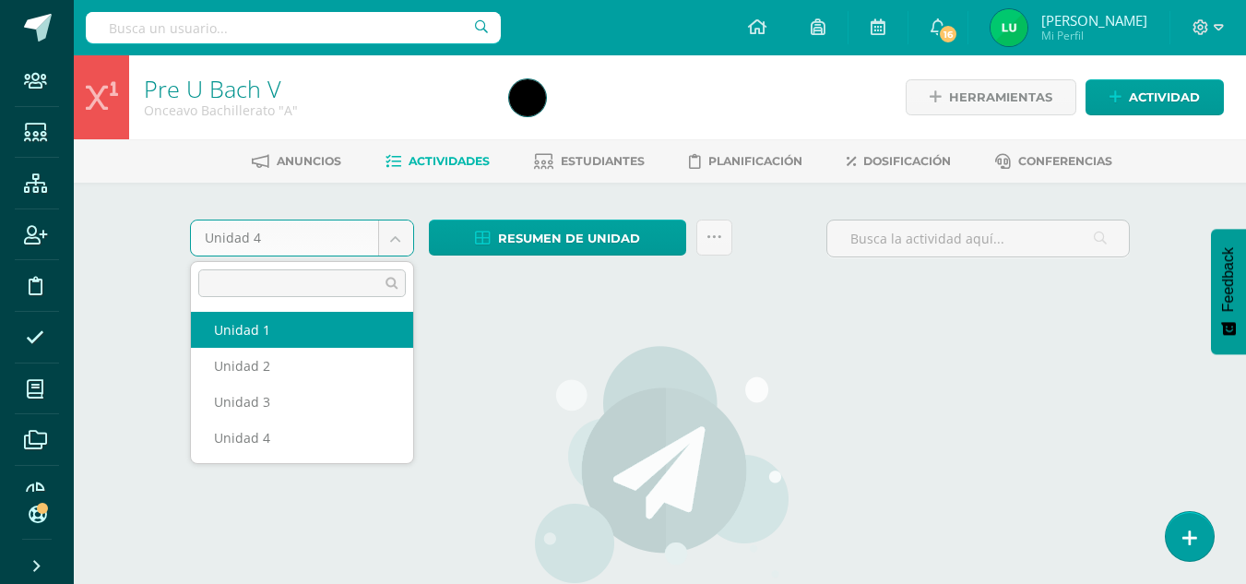
select select "Unidad 1"
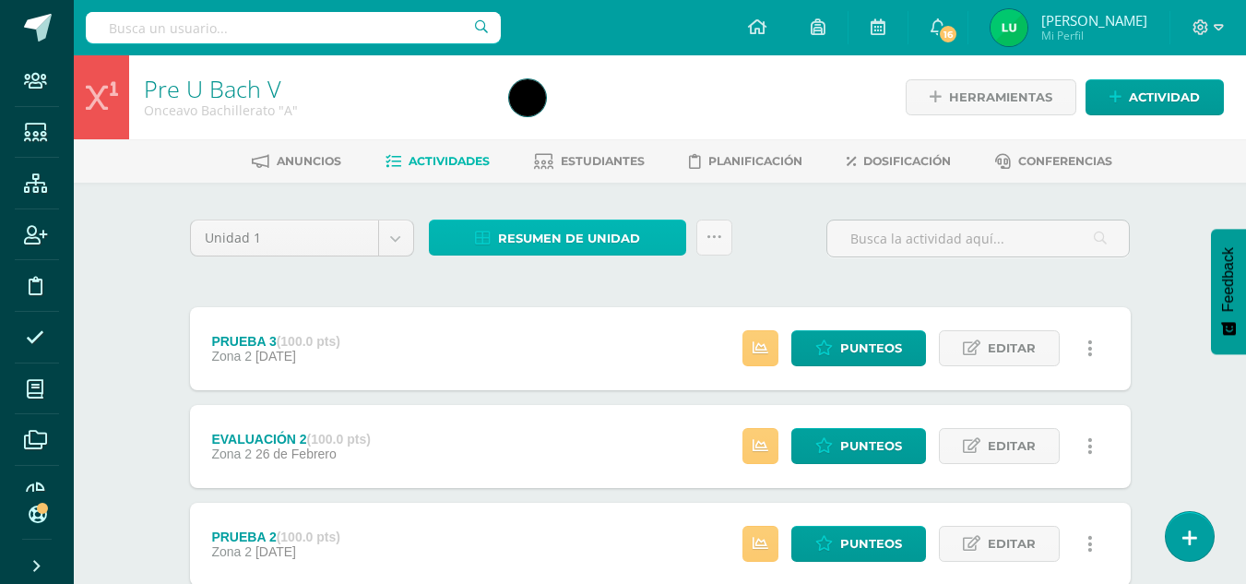
click at [550, 245] on span "Resumen de unidad" at bounding box center [569, 238] width 142 height 34
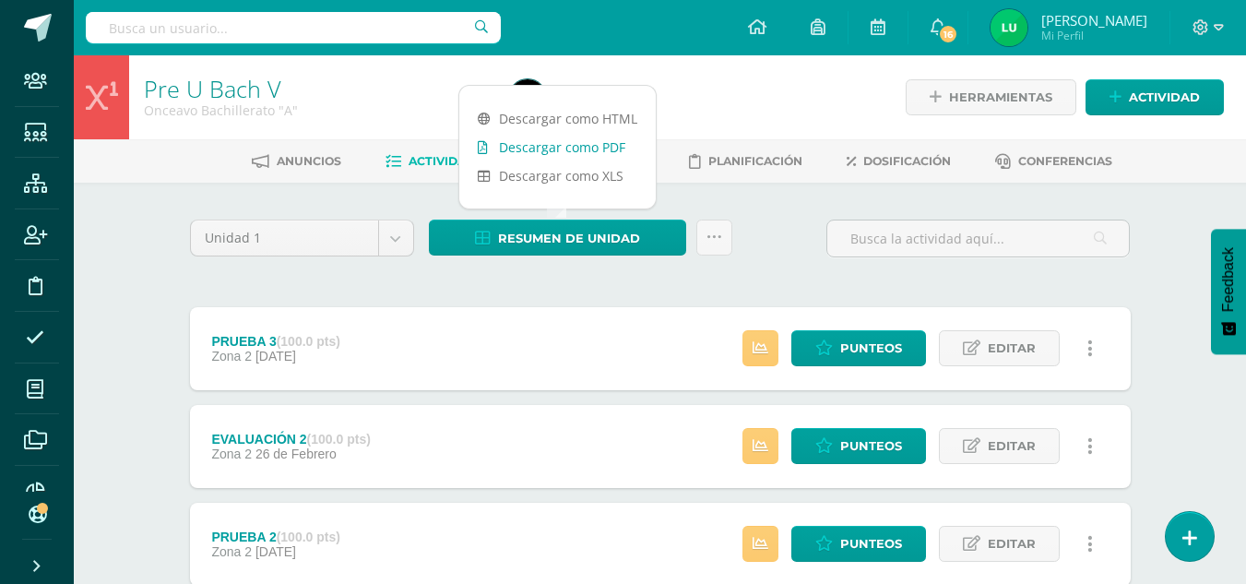
click at [578, 152] on link "Descargar como PDF" at bounding box center [557, 147] width 196 height 29
click at [371, 254] on body "Staff Estudiantes Estructura Inscripción Disciplina Asistencia Mis cursos Archi…" at bounding box center [623, 452] width 1246 height 904
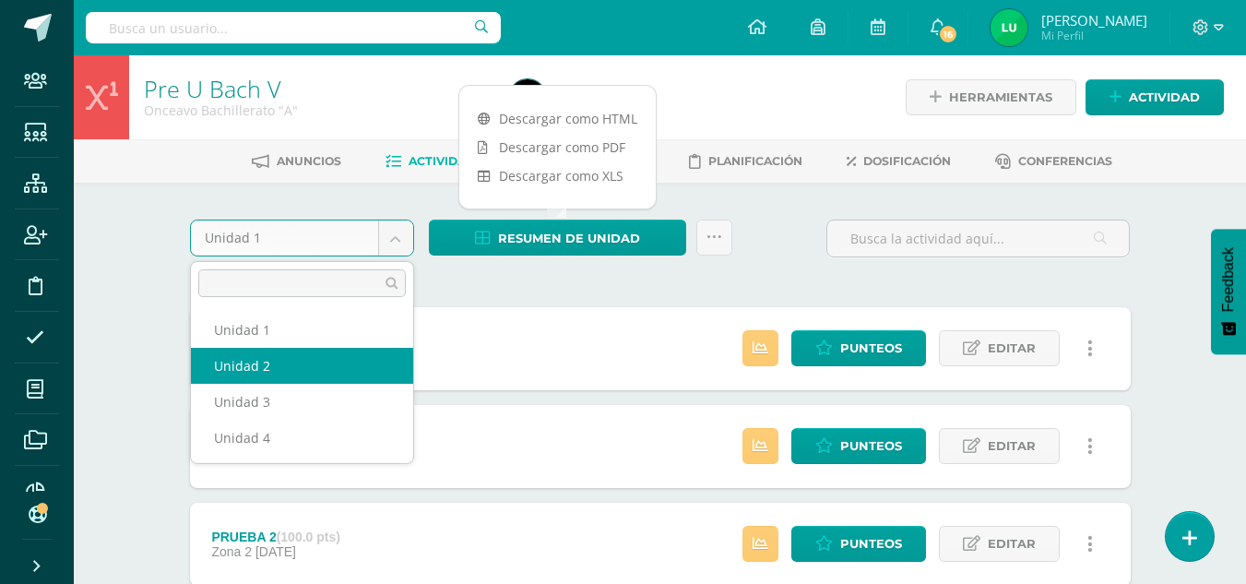
select select "Unidad 2"
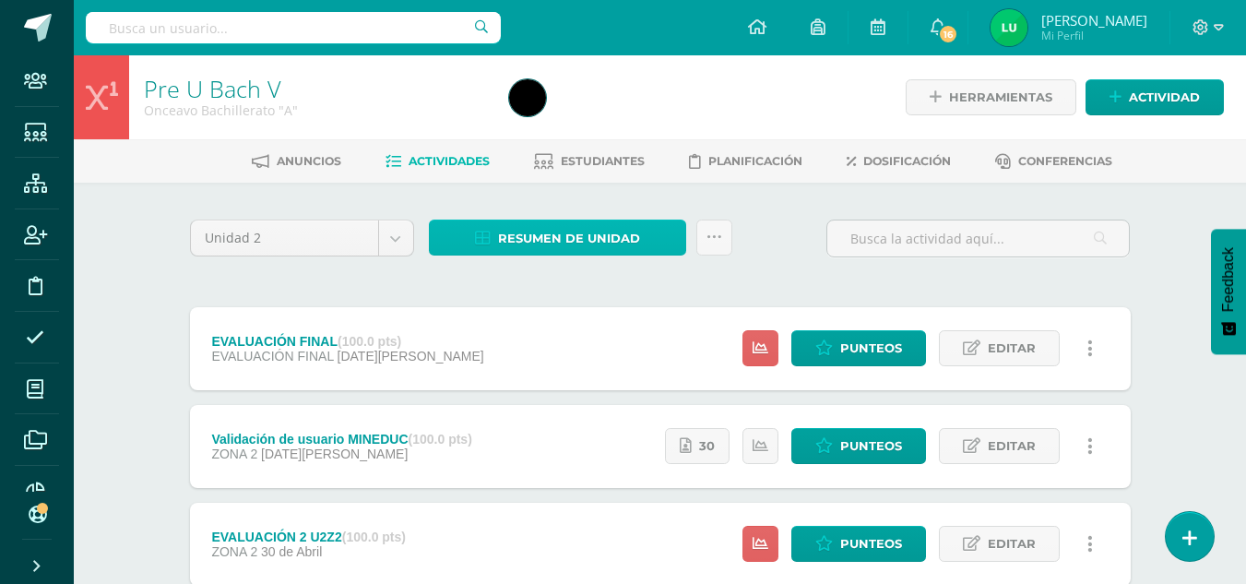
click at [523, 252] on span "Resumen de unidad" at bounding box center [569, 238] width 142 height 34
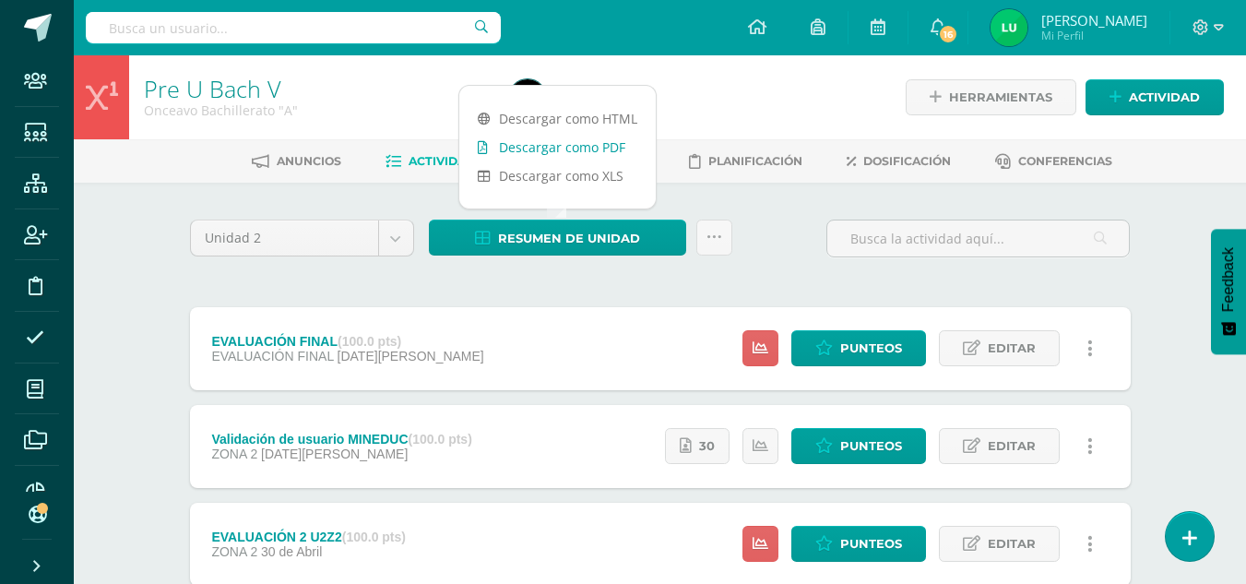
click at [548, 144] on link "Descargar como PDF" at bounding box center [557, 147] width 196 height 29
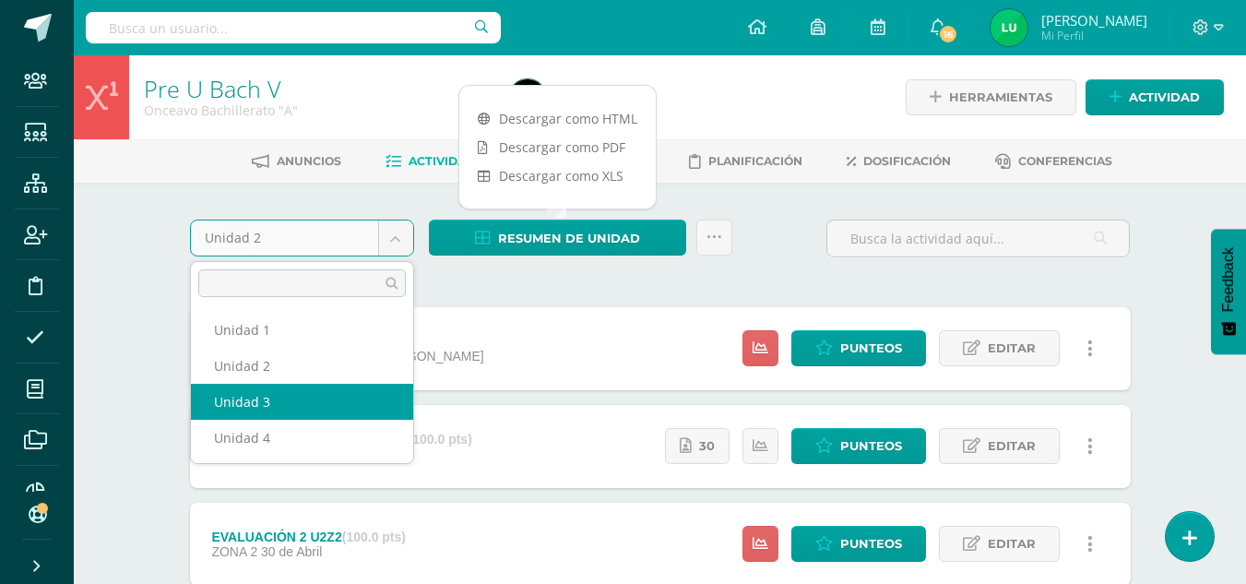
select select "Unidad 3"
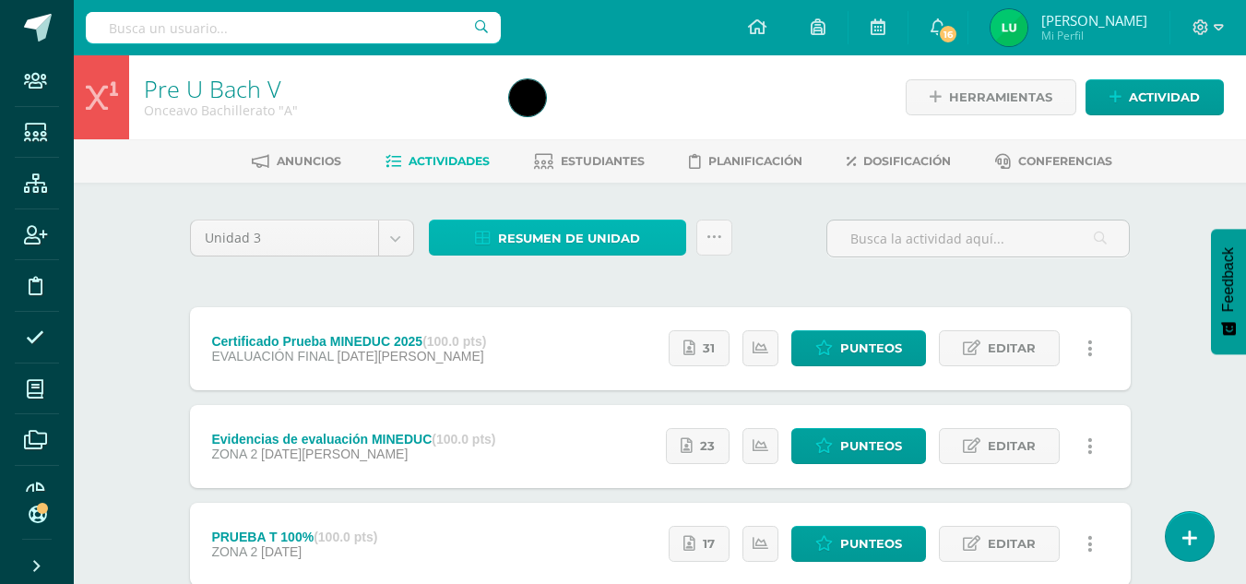
click at [519, 244] on span "Resumen de unidad" at bounding box center [569, 238] width 142 height 34
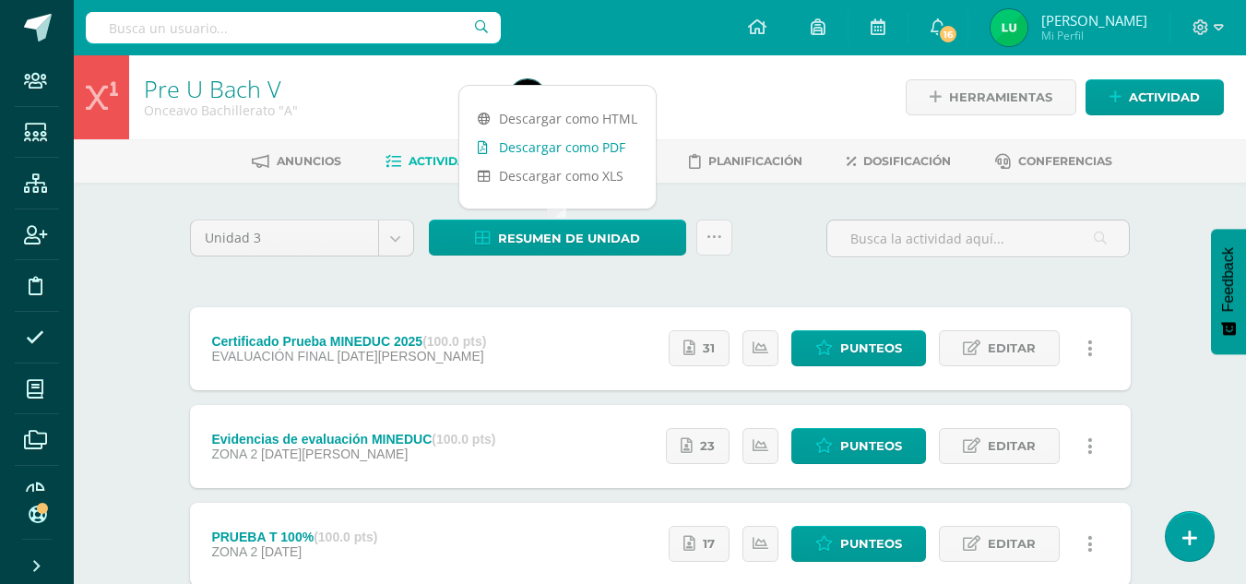
click at [562, 150] on link "Descargar como PDF" at bounding box center [557, 147] width 196 height 29
